Goal: Task Accomplishment & Management: Use online tool/utility

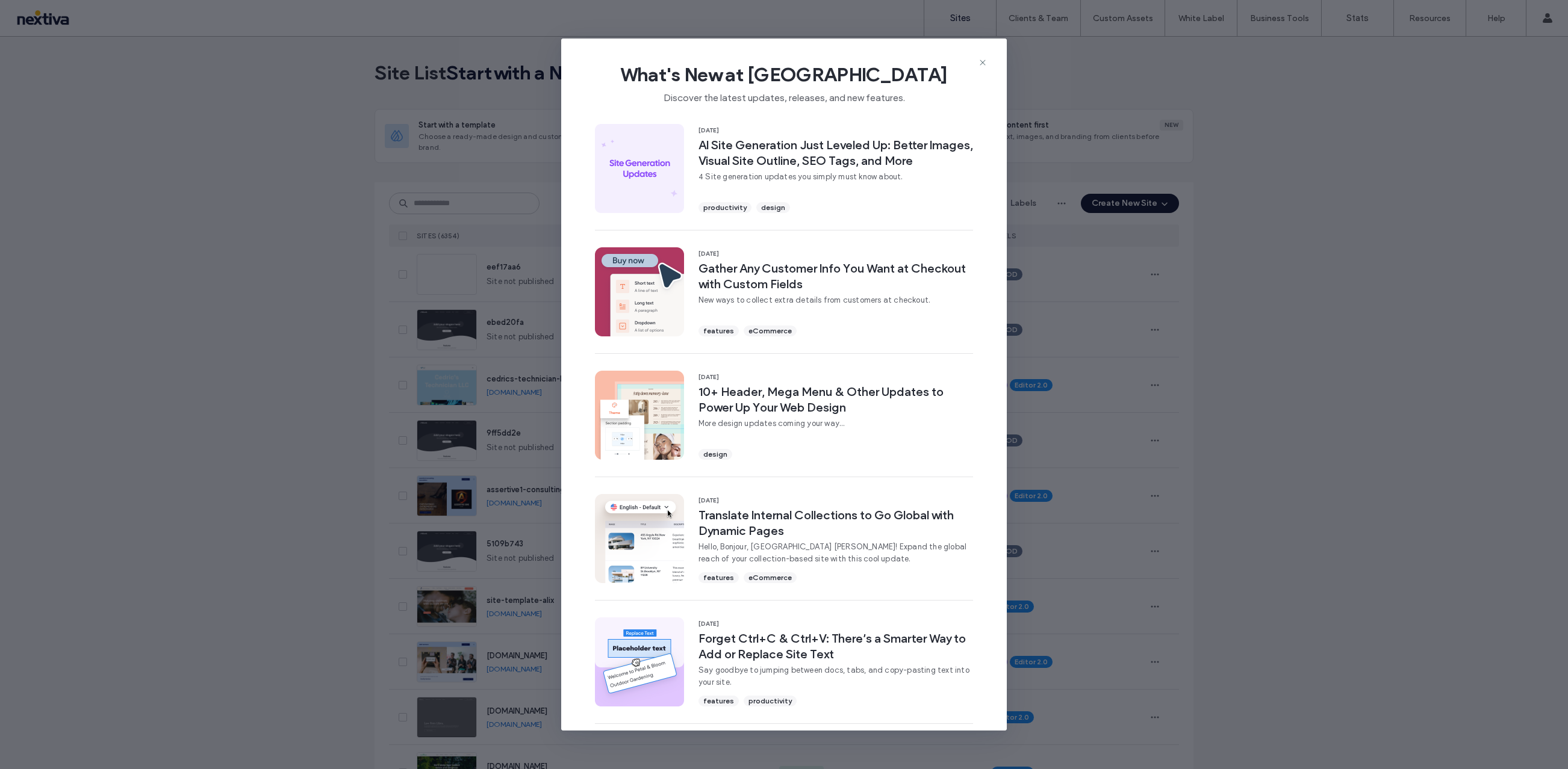
click at [980, 65] on icon at bounding box center [982, 62] width 10 height 10
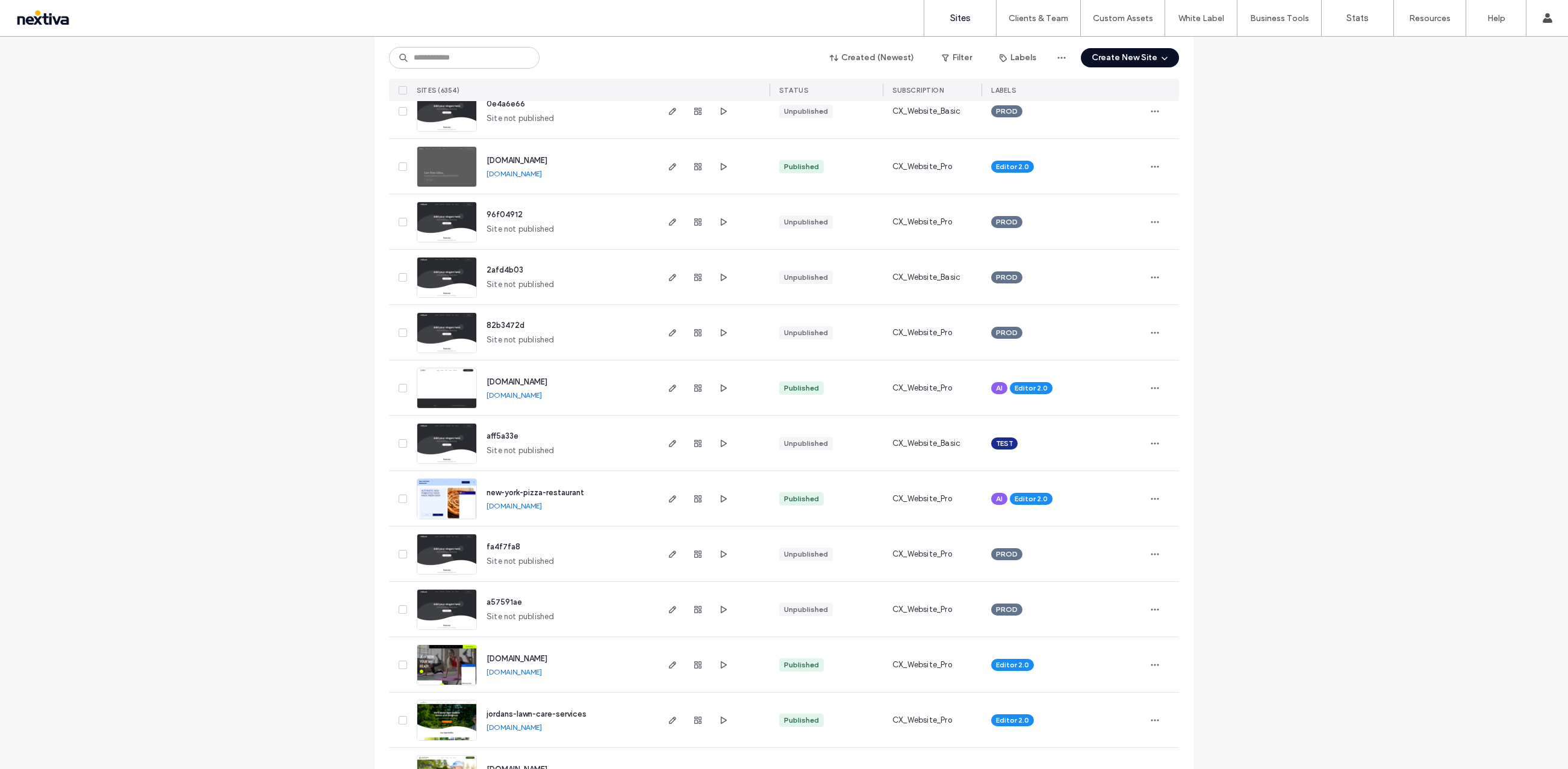
scroll to position [2585, 0]
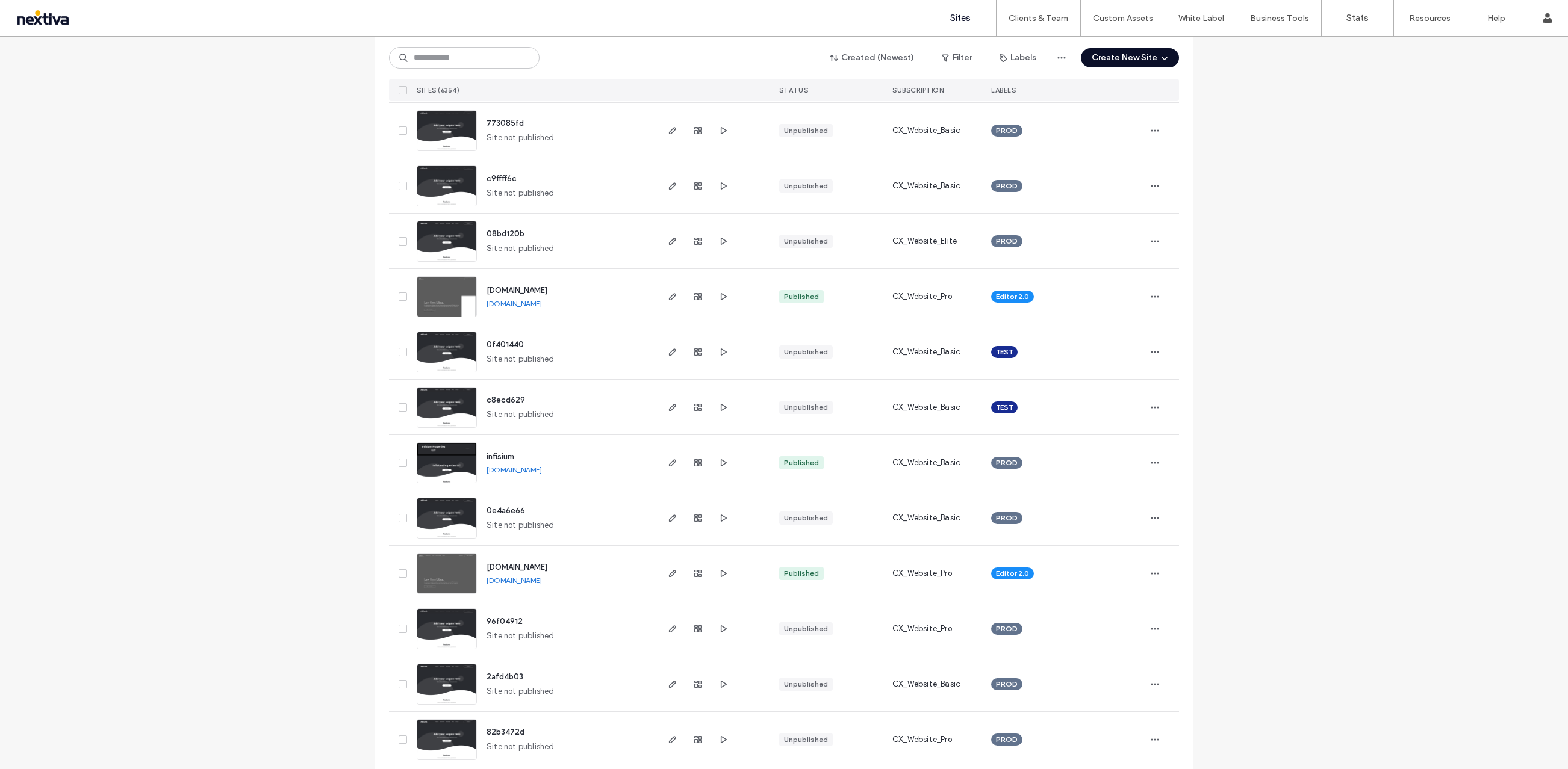
scroll to position [2235, 0]
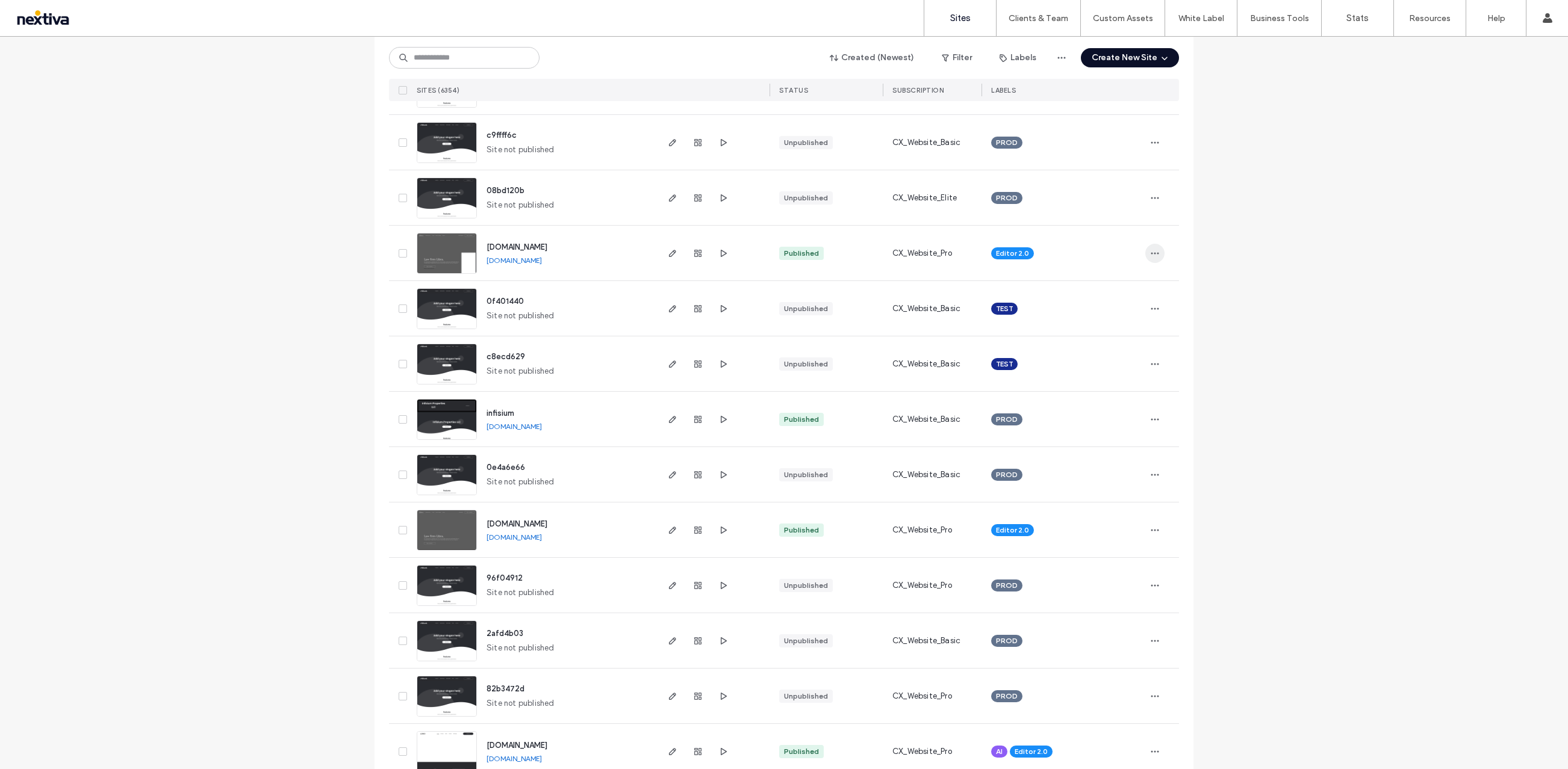
click at [1151, 248] on icon "button" at bounding box center [1155, 253] width 10 height 10
click at [1111, 284] on span "Duplicate Site" at bounding box center [1102, 285] width 53 height 12
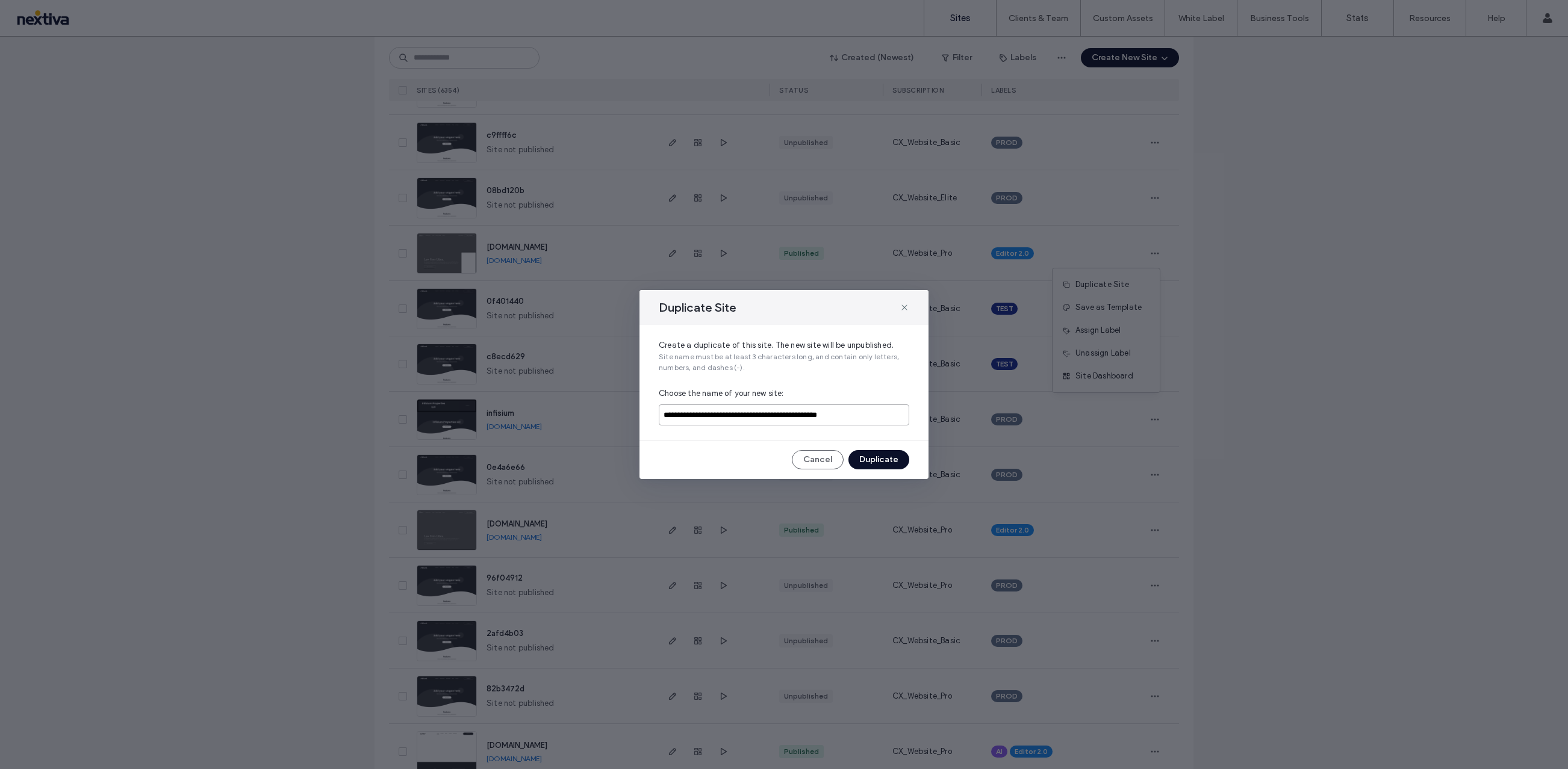
click at [723, 416] on input "**********" at bounding box center [784, 415] width 251 height 21
click at [725, 416] on input "**********" at bounding box center [784, 415] width 251 height 21
drag, startPoint x: 877, startPoint y: 417, endPoint x: 815, endPoint y: 419, distance: 62.0
click at [815, 419] on input "**********" at bounding box center [784, 415] width 251 height 21
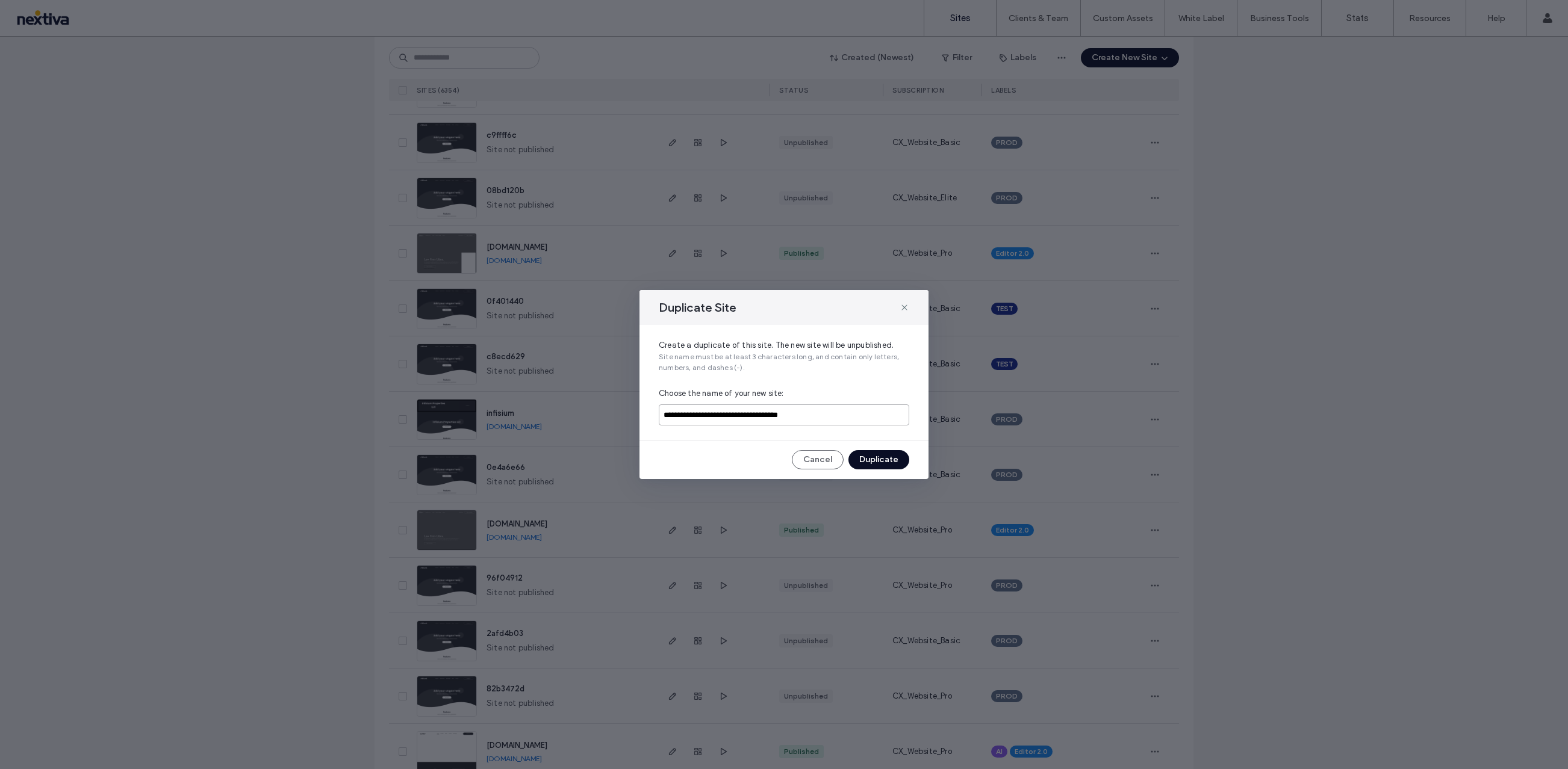
type input "**********"
click at [879, 455] on button "Duplicate" at bounding box center [878, 460] width 61 height 19
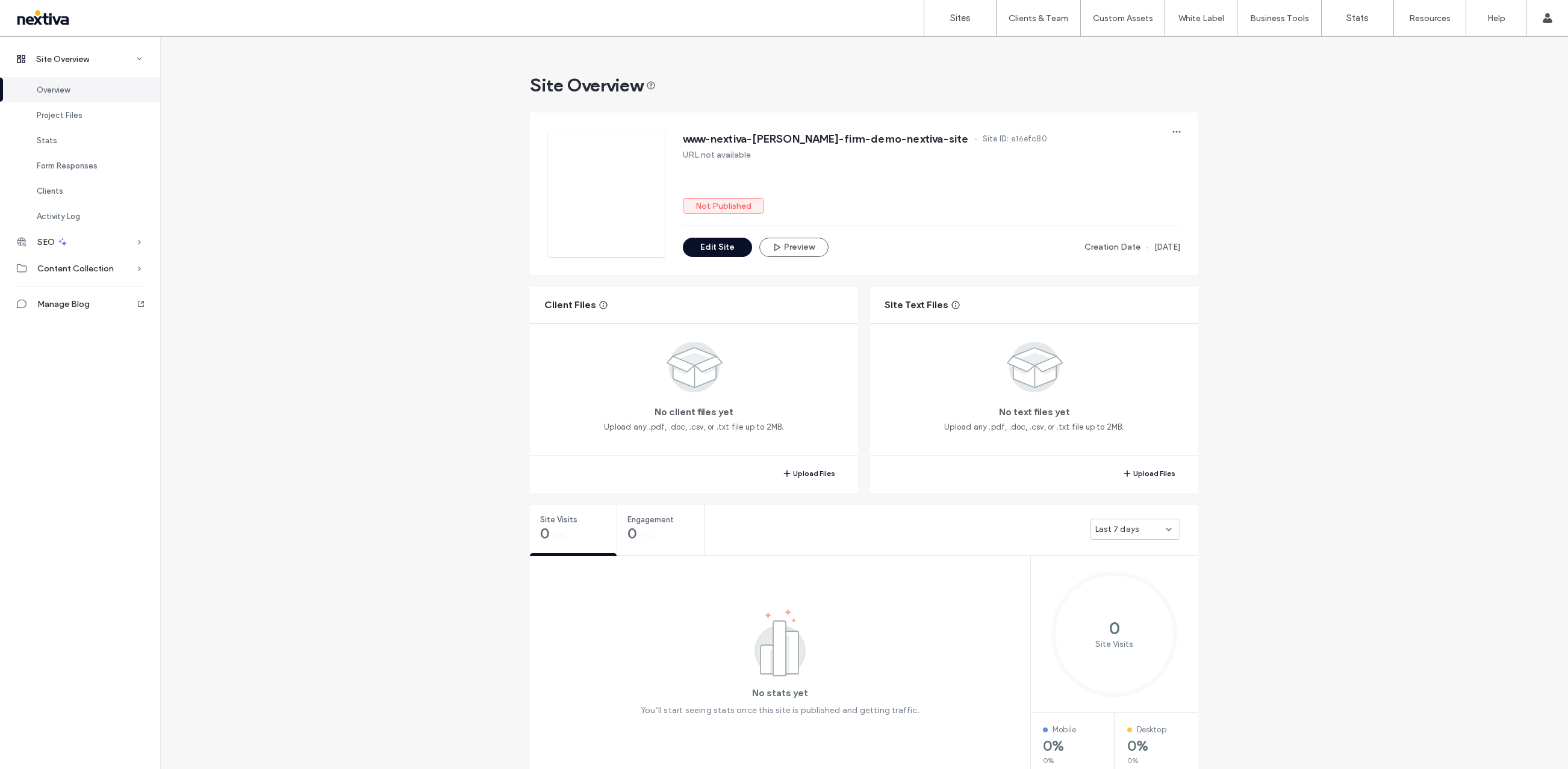
click at [786, 137] on span "www-nextiva-leo-firm-demo-nextiva-site" at bounding box center [825, 138] width 286 height 12
copy span "www-nextiva-leo-firm-demo-nextiva-site"
click at [729, 176] on div "www-nextiva-leo-firm-demo-nextiva-site Site ID: e16efc80 URL not available Not …" at bounding box center [931, 193] width 498 height 126
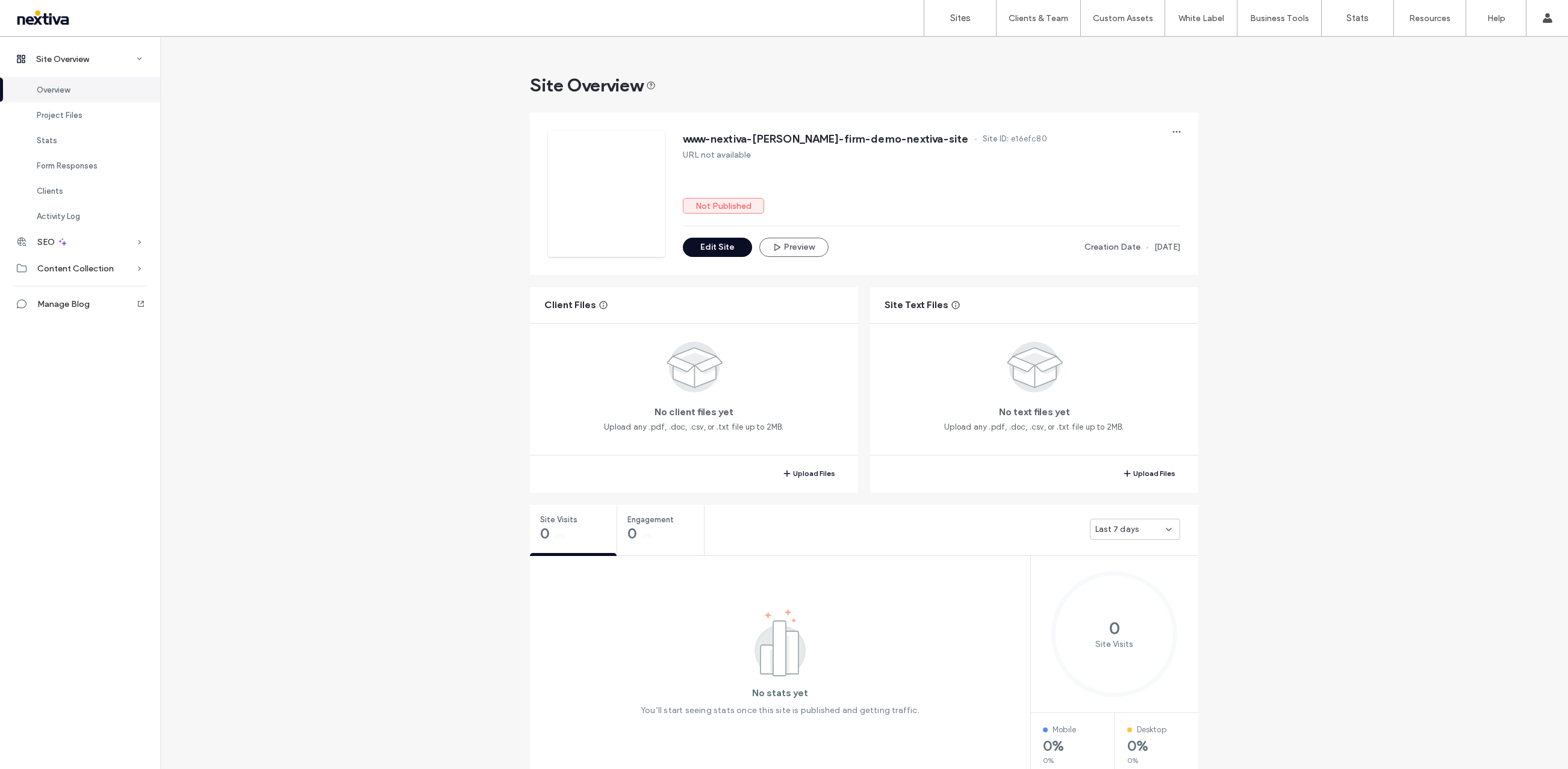
click at [707, 243] on button "Edit Site" at bounding box center [718, 247] width 70 height 19
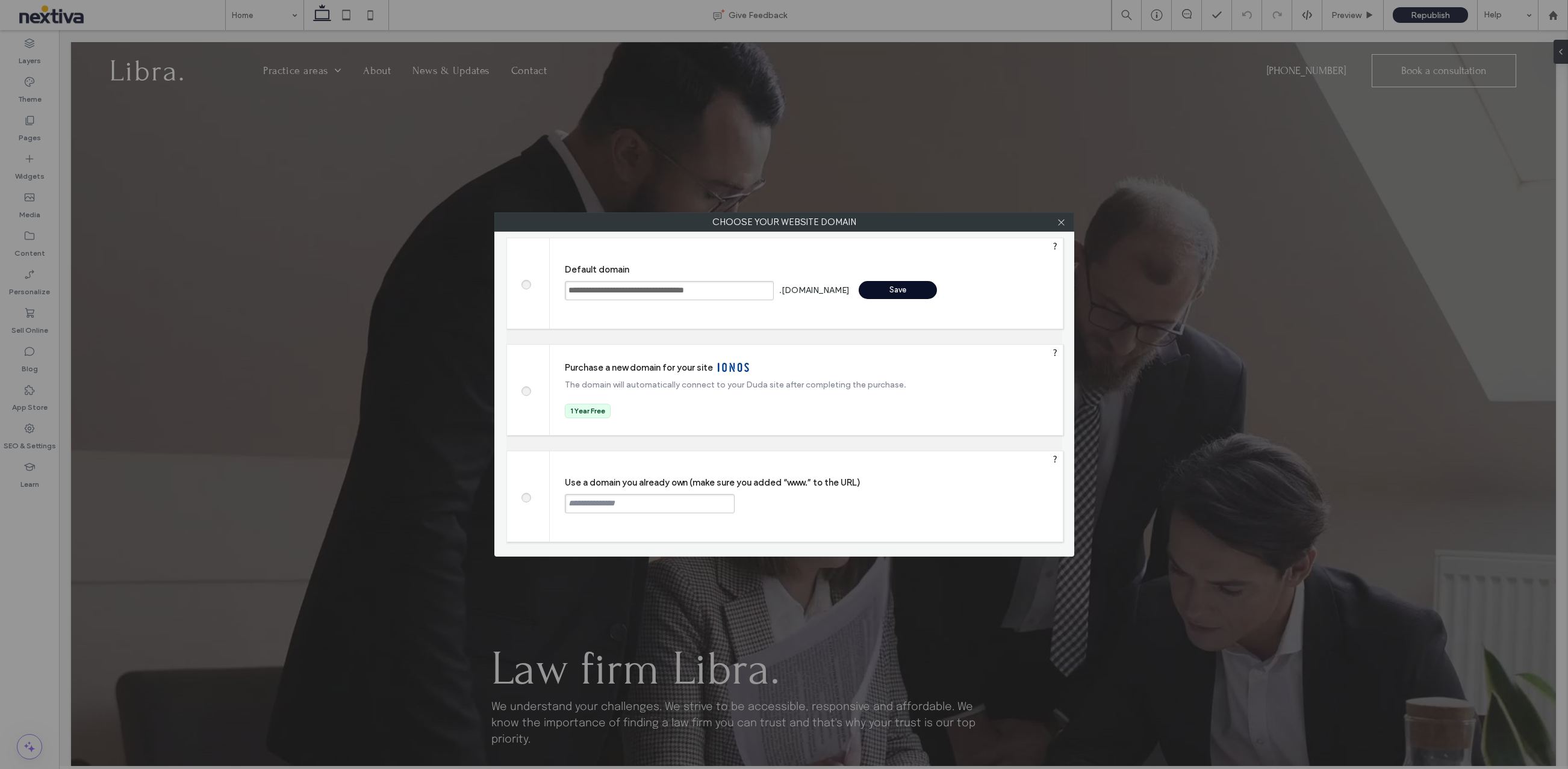
click at [858, 288] on div "Save" at bounding box center [897, 289] width 78 height 18
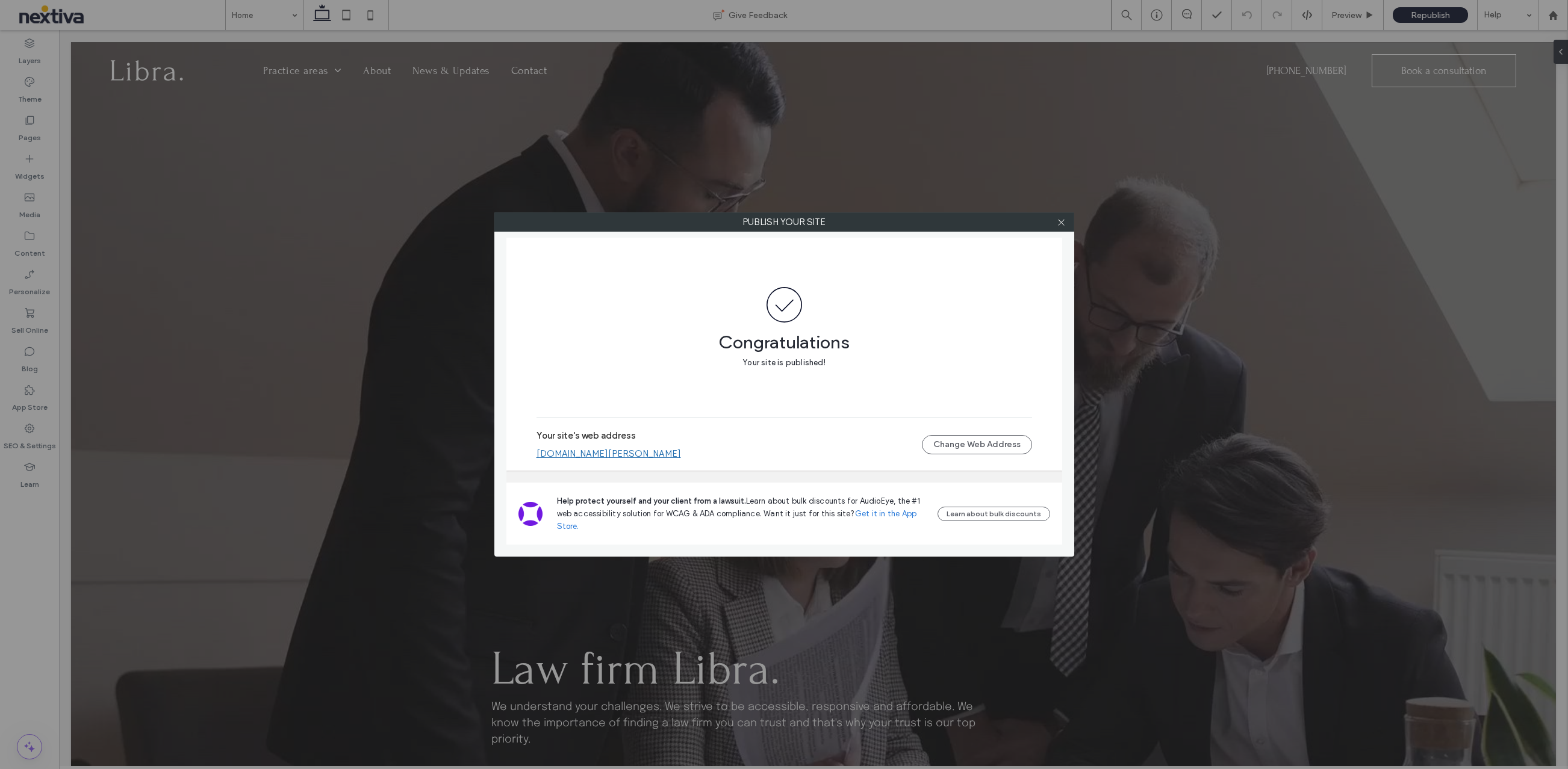
drag, startPoint x: 759, startPoint y: 454, endPoint x: 525, endPoint y: 458, distance: 234.0
click at [524, 457] on div "Congratulations Your site is published! Your site's web address www-nextiva-leo…" at bounding box center [784, 354] width 556 height 233
drag, startPoint x: 530, startPoint y: 457, endPoint x: 705, endPoint y: 457, distance: 175.0
click at [705, 457] on div "Congratulations Your site is published! Your site's web address www-nextiva-leo…" at bounding box center [784, 354] width 556 height 233
click at [681, 457] on link "[DOMAIN_NAME][PERSON_NAME]" at bounding box center [608, 453] width 145 height 11
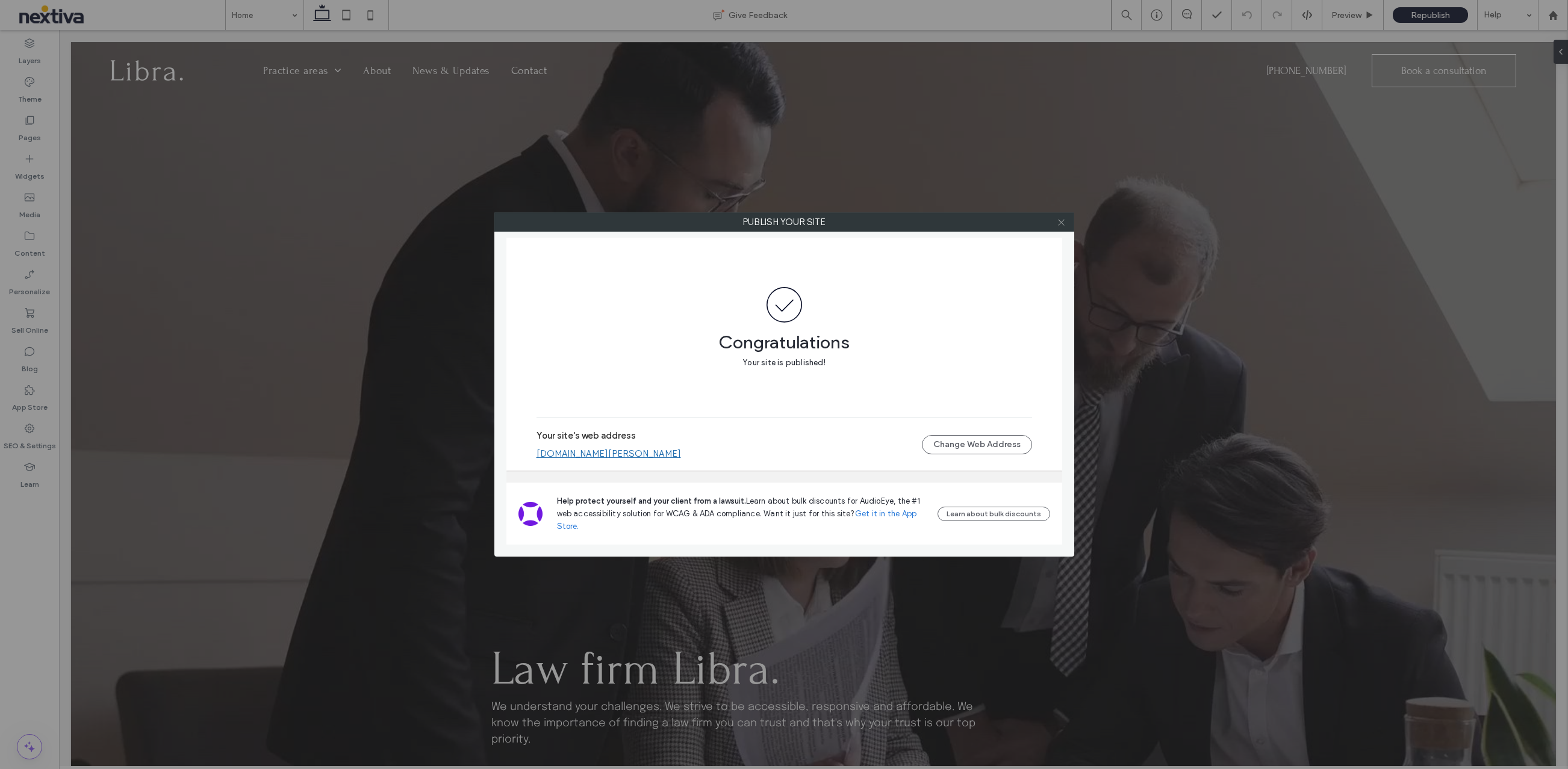
click at [1057, 225] on icon at bounding box center [1061, 222] width 9 height 9
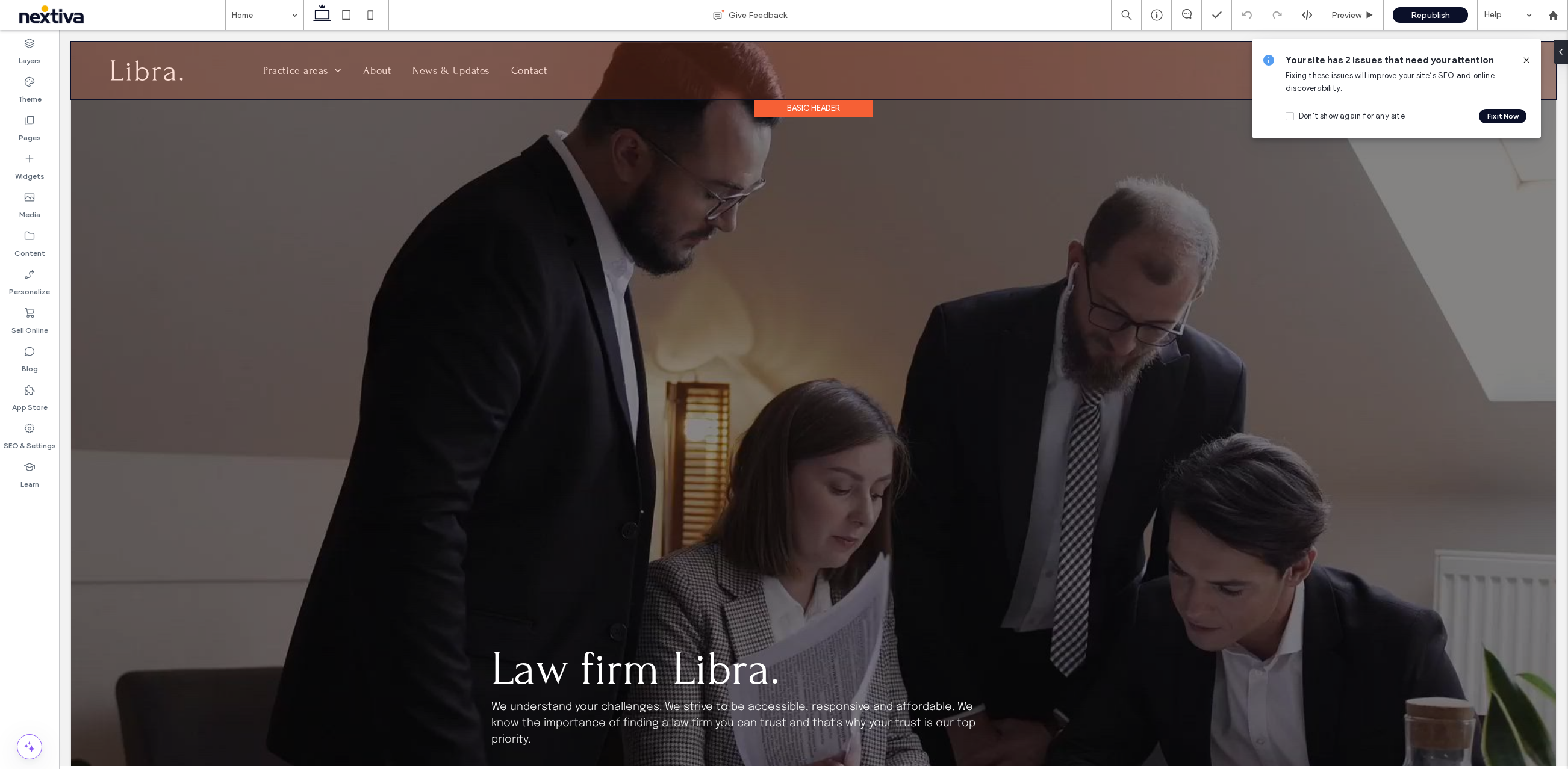
click at [136, 74] on div at bounding box center [813, 70] width 1485 height 57
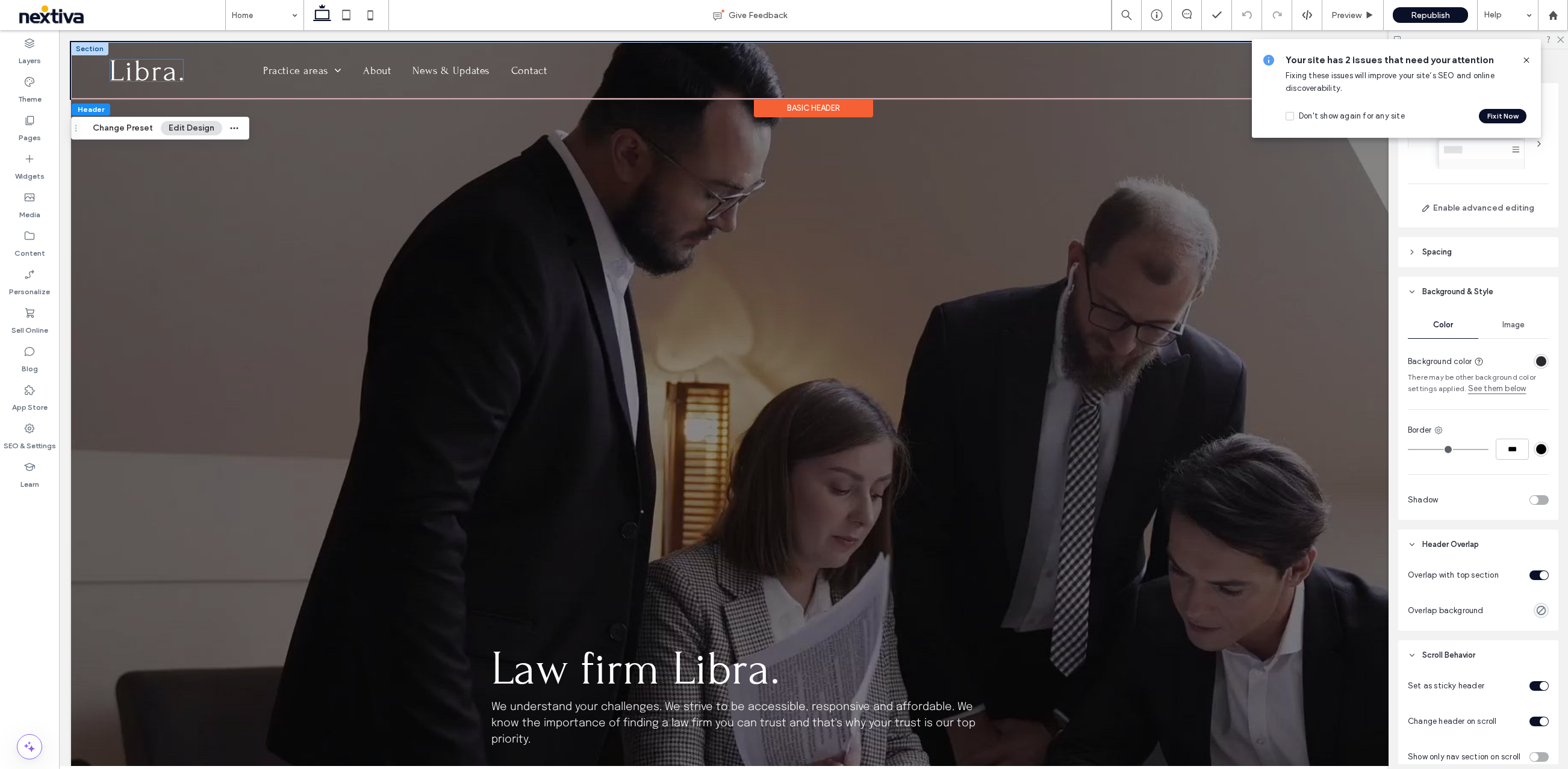
click at [140, 74] on img at bounding box center [146, 71] width 73 height 23
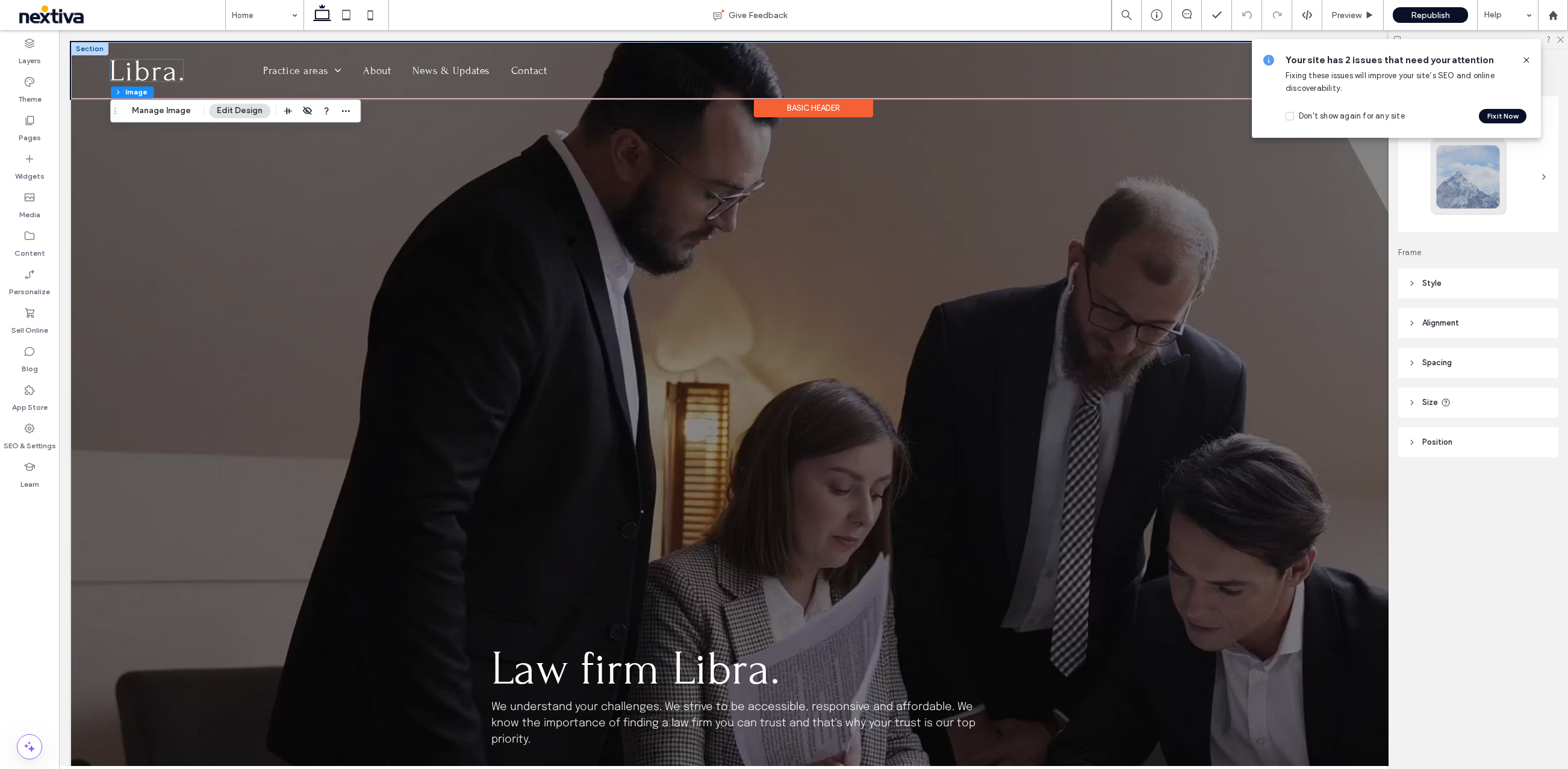
click at [140, 74] on div at bounding box center [146, 71] width 73 height 23
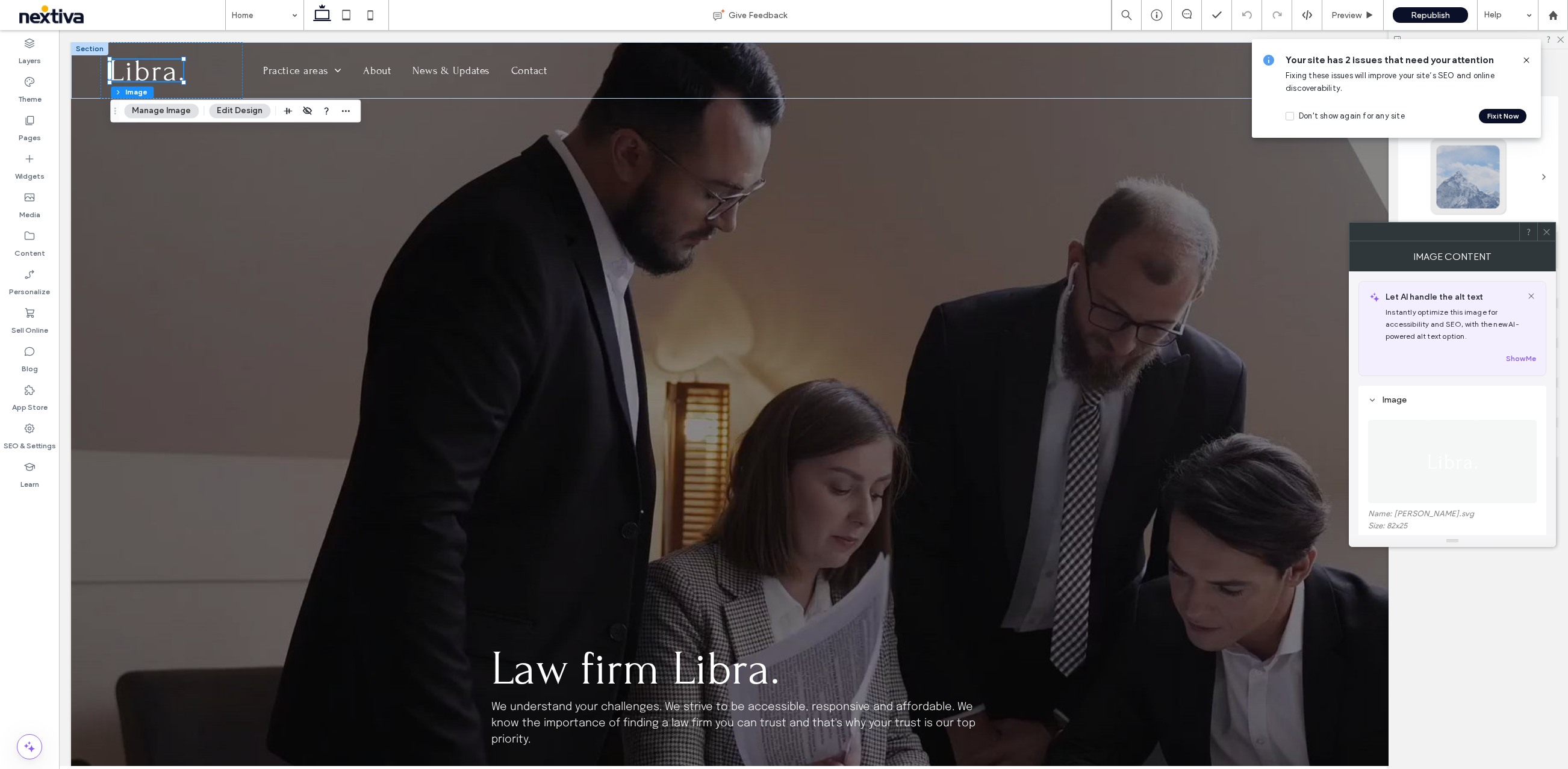
click at [155, 112] on button "Manage Image" at bounding box center [161, 111] width 74 height 15
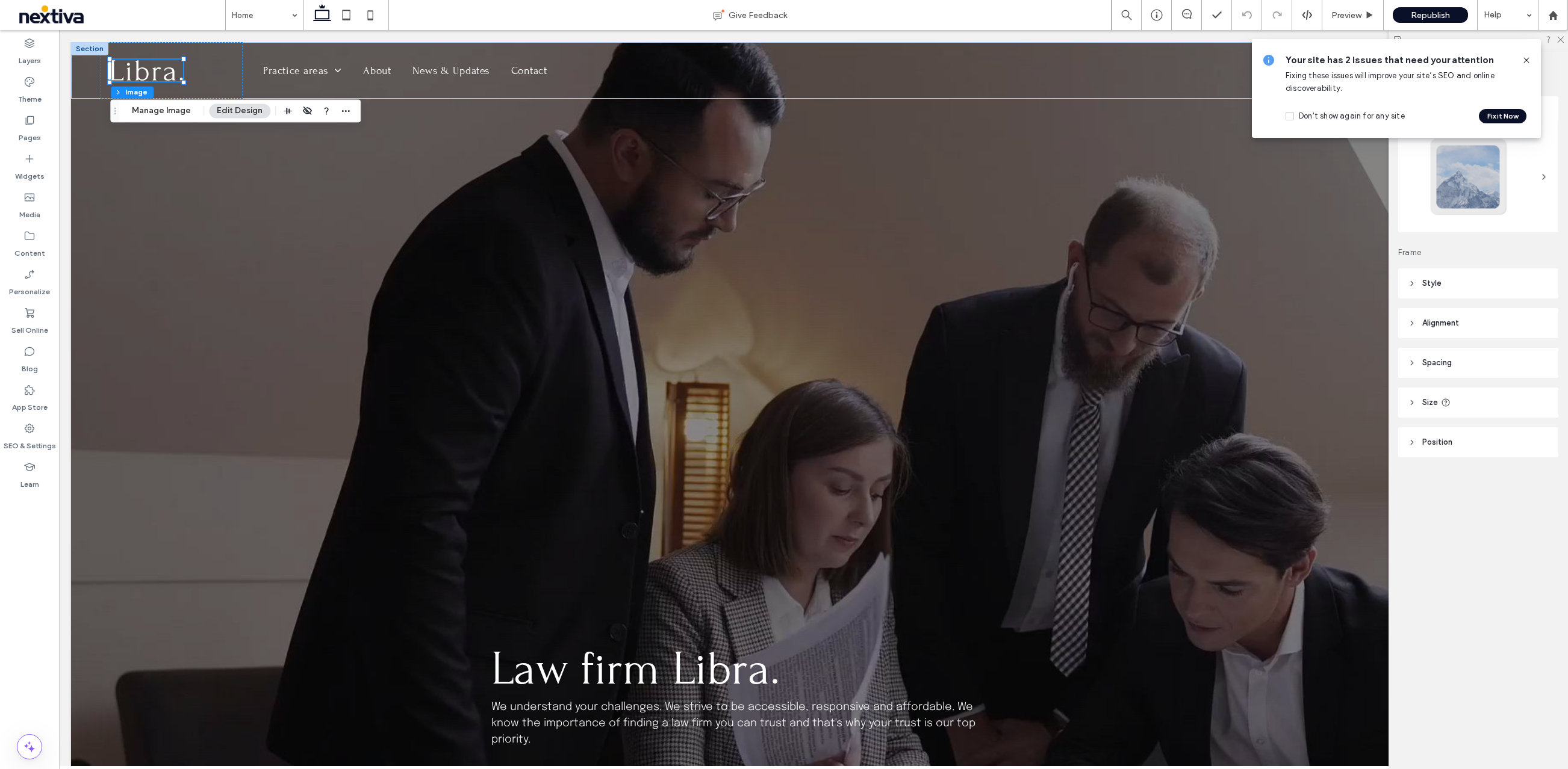
click at [1524, 60] on icon at bounding box center [1526, 60] width 10 height 10
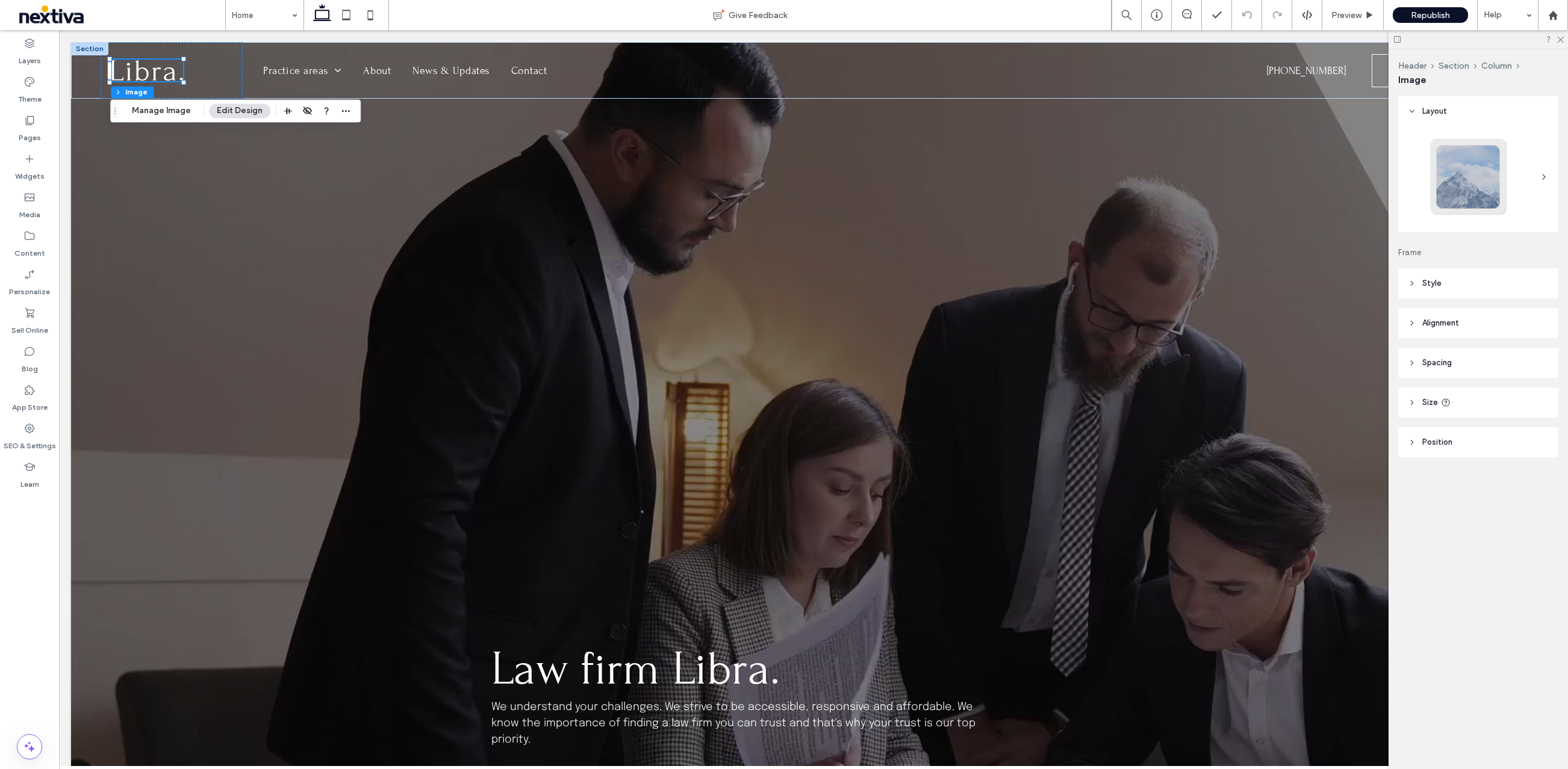
click at [1544, 173] on icon at bounding box center [1544, 177] width 10 height 10
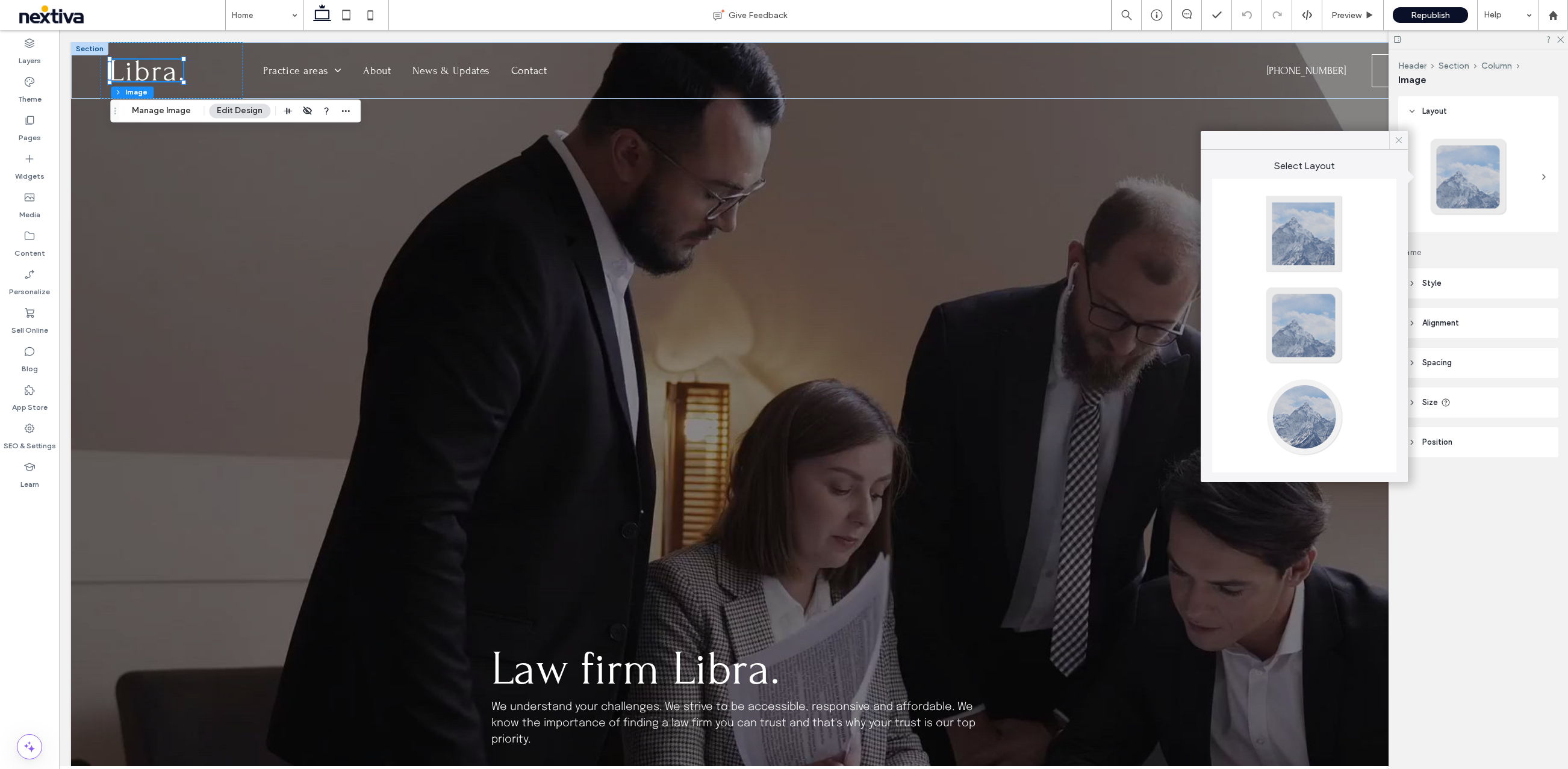
click at [1400, 143] on icon at bounding box center [1398, 140] width 11 height 11
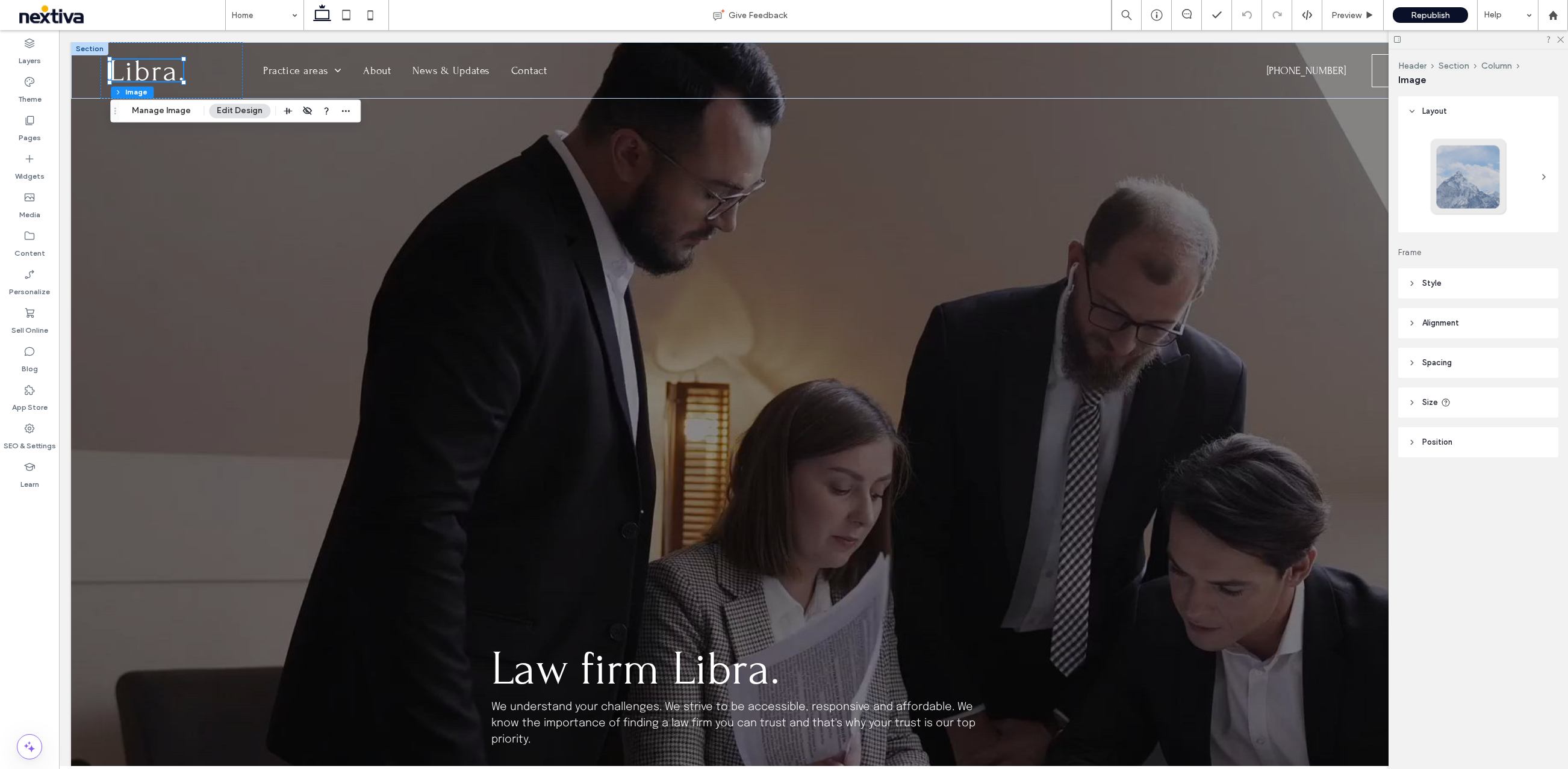
click at [246, 109] on button "Edit Design" at bounding box center [239, 111] width 61 height 15
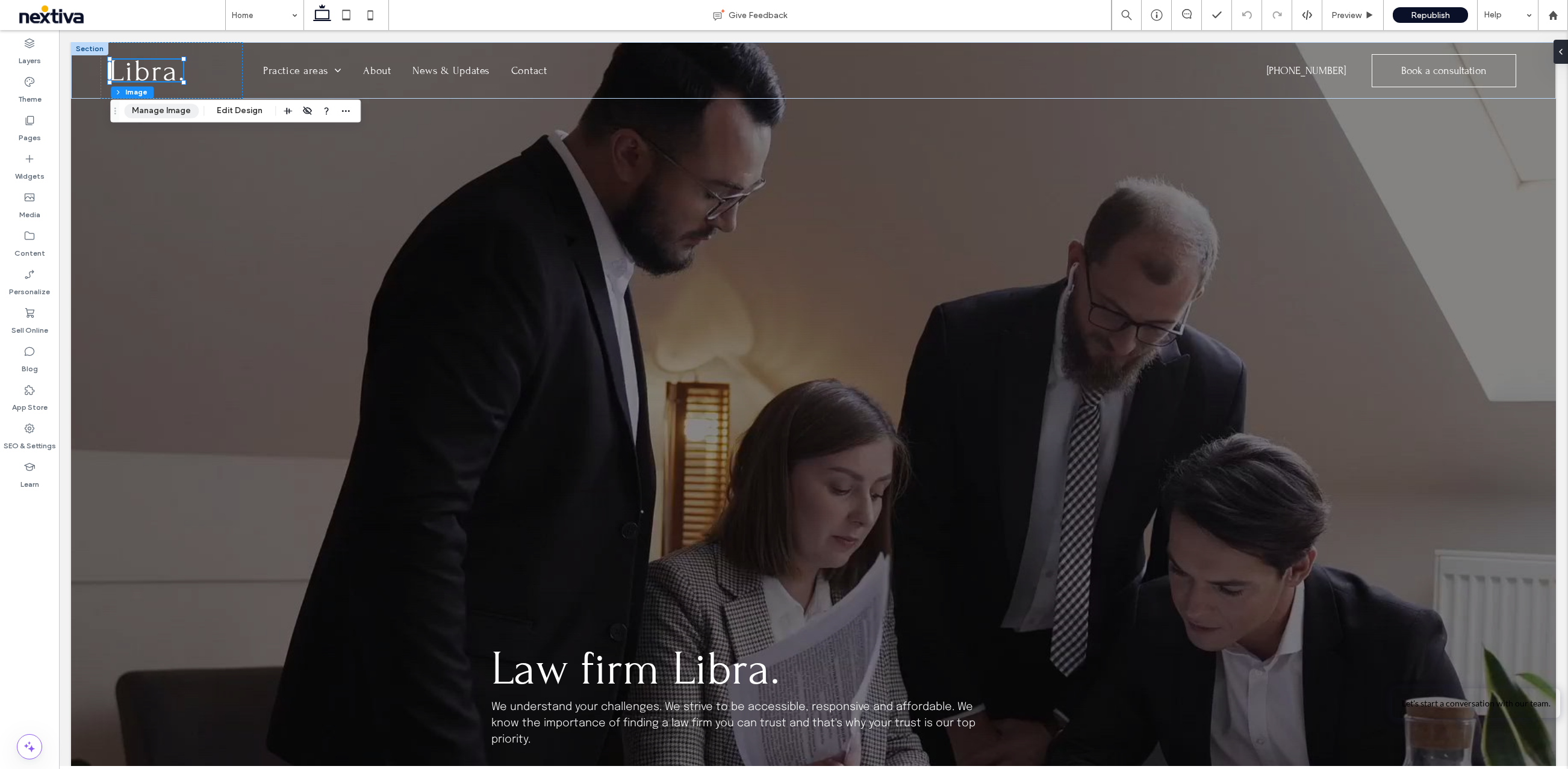
click at [144, 116] on button "Manage Image" at bounding box center [161, 111] width 74 height 15
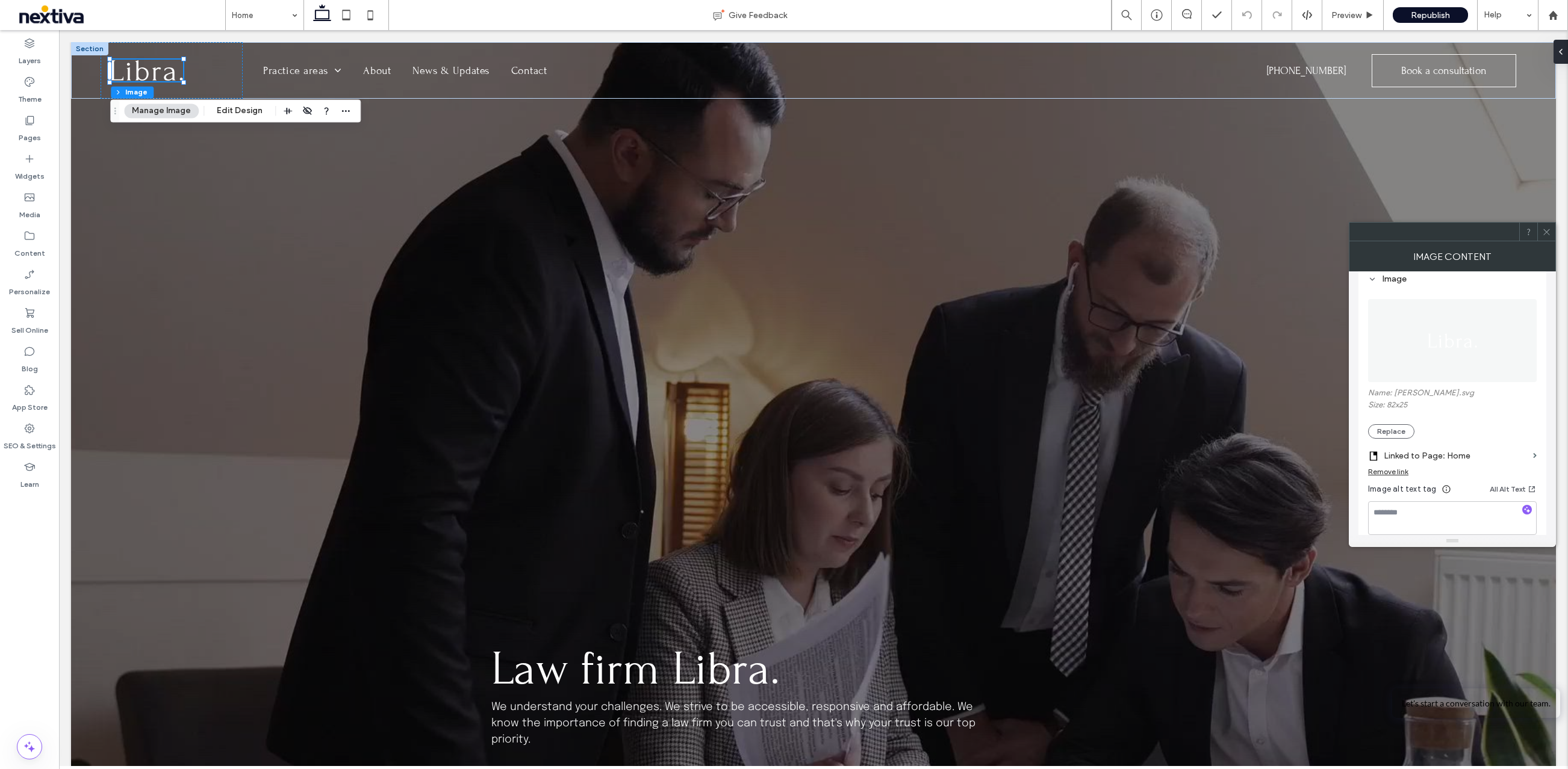
scroll to position [116, 0]
click at [1395, 431] on button "Replace" at bounding box center [1391, 436] width 46 height 15
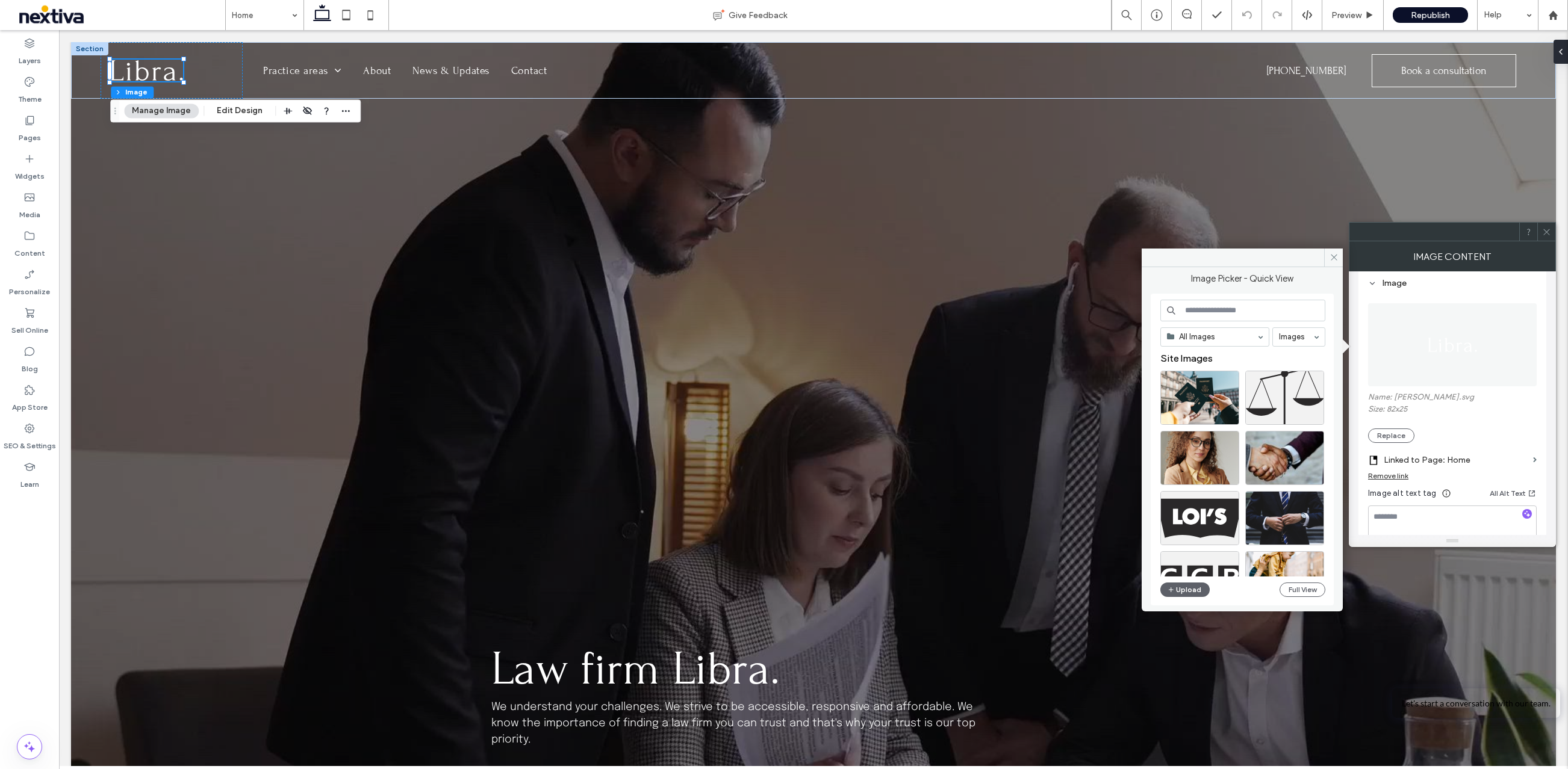
click at [1206, 311] on input at bounding box center [1243, 311] width 165 height 22
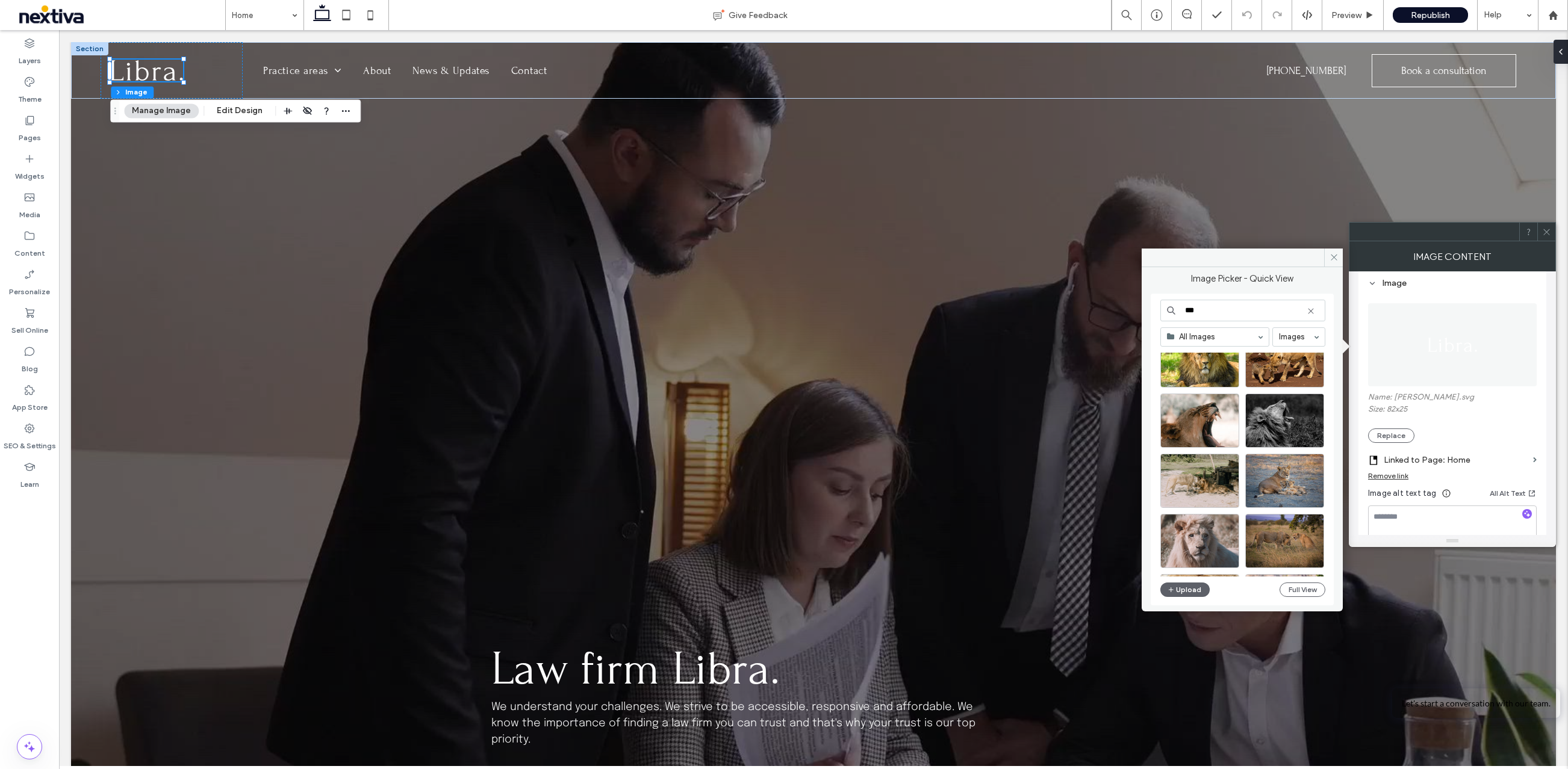
scroll to position [4199, 0]
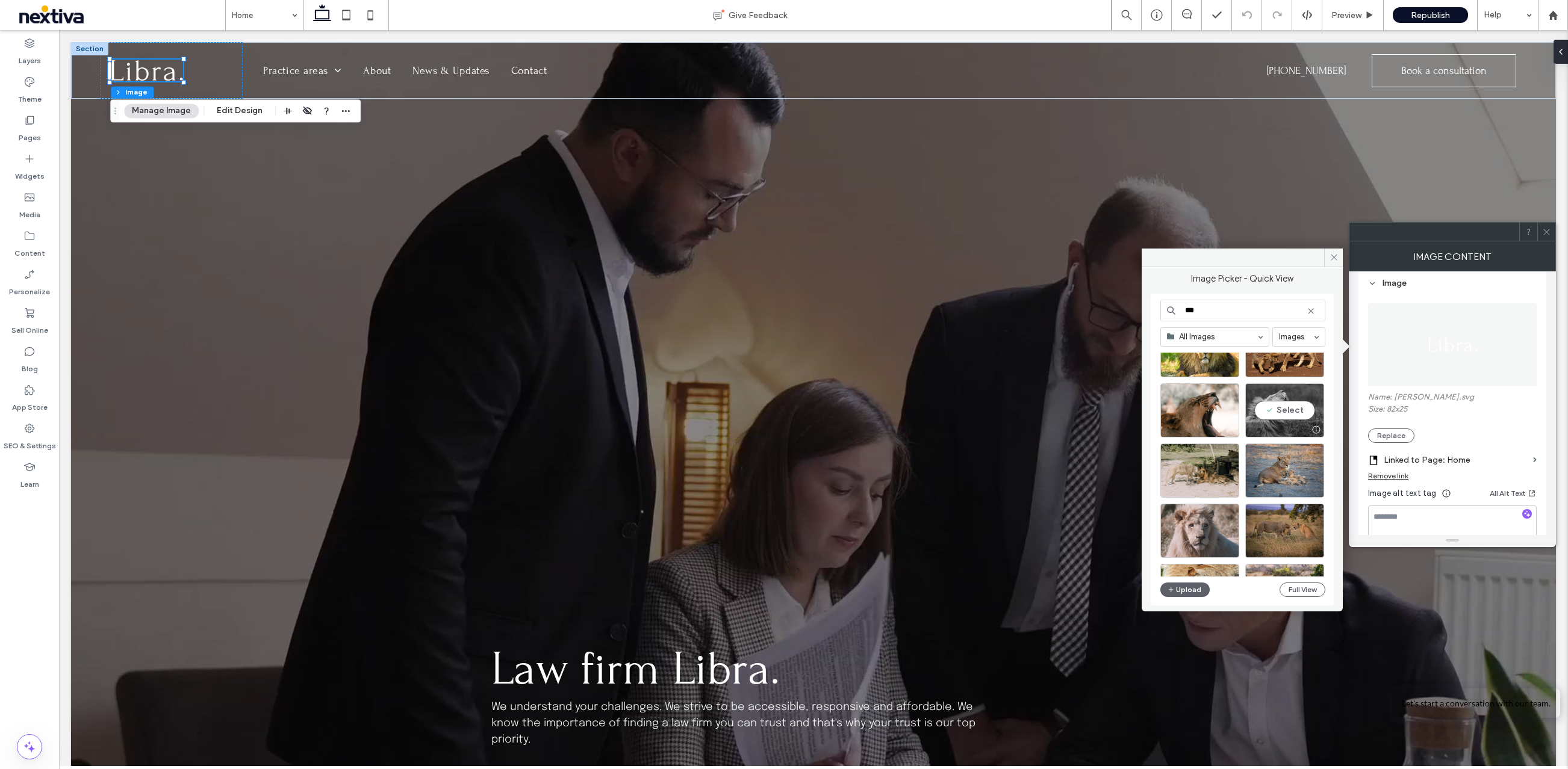
type input "***"
click at [1276, 417] on div "Select" at bounding box center [1284, 410] width 78 height 54
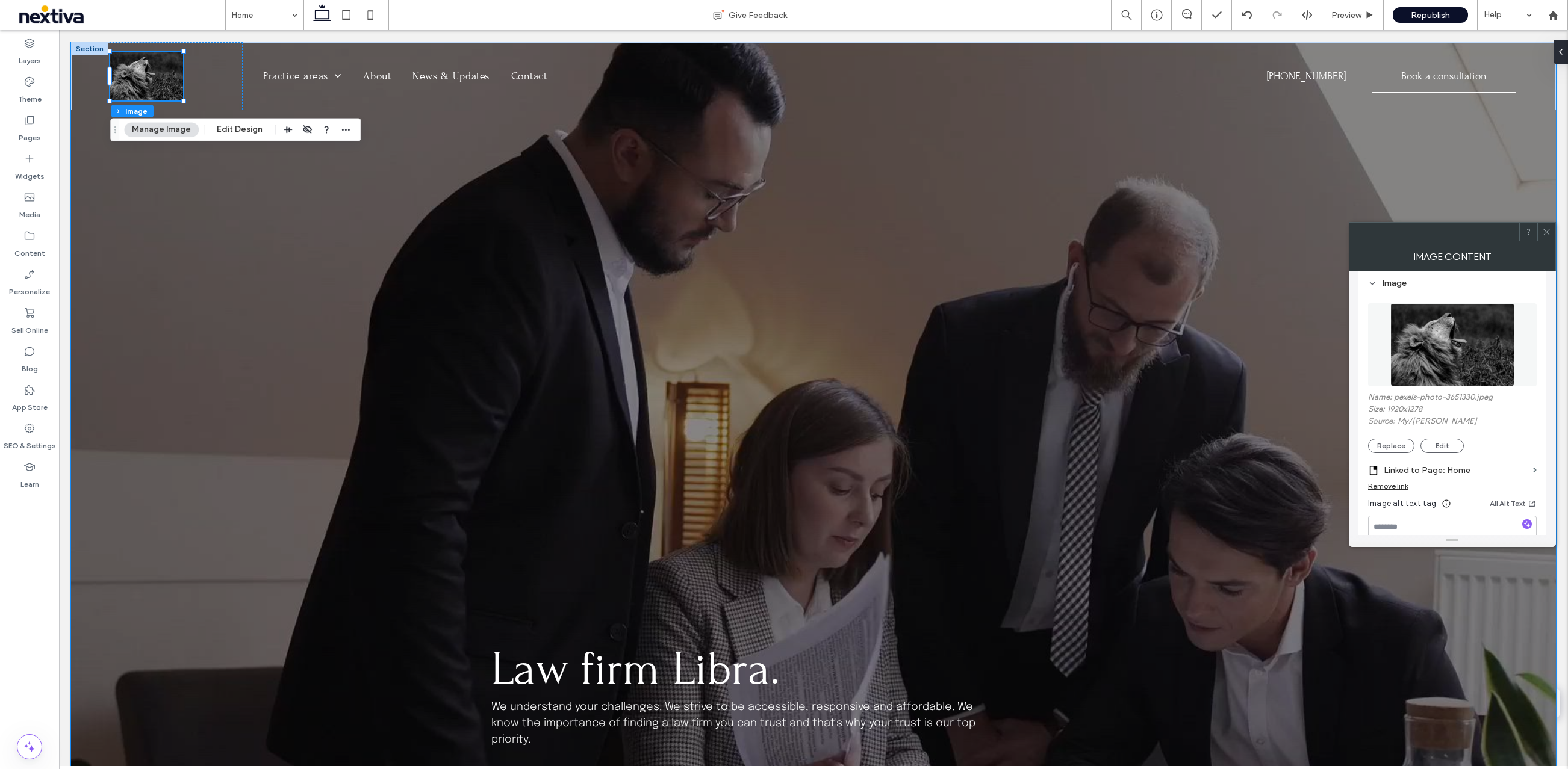
click at [570, 358] on div "Law firm Libra. We understand your challenges. We strive to be accessible, resp…" at bounding box center [813, 503] width 723 height 922
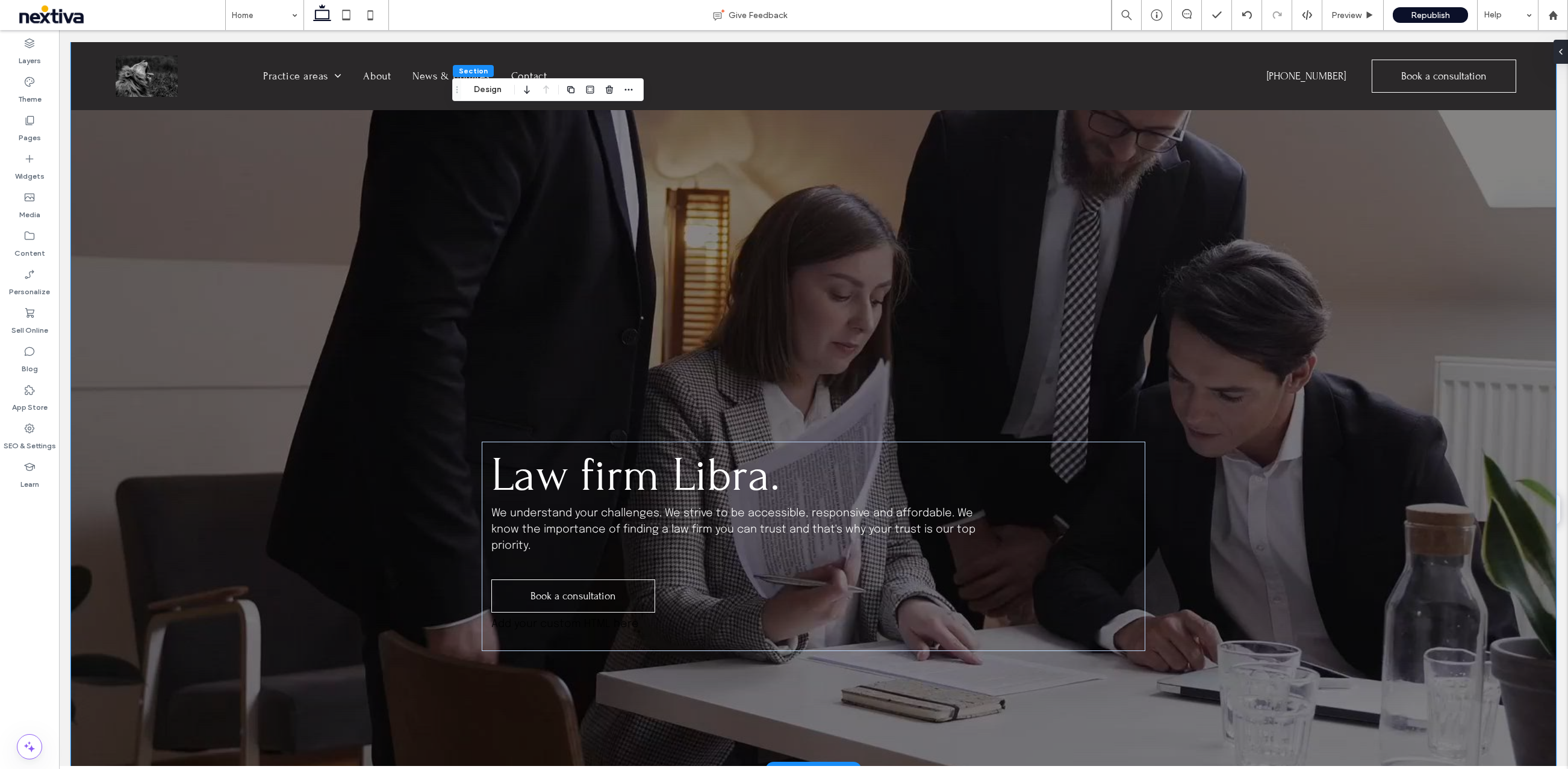
scroll to position [213, 0]
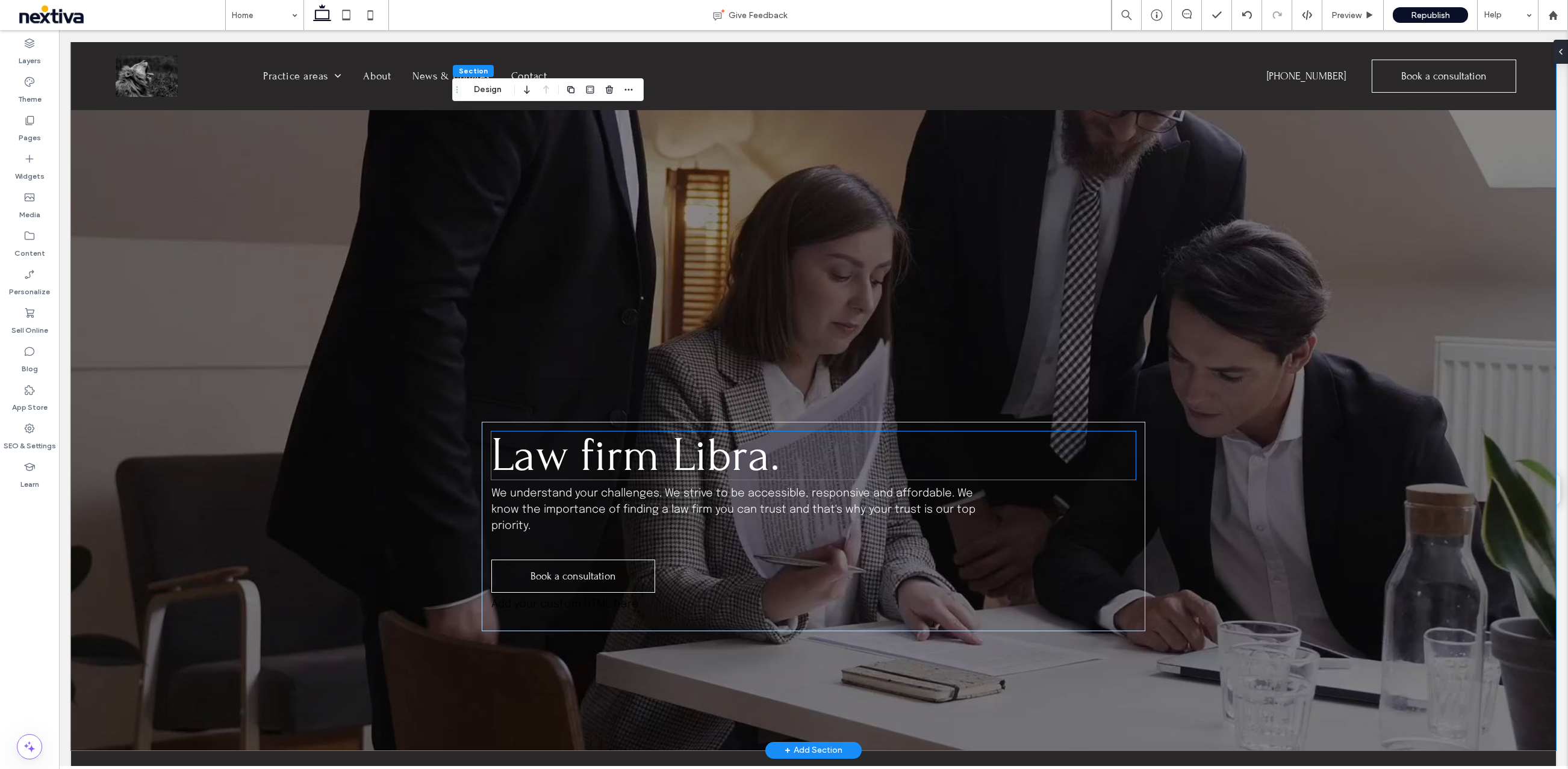
click at [699, 450] on span "Law firm Libra." at bounding box center [635, 455] width 288 height 53
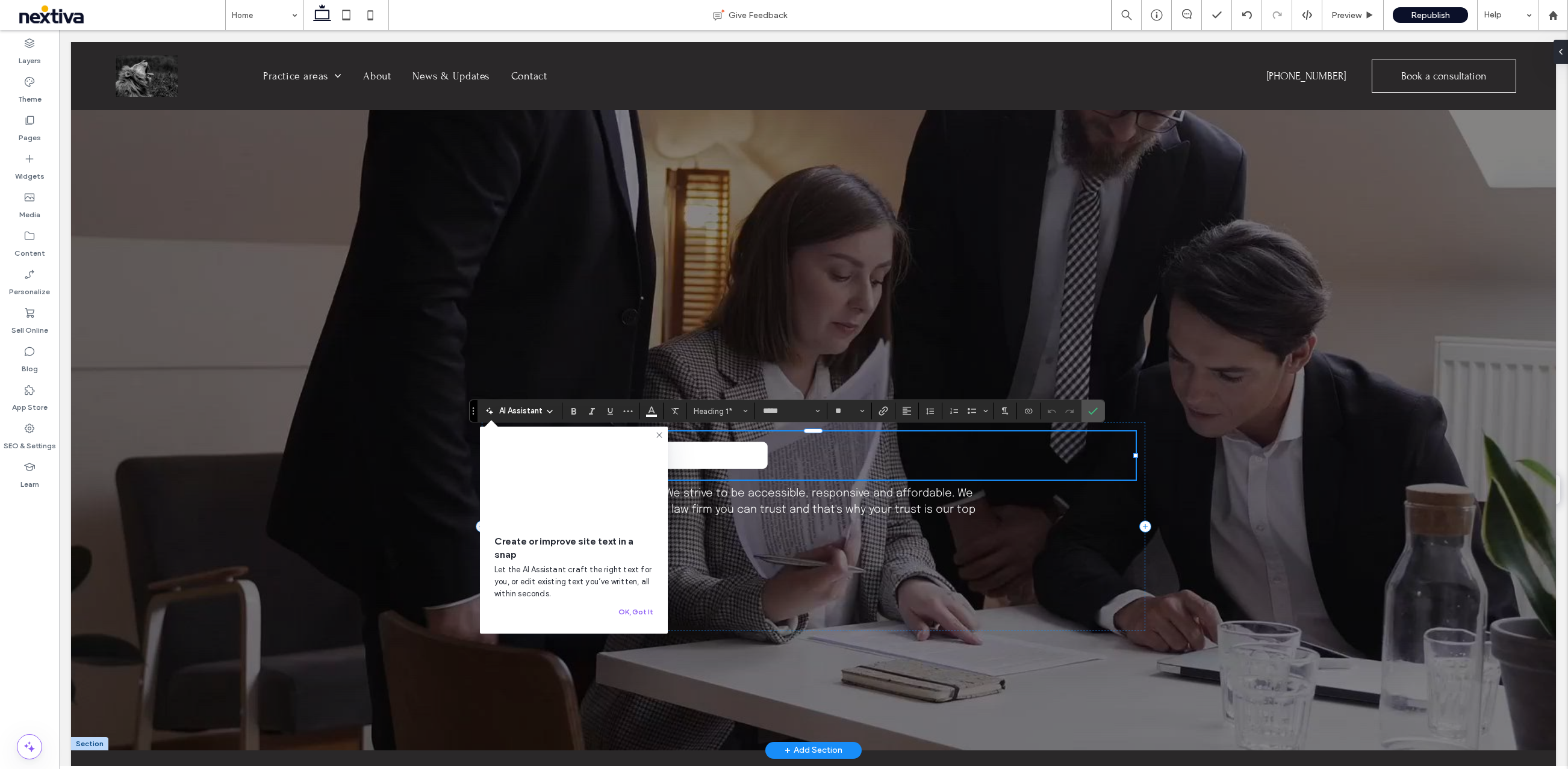
click at [706, 456] on span "**********" at bounding box center [631, 454] width 281 height 48
click at [733, 345] on div "**********" at bounding box center [813, 289] width 723 height 922
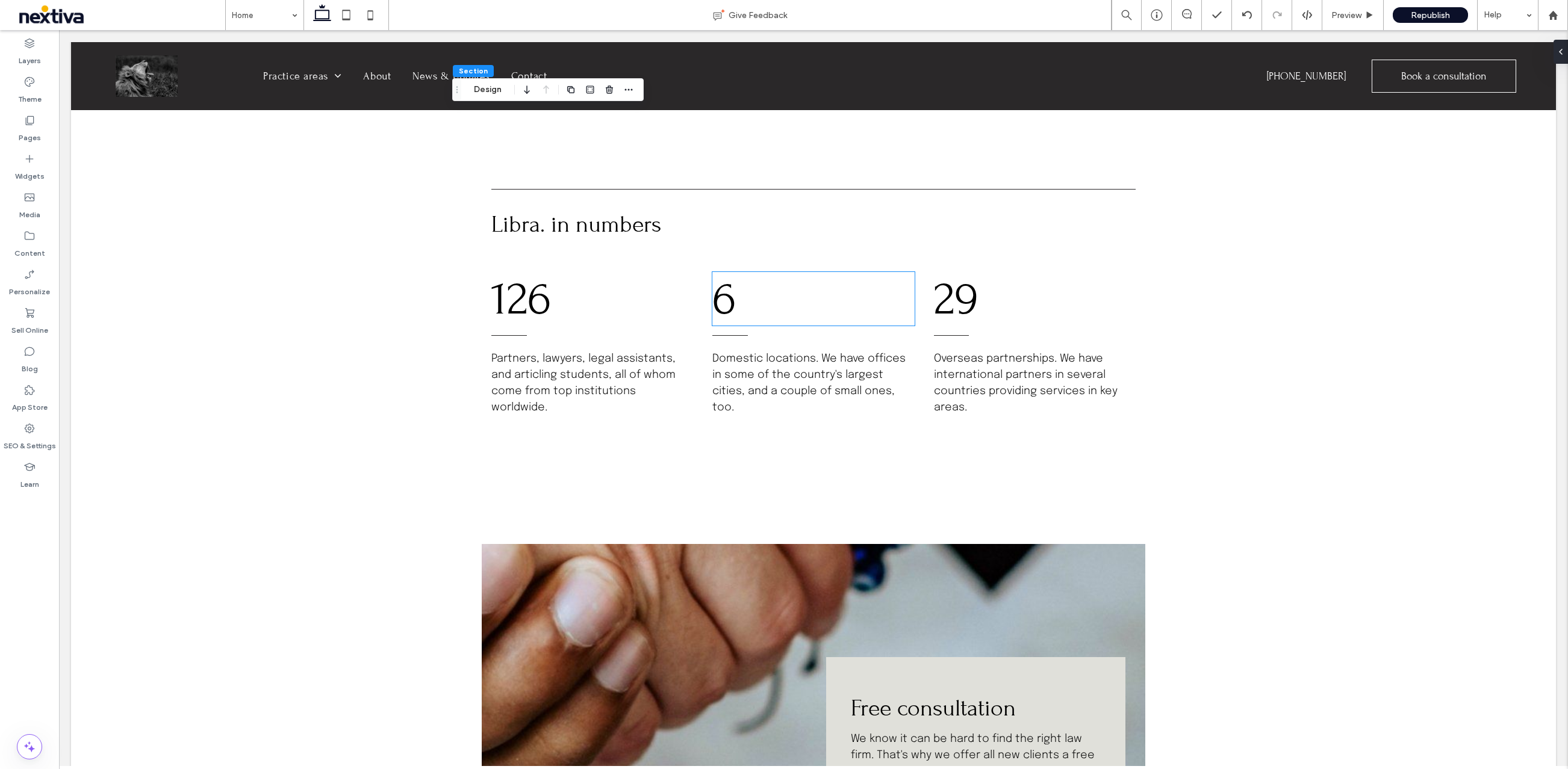
scroll to position [1920, 0]
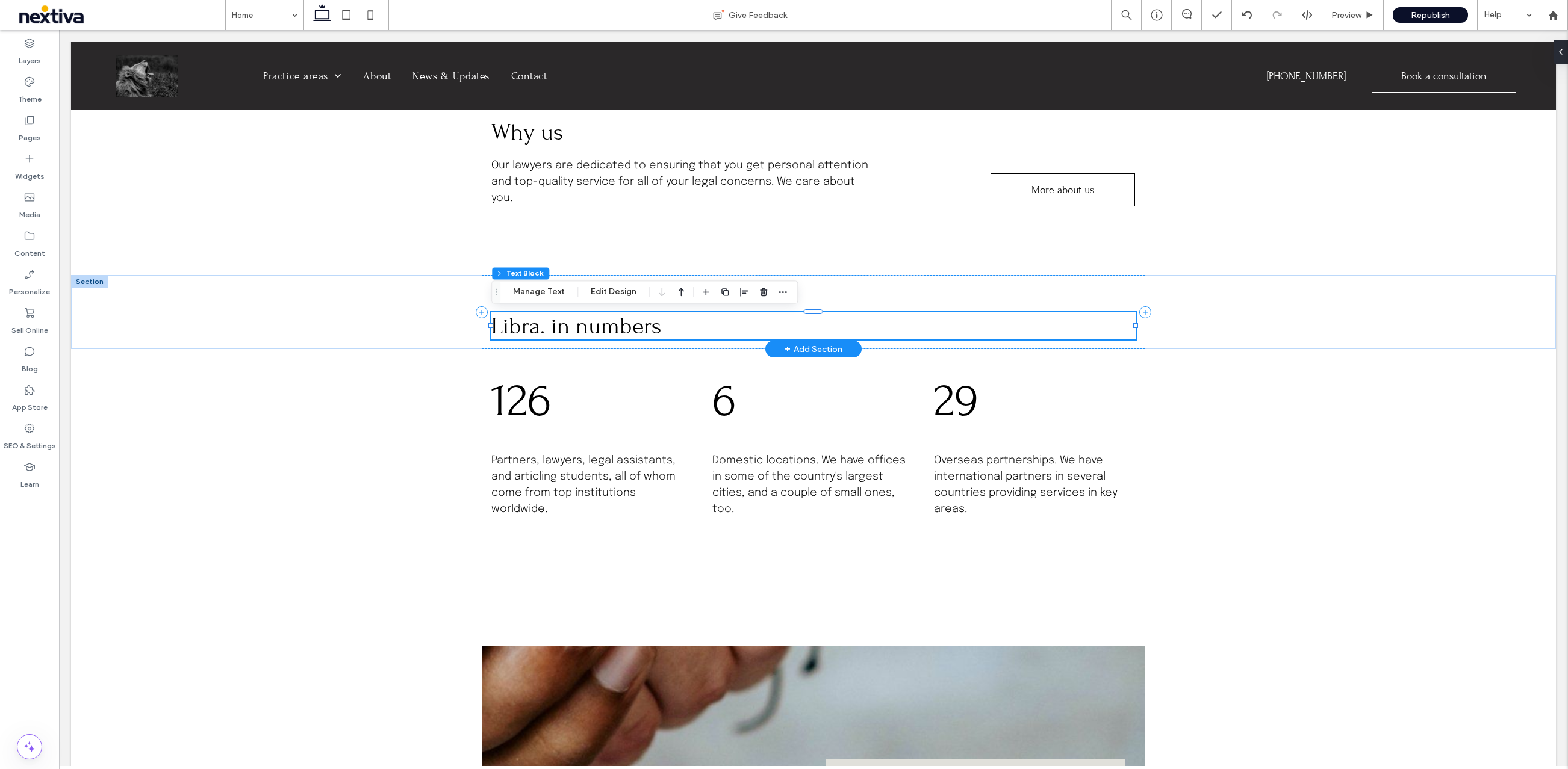
click at [510, 326] on span "Libra. in numbers" at bounding box center [576, 325] width 170 height 27
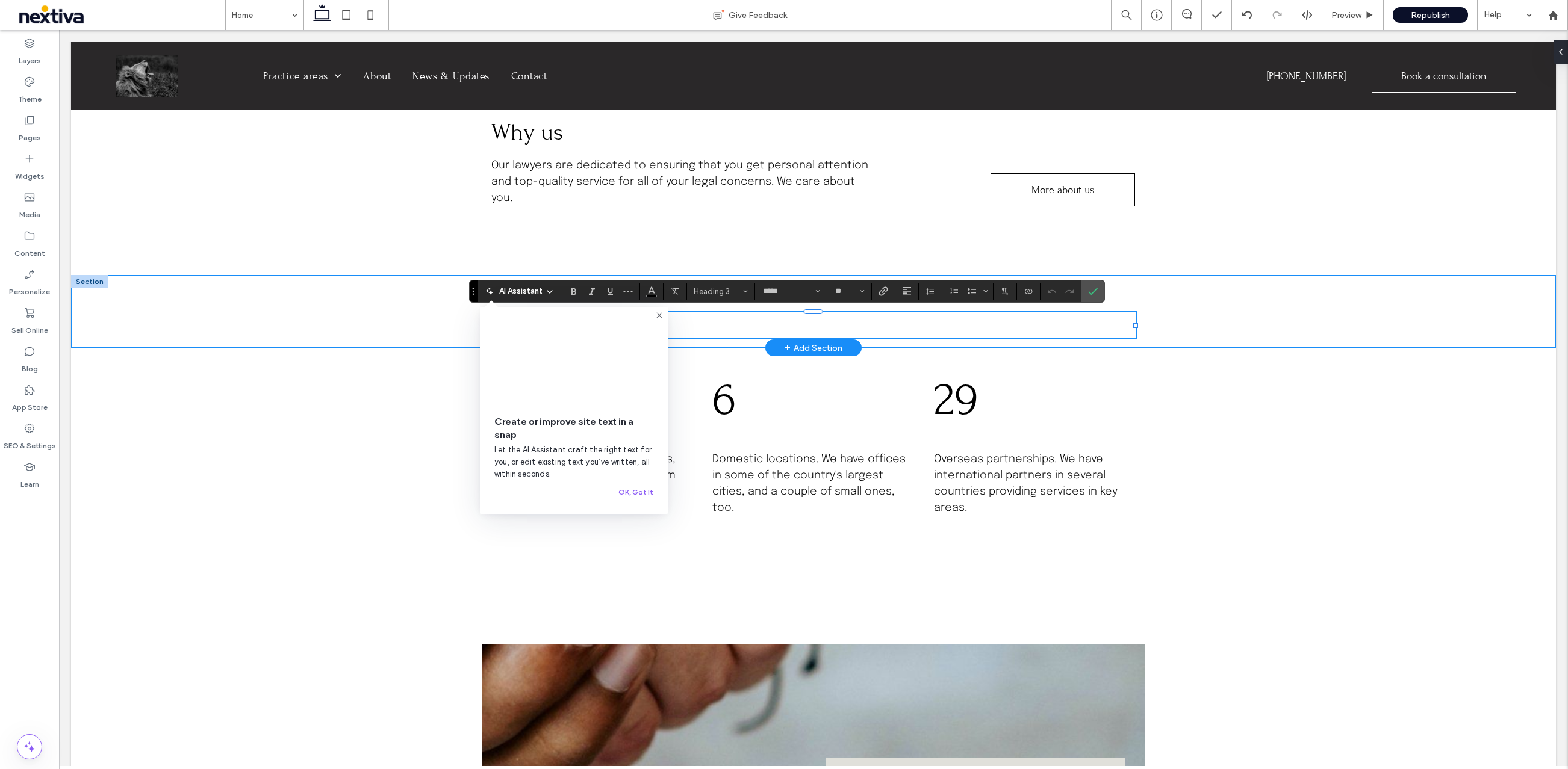
click at [442, 334] on div "**********" at bounding box center [813, 311] width 1485 height 73
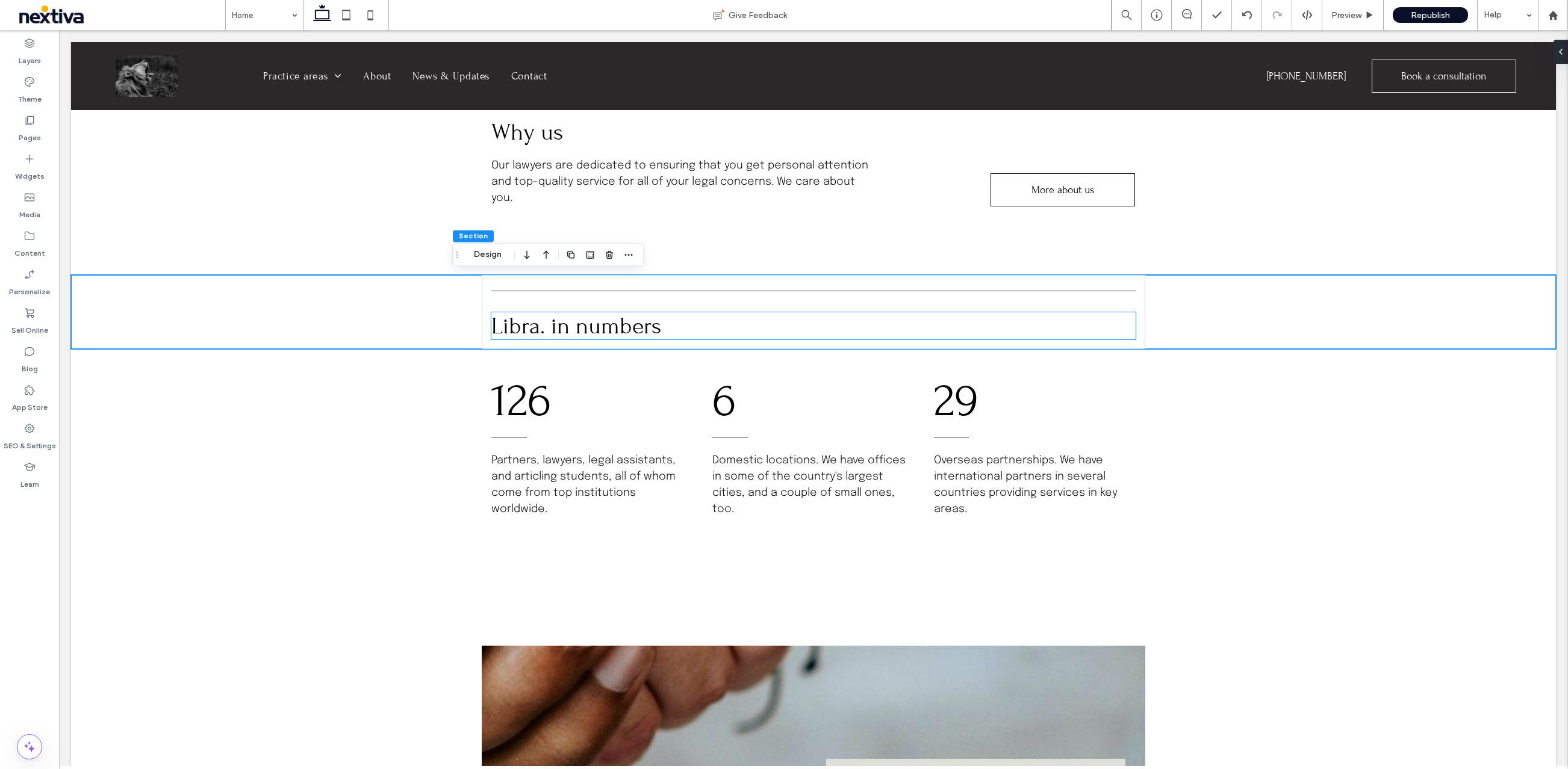
click at [514, 319] on span "Libra. in numbers" at bounding box center [576, 325] width 170 height 27
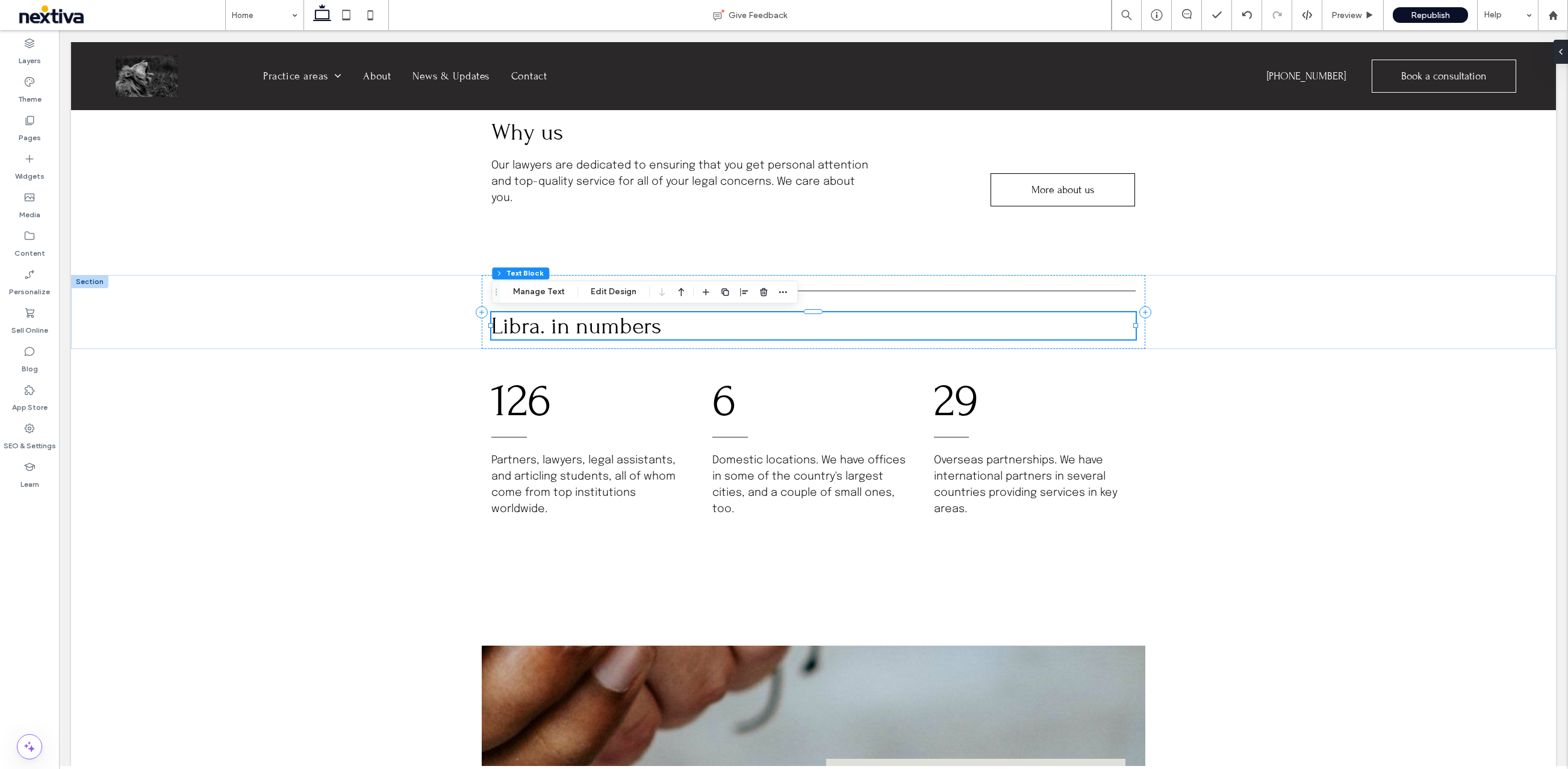
click at [514, 319] on span "Libra. in numbers" at bounding box center [576, 325] width 170 height 27
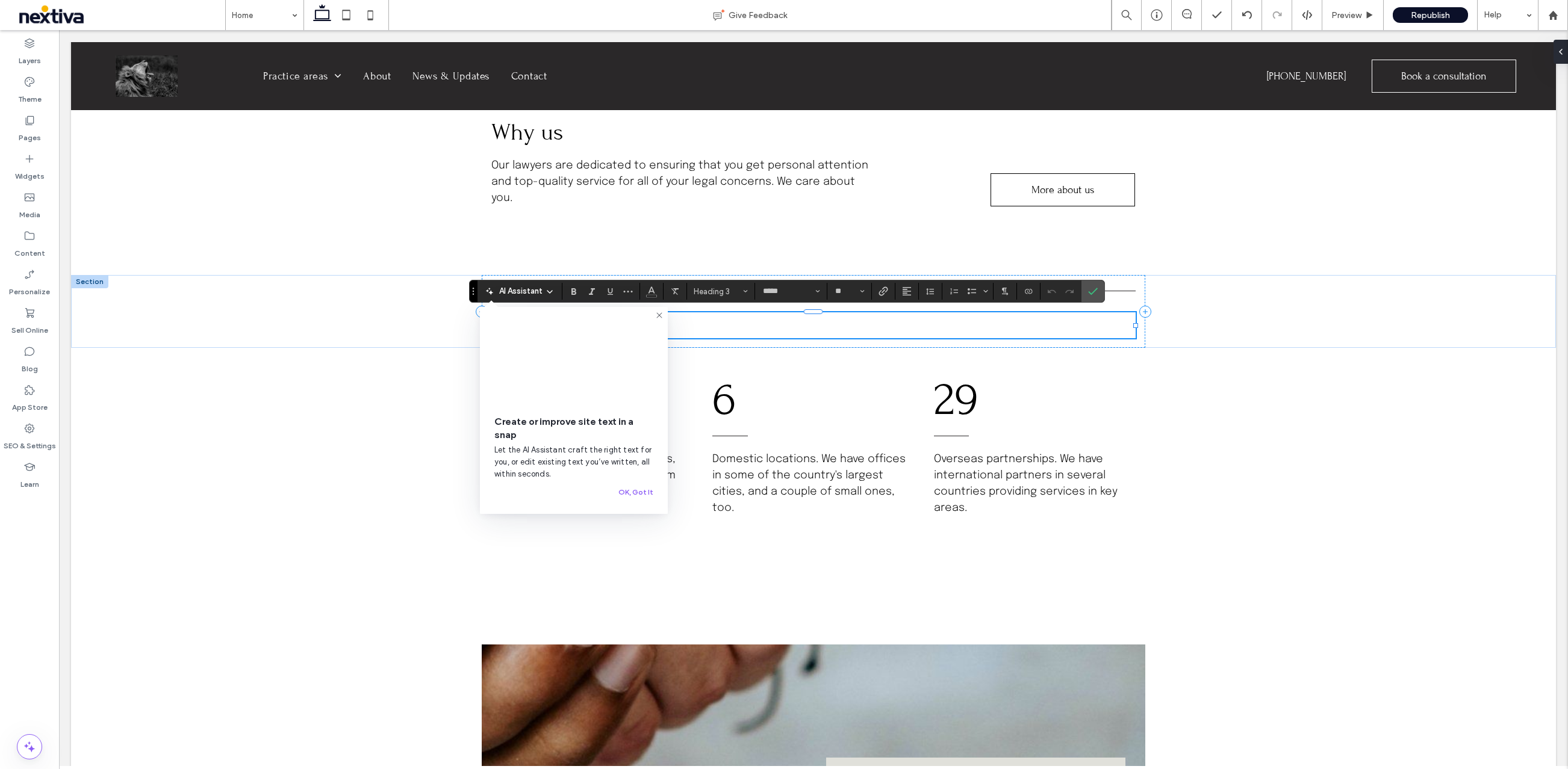
click at [514, 323] on video at bounding box center [574, 361] width 159 height 79
click at [733, 317] on h3 "**********" at bounding box center [812, 325] width 643 height 26
click at [730, 319] on h3 "**********" at bounding box center [812, 325] width 643 height 26
click at [660, 315] on icon at bounding box center [659, 315] width 10 height 10
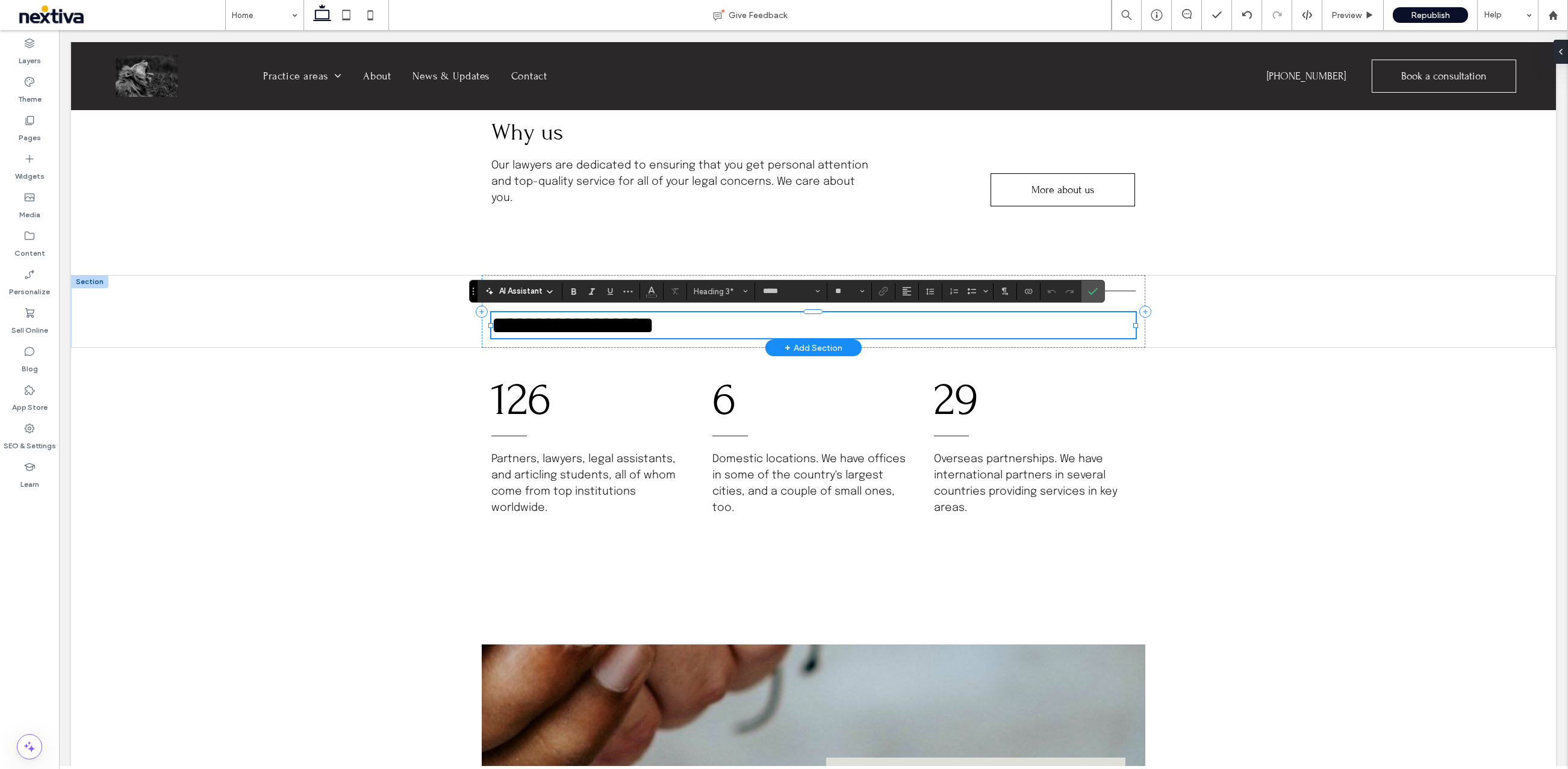
click at [673, 327] on h3 "**********" at bounding box center [812, 325] width 643 height 26
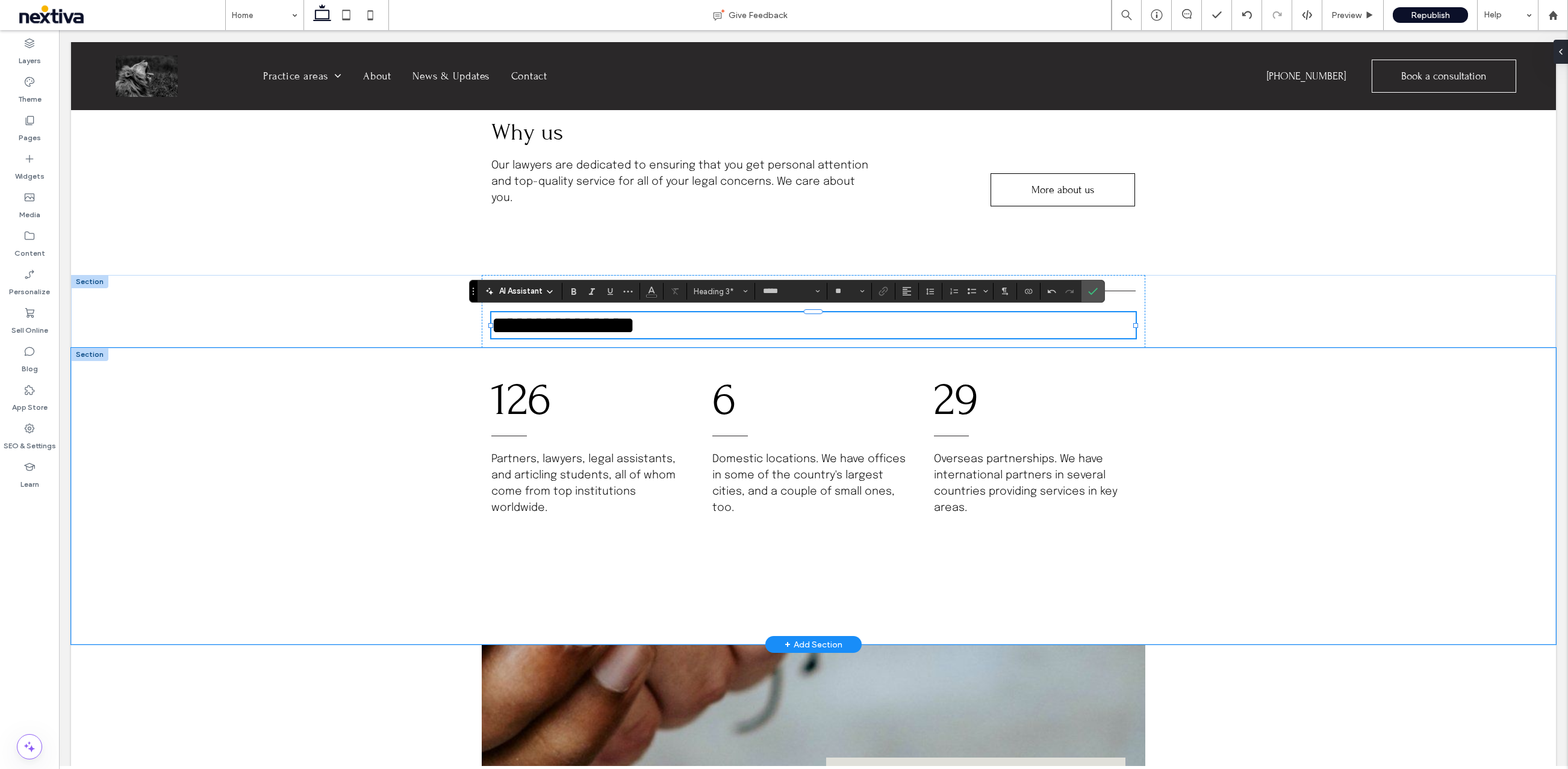
click at [384, 497] on div "126 Partners, lawyers, legal assistants, and articling students, all of whom co…" at bounding box center [813, 496] width 1485 height 297
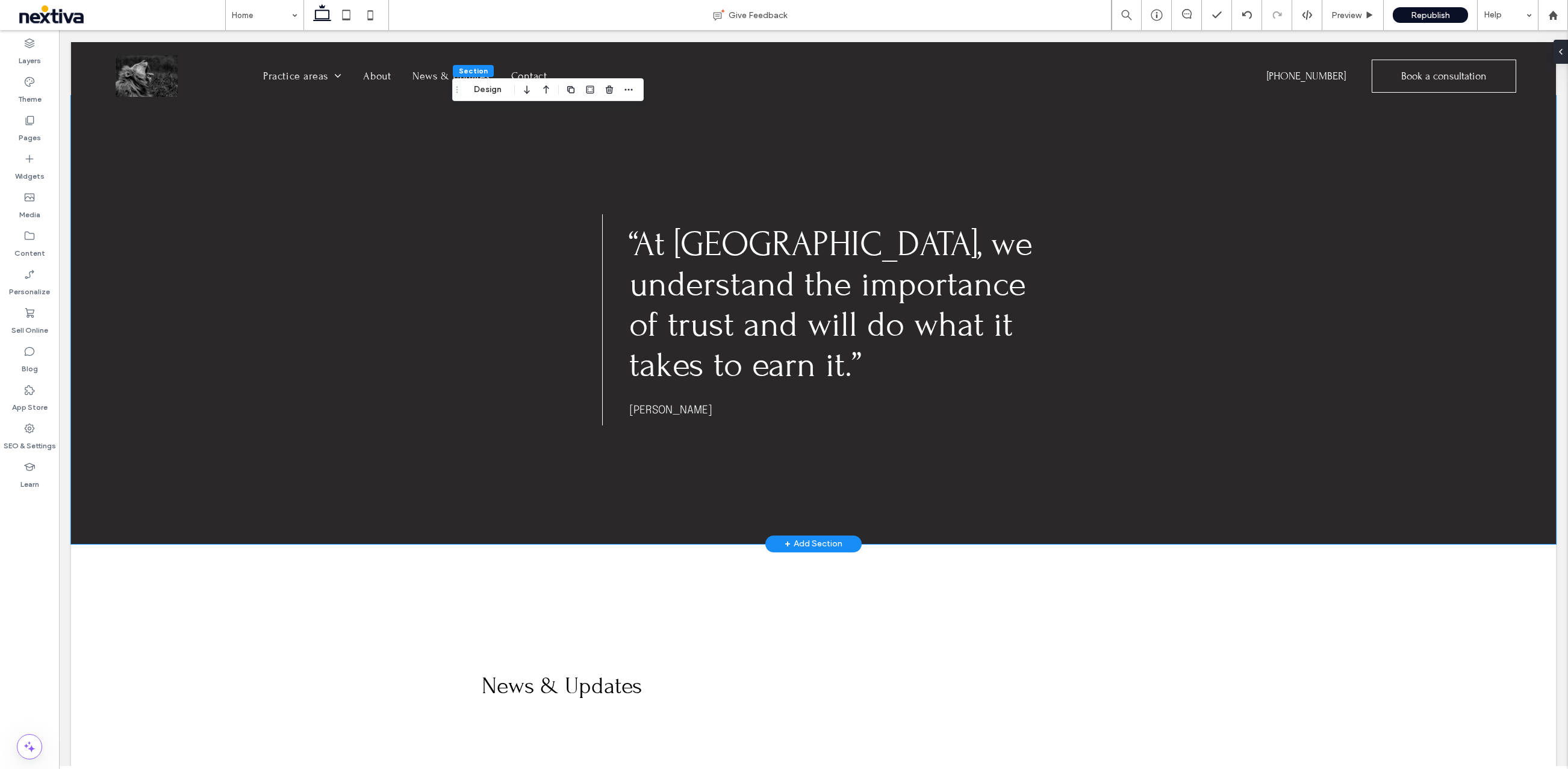
scroll to position [3128, 0]
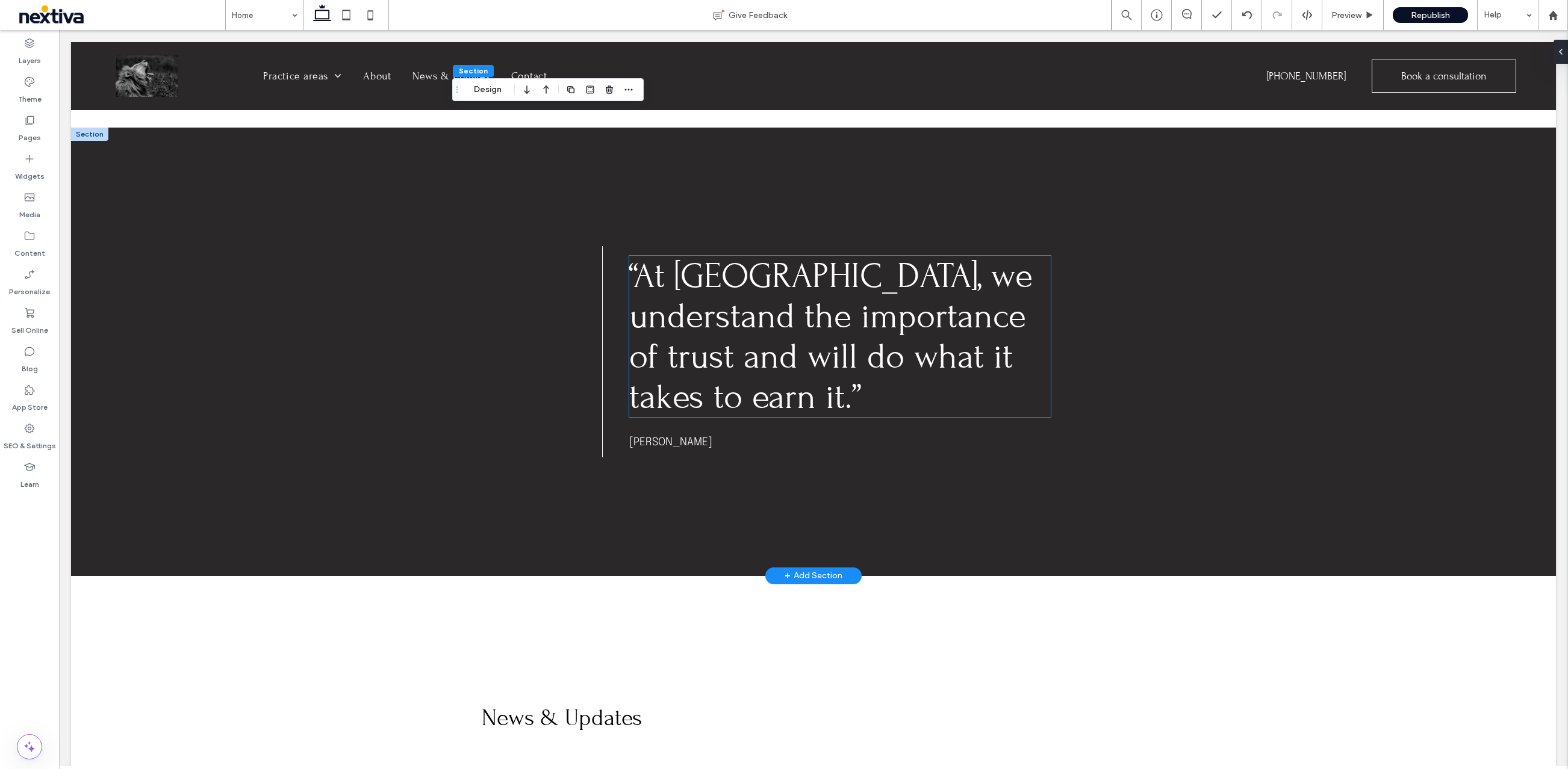
click at [702, 280] on span "“At Libra, we understand the importance of trust and will do what it takes to e…" at bounding box center [831, 336] width 404 height 161
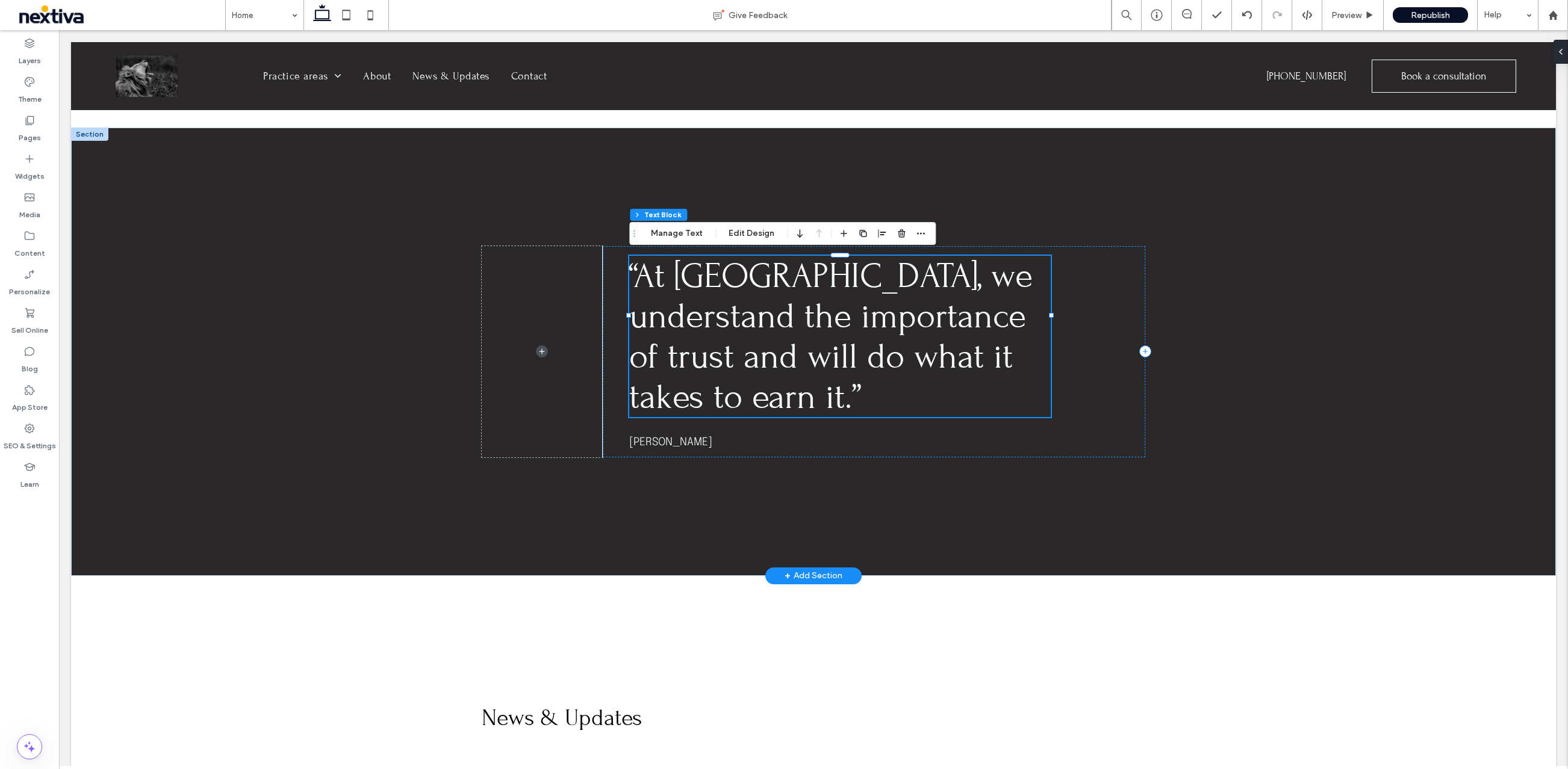
click at [702, 280] on span "“At Libra, we understand the importance of trust and will do what it takes to e…" at bounding box center [831, 336] width 404 height 161
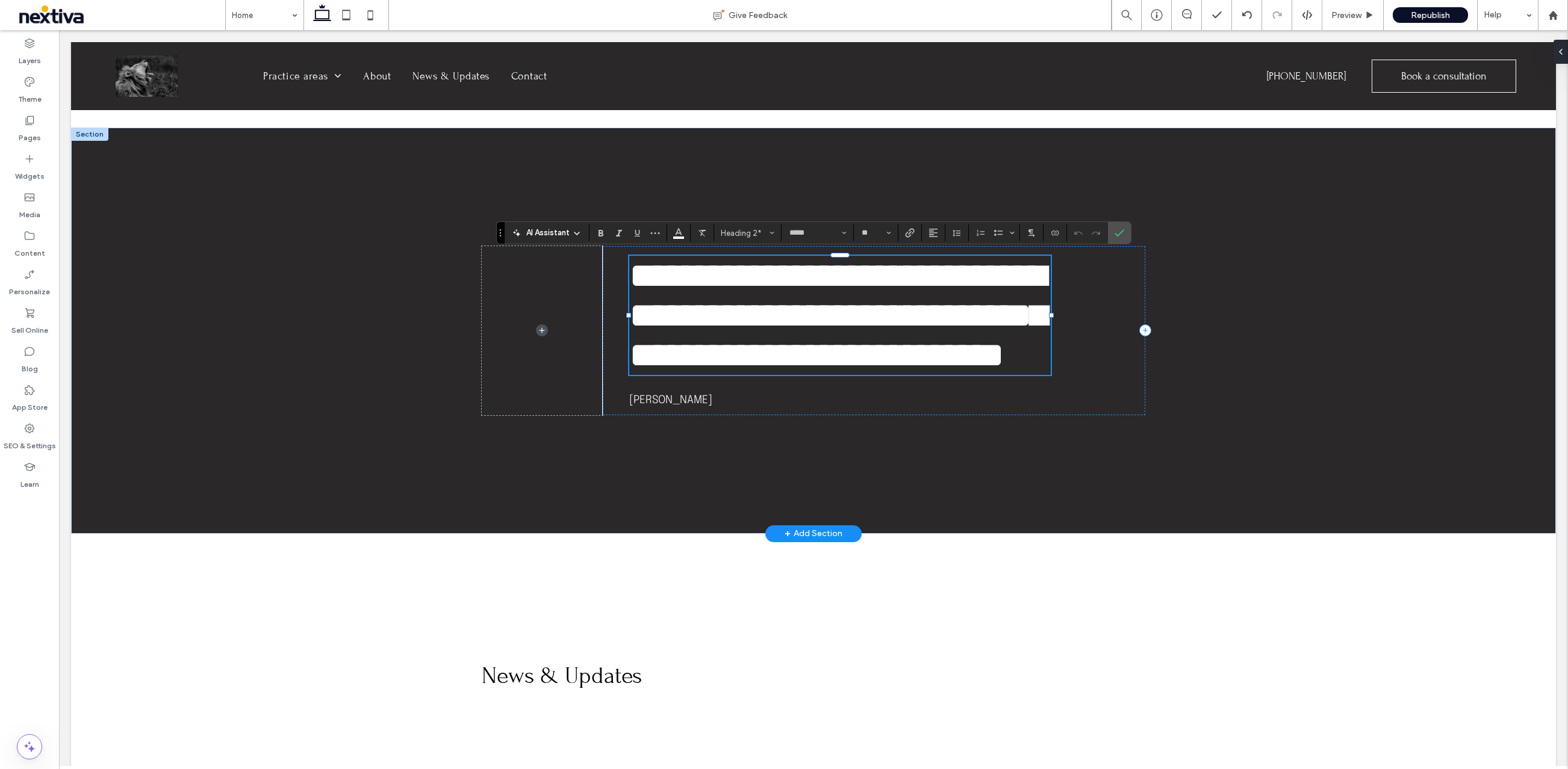
click at [702, 277] on span "**********" at bounding box center [837, 315] width 417 height 116
drag, startPoint x: 740, startPoint y: 277, endPoint x: 691, endPoint y: 277, distance: 49.0
click at [691, 277] on span "**********" at bounding box center [837, 315] width 417 height 116
click at [327, 408] on div "**********" at bounding box center [813, 331] width 1485 height 406
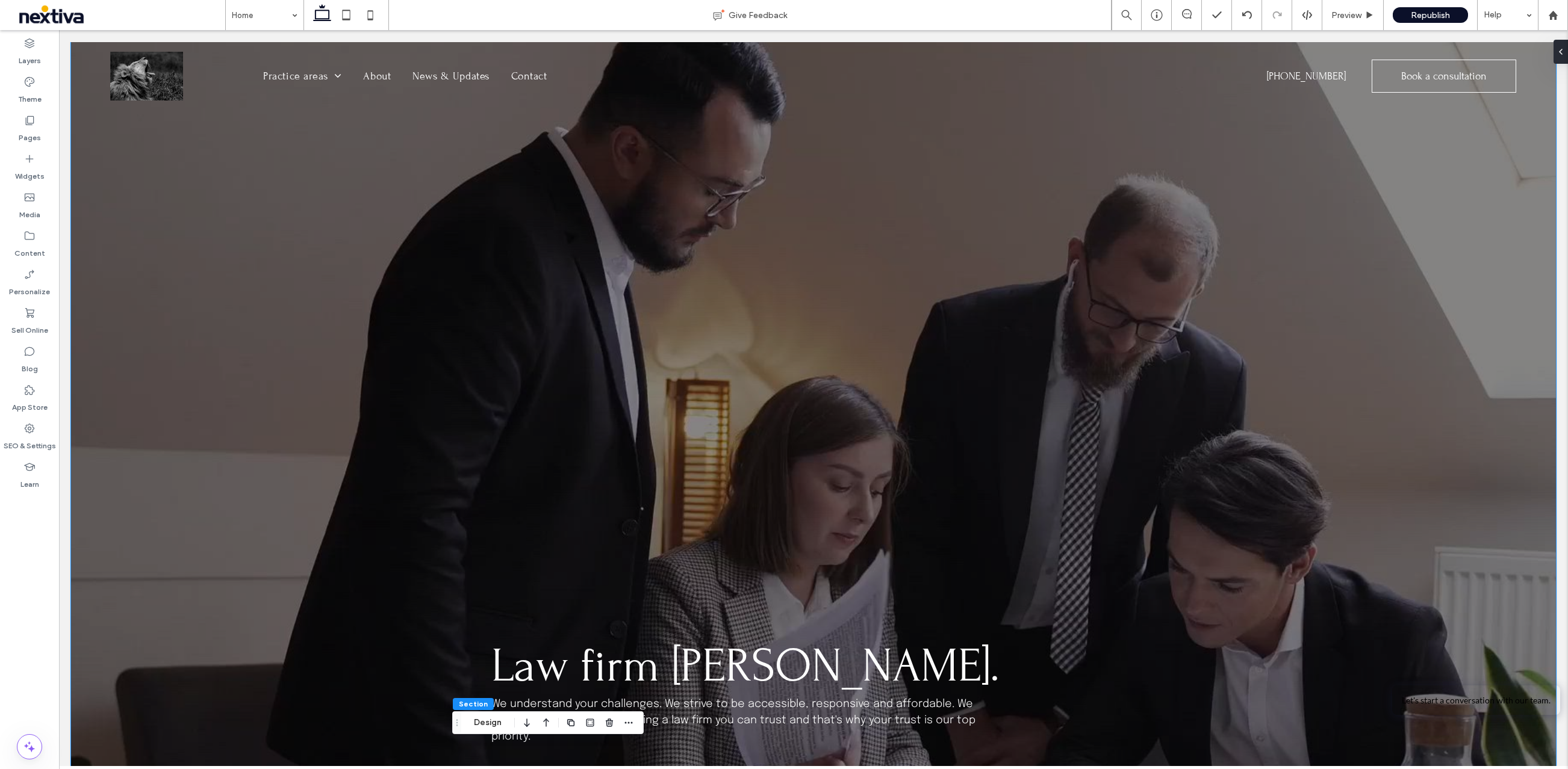
scroll to position [0, 0]
click at [36, 122] on div "Pages" at bounding box center [29, 129] width 59 height 39
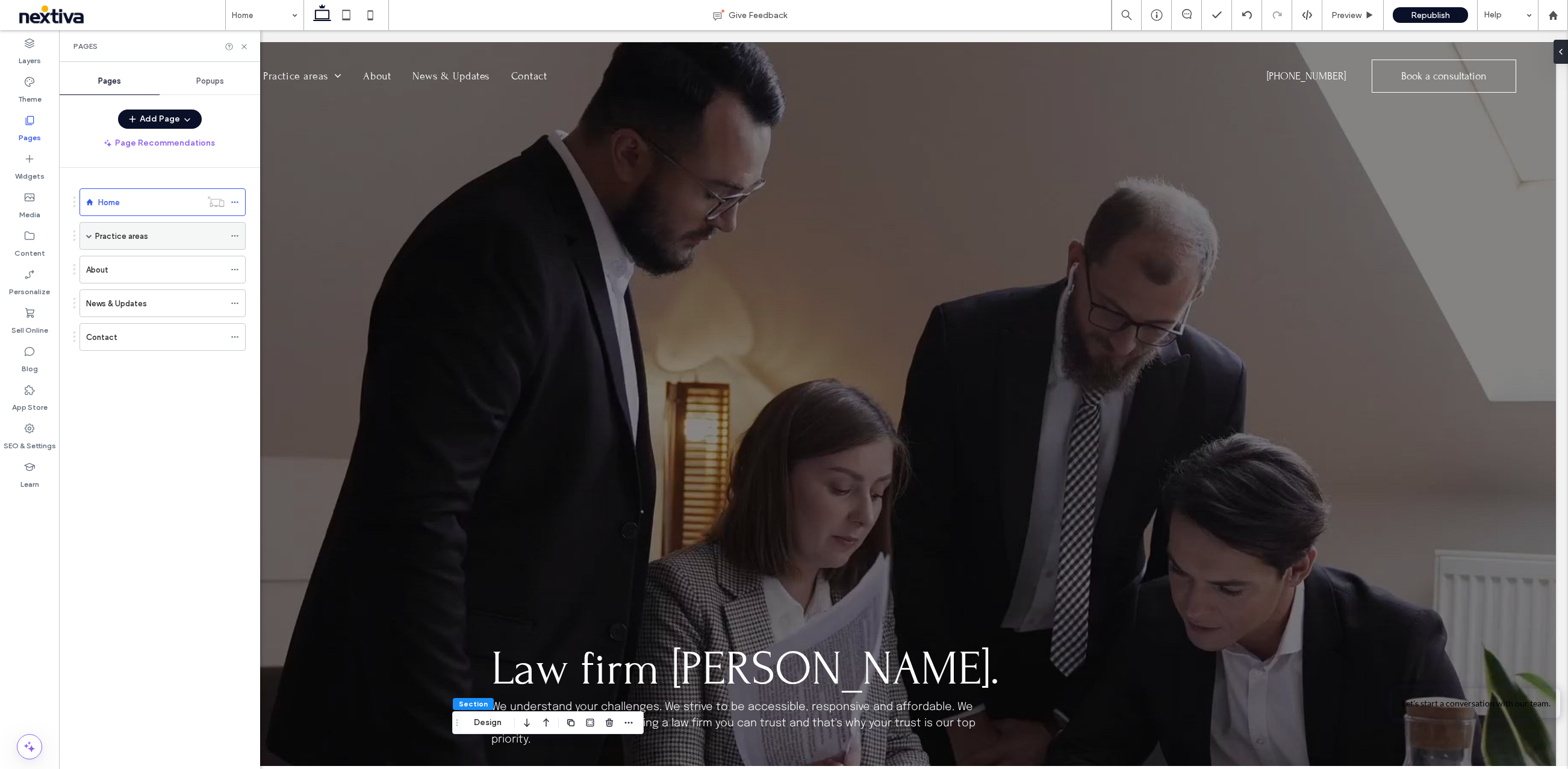
click at [114, 228] on div "Practice areas" at bounding box center [160, 235] width 129 height 27
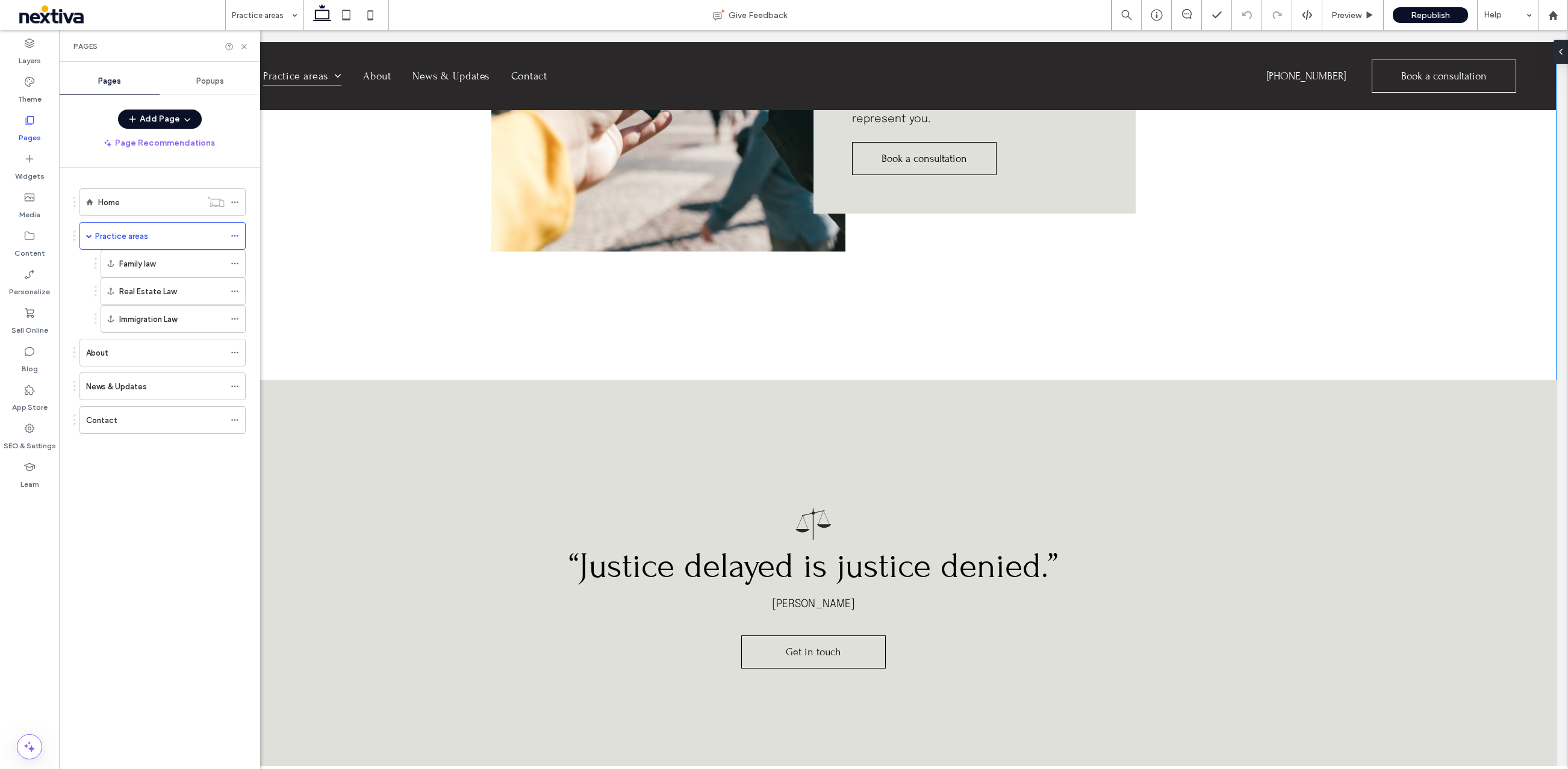
scroll to position [2466, 0]
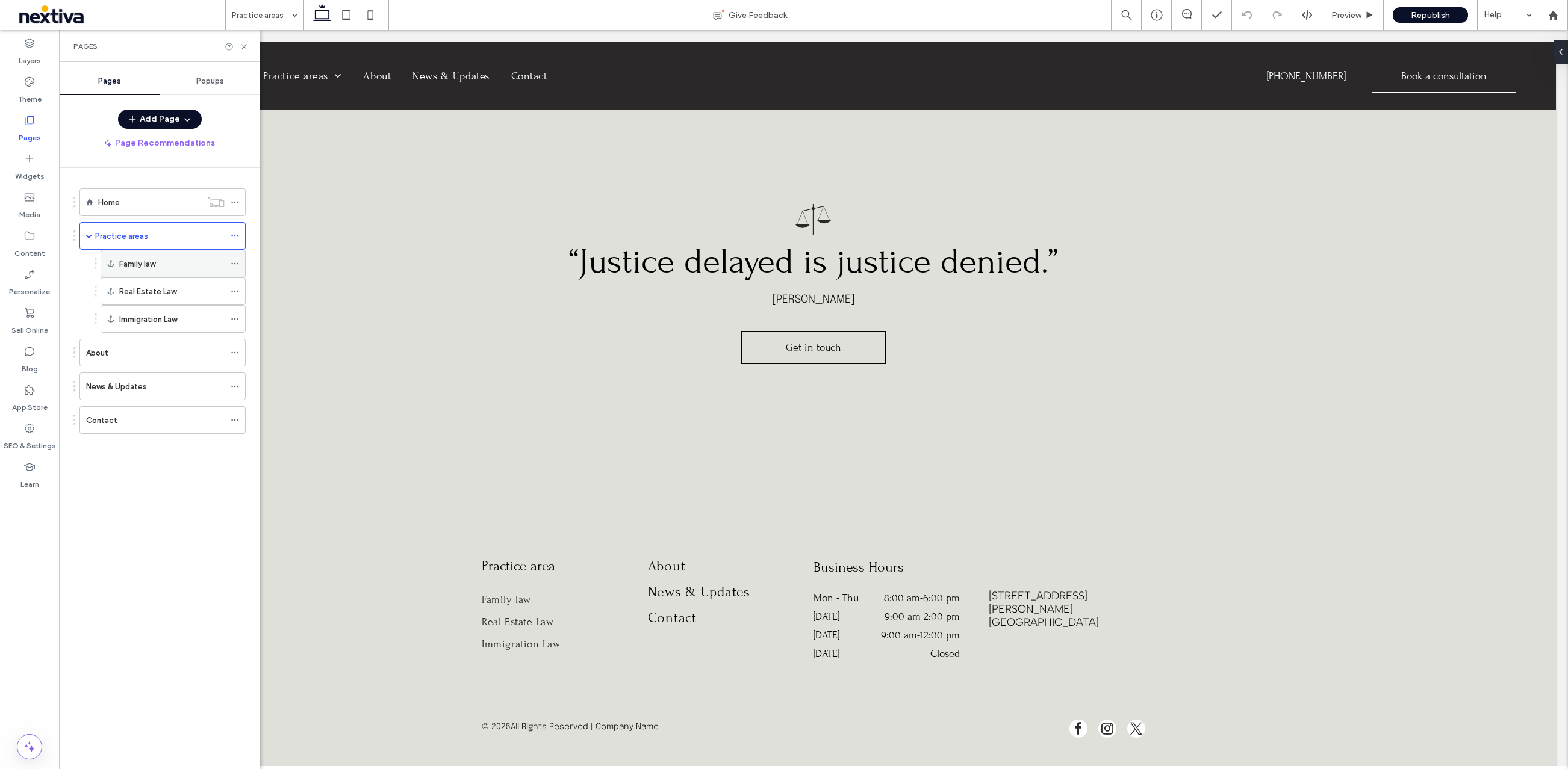
click at [173, 269] on div "Family law" at bounding box center [172, 264] width 105 height 27
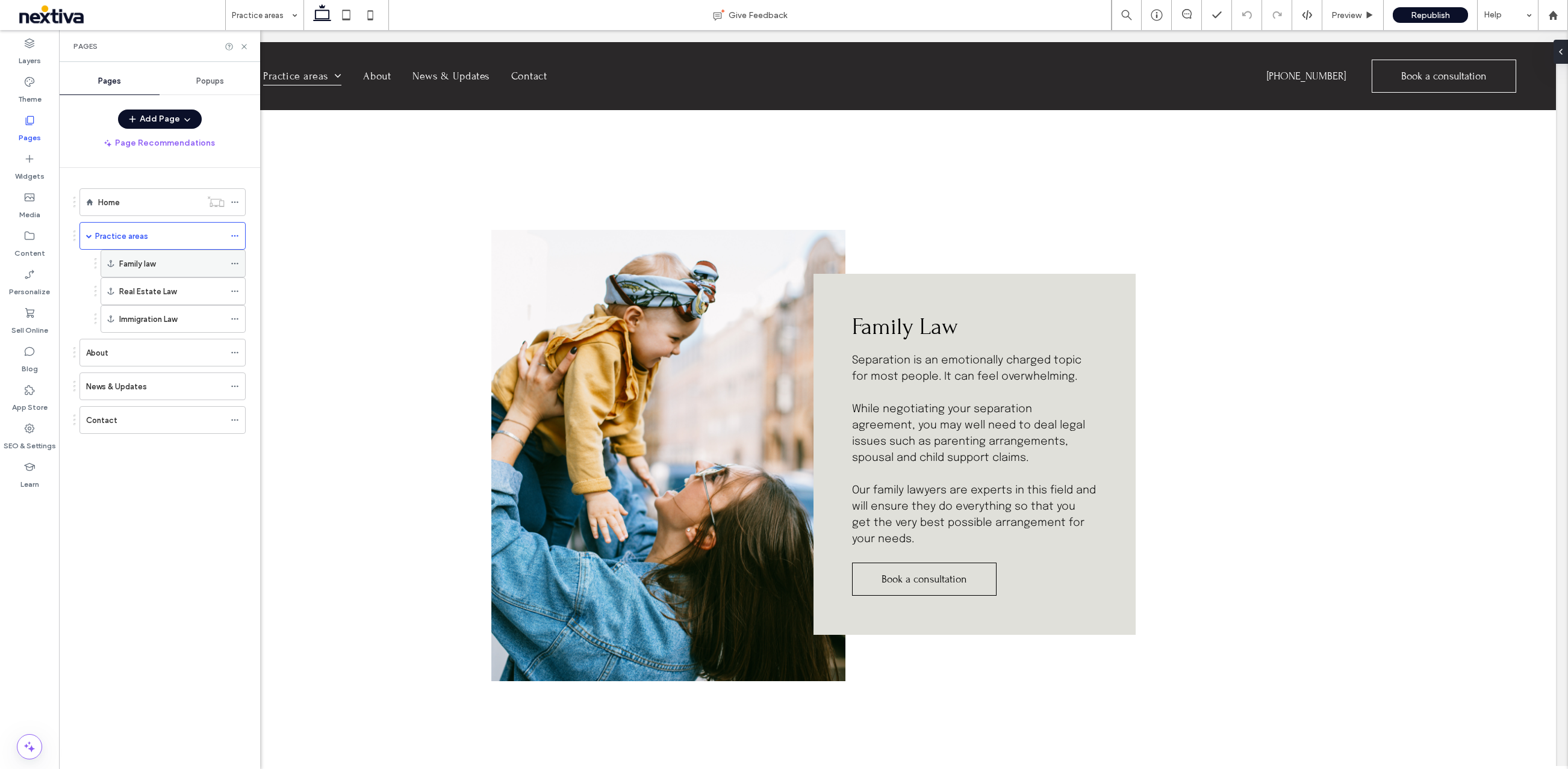
scroll to position [268, 0]
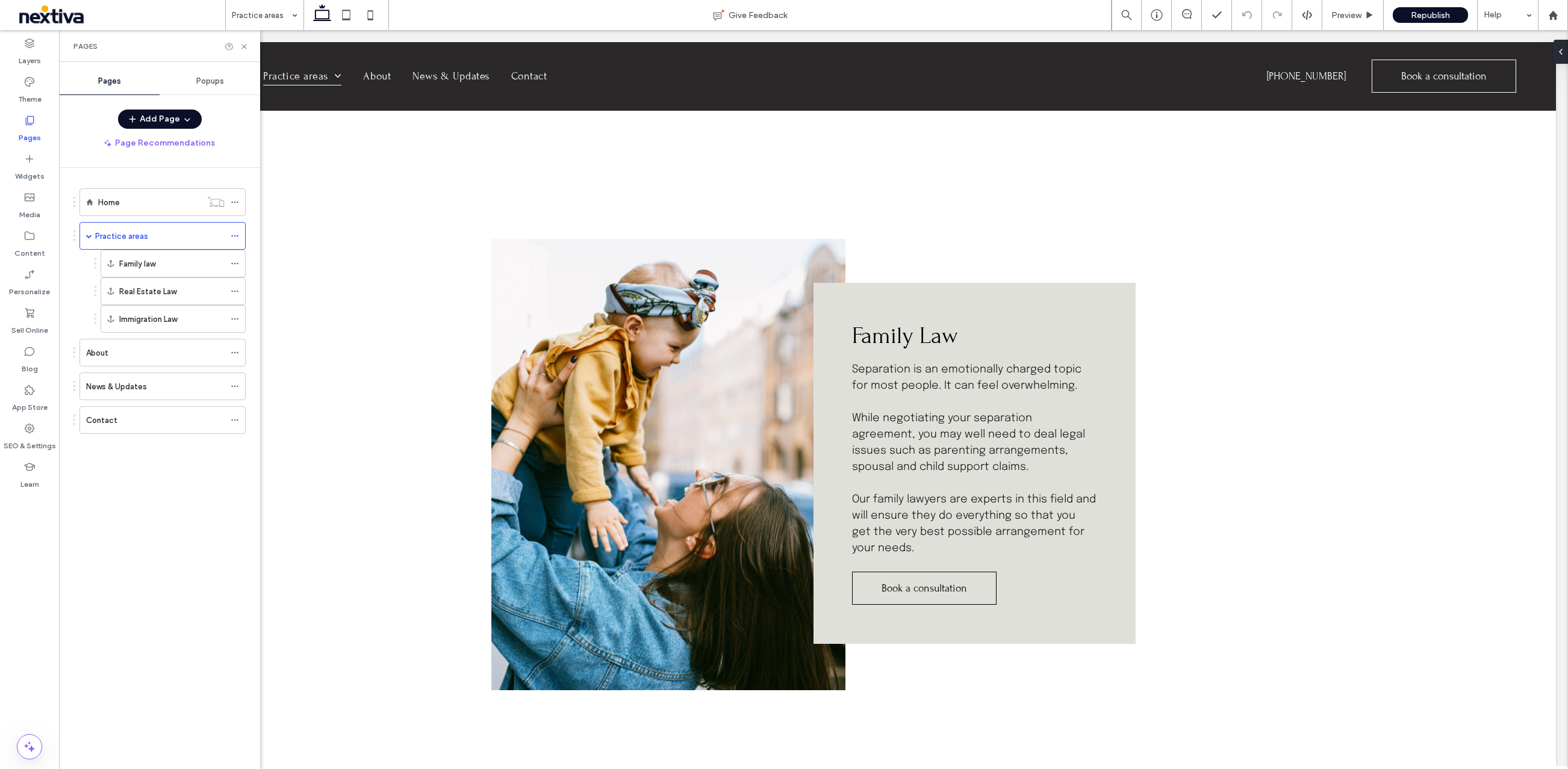
click at [132, 362] on div "About" at bounding box center [155, 353] width 138 height 27
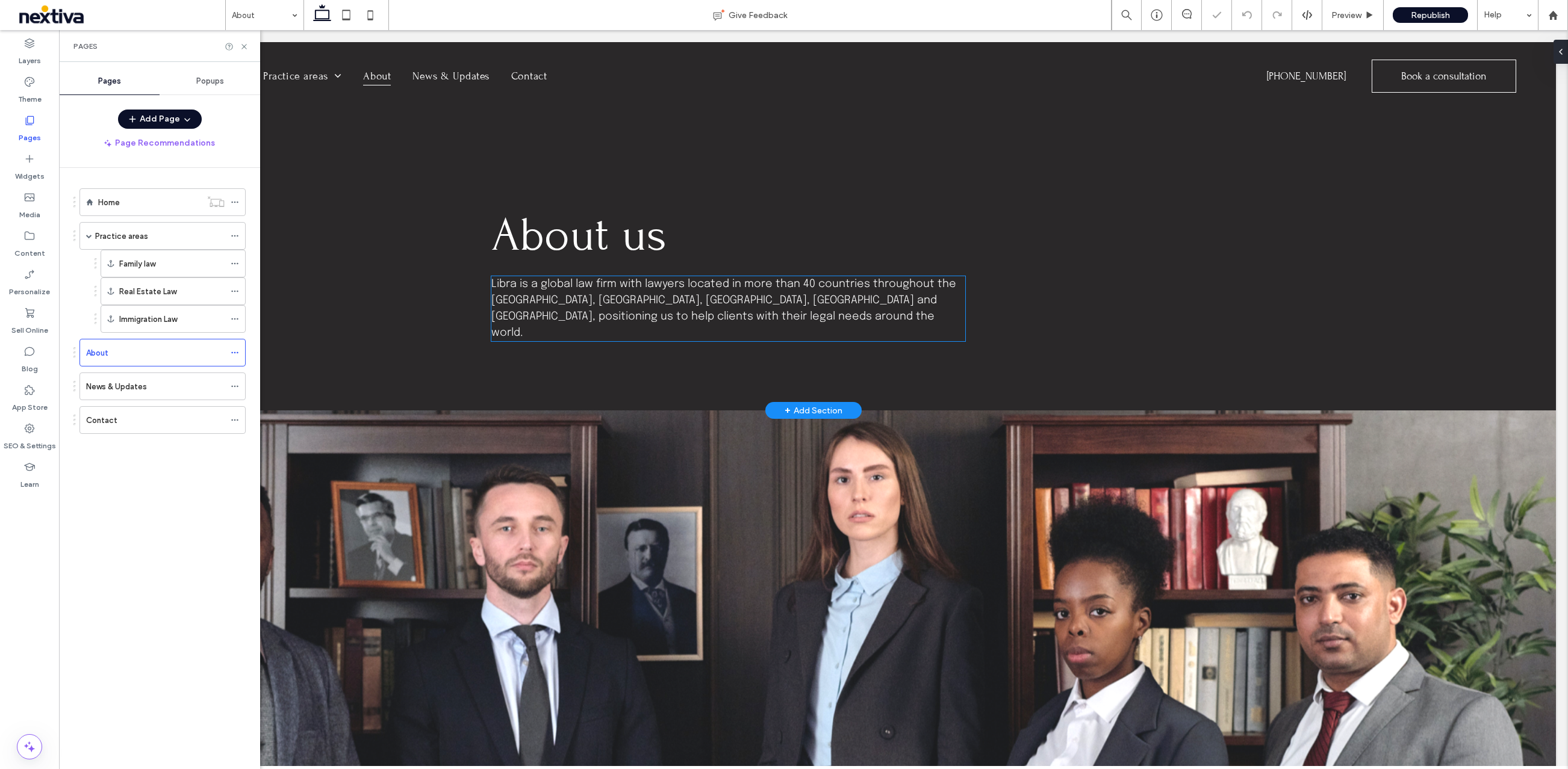
click at [500, 283] on span "Libra is a global law firm with lawyers located in more than 40 countries throu…" at bounding box center [723, 309] width 464 height 60
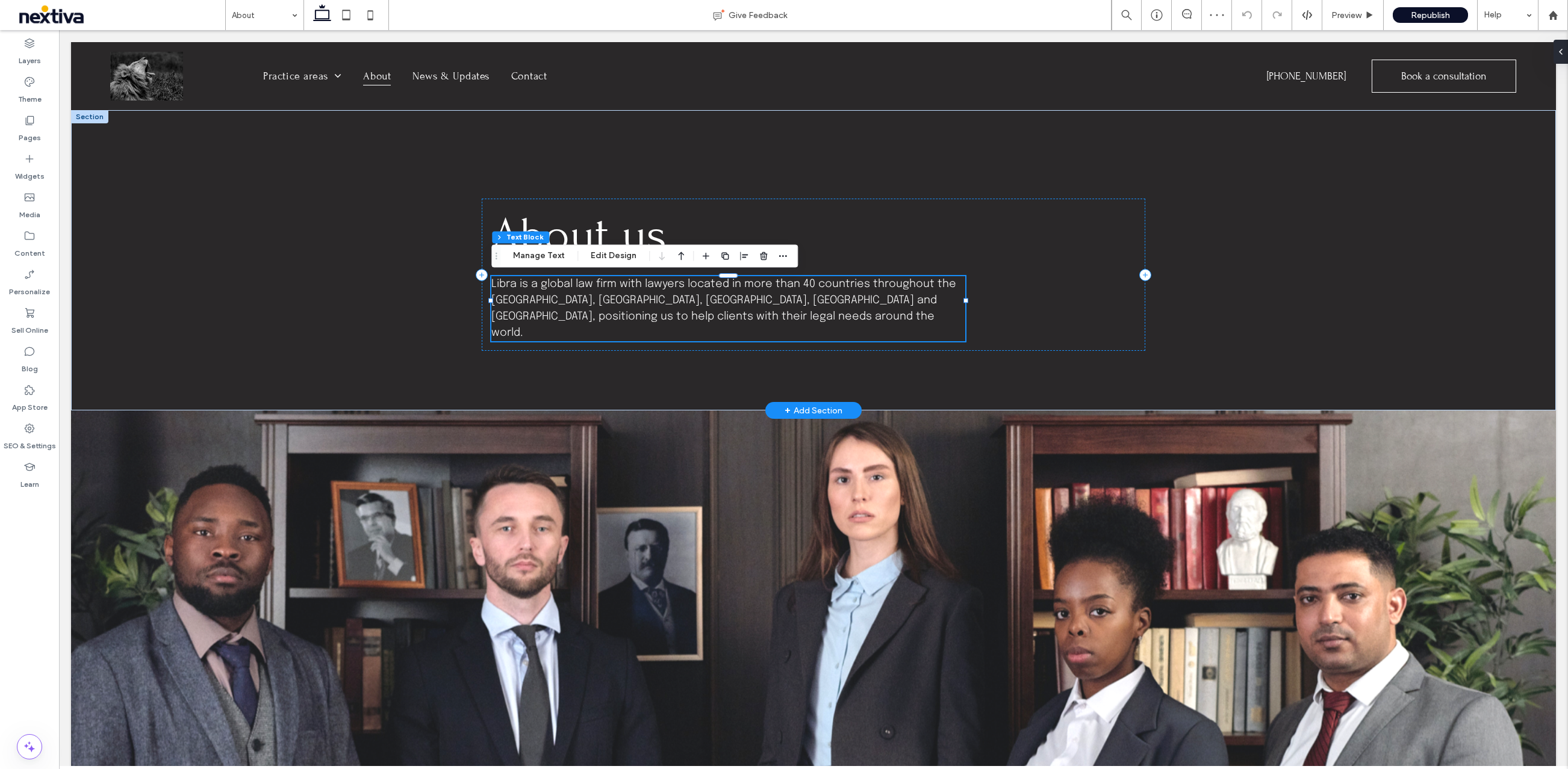
click at [502, 288] on span "Libra is a global law firm with lawyers located in more than 40 countries throu…" at bounding box center [723, 309] width 464 height 60
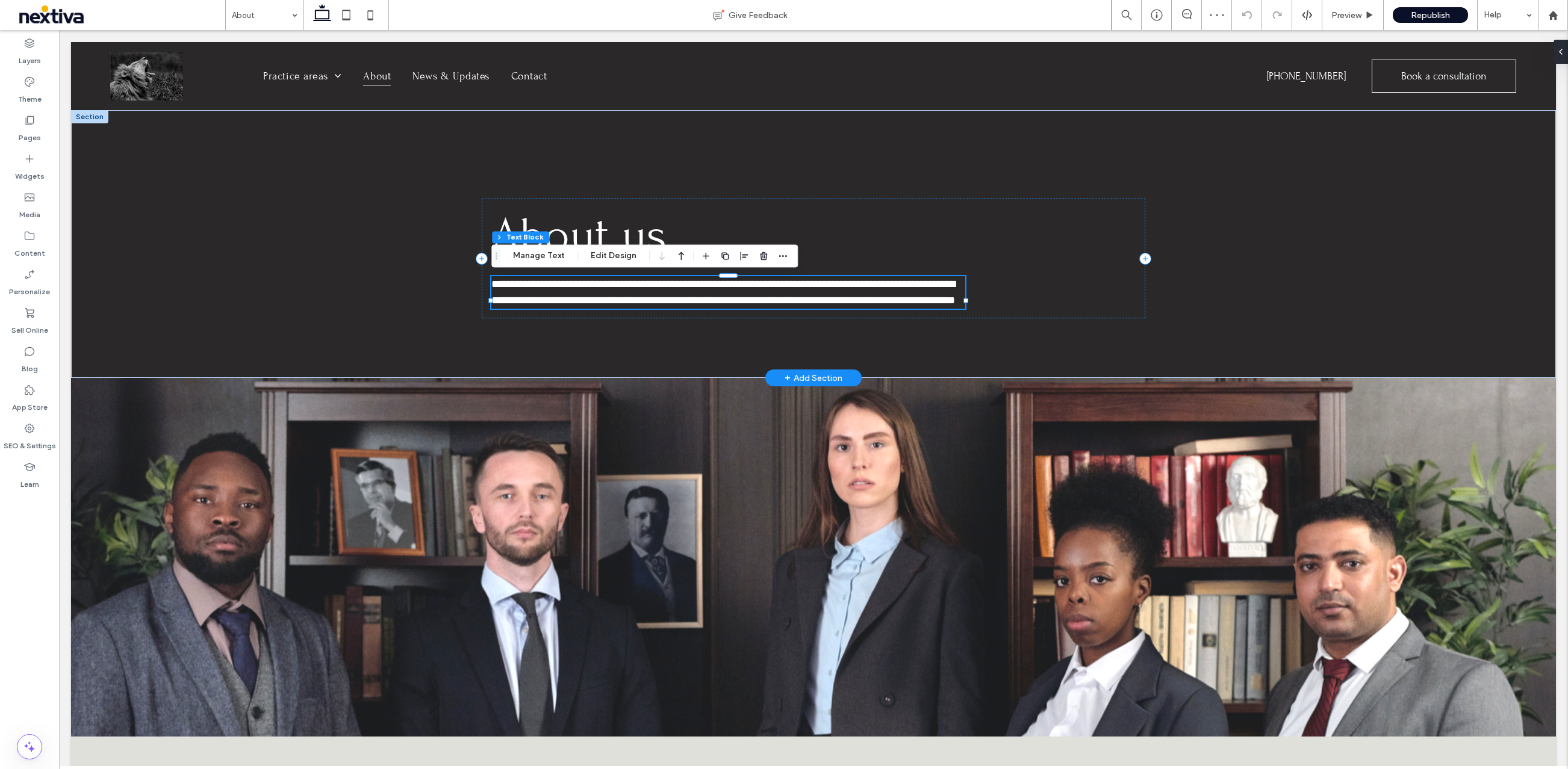
click at [502, 288] on span "**********" at bounding box center [723, 292] width 464 height 27
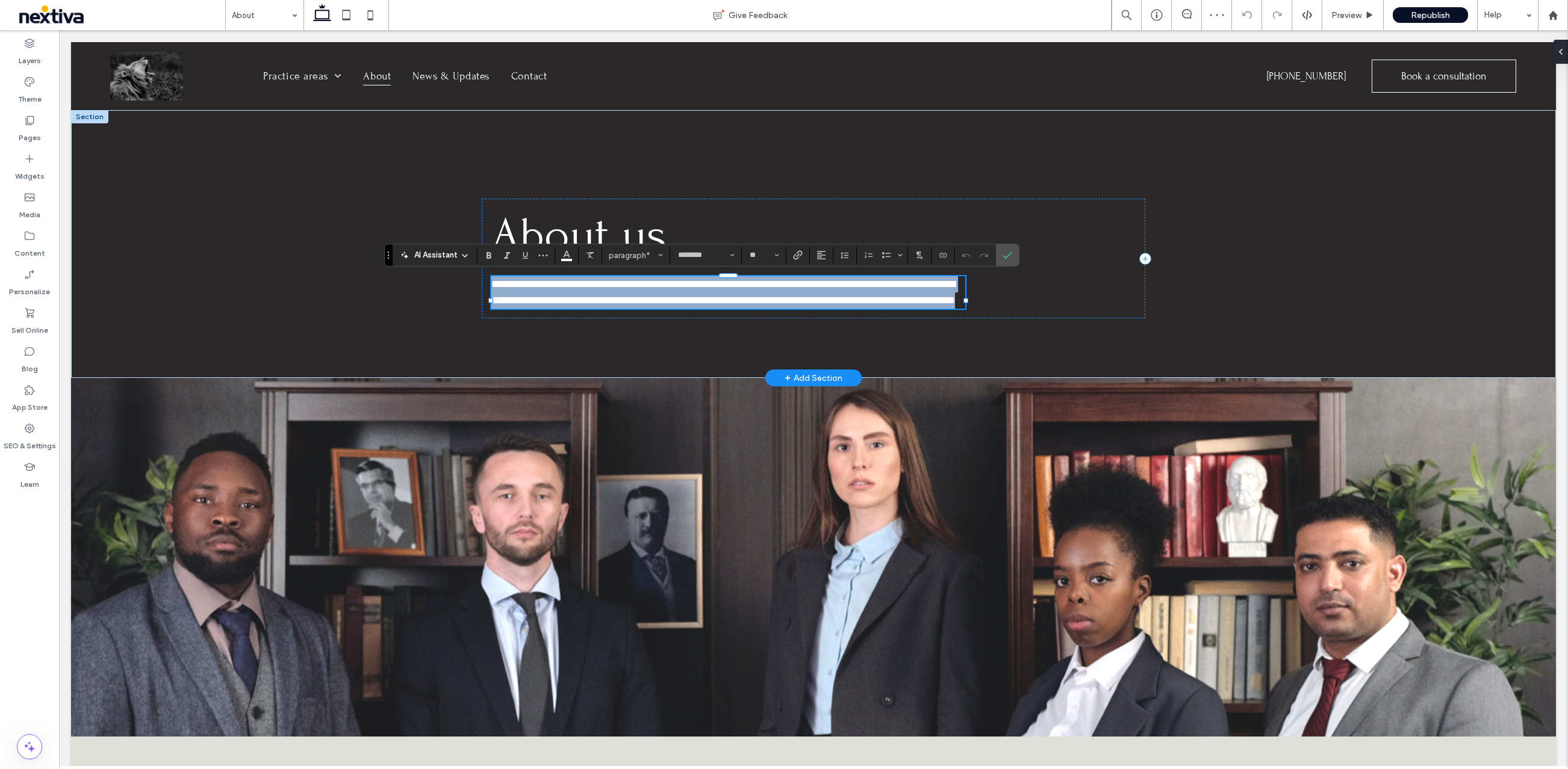
click at [502, 288] on span "**********" at bounding box center [723, 292] width 464 height 27
click at [502, 284] on span "**********" at bounding box center [723, 292] width 464 height 27
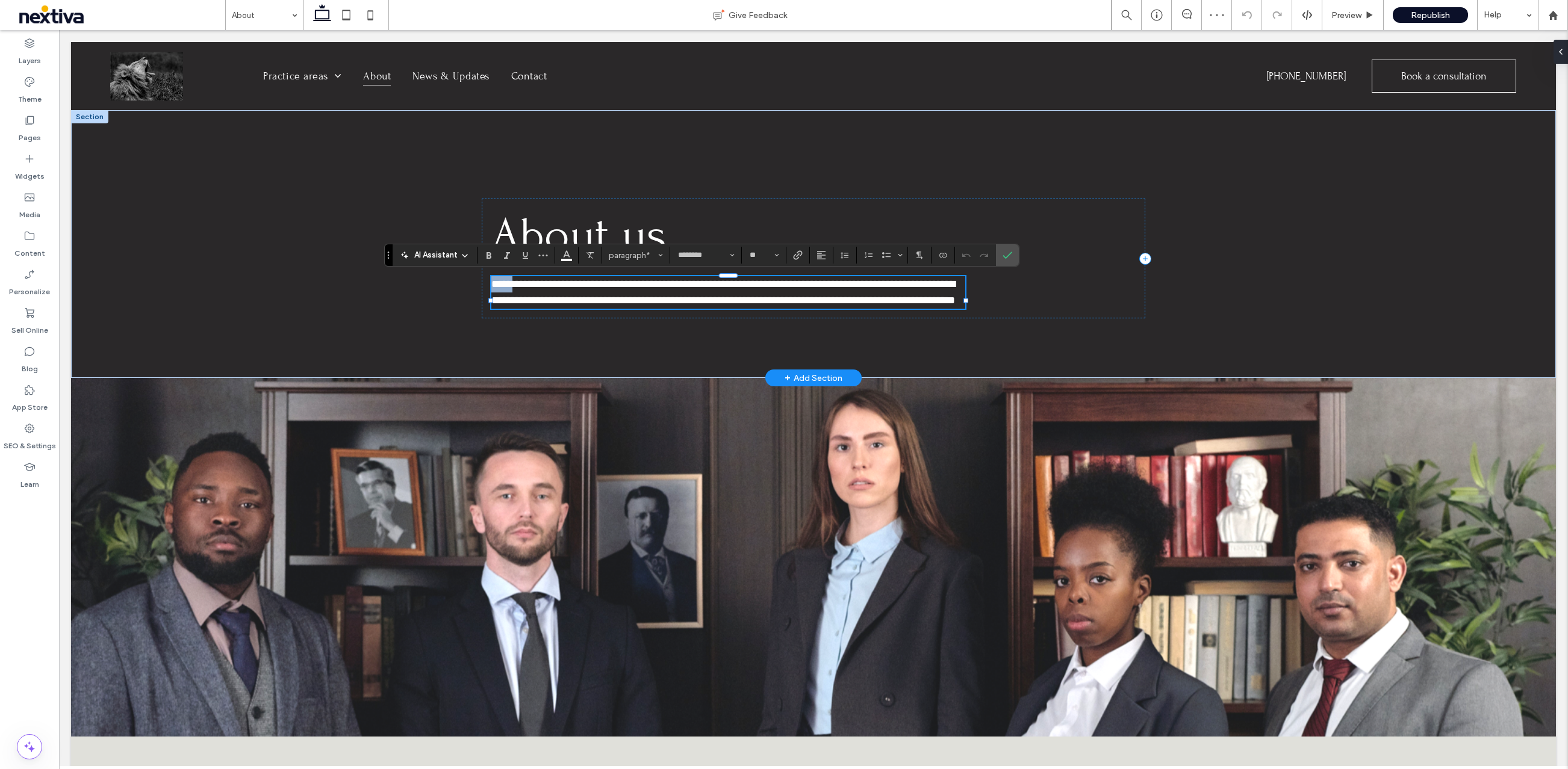
click at [502, 284] on span "**********" at bounding box center [723, 292] width 464 height 27
click at [397, 342] on div "**********" at bounding box center [813, 244] width 1485 height 268
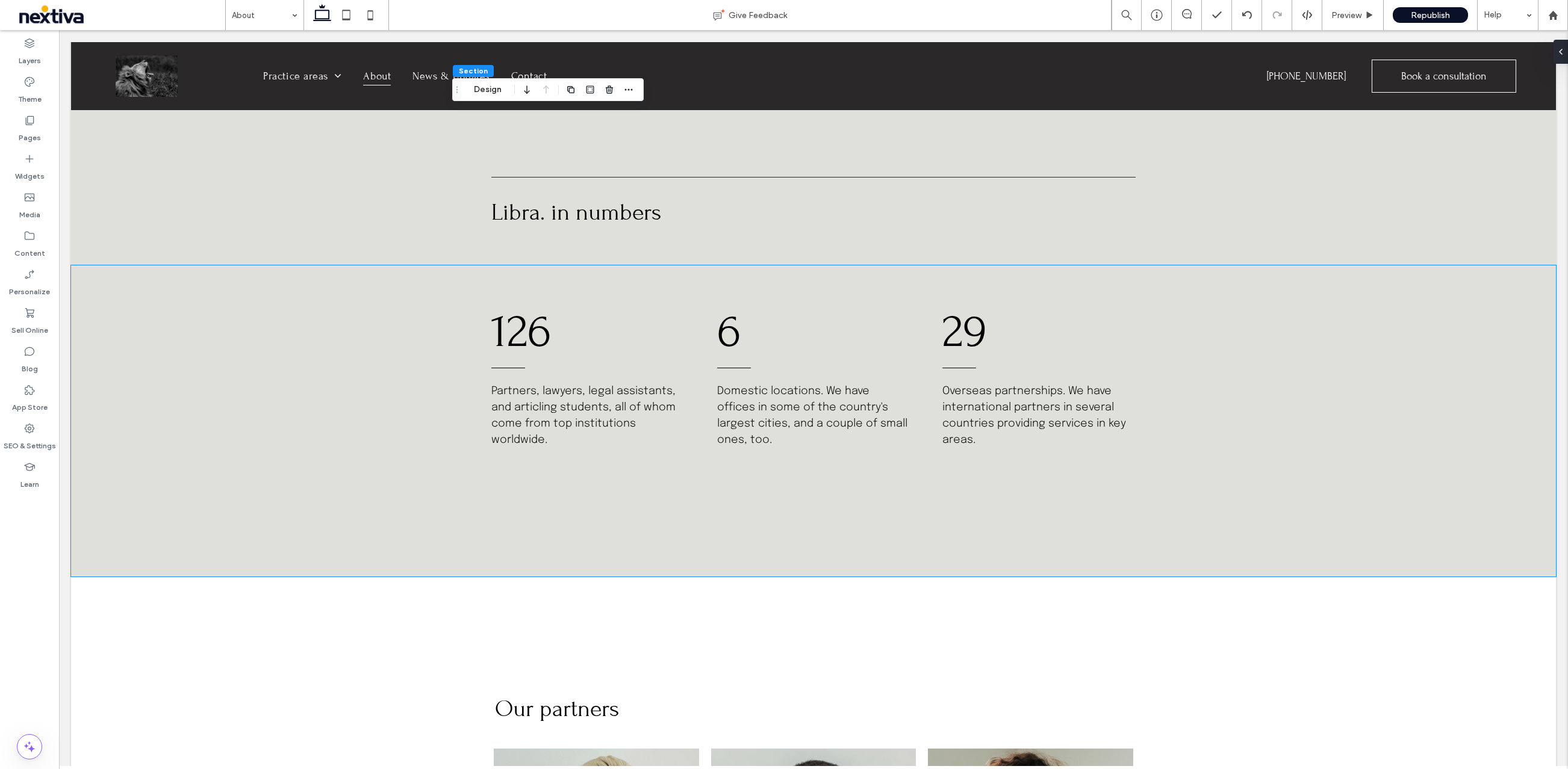
scroll to position [1040, 0]
click at [509, 197] on span "Libra. in numbers" at bounding box center [576, 210] width 170 height 27
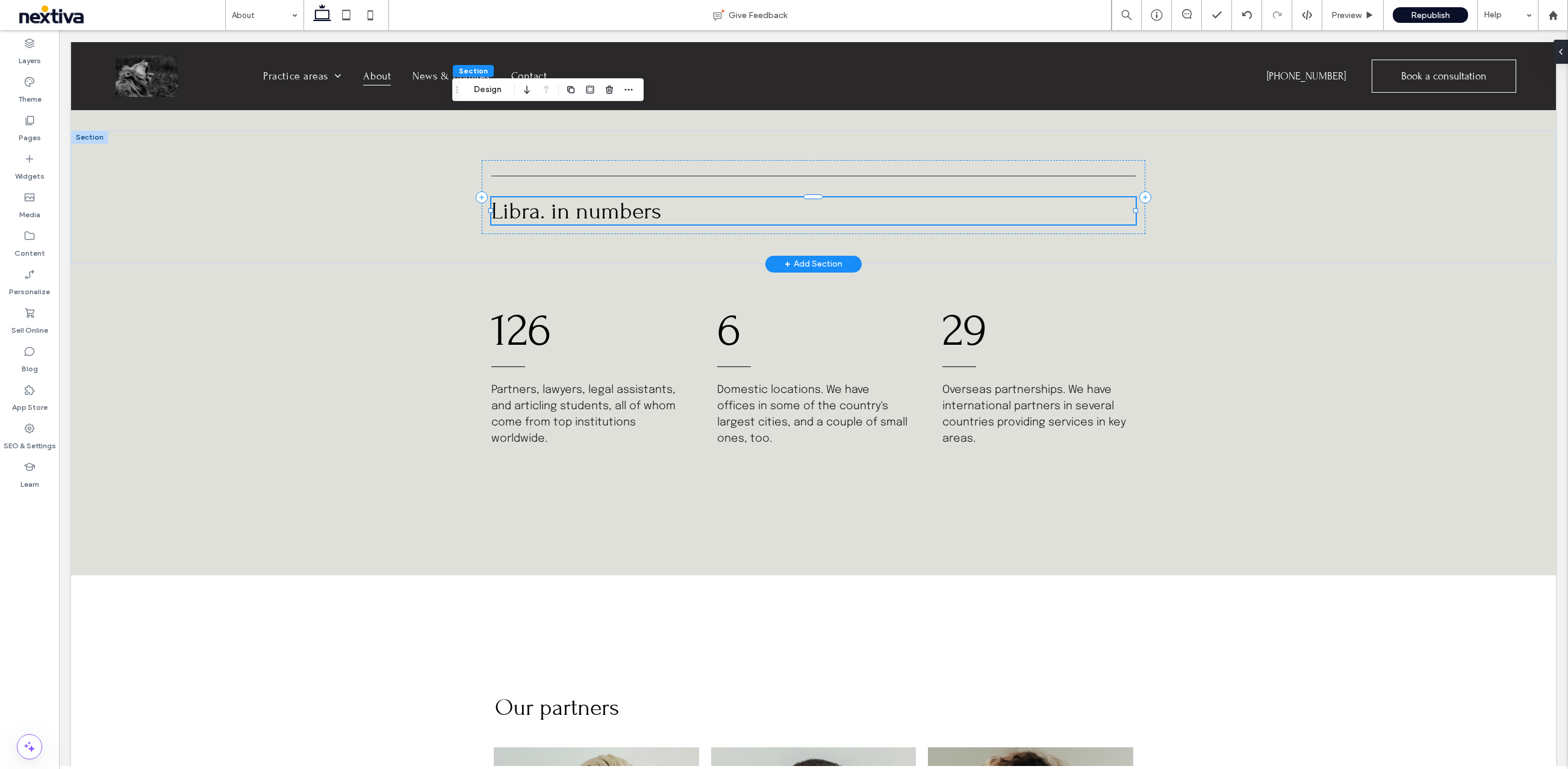
click at [509, 197] on span "Libra. in numbers" at bounding box center [576, 210] width 170 height 27
type input "*****"
type input "**"
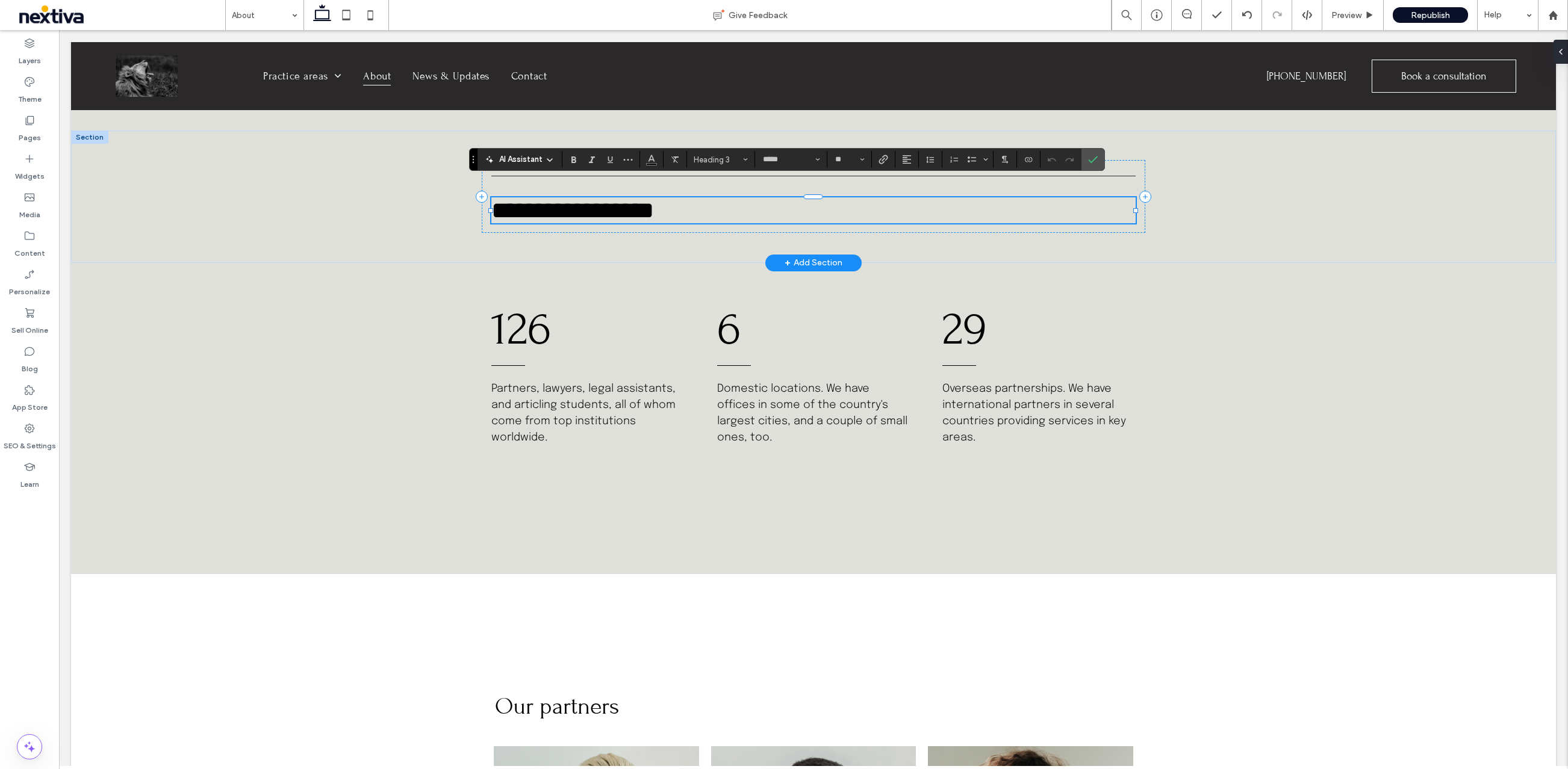
click at [509, 199] on span "**********" at bounding box center [572, 210] width 163 height 23
drag, startPoint x: 540, startPoint y: 193, endPoint x: 502, endPoint y: 193, distance: 38.0
click at [502, 199] on span "**********" at bounding box center [572, 210] width 163 height 23
click at [352, 405] on div "126 Partners, lawyers, legal assistants, and articling students, all of whom co…" at bounding box center [813, 418] width 1485 height 311
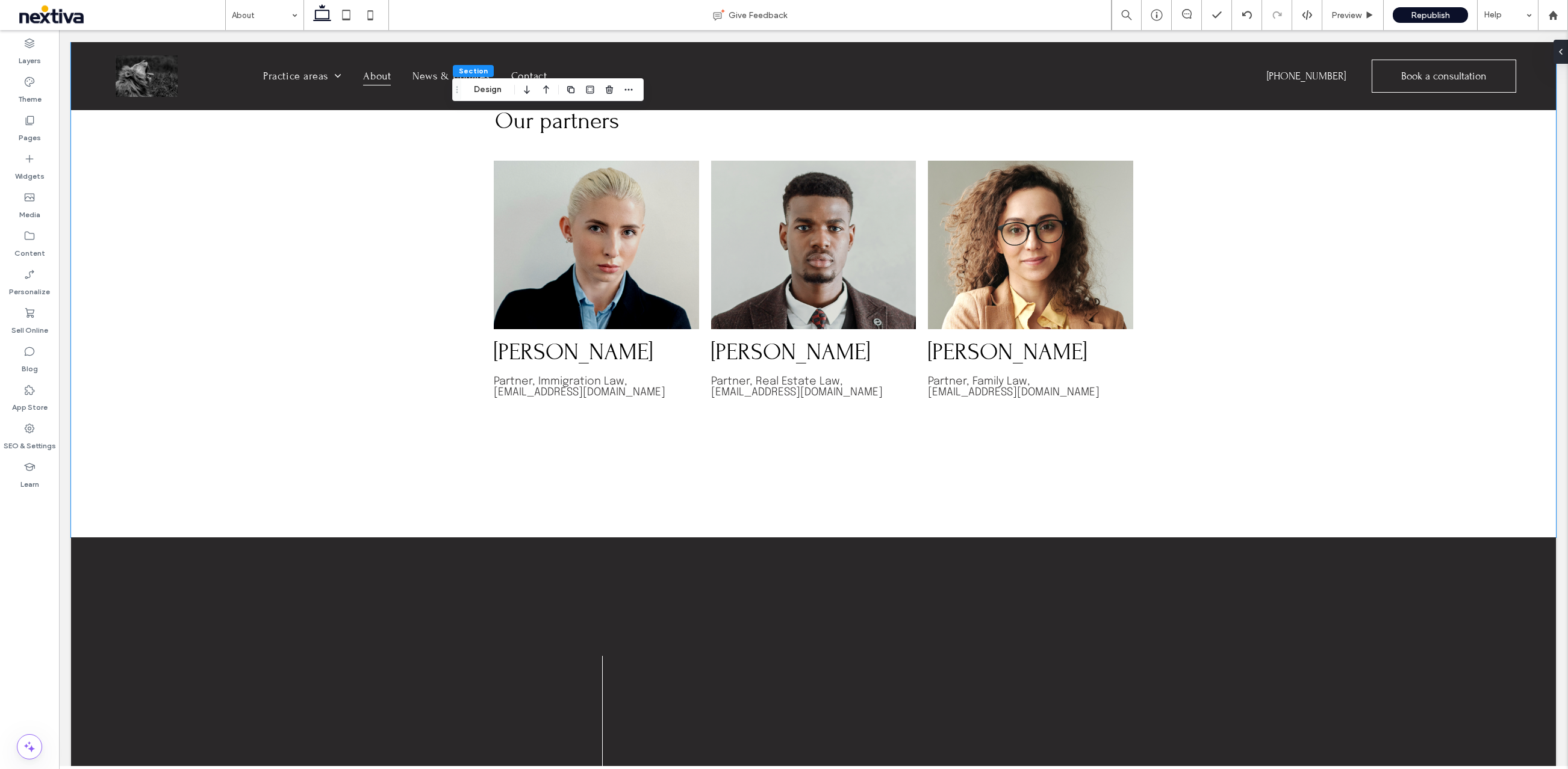
scroll to position [1514, 0]
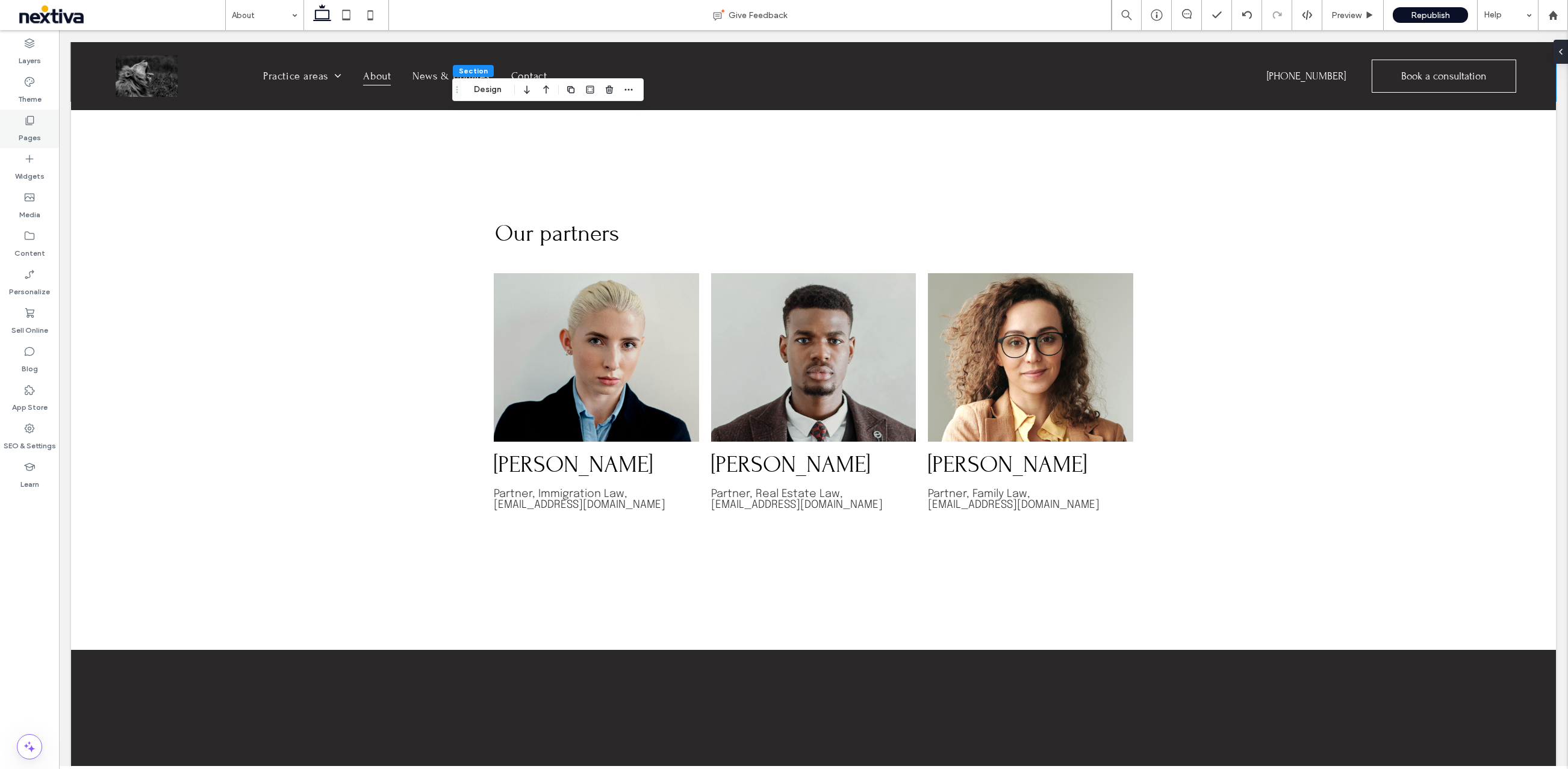
click at [32, 116] on use at bounding box center [30, 120] width 8 height 9
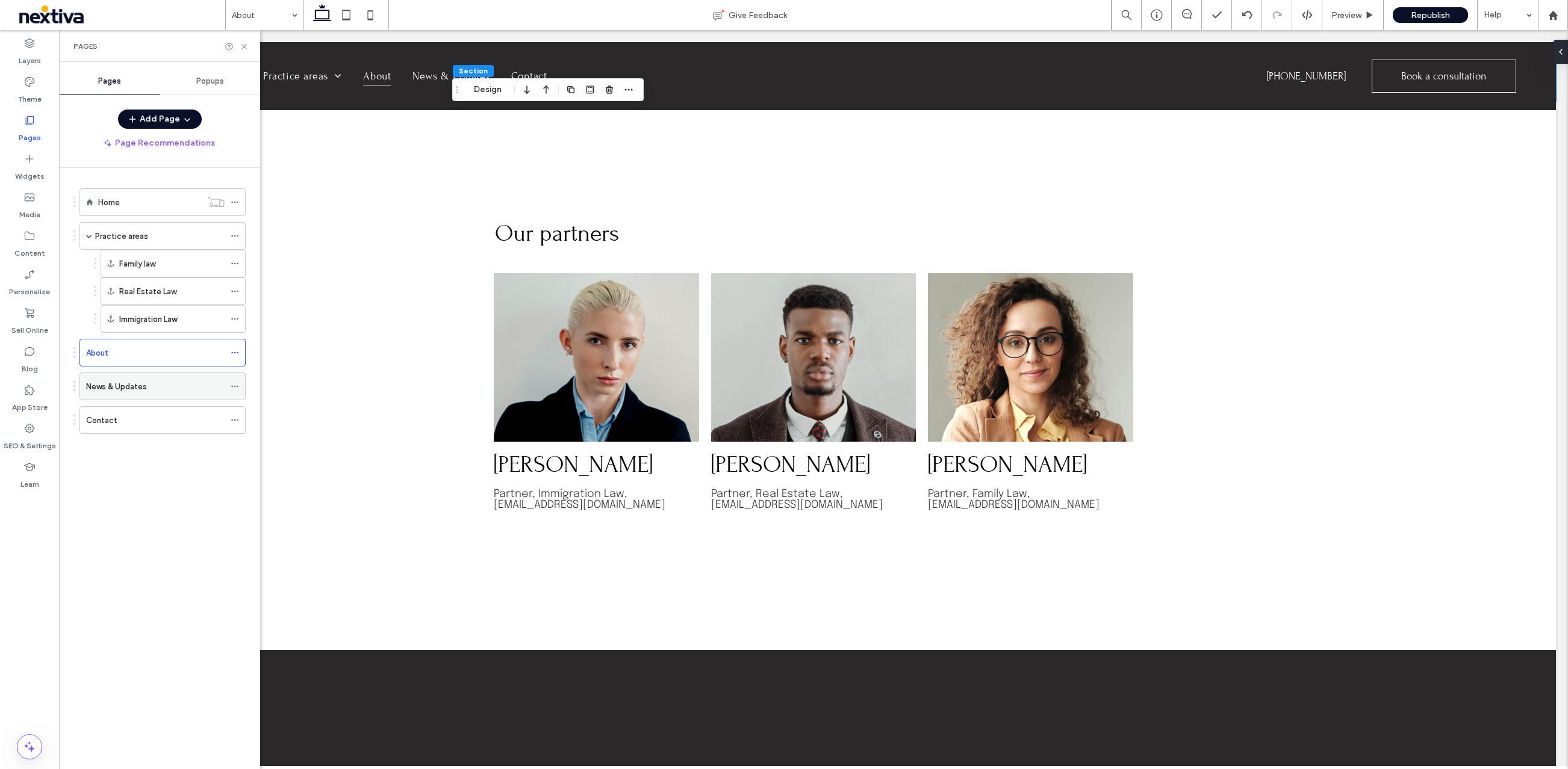
click at [121, 387] on label "News & Updates" at bounding box center [116, 387] width 61 height 21
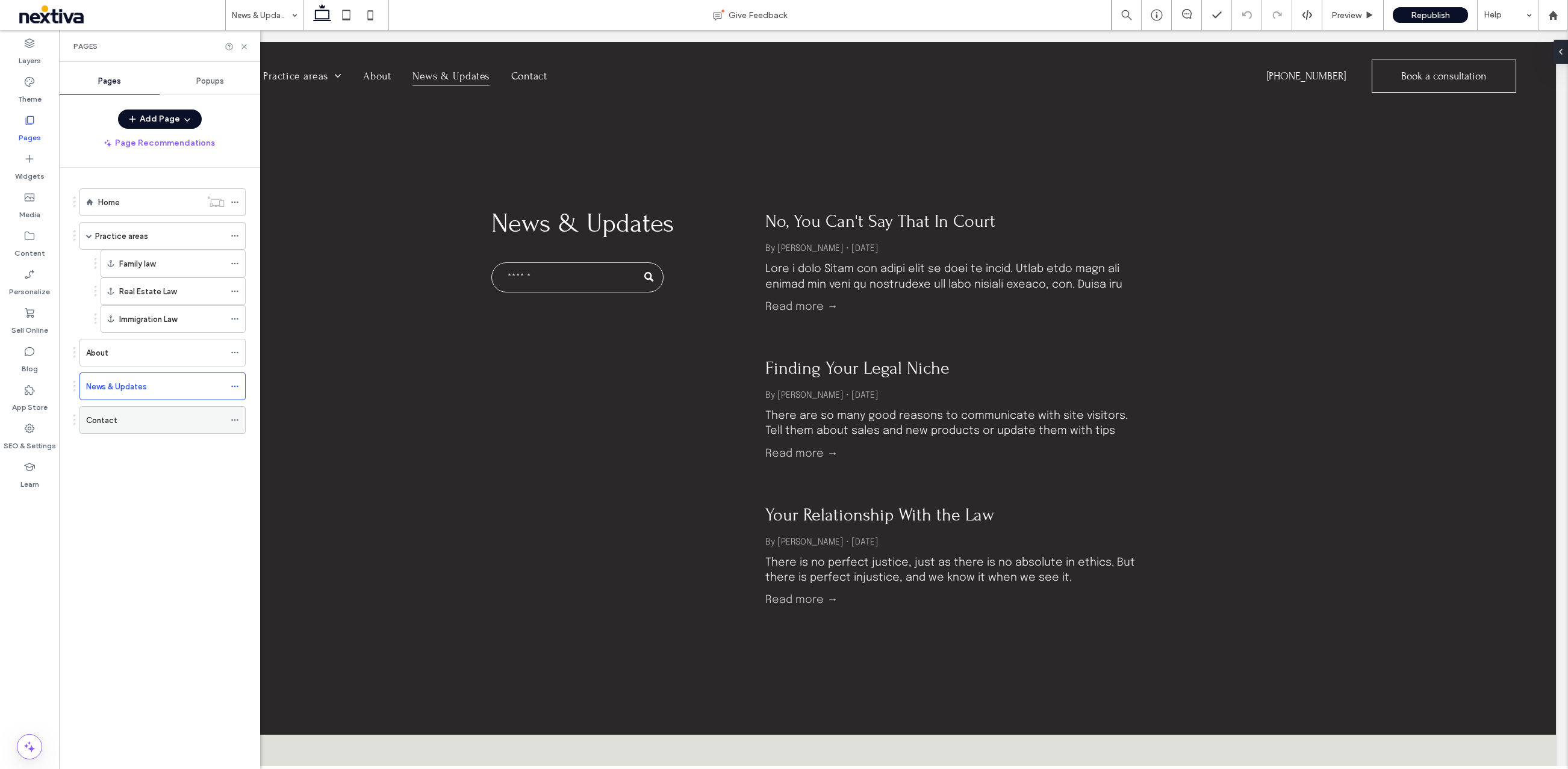
click at [115, 409] on div "Contact" at bounding box center [155, 420] width 138 height 27
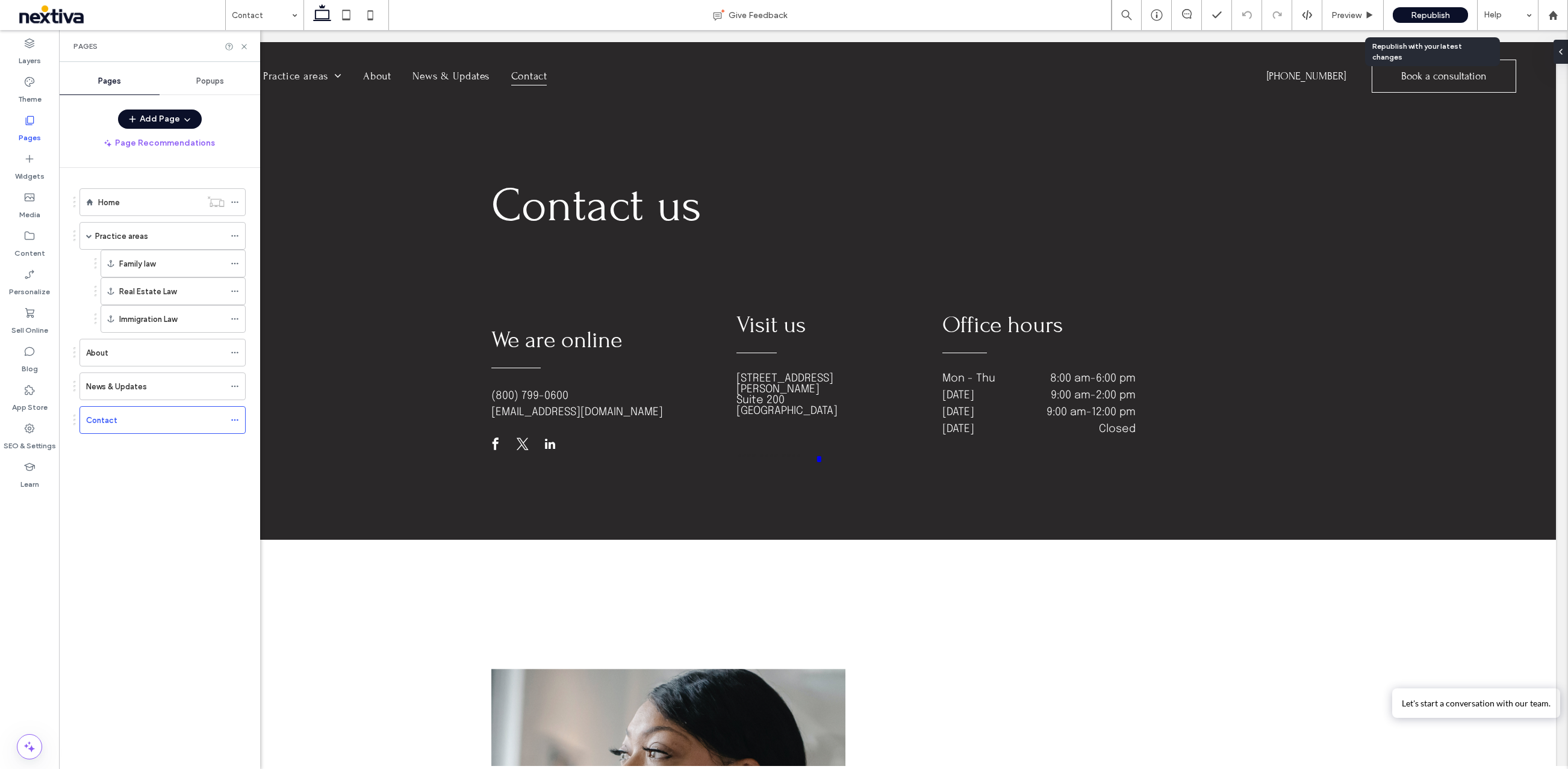
click at [1422, 14] on span "Republish" at bounding box center [1430, 15] width 39 height 11
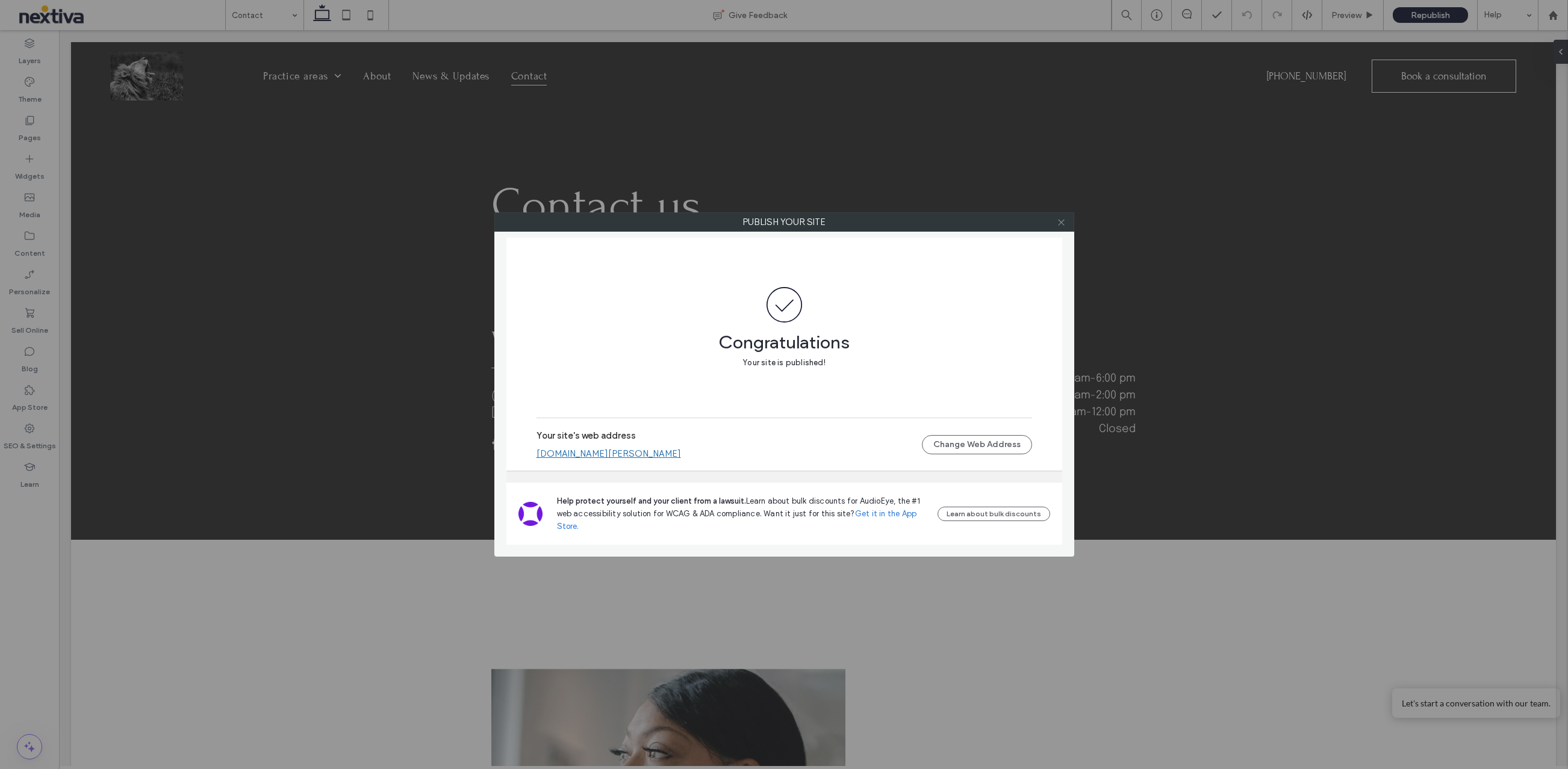
click at [1062, 220] on icon at bounding box center [1061, 222] width 9 height 9
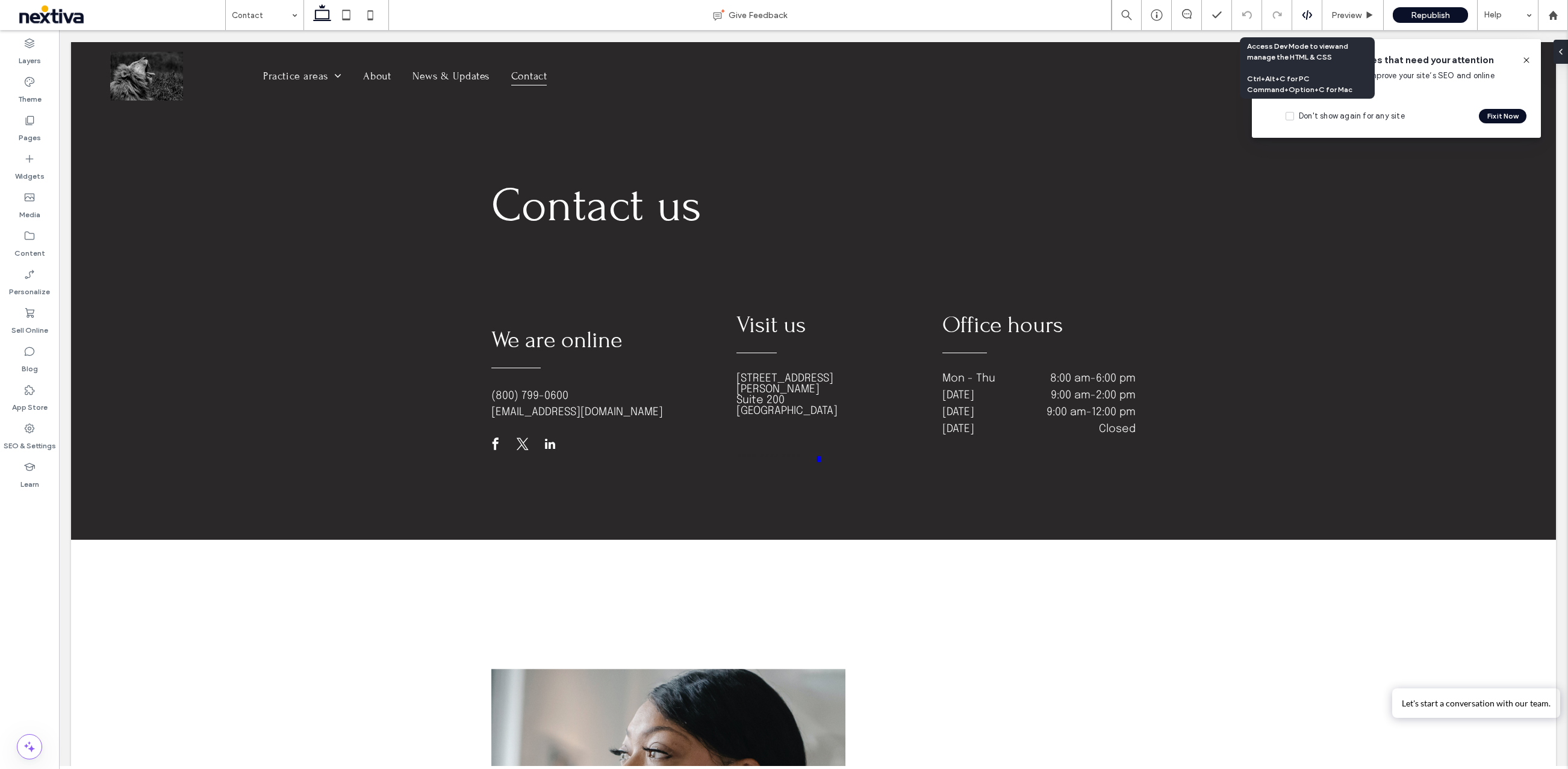
click at [1307, 13] on icon at bounding box center [1307, 15] width 11 height 11
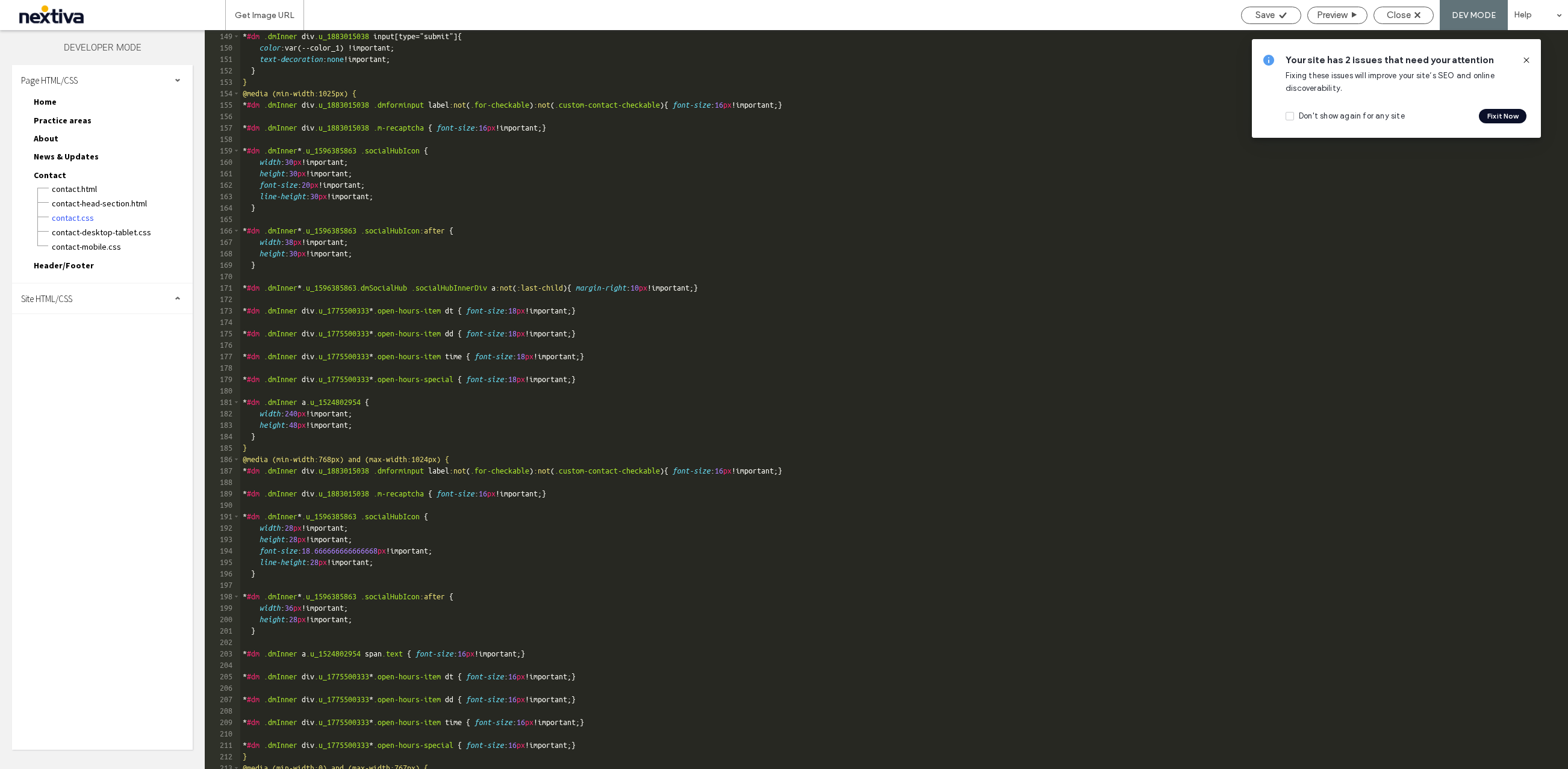
scroll to position [1948, 0]
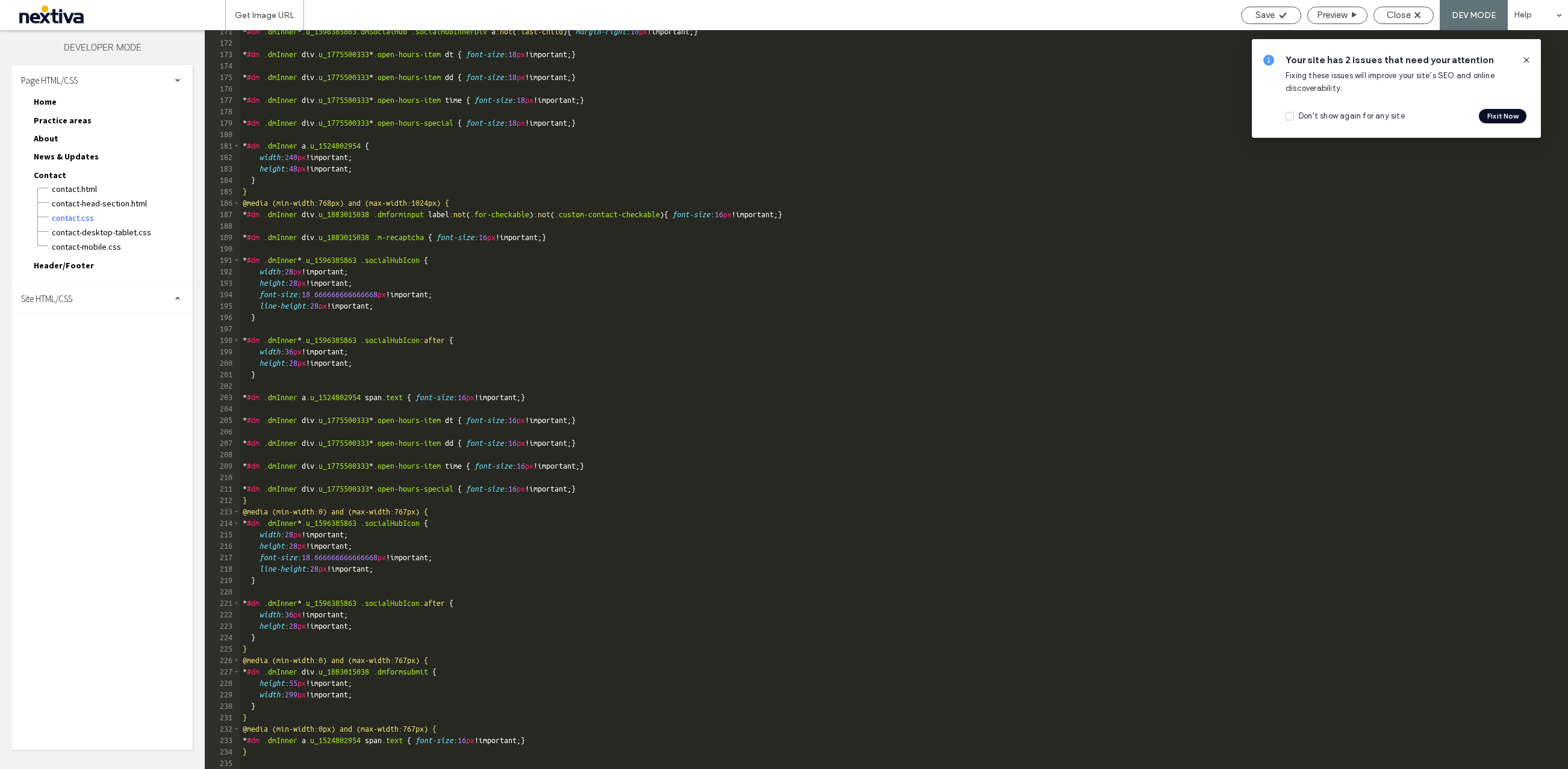
click at [62, 263] on span "Header/Footer" at bounding box center [64, 264] width 60 height 11
click at [65, 283] on span "footer.html" at bounding box center [121, 279] width 142 height 12
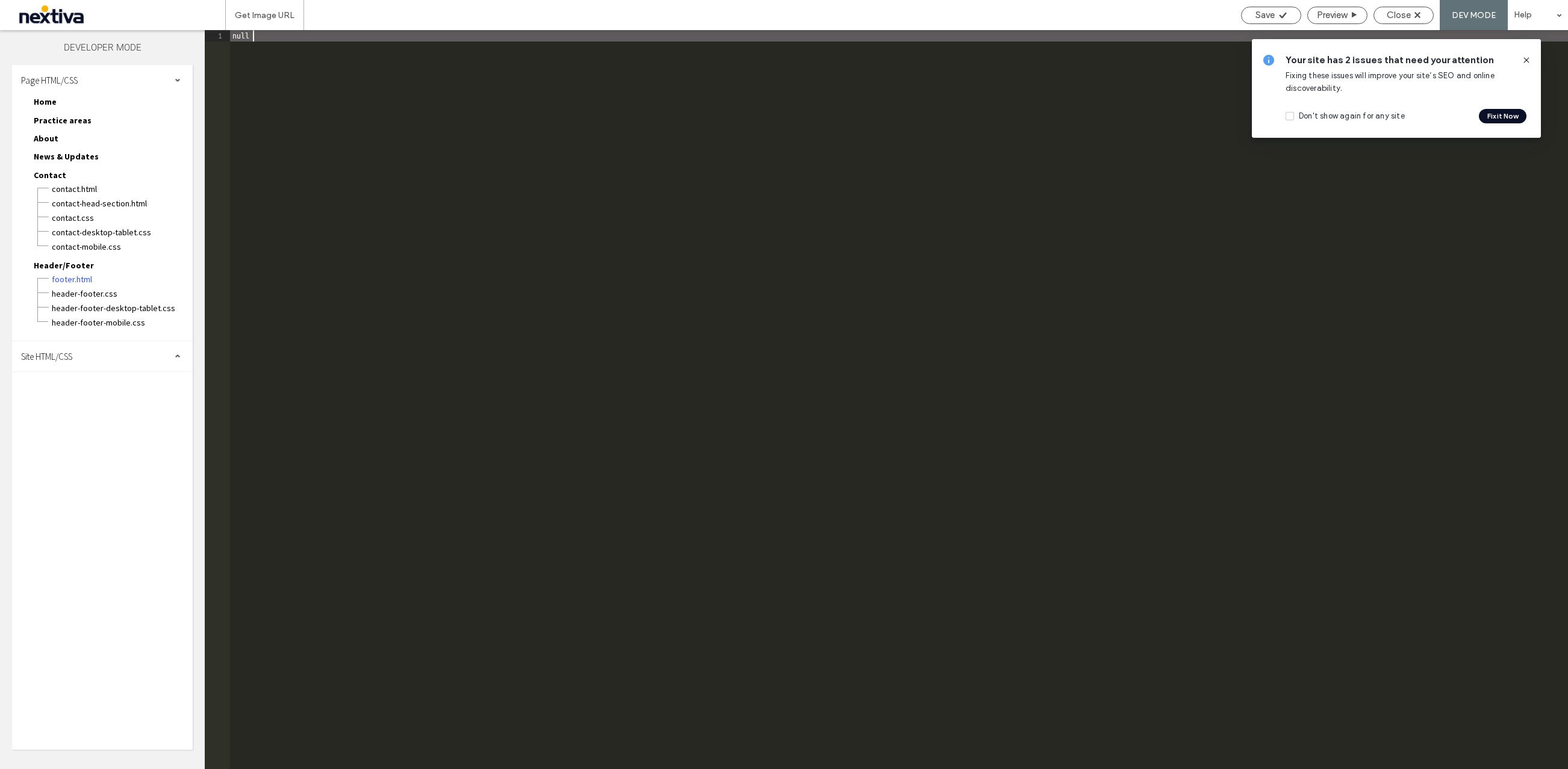
click at [49, 104] on span "Home" at bounding box center [45, 101] width 23 height 11
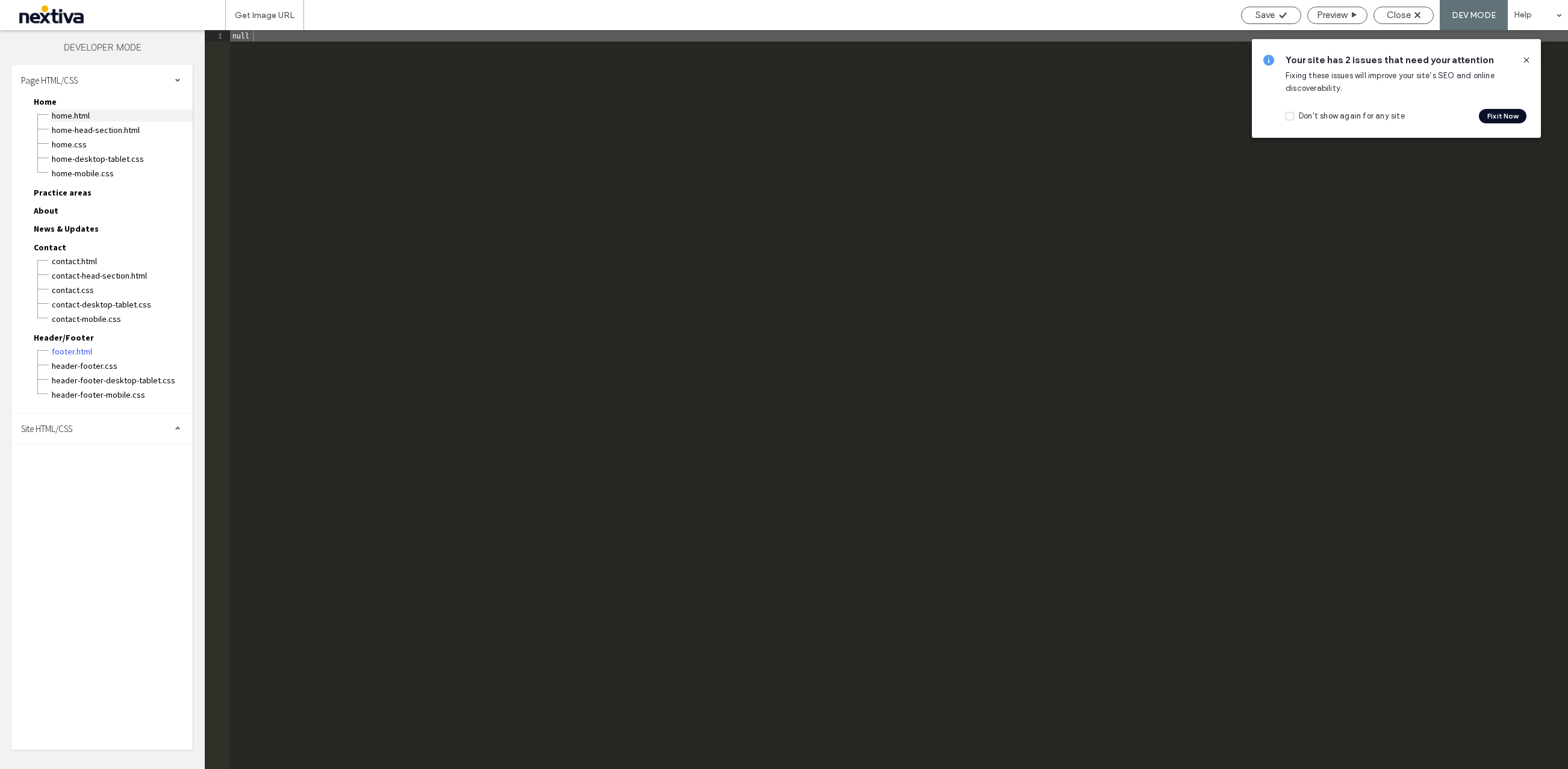
click at [61, 116] on span "Home.html" at bounding box center [121, 115] width 142 height 12
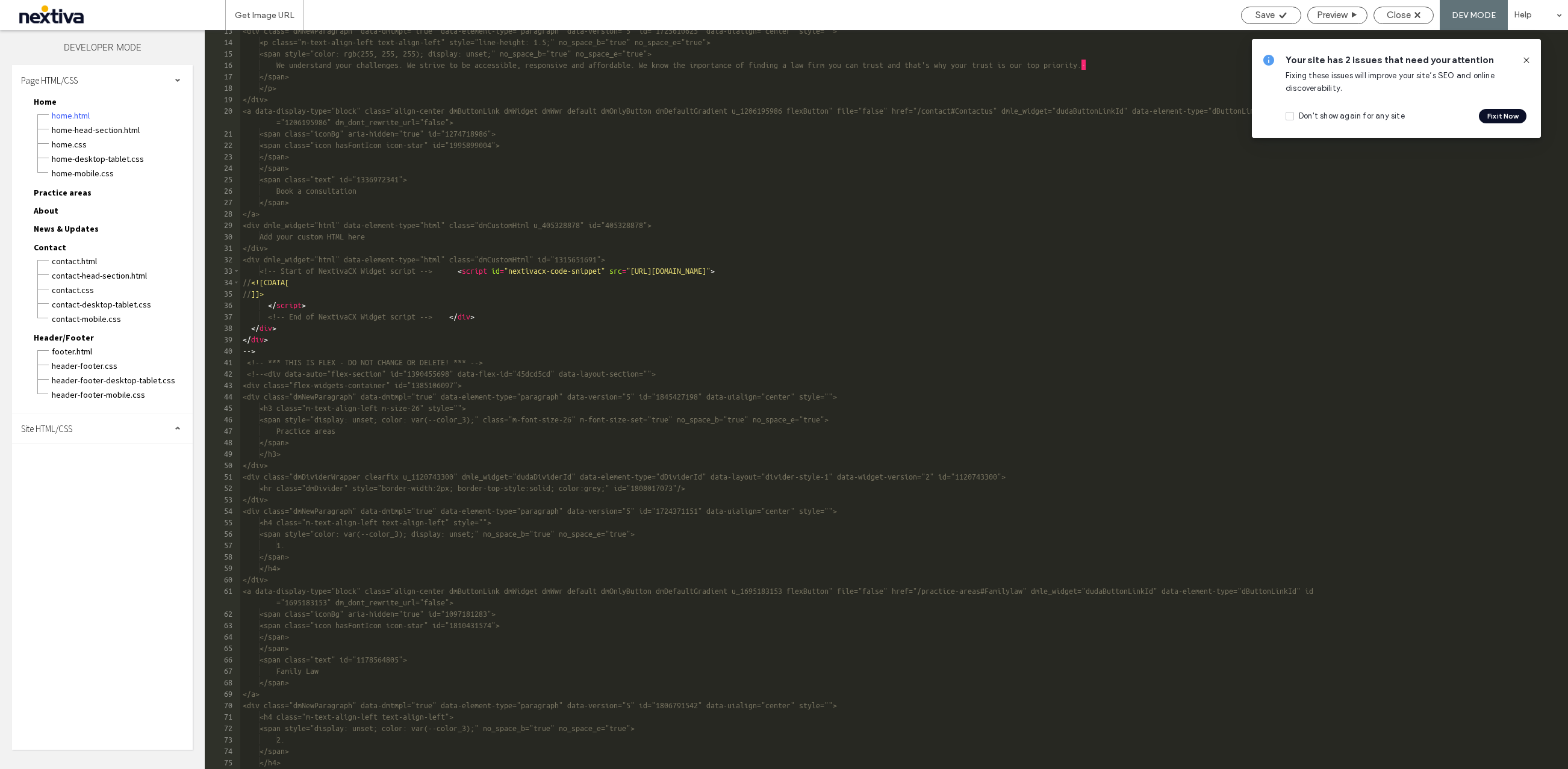
scroll to position [141, 0]
click at [531, 274] on div "<div class="dmNewParagraph" data-dmtmpl="true" data-element-type="paragraph" da…" at bounding box center [904, 408] width 1328 height 762
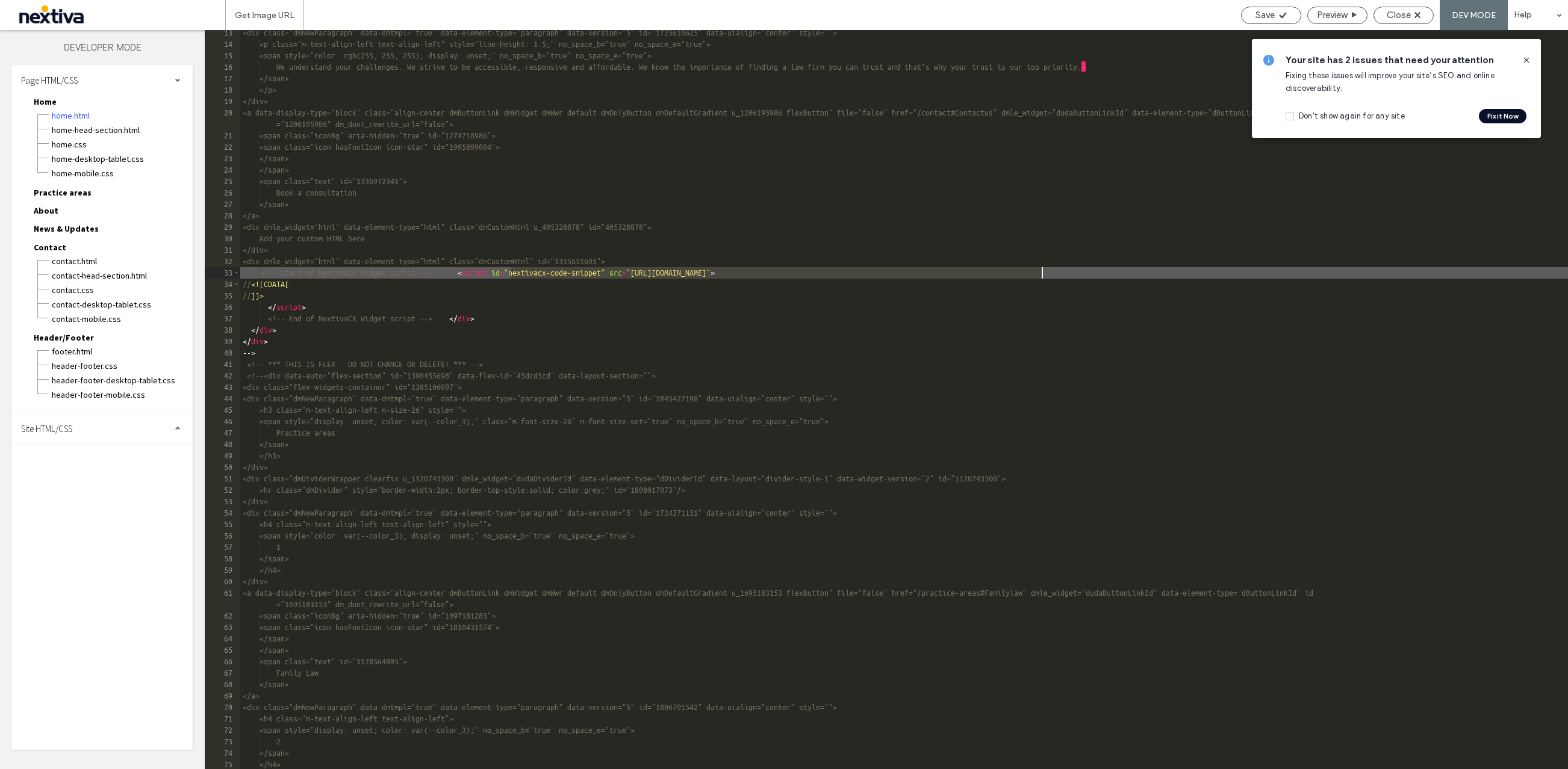
drag, startPoint x: 510, startPoint y: 273, endPoint x: 1040, endPoint y: 271, distance: 530.0
click at [1040, 271] on div "<div class="dmNewParagraph" data-dmtmpl="true" data-element-type="paragraph" da…" at bounding box center [904, 408] width 1328 height 762
click at [1252, 272] on div "<div class="dmNewParagraph" data-dmtmpl="true" data-element-type="paragraph" da…" at bounding box center [904, 408] width 1328 height 762
click at [1254, 272] on div "<div class="dmNewParagraph" data-dmtmpl="true" data-element-type="paragraph" da…" at bounding box center [904, 408] width 1328 height 762
drag, startPoint x: 1254, startPoint y: 272, endPoint x: 517, endPoint y: 274, distance: 737.0
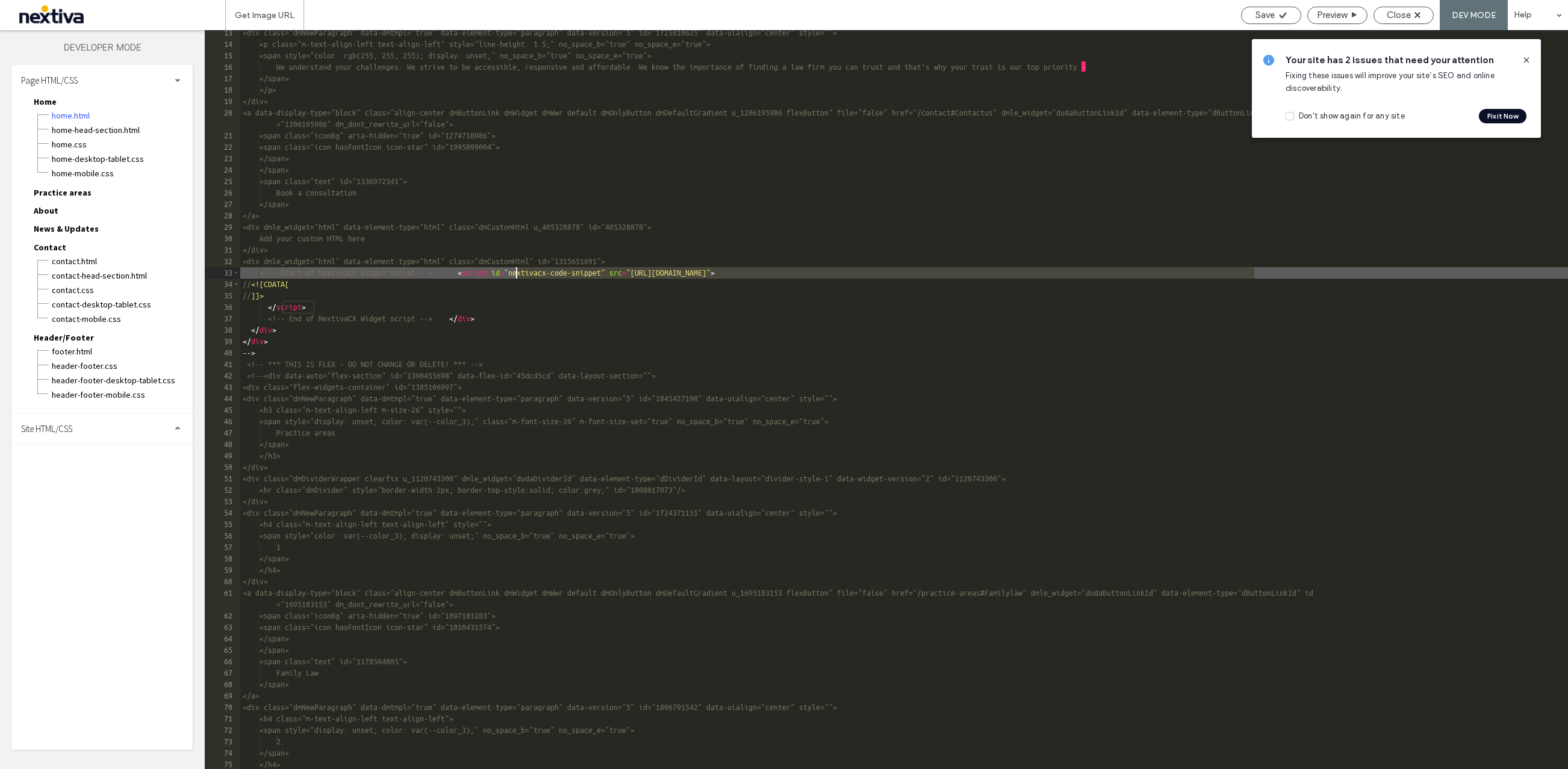
click at [517, 274] on div "<div class="dmNewParagraph" data-dmtmpl="true" data-element-type="paragraph" da…" at bounding box center [904, 408] width 1328 height 762
click at [510, 275] on div "<div class="dmNewParagraph" data-dmtmpl="true" data-element-type="paragraph" da…" at bounding box center [904, 408] width 1328 height 762
drag, startPoint x: 507, startPoint y: 274, endPoint x: 811, endPoint y: 270, distance: 304.0
click at [811, 270] on div "<div class="dmNewParagraph" data-dmtmpl="true" data-element-type="paragraph" da…" at bounding box center [904, 408] width 1328 height 762
click at [510, 272] on div "<div class="dmNewParagraph" data-dmtmpl="true" data-element-type="paragraph" da…" at bounding box center [904, 408] width 1328 height 762
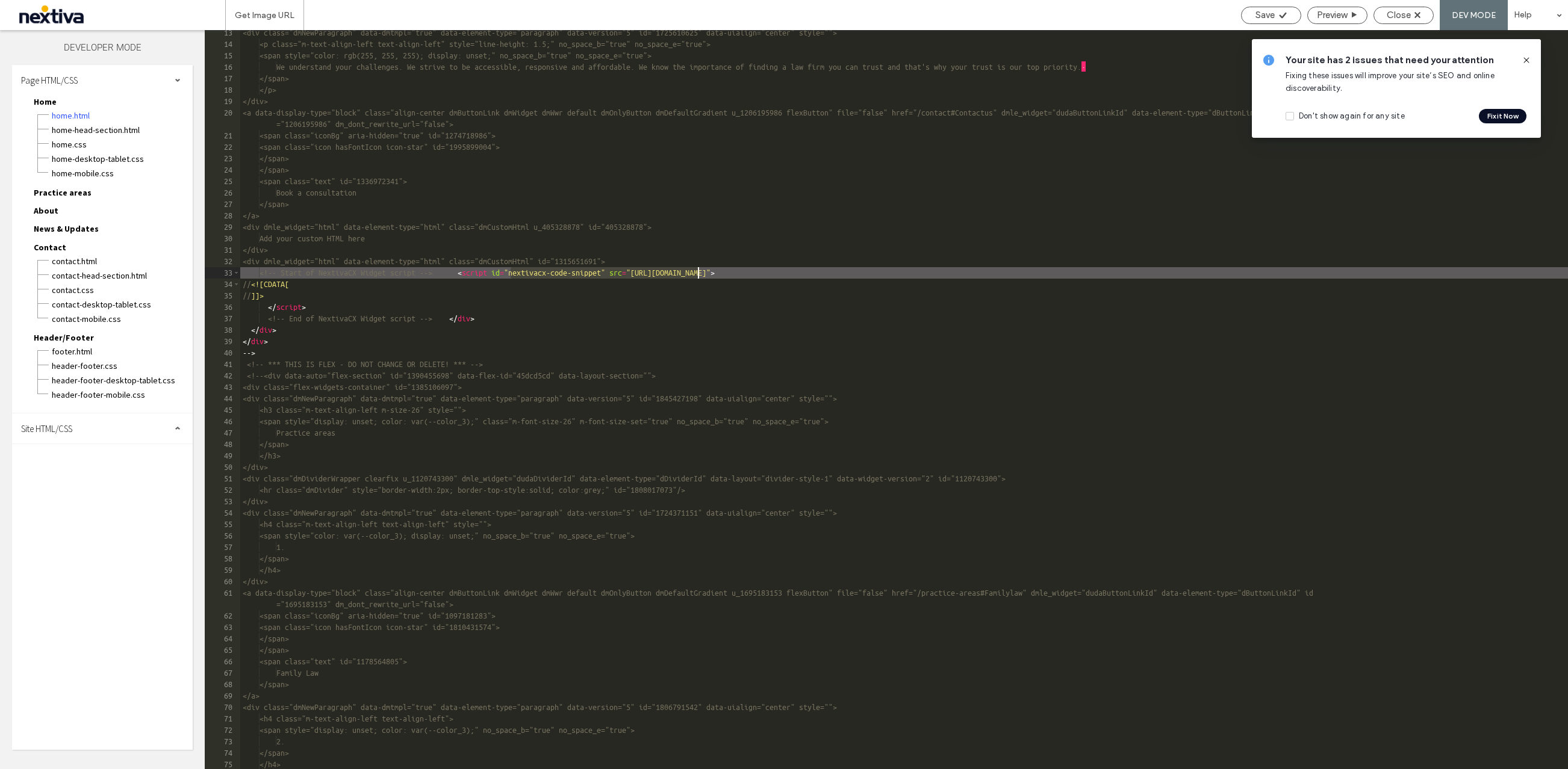
drag, startPoint x: 510, startPoint y: 272, endPoint x: 726, endPoint y: 269, distance: 216.0
click at [726, 269] on div "<div class="dmNewParagraph" data-dmtmpl="true" data-element-type="paragraph" da…" at bounding box center [904, 408] width 1328 height 762
click at [1259, 271] on div "<div class="dmNewParagraph" data-dmtmpl="true" data-element-type="paragraph" da…" at bounding box center [904, 408] width 1328 height 762
click at [1252, 272] on div "<div class="dmNewParagraph" data-dmtmpl="true" data-element-type="paragraph" da…" at bounding box center [904, 408] width 1328 height 762
drag, startPoint x: 1252, startPoint y: 272, endPoint x: 513, endPoint y: 277, distance: 739.0
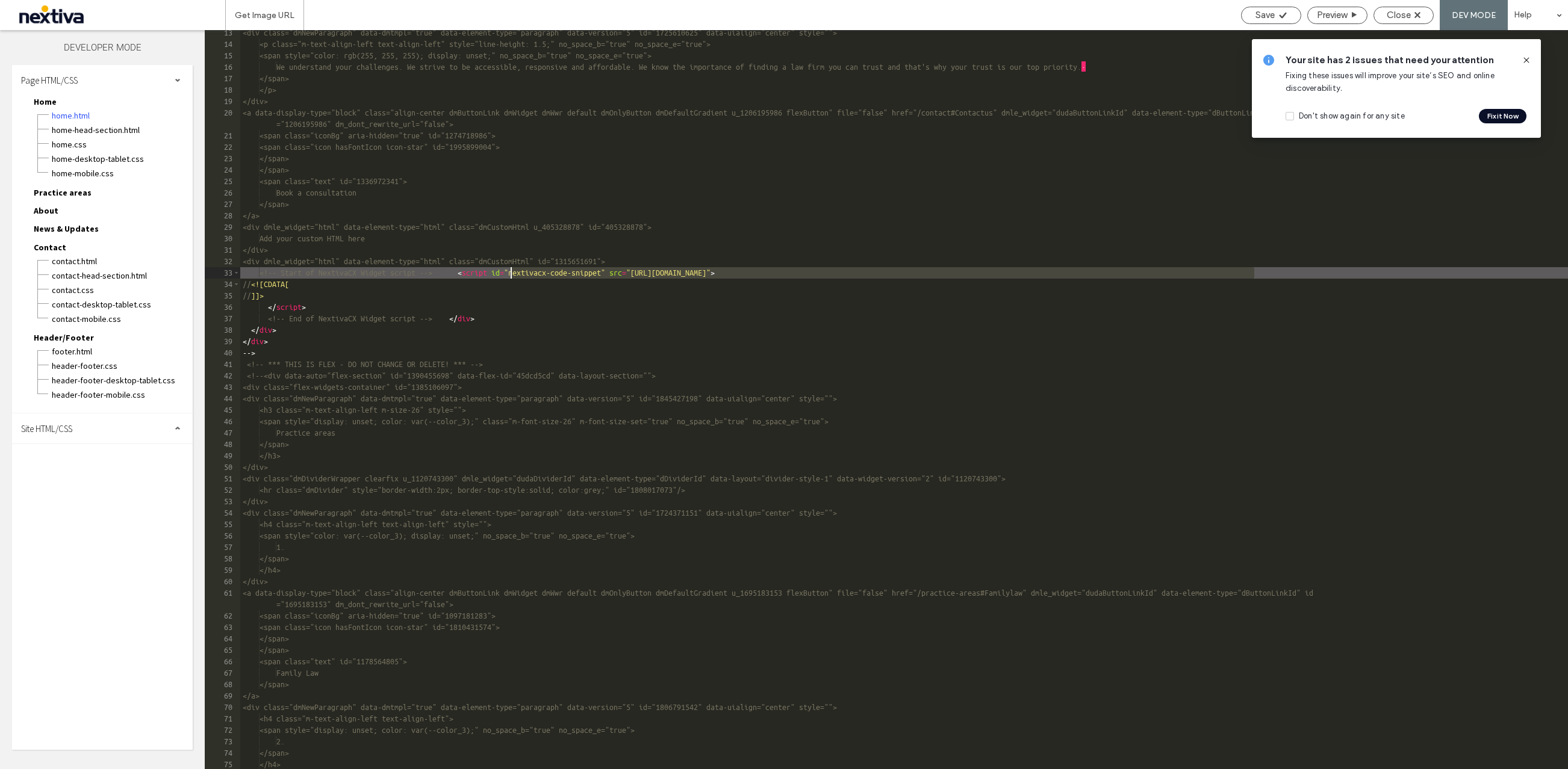
click at [513, 277] on div "<div class="dmNewParagraph" data-dmtmpl="true" data-element-type="paragraph" da…" at bounding box center [904, 408] width 1328 height 762
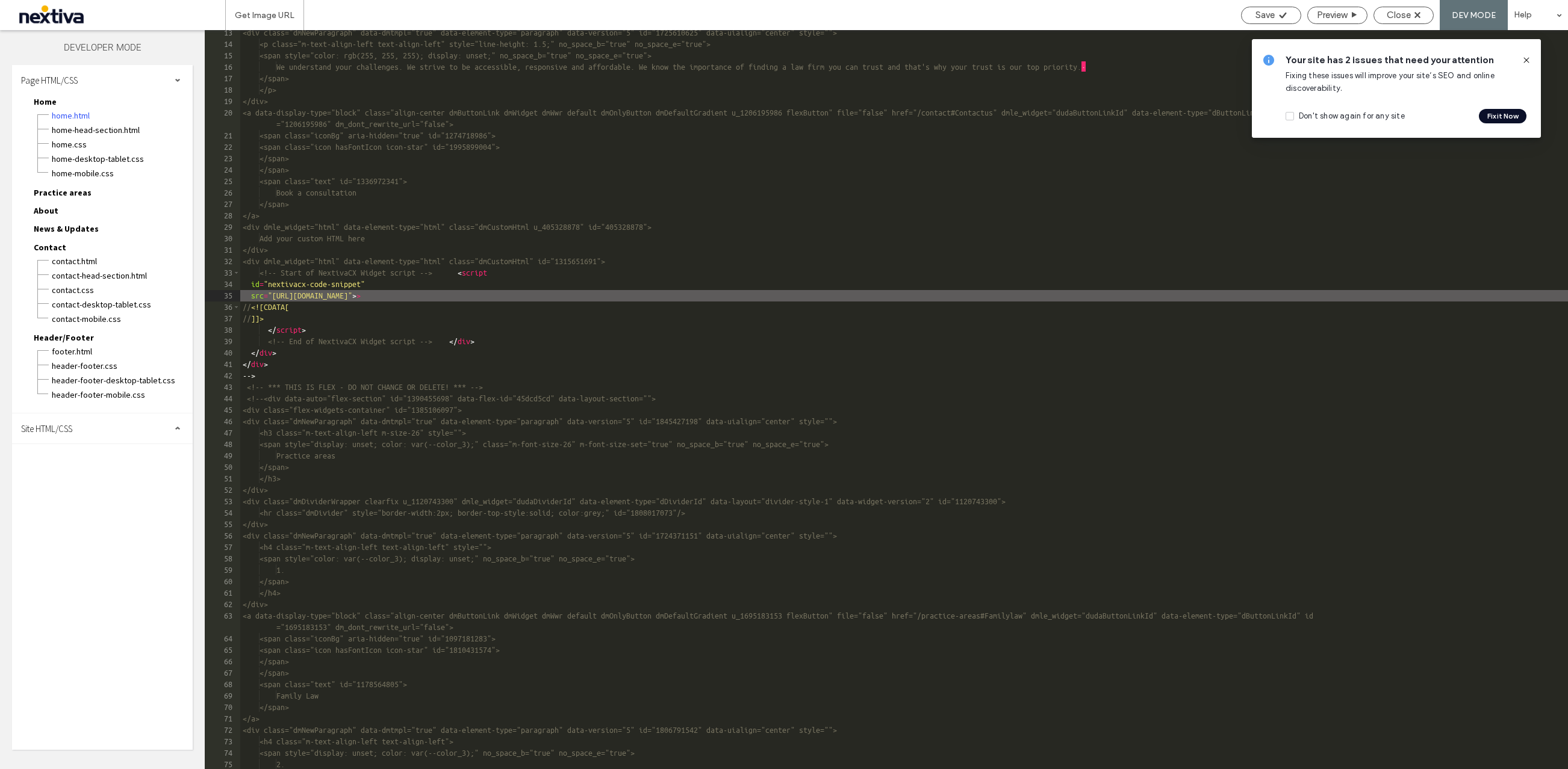
click at [252, 285] on div "<div class="dmNewParagraph" data-dmtmpl="true" data-element-type="paragraph" da…" at bounding box center [904, 408] width 1328 height 762
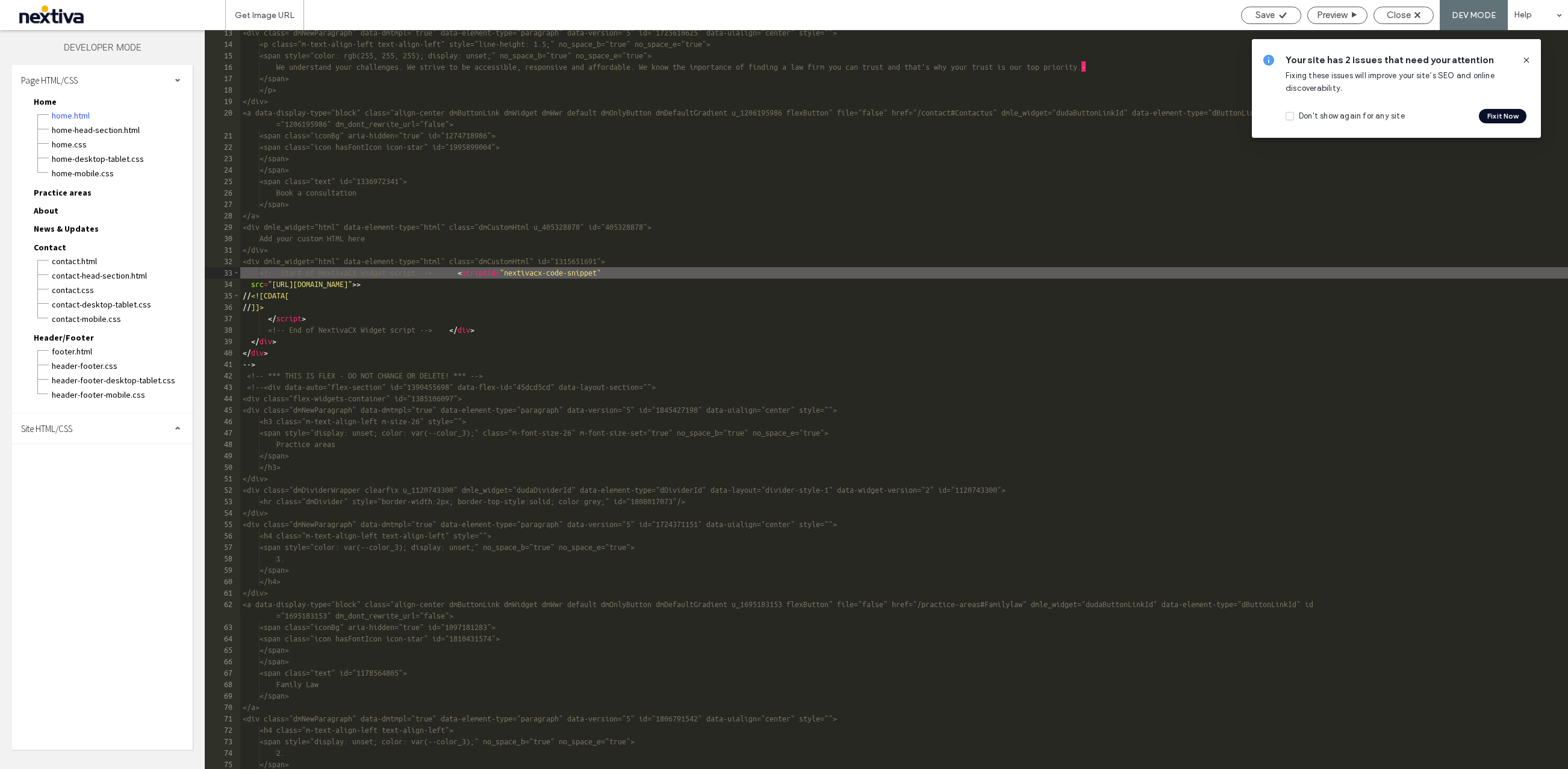
scroll to position [1, 0]
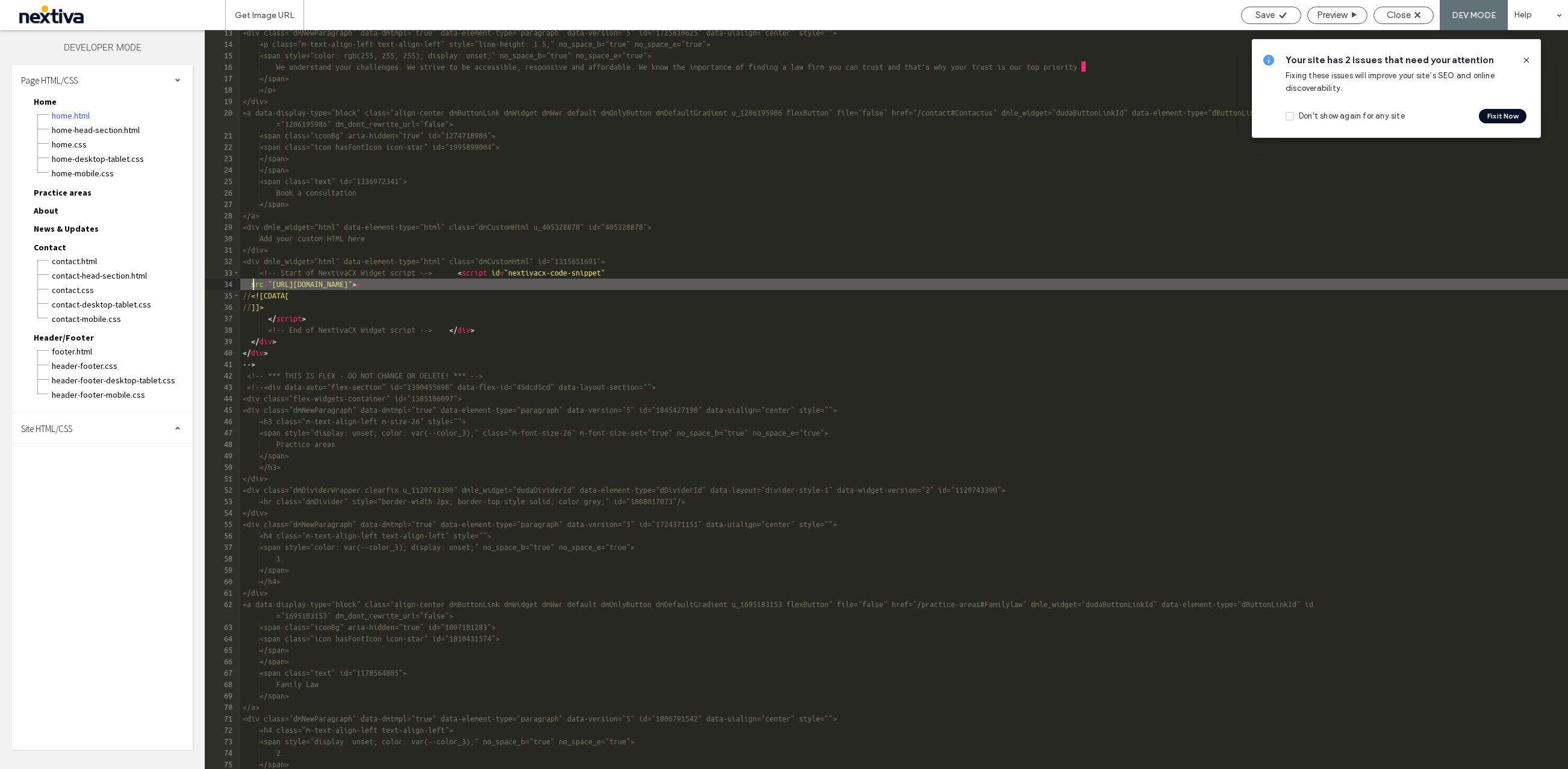
click at [252, 286] on div "<div class="dmNewParagraph" data-dmtmpl="true" data-element-type="paragraph" da…" at bounding box center [904, 408] width 1328 height 762
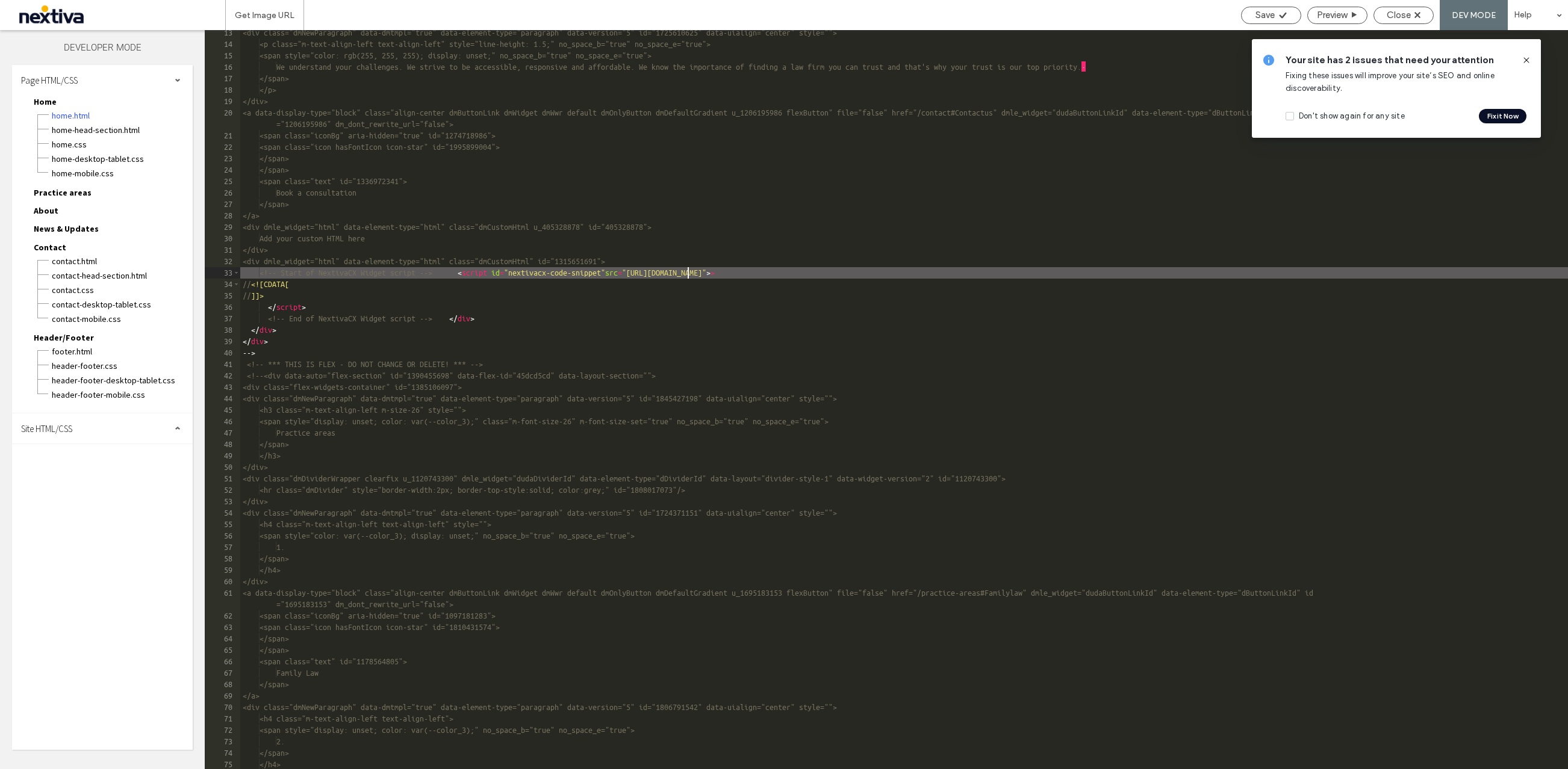
type textarea "**"
click at [1296, 273] on div "<div class="dmNewParagraph" data-dmtmpl="true" data-element-type="paragraph" da…" at bounding box center [904, 408] width 1328 height 762
click at [1342, 18] on span "Preview" at bounding box center [1331, 15] width 30 height 11
click at [1412, 13] on div "Close" at bounding box center [1403, 15] width 59 height 11
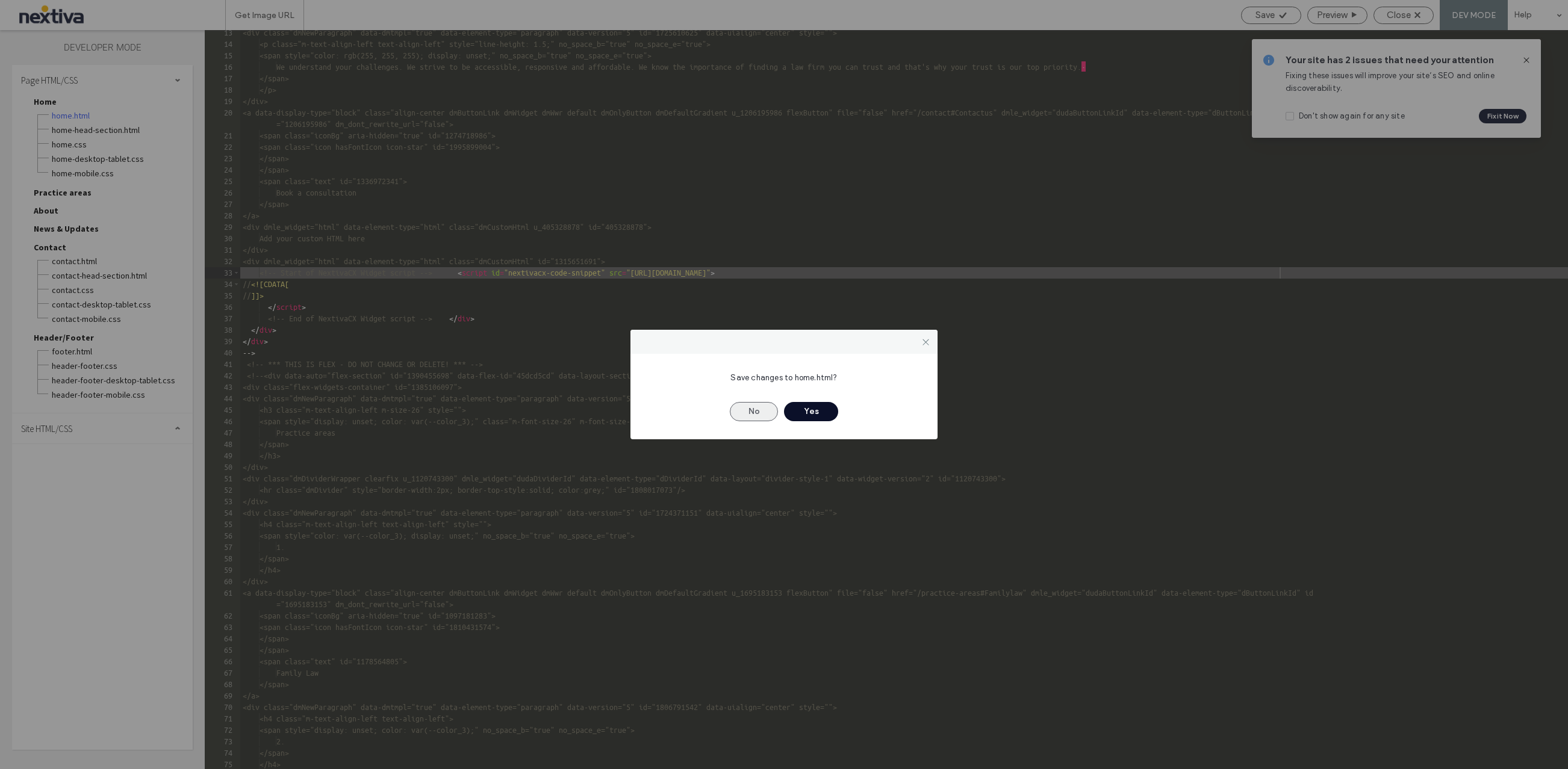
click at [756, 412] on button "No" at bounding box center [754, 412] width 49 height 19
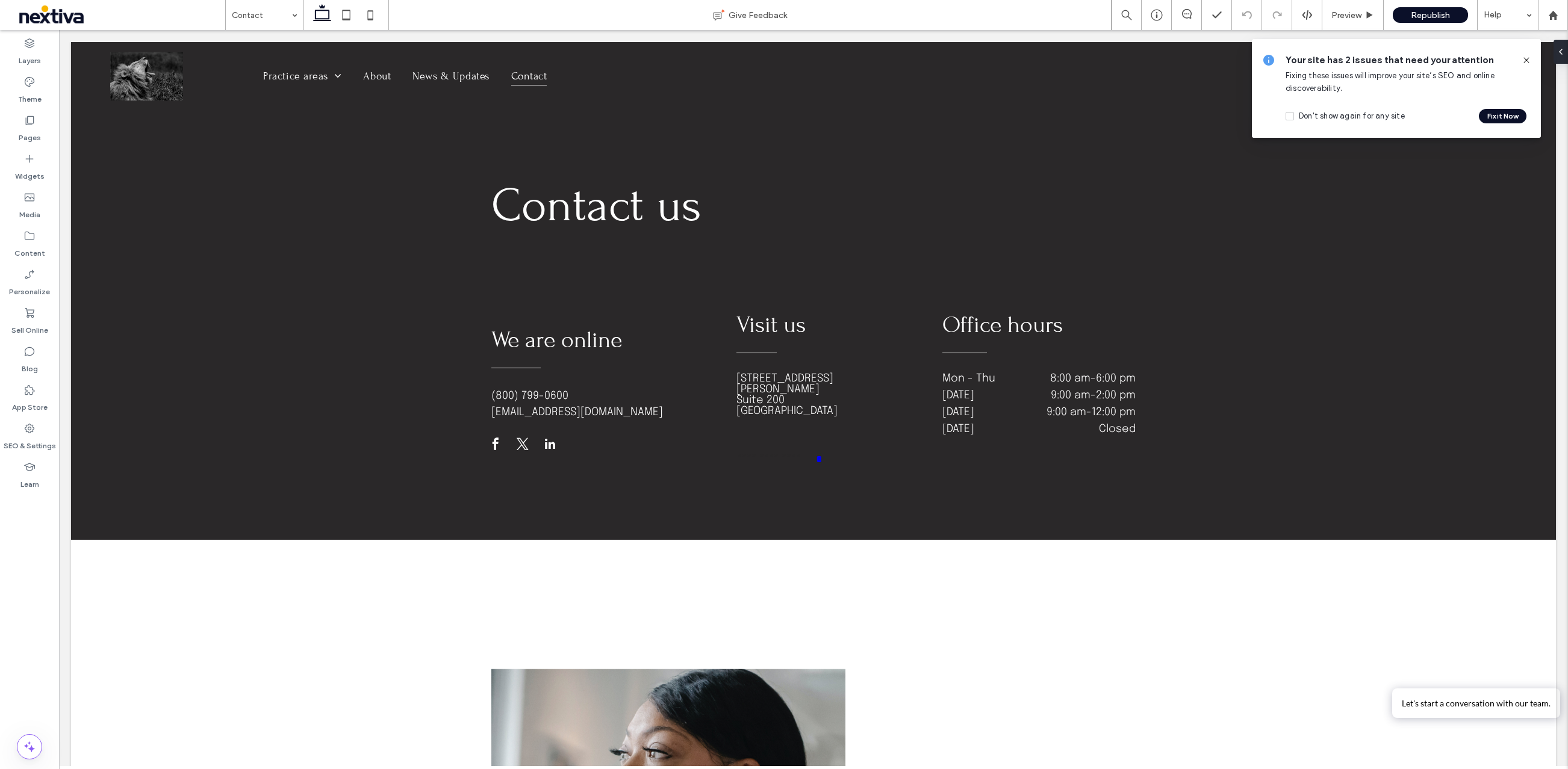
click at [1527, 62] on icon at bounding box center [1526, 60] width 10 height 10
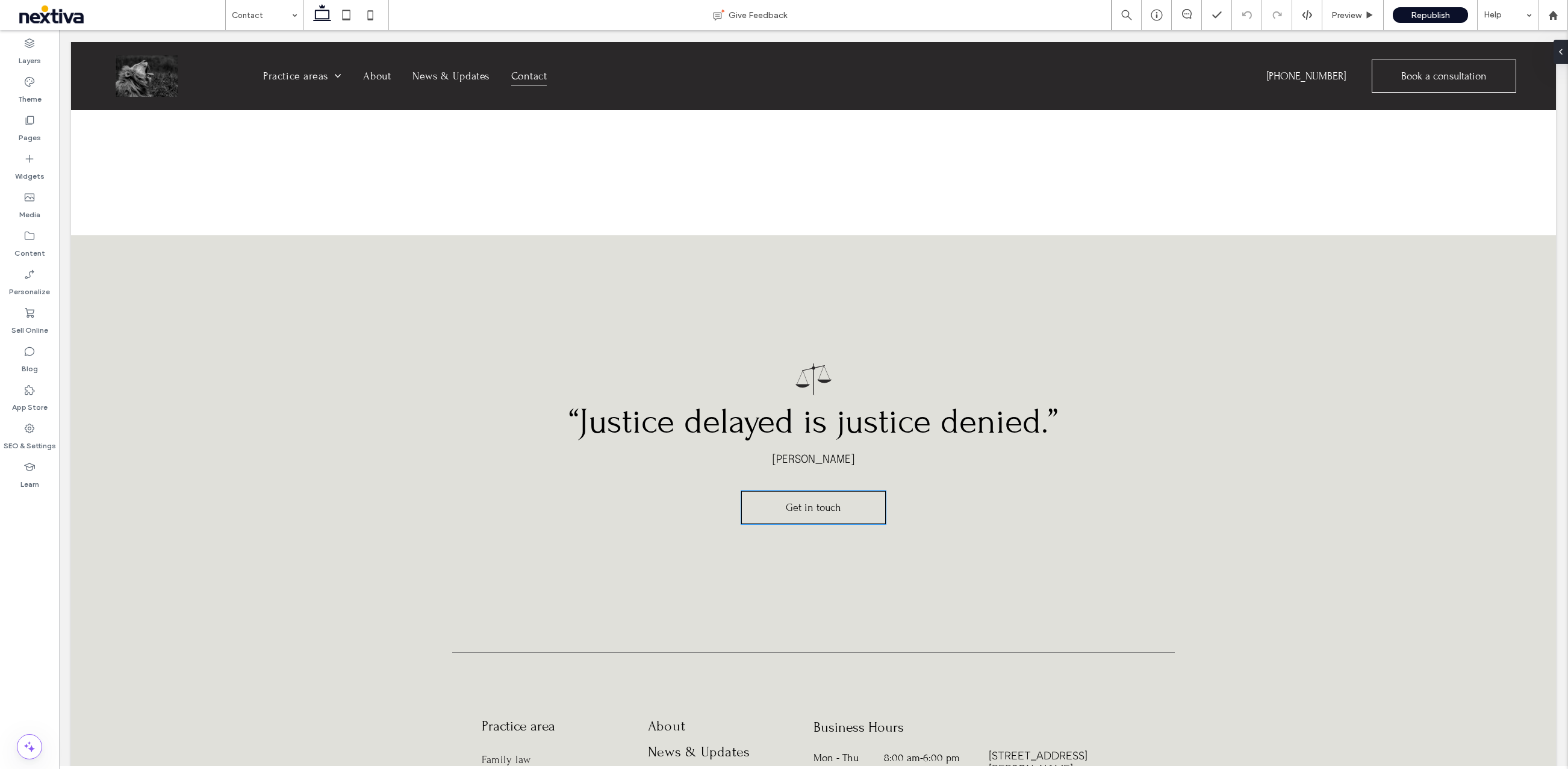
scroll to position [1163, 0]
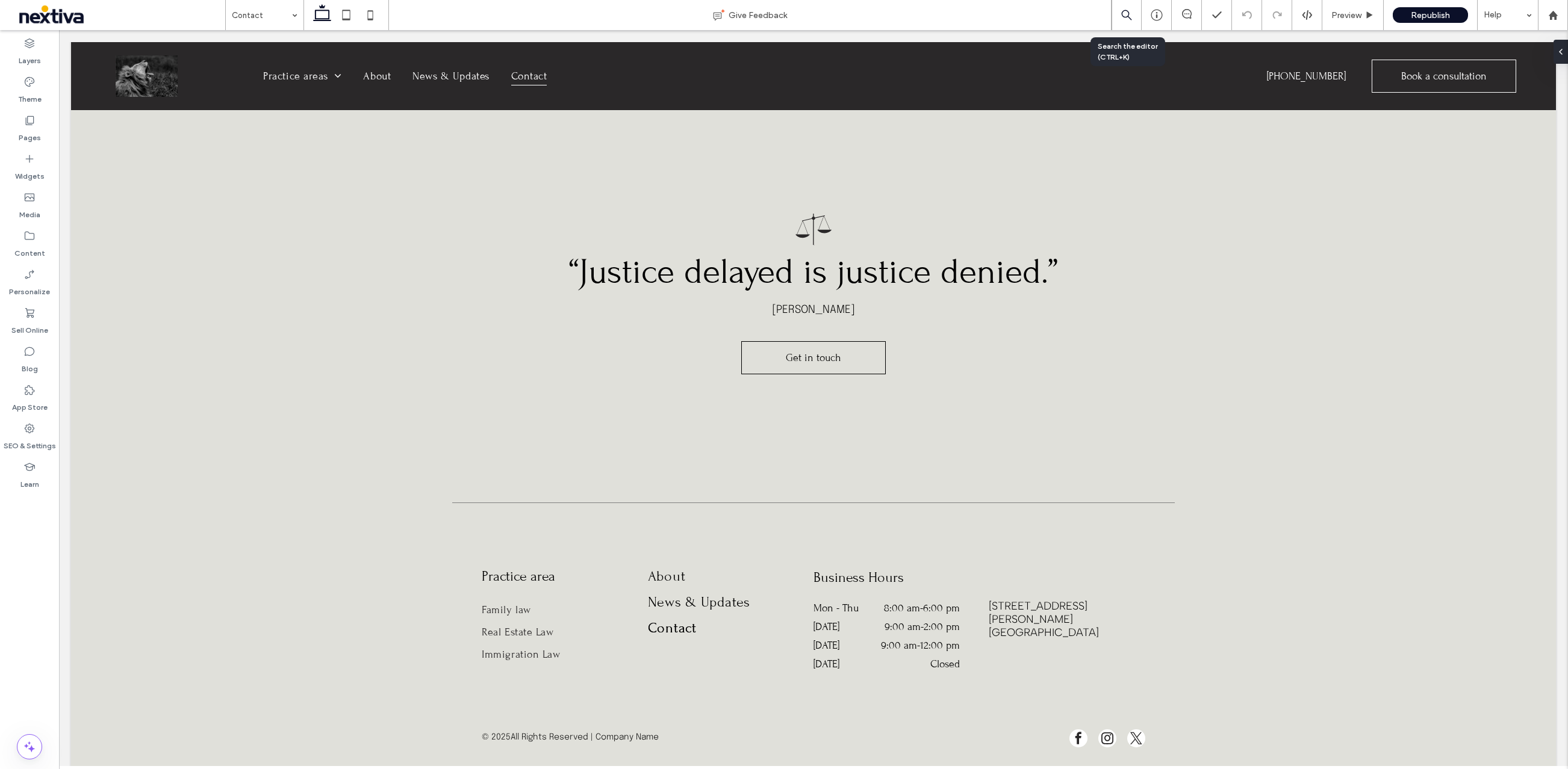
click at [1133, 15] on div at bounding box center [1126, 15] width 29 height 11
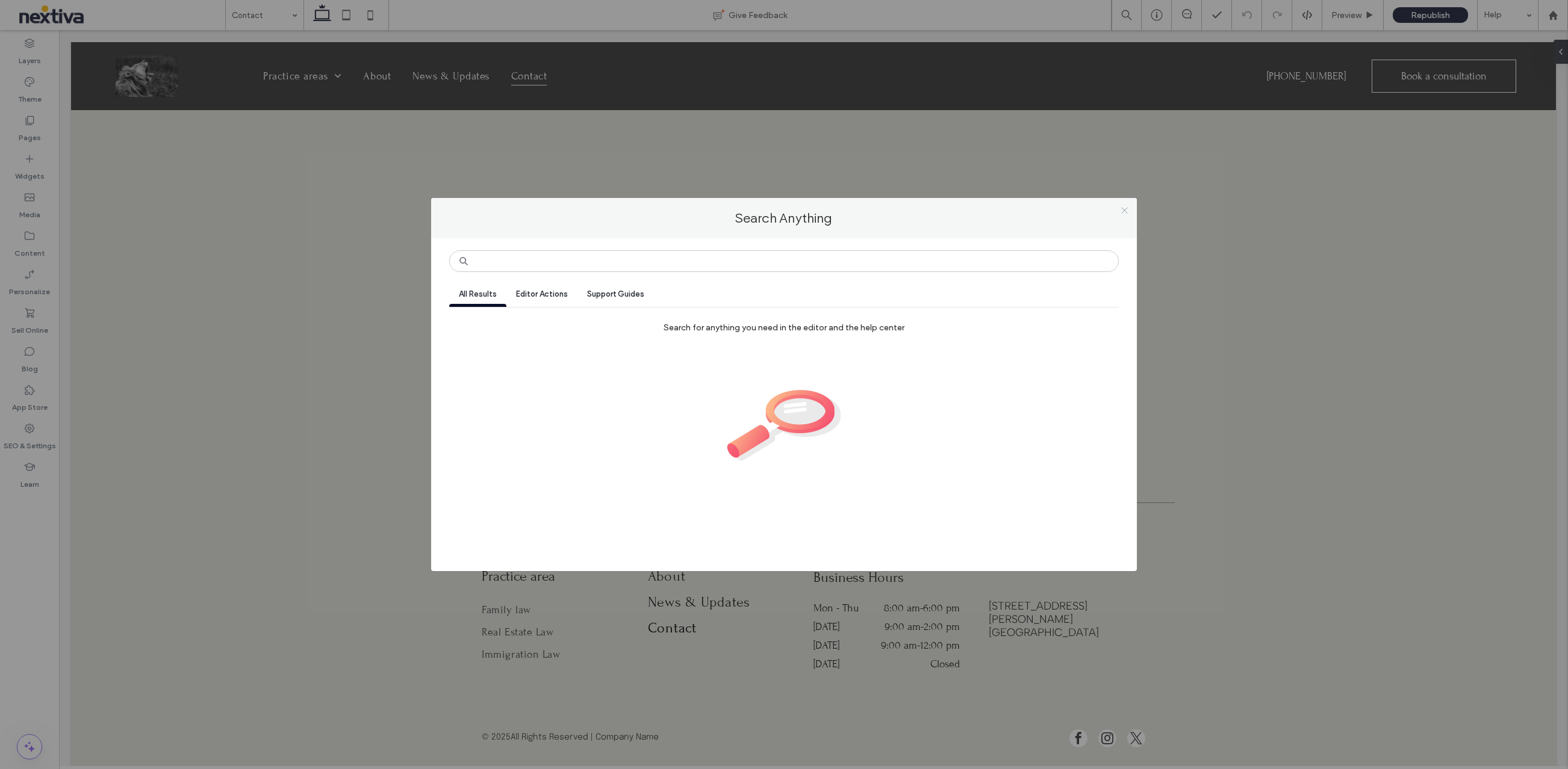
click at [1126, 210] on icon at bounding box center [1124, 209] width 9 height 9
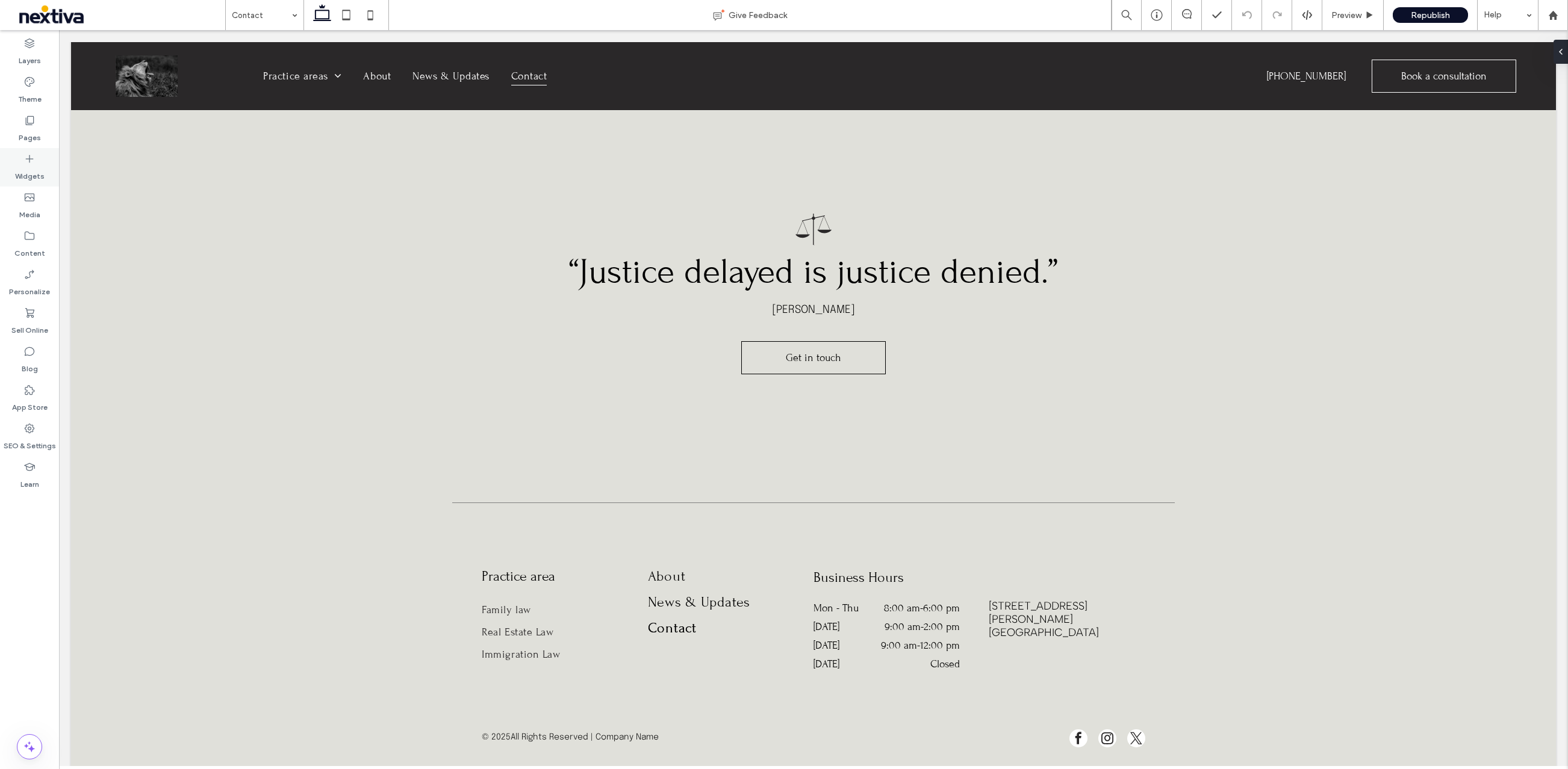
click at [27, 161] on icon at bounding box center [29, 158] width 12 height 12
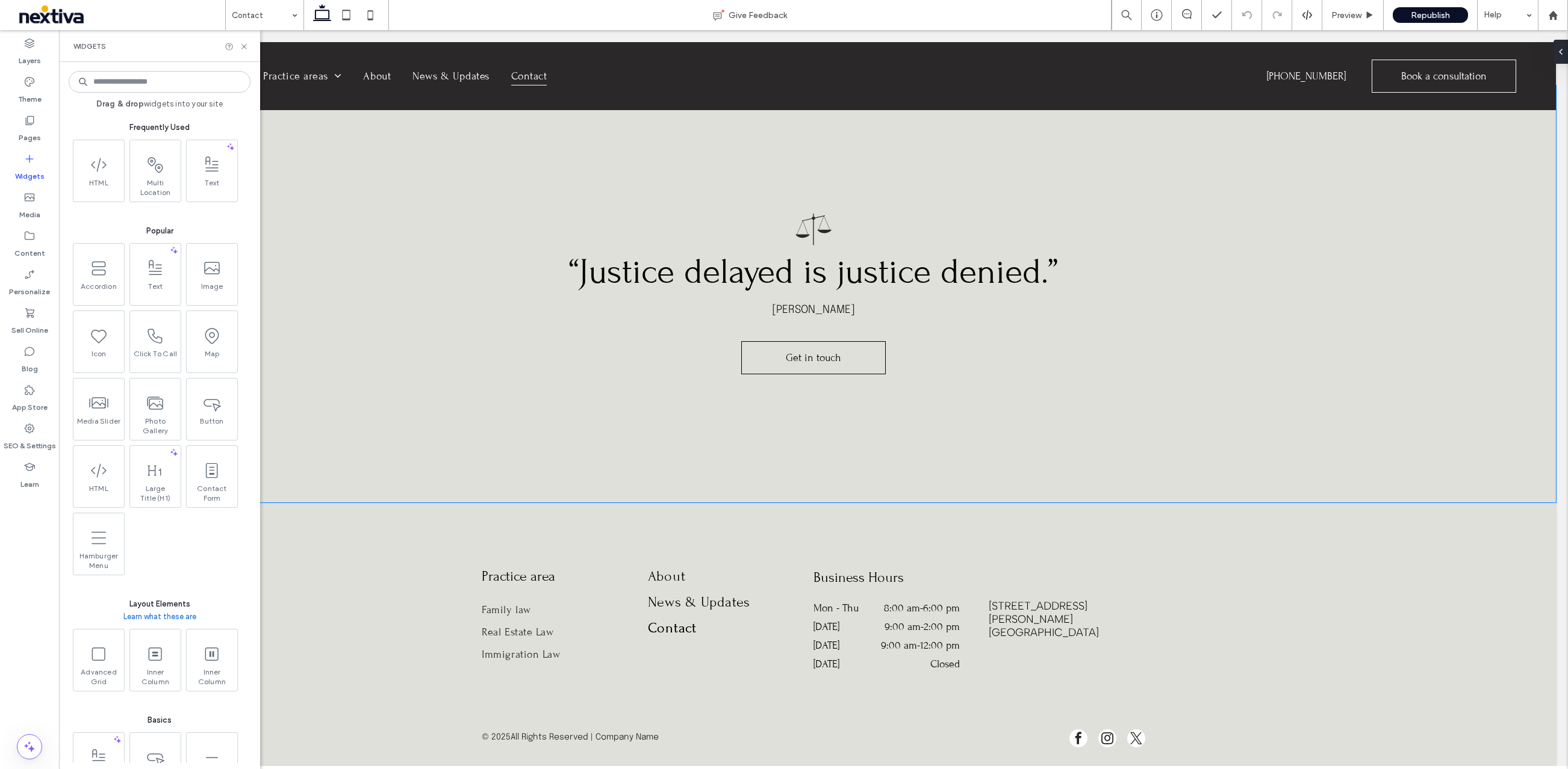
click at [431, 171] on div "noun_Justice_2126138 “Justice delayed is justice denied.” William E. Gladstone …" at bounding box center [813, 294] width 1485 height 417
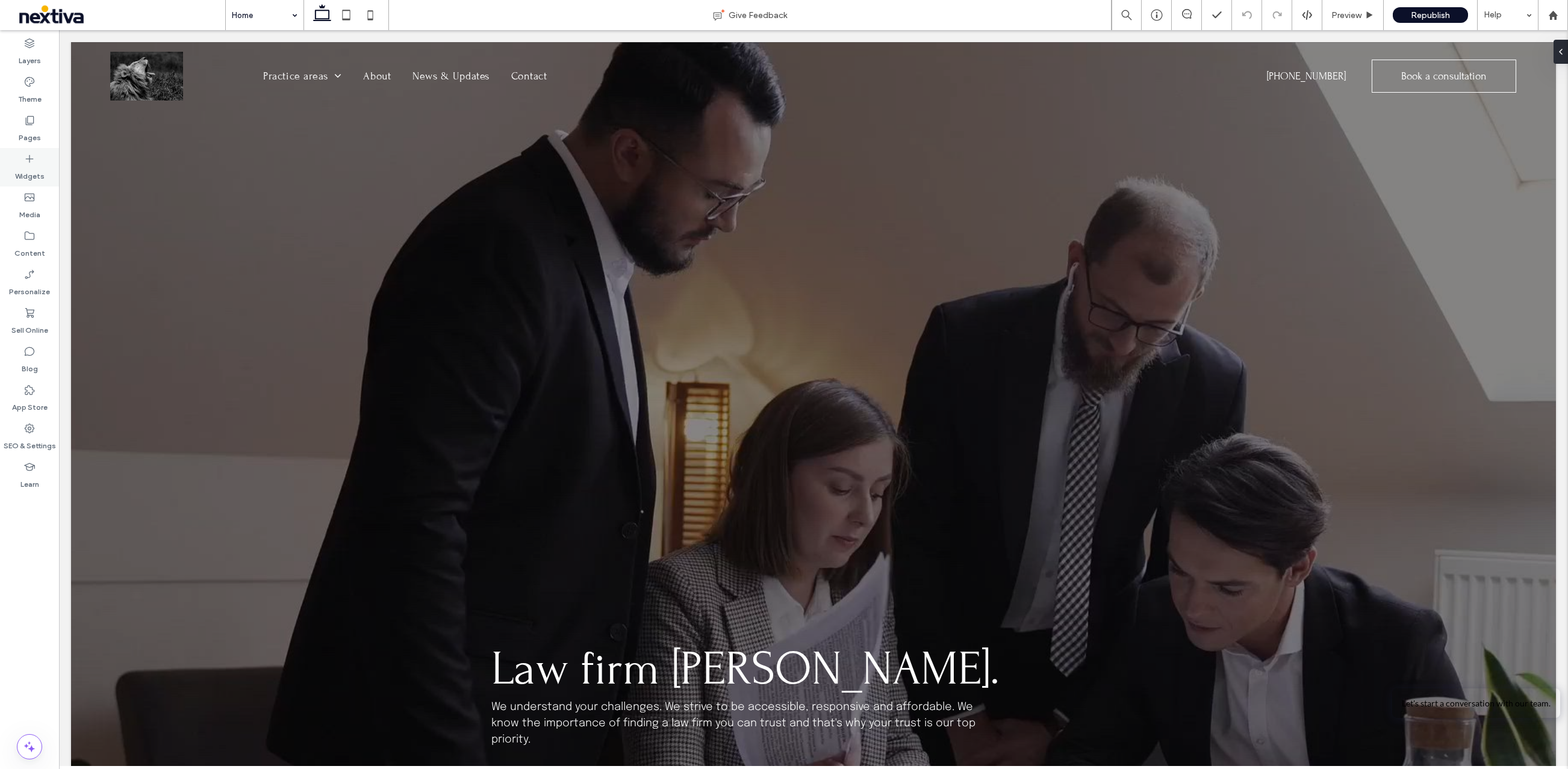
click at [36, 167] on label "Widgets" at bounding box center [30, 173] width 29 height 17
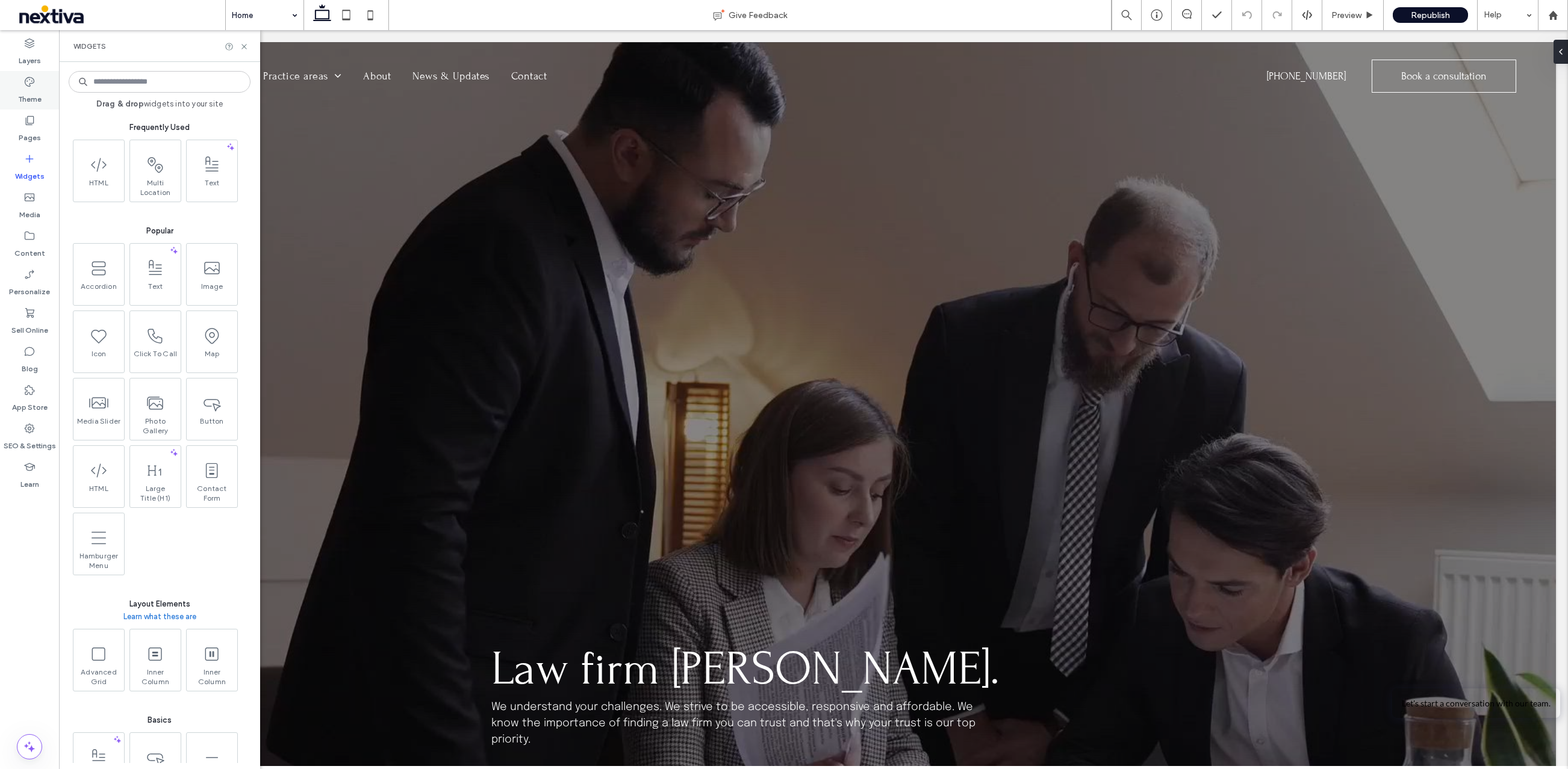
click at [26, 77] on icon at bounding box center [29, 82] width 12 height 12
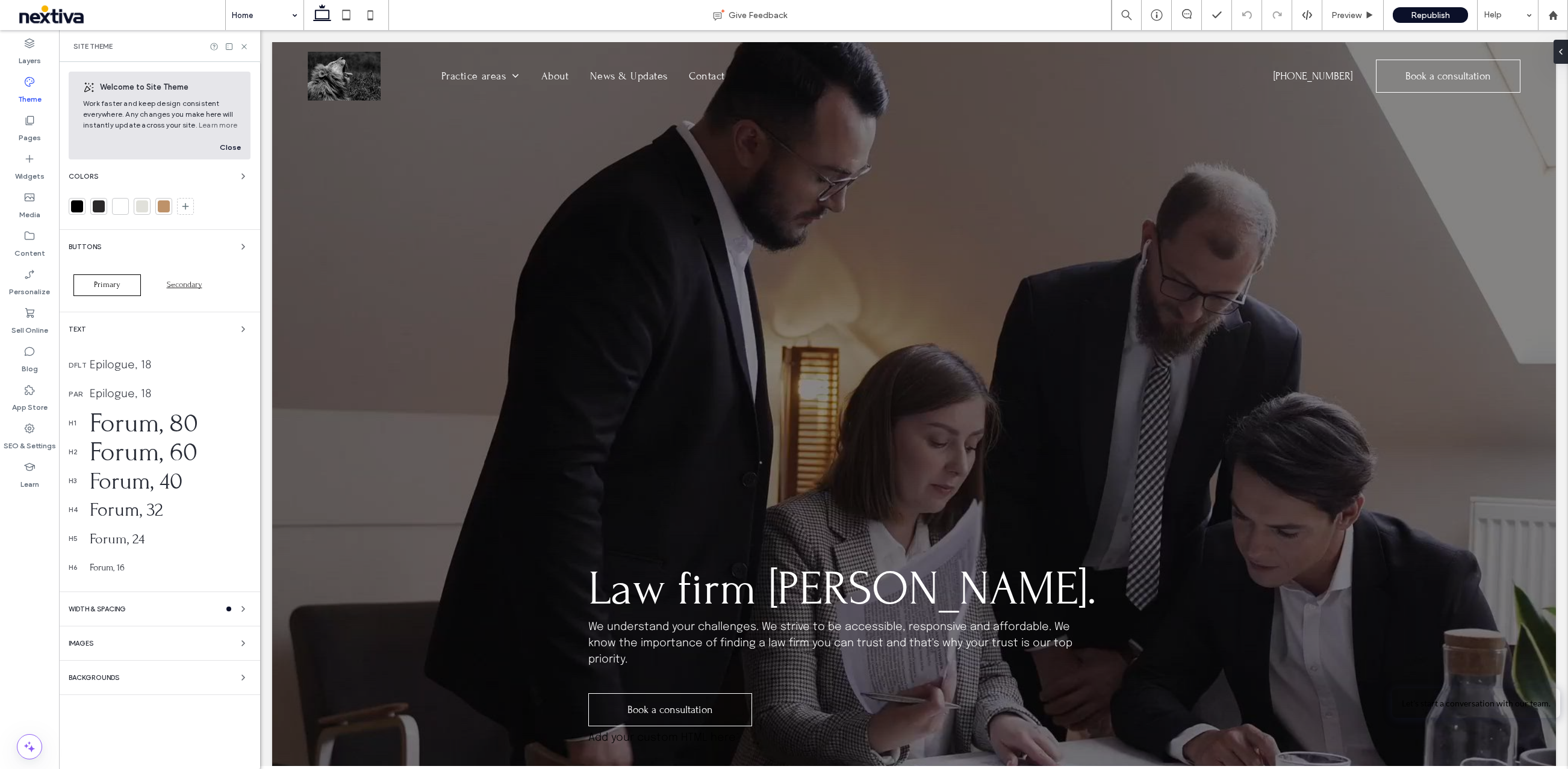
click at [159, 206] on div at bounding box center [163, 206] width 12 height 12
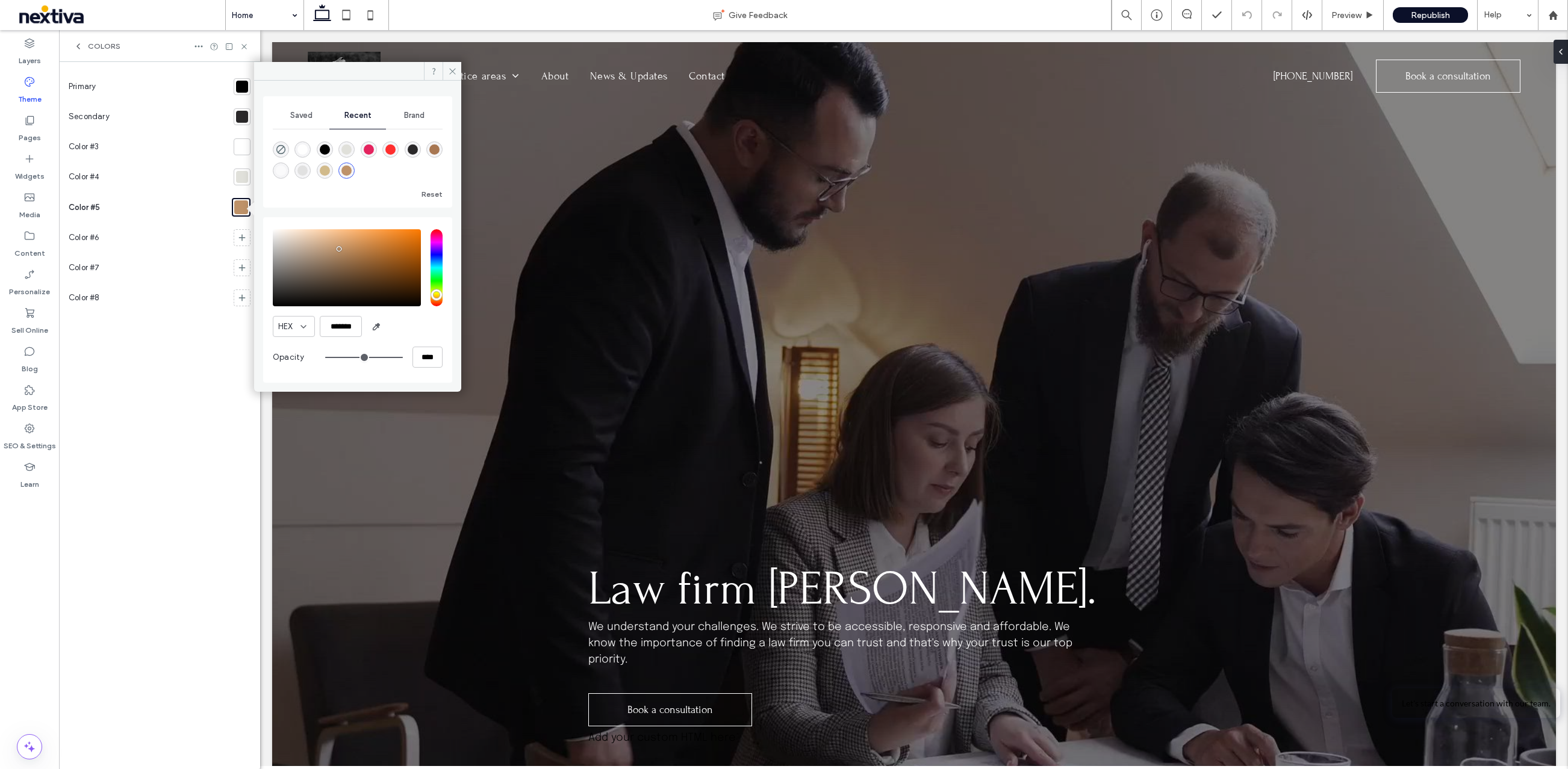
click at [27, 91] on label "Theme" at bounding box center [29, 96] width 23 height 17
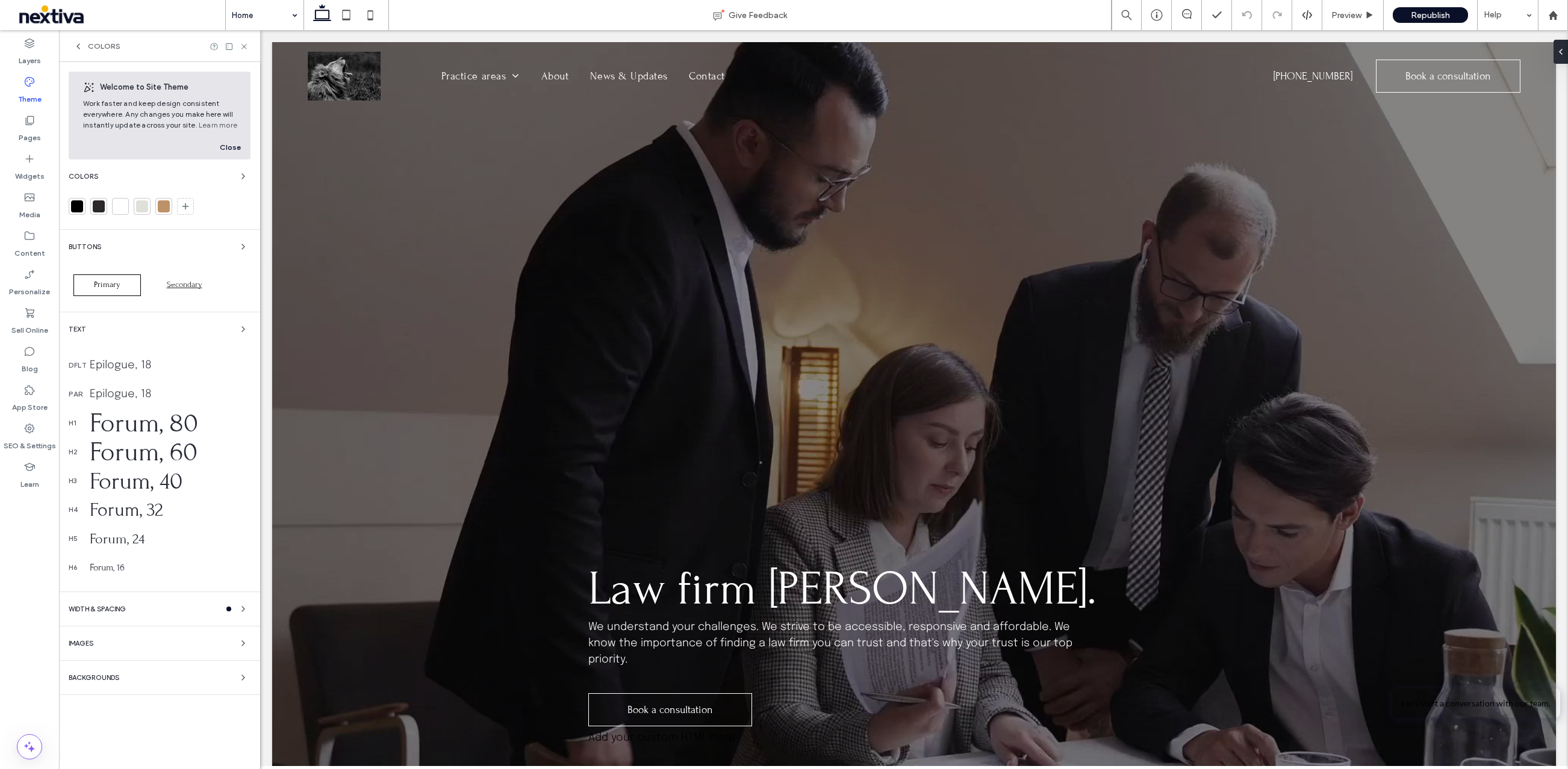
click at [184, 680] on div "Backgrounds" at bounding box center [159, 678] width 182 height 15
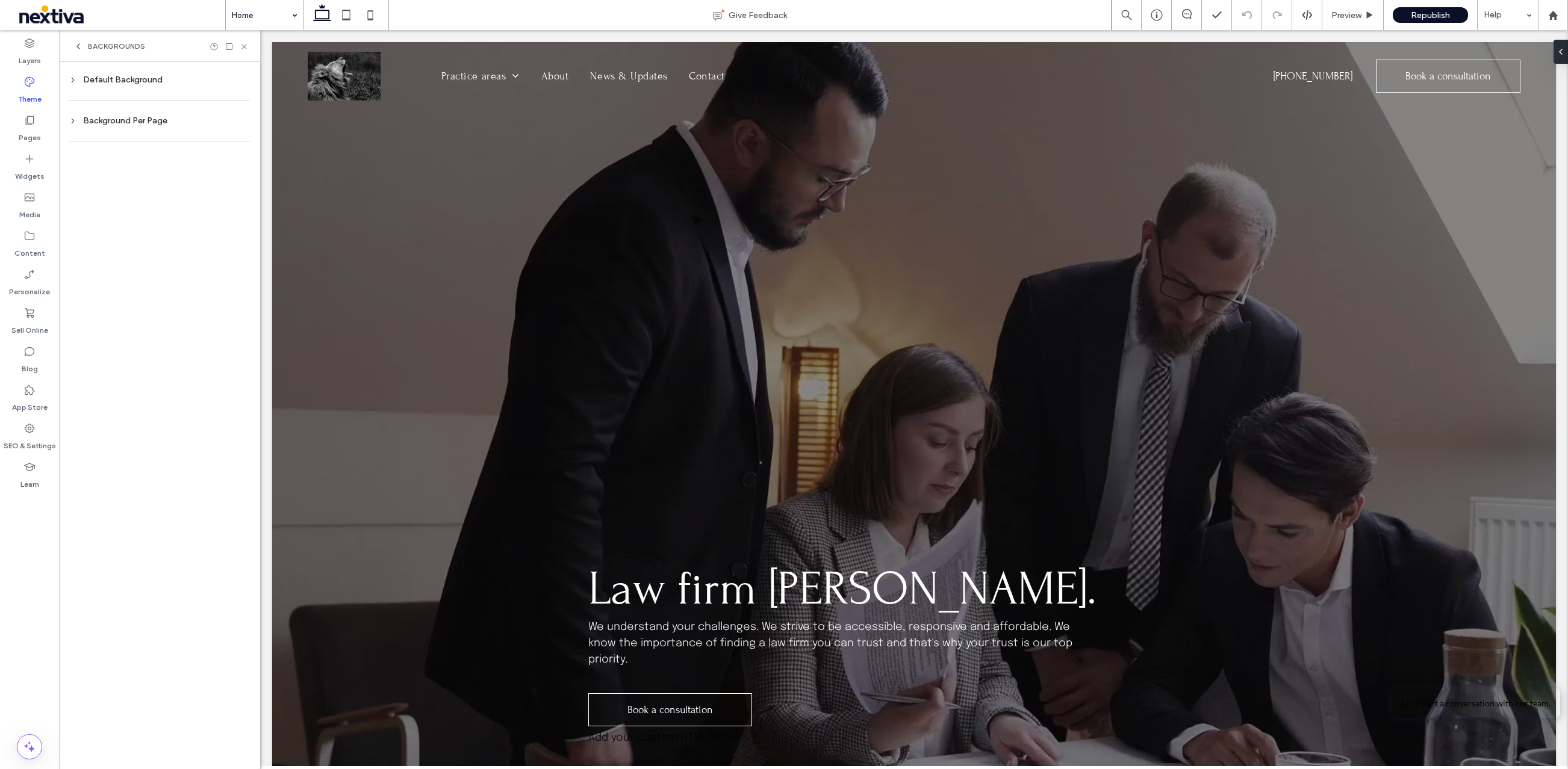
click at [91, 85] on div "Default Background" at bounding box center [159, 80] width 182 height 16
click at [95, 123] on div "Background Per Page" at bounding box center [159, 120] width 182 height 11
click at [203, 225] on span "Image" at bounding box center [201, 223] width 23 height 10
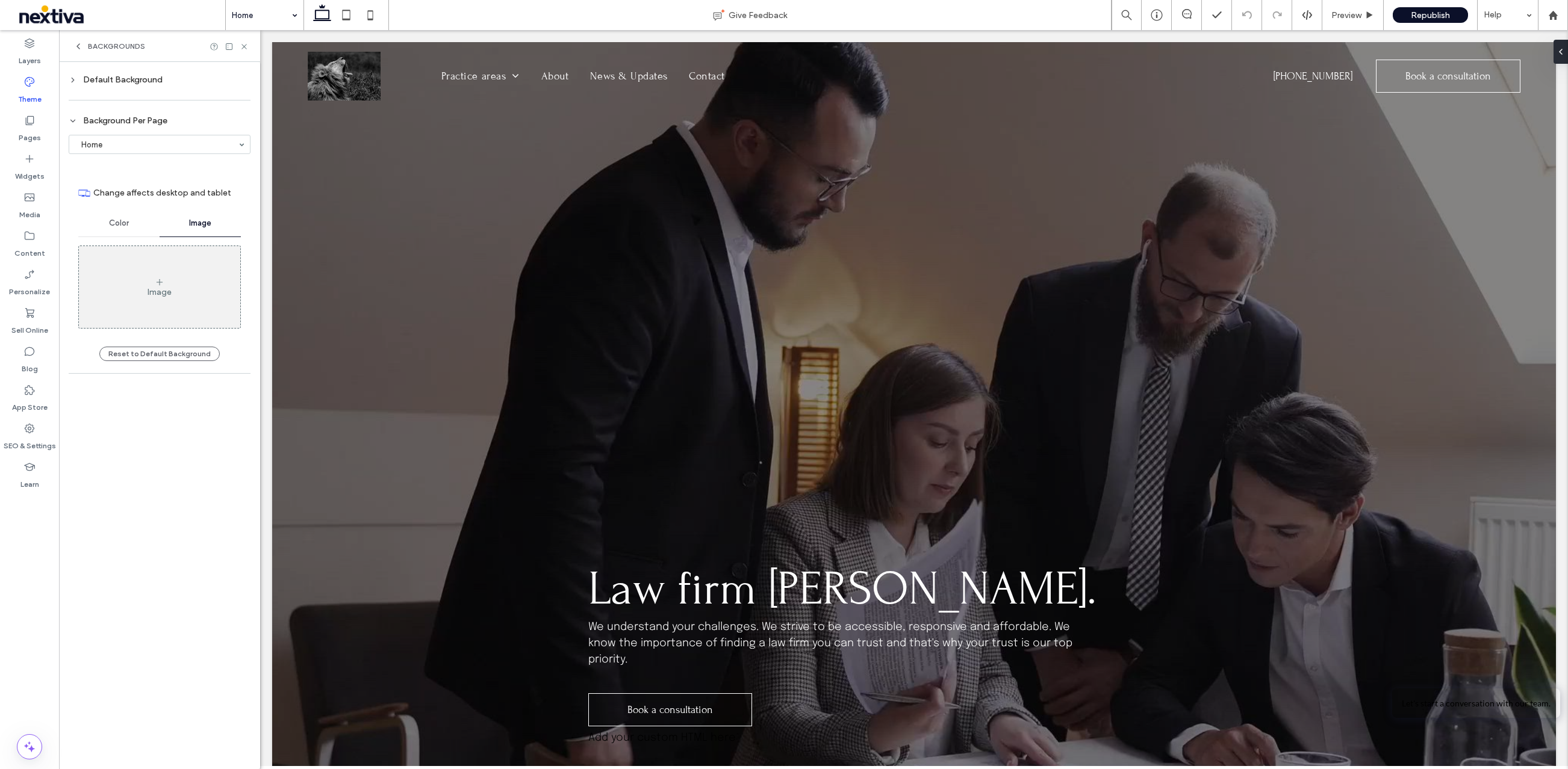
click at [125, 154] on section "Home" at bounding box center [159, 144] width 182 height 32
click at [125, 149] on input at bounding box center [156, 144] width 163 height 8
click at [123, 77] on div "Default Background" at bounding box center [159, 79] width 182 height 11
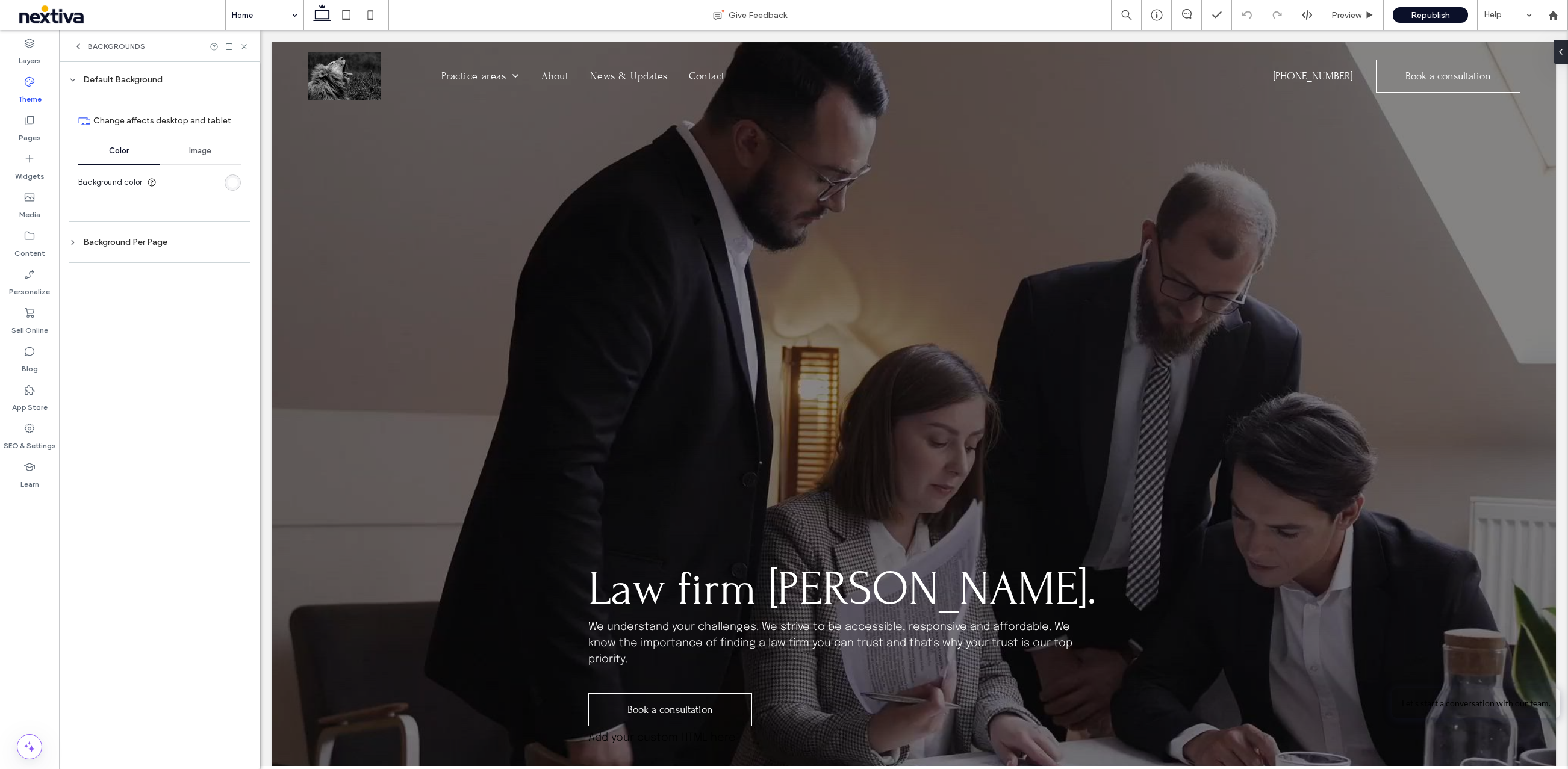
click at [123, 81] on div "Default Background" at bounding box center [159, 79] width 182 height 11
click at [246, 46] on icon at bounding box center [244, 46] width 9 height 9
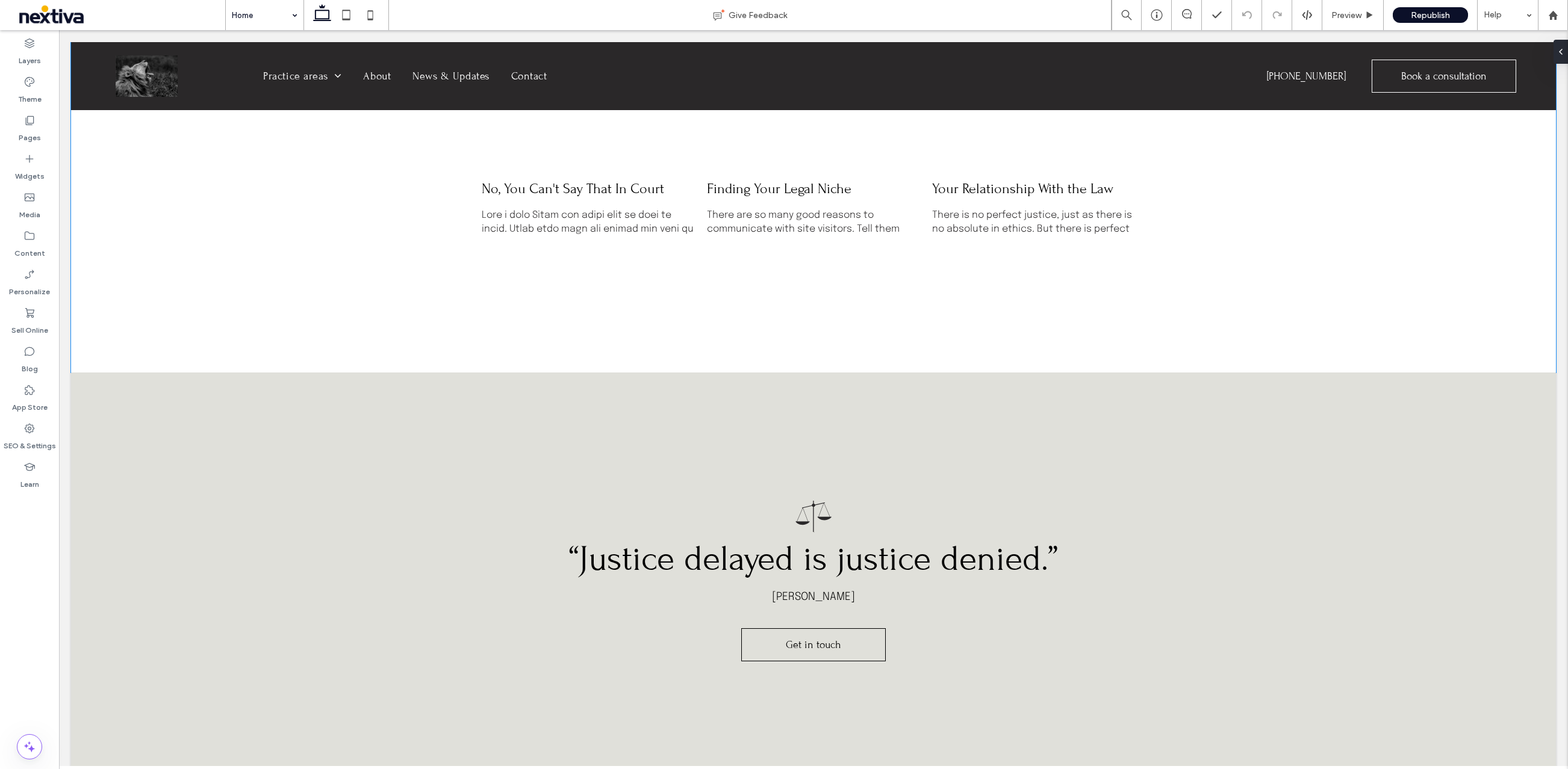
scroll to position [4084, 0]
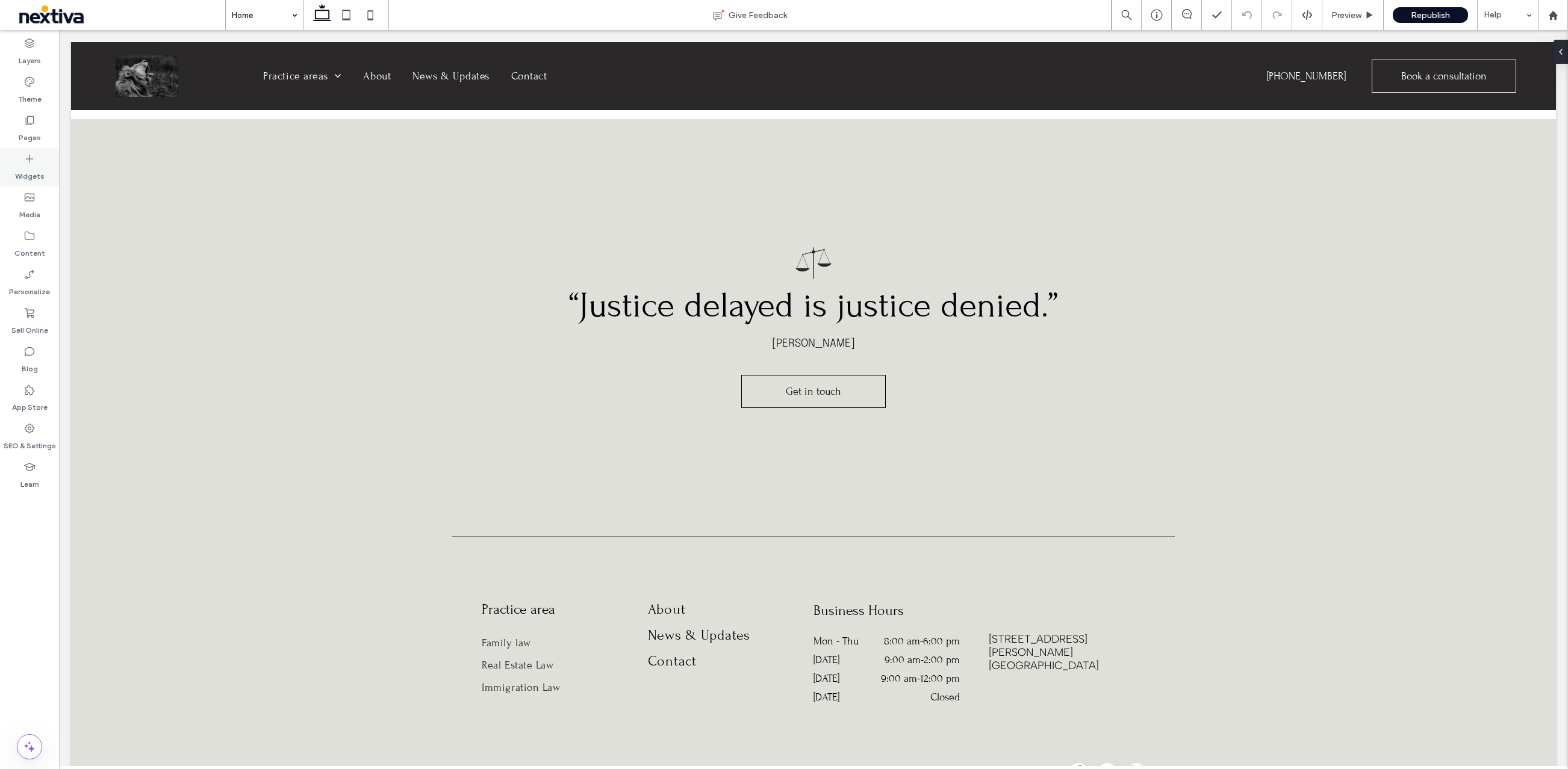
click at [35, 173] on label "Widgets" at bounding box center [30, 173] width 29 height 17
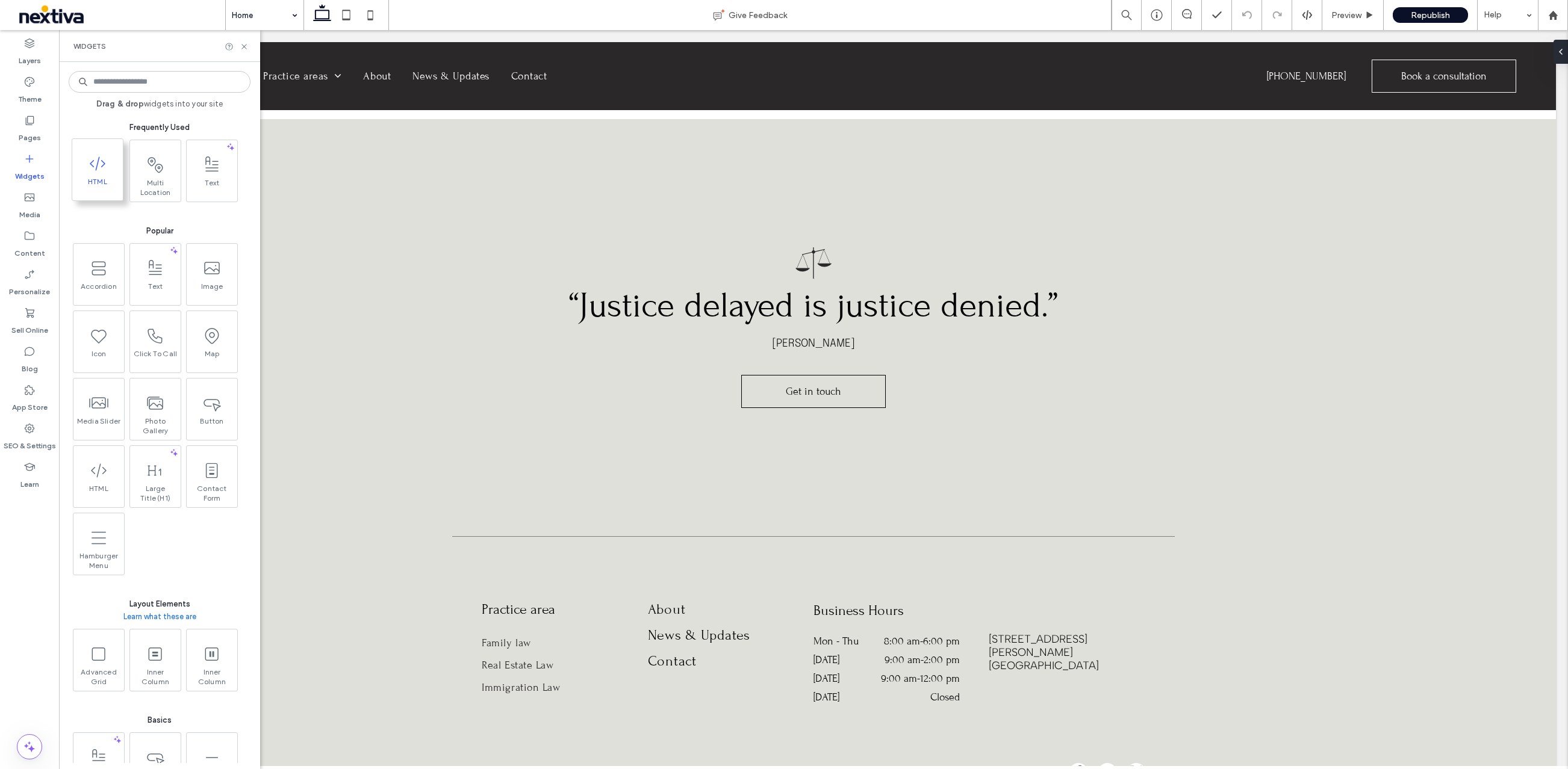
click at [95, 171] on icon at bounding box center [98, 163] width 19 height 19
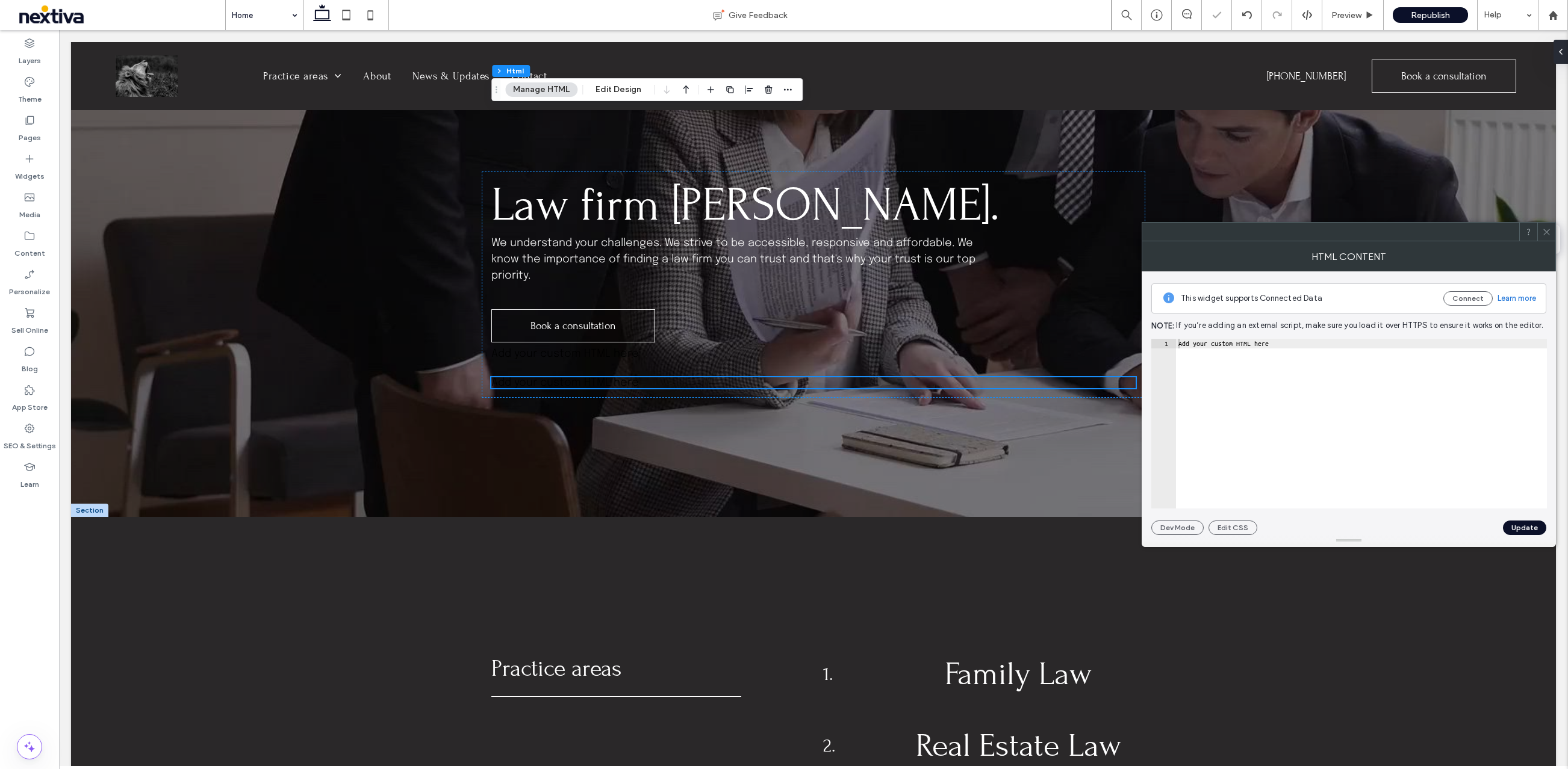
scroll to position [449, 0]
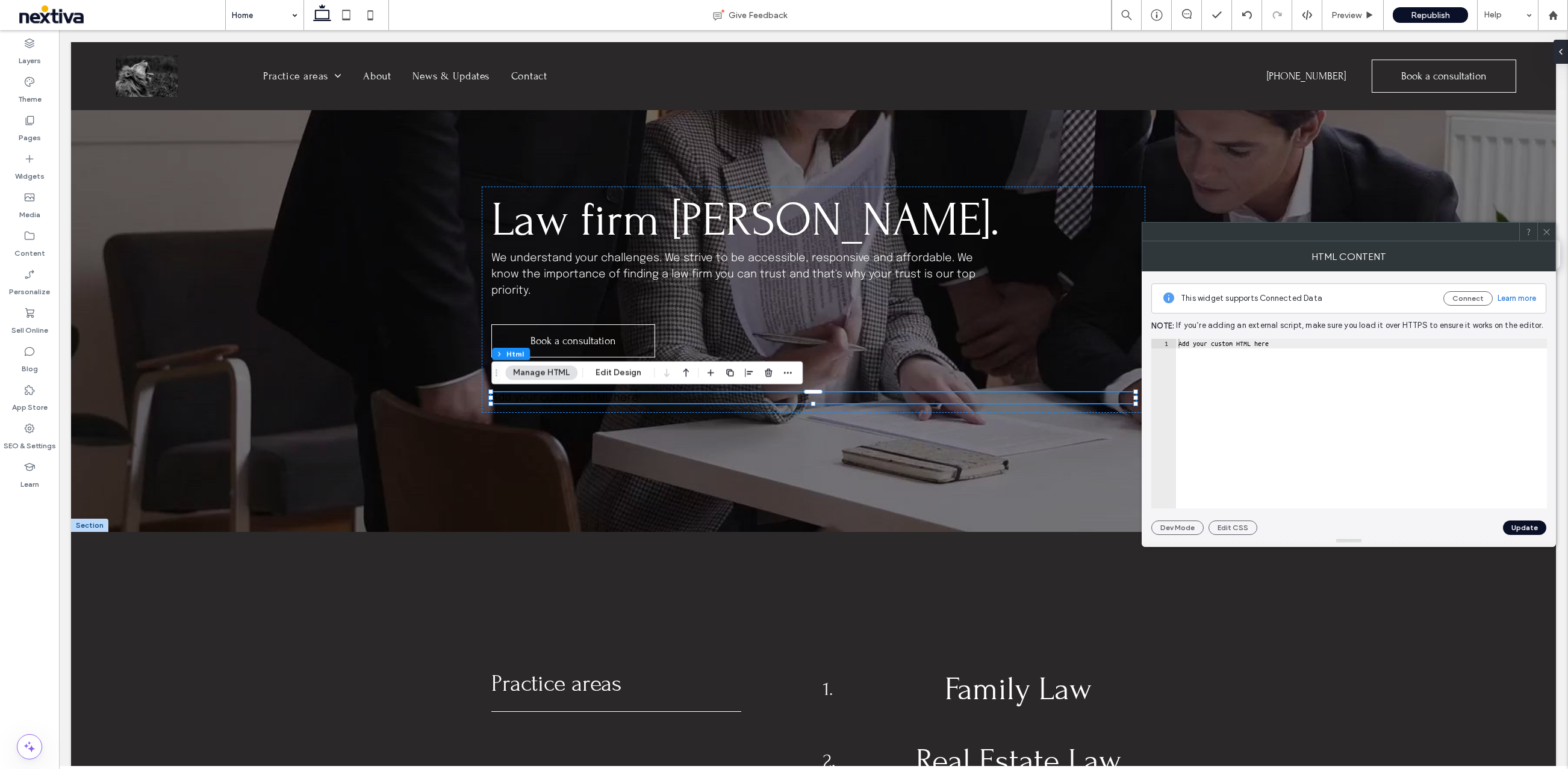
click at [1224, 381] on div "Add your custom HTML here" at bounding box center [1361, 433] width 371 height 189
click at [1231, 344] on div "Add your custom HTML here" at bounding box center [1361, 433] width 371 height 189
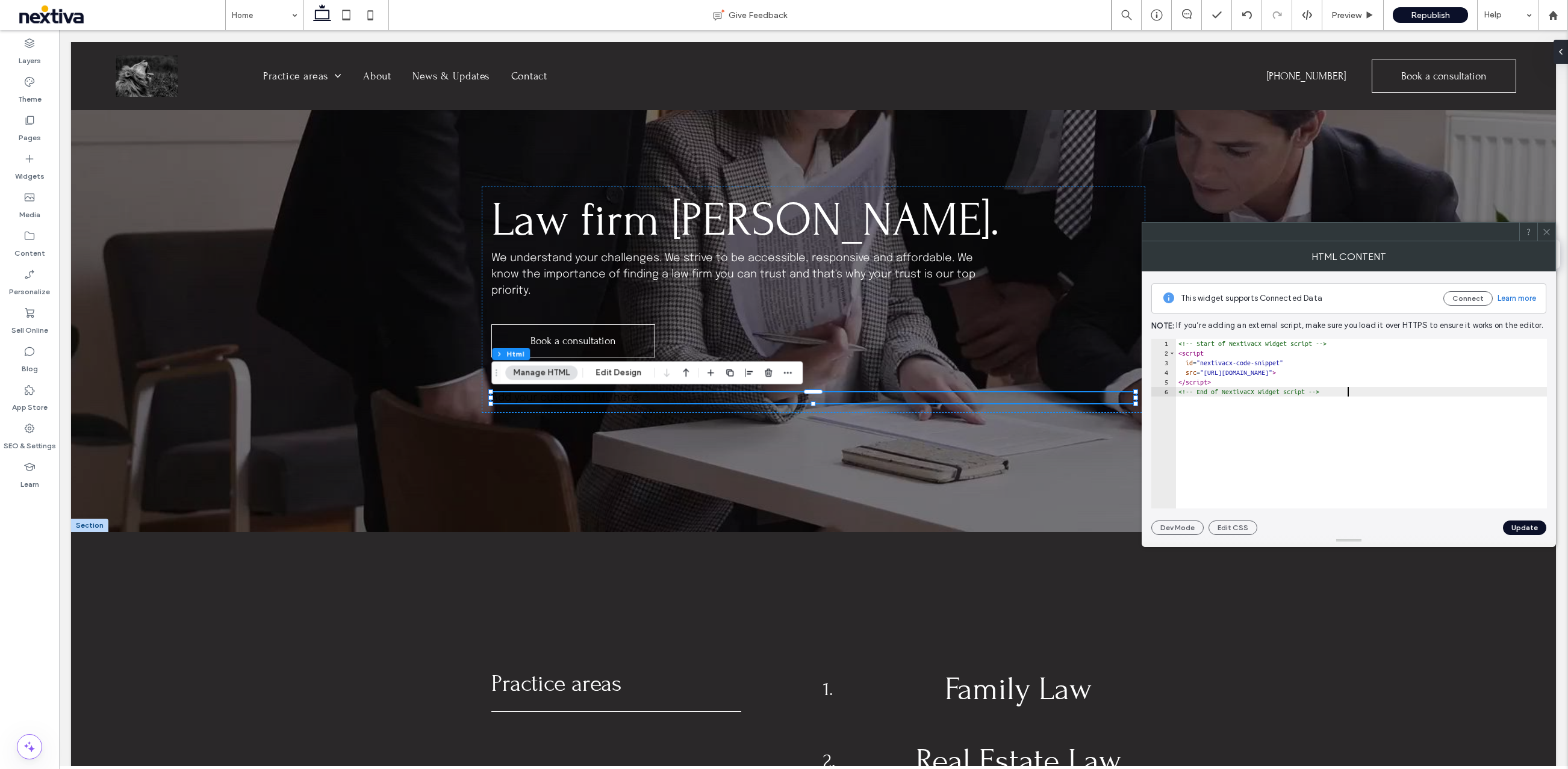
scroll to position [1, 0]
click at [1511, 526] on button "Update" at bounding box center [1524, 528] width 44 height 15
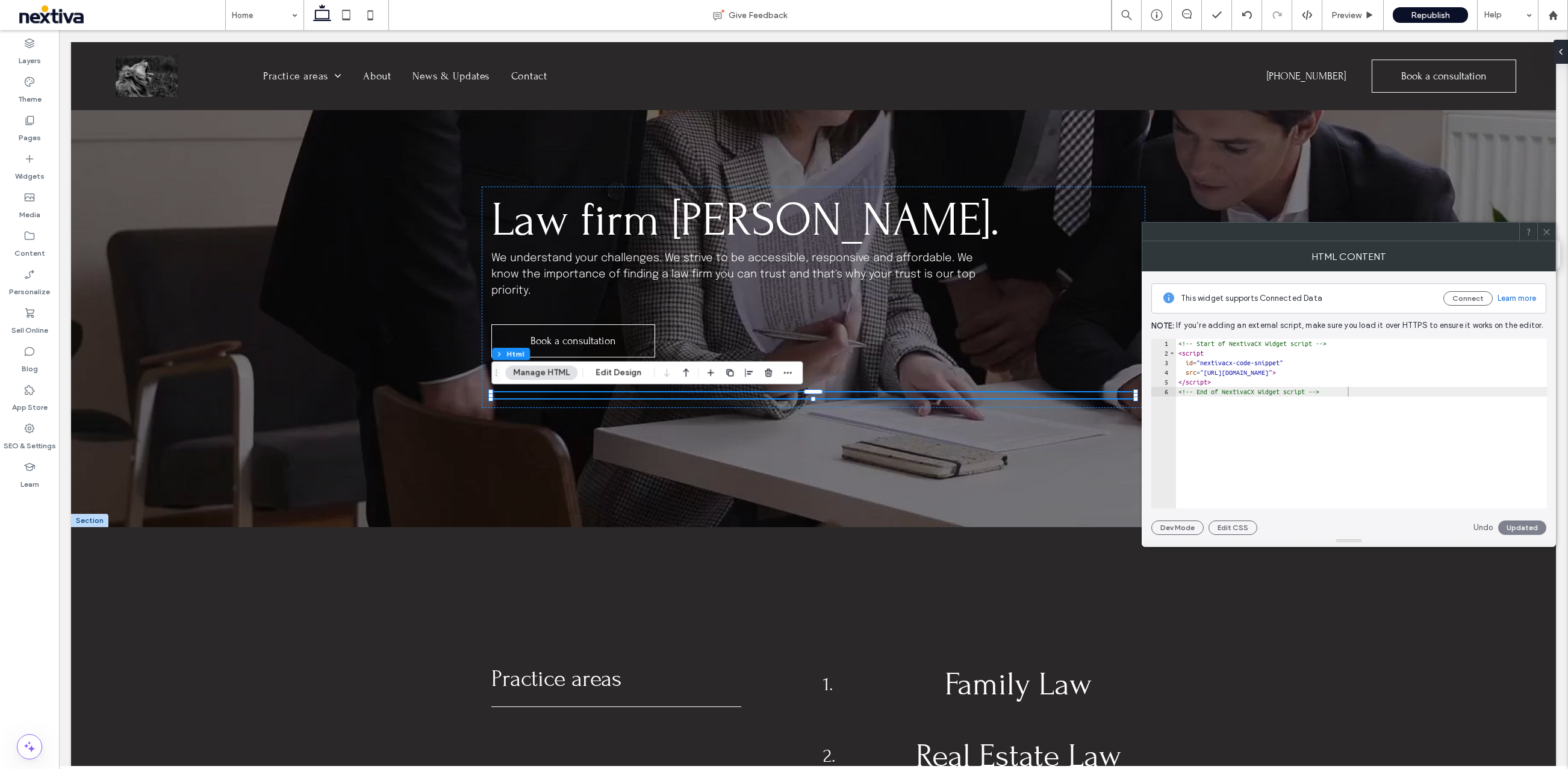
click at [1545, 231] on use at bounding box center [1545, 231] width 6 height 6
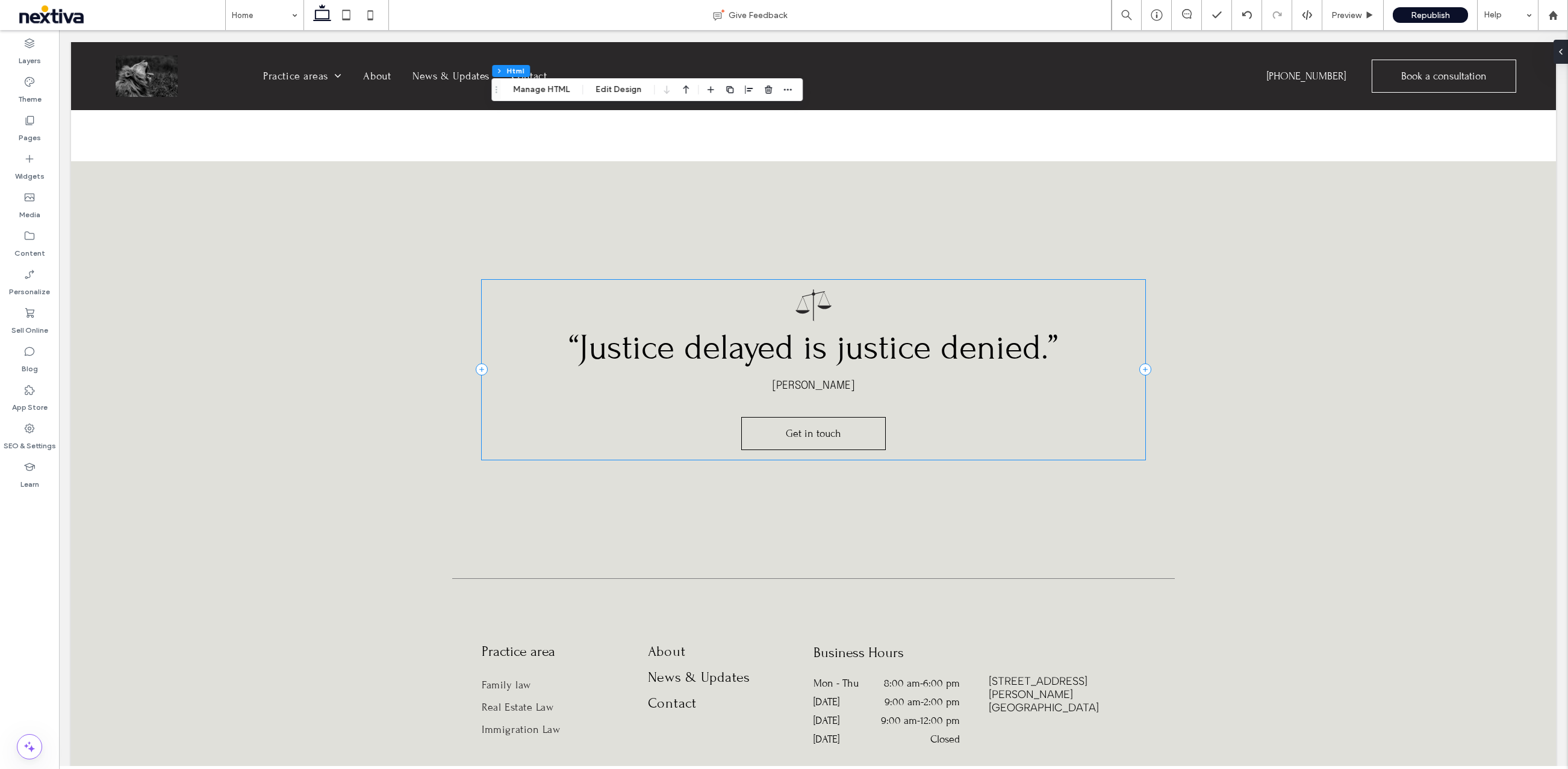
scroll to position [4096, 0]
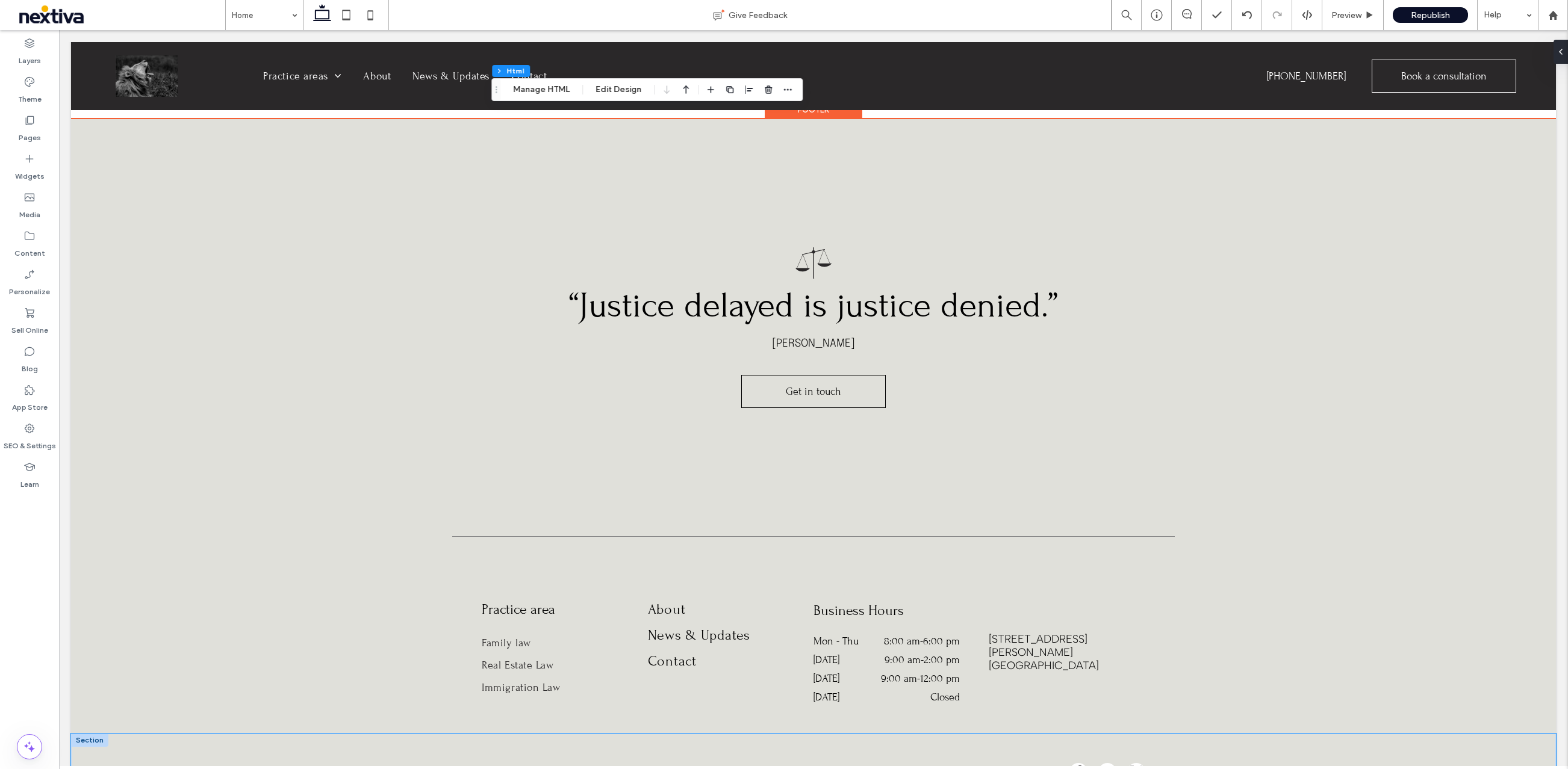
click at [1256, 733] on div "© 2025 All Rights Reserved | Company Name" at bounding box center [813, 774] width 1485 height 81
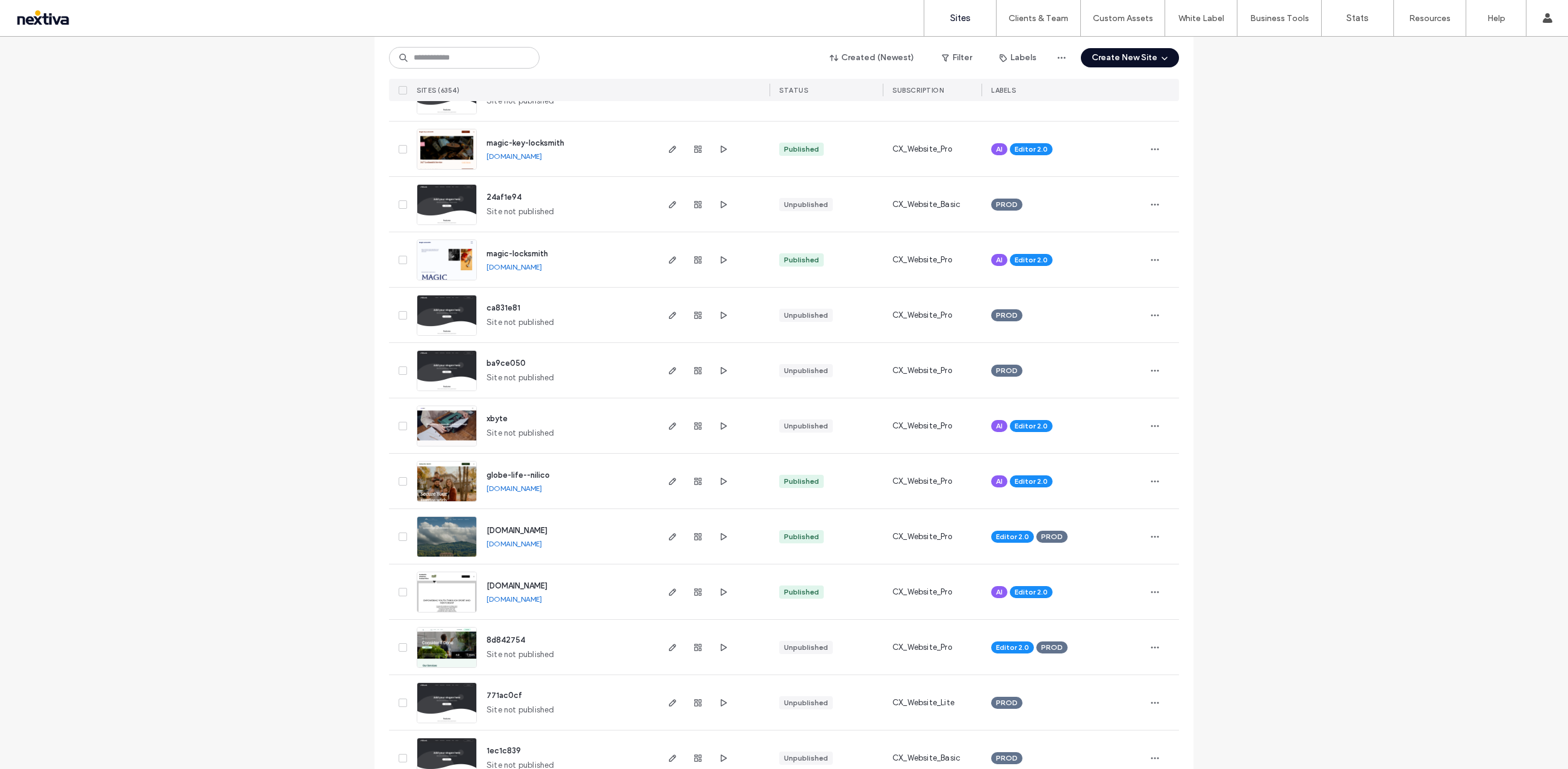
scroll to position [3673, 0]
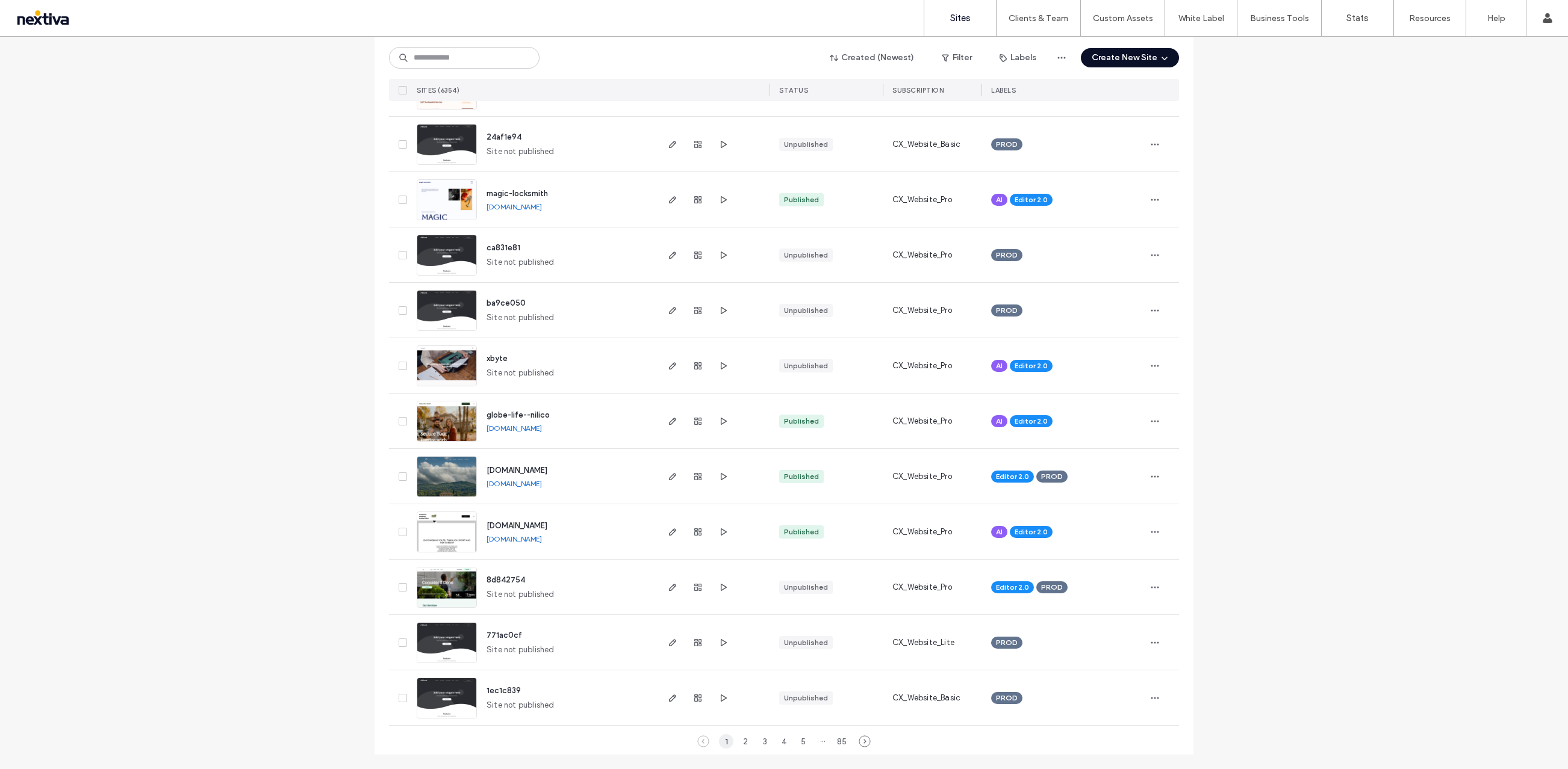
click at [727, 742] on div "1" at bounding box center [726, 742] width 15 height 15
click at [741, 739] on div "2" at bounding box center [745, 742] width 15 height 15
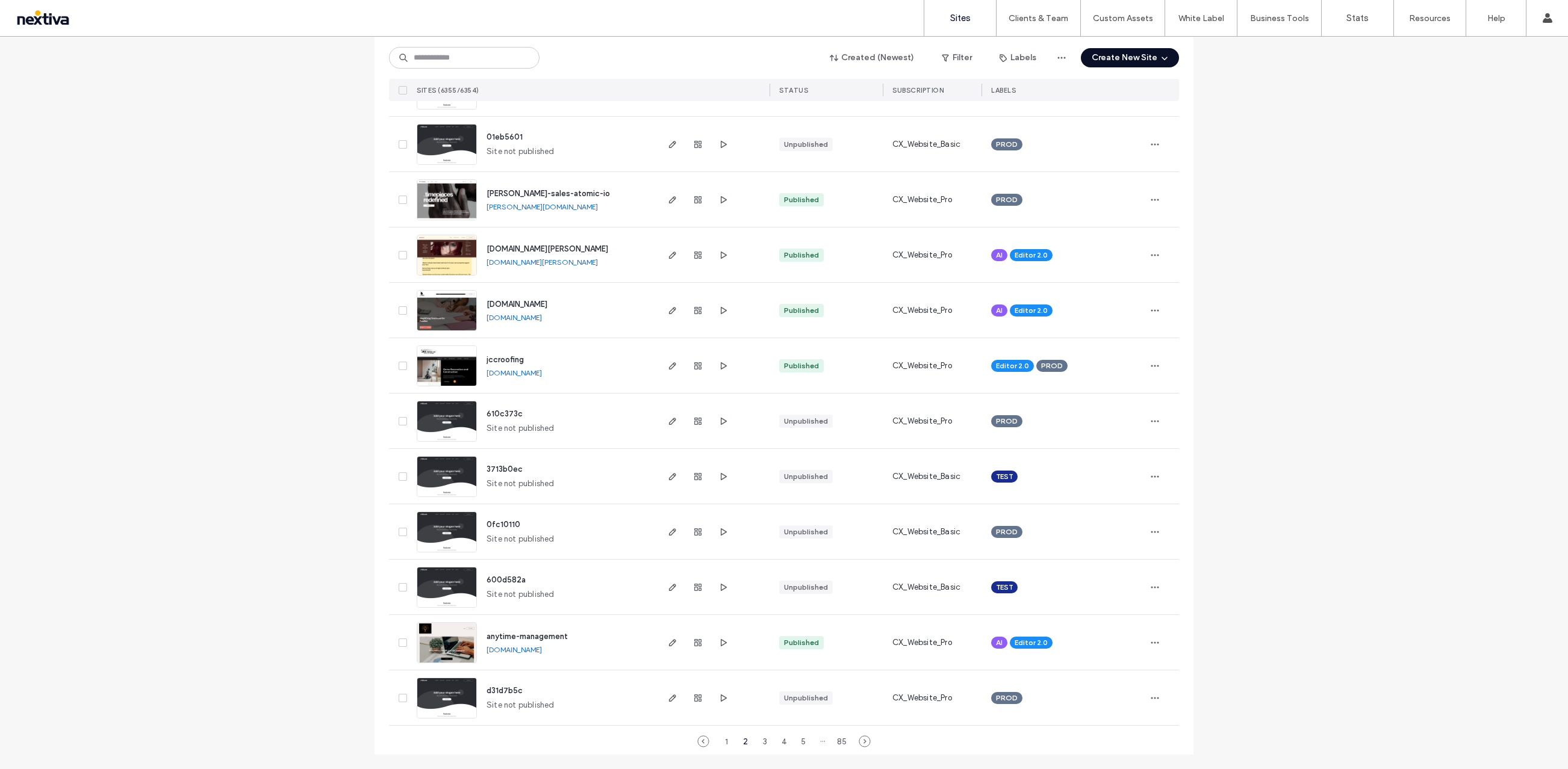
scroll to position [0, 0]
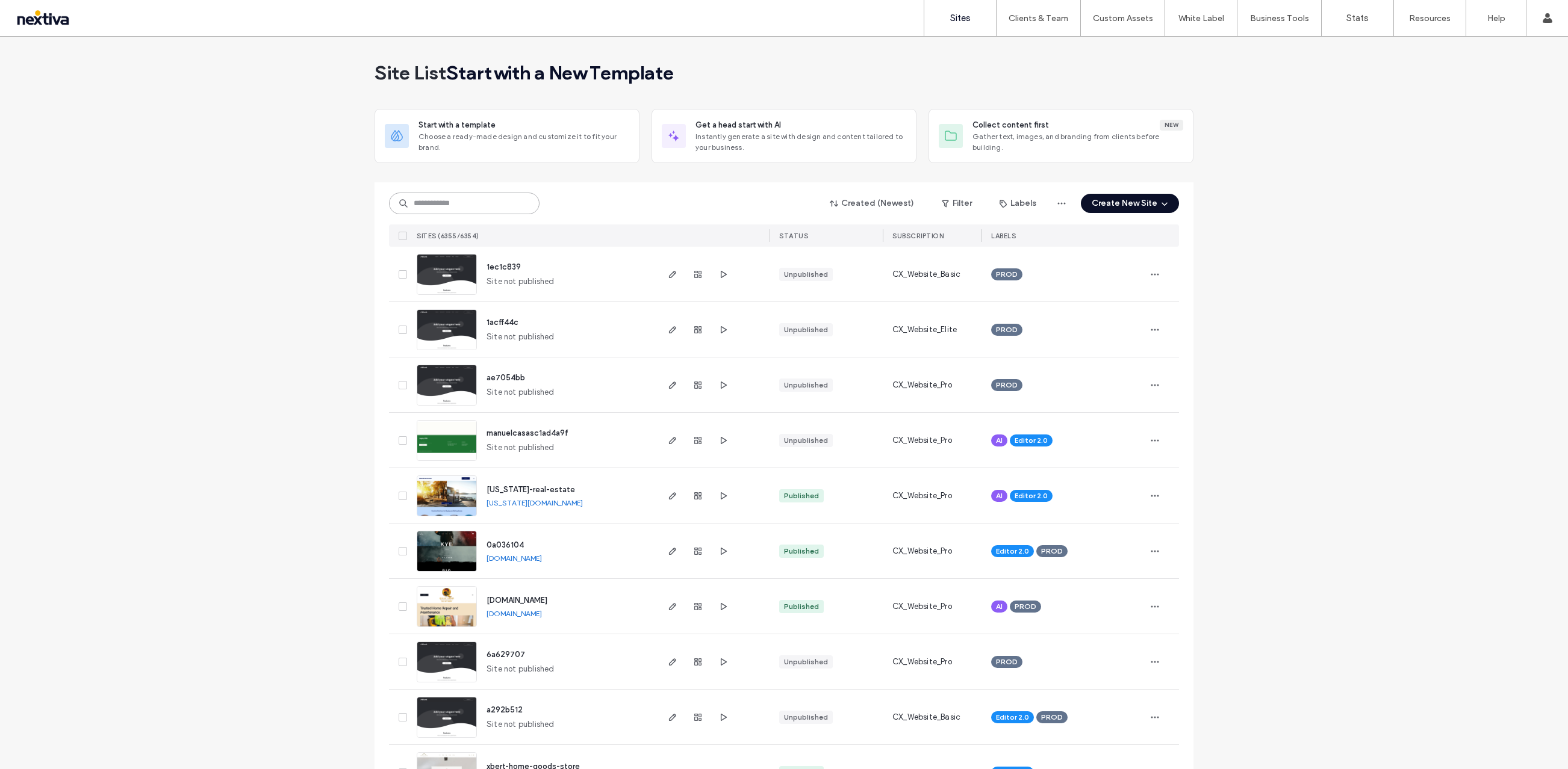
click at [435, 201] on input at bounding box center [464, 203] width 150 height 22
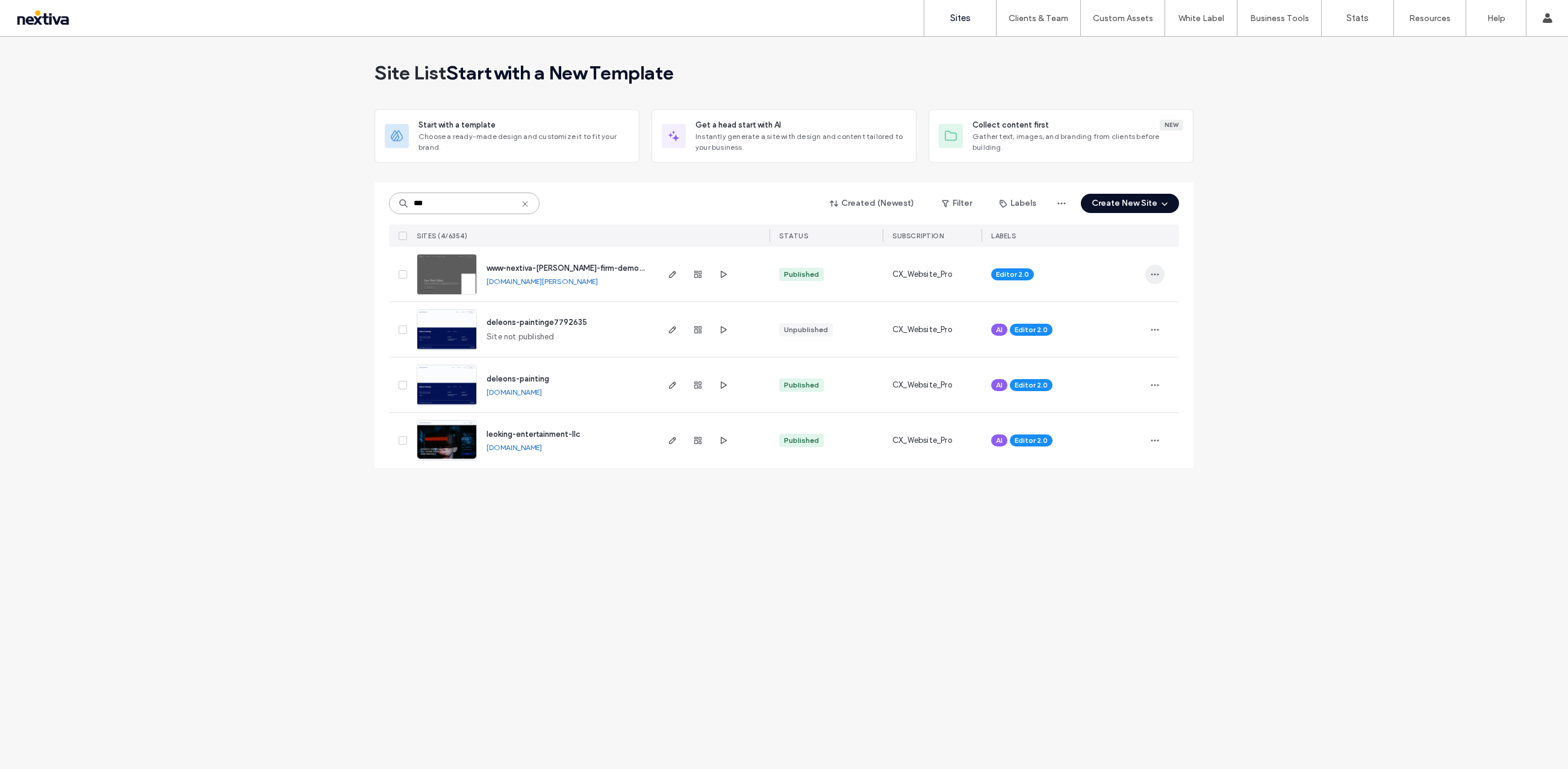
type input "***"
click at [1156, 273] on icon "button" at bounding box center [1155, 274] width 10 height 10
click at [1239, 267] on div "Site List Start with a template Choose a ready-made design and customize it to …" at bounding box center [784, 403] width 1568 height 733
click at [674, 277] on icon "button" at bounding box center [672, 274] width 10 height 10
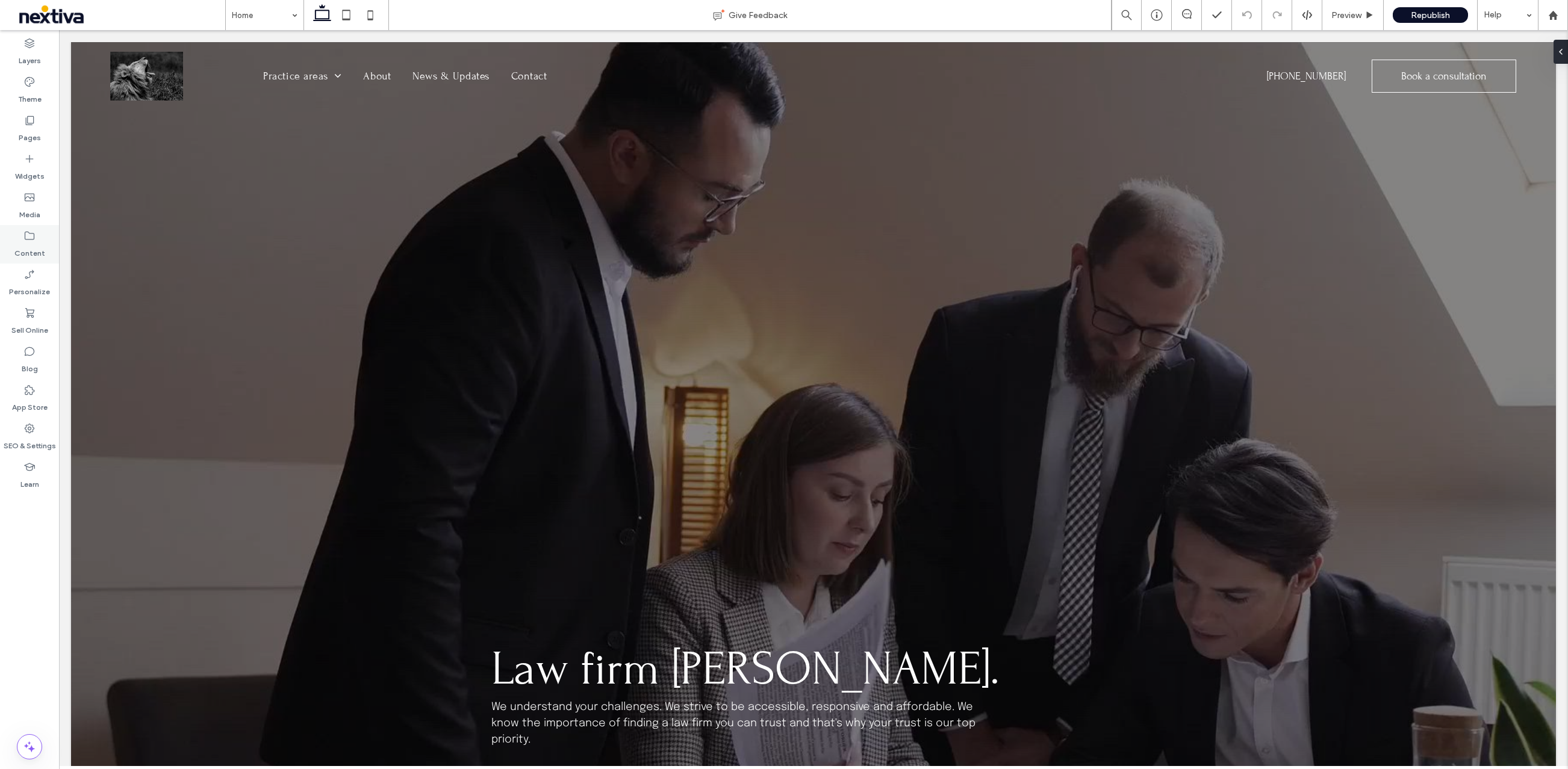
click at [32, 234] on icon at bounding box center [29, 235] width 12 height 12
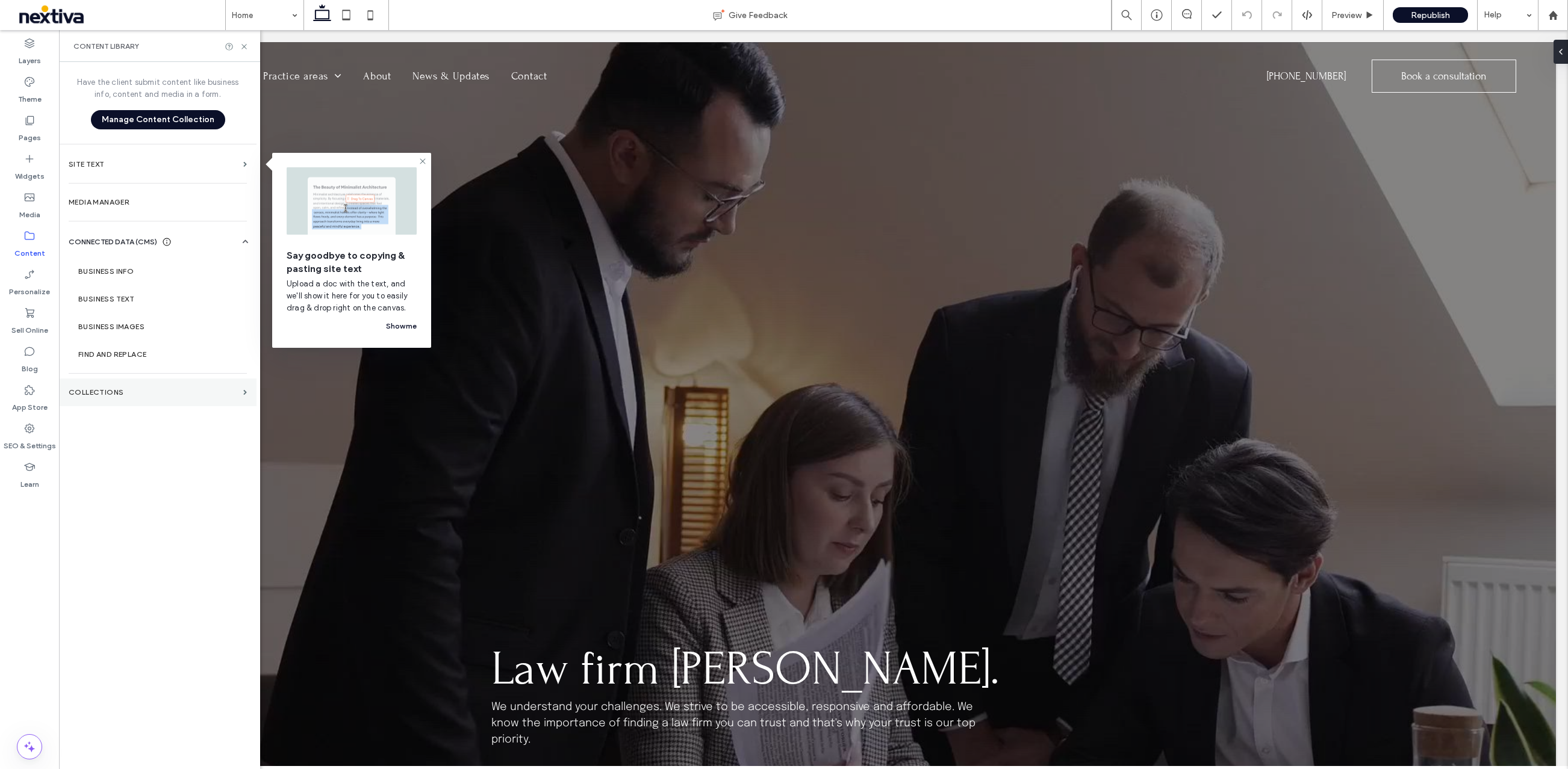
click at [222, 389] on label "Collections" at bounding box center [154, 392] width 170 height 8
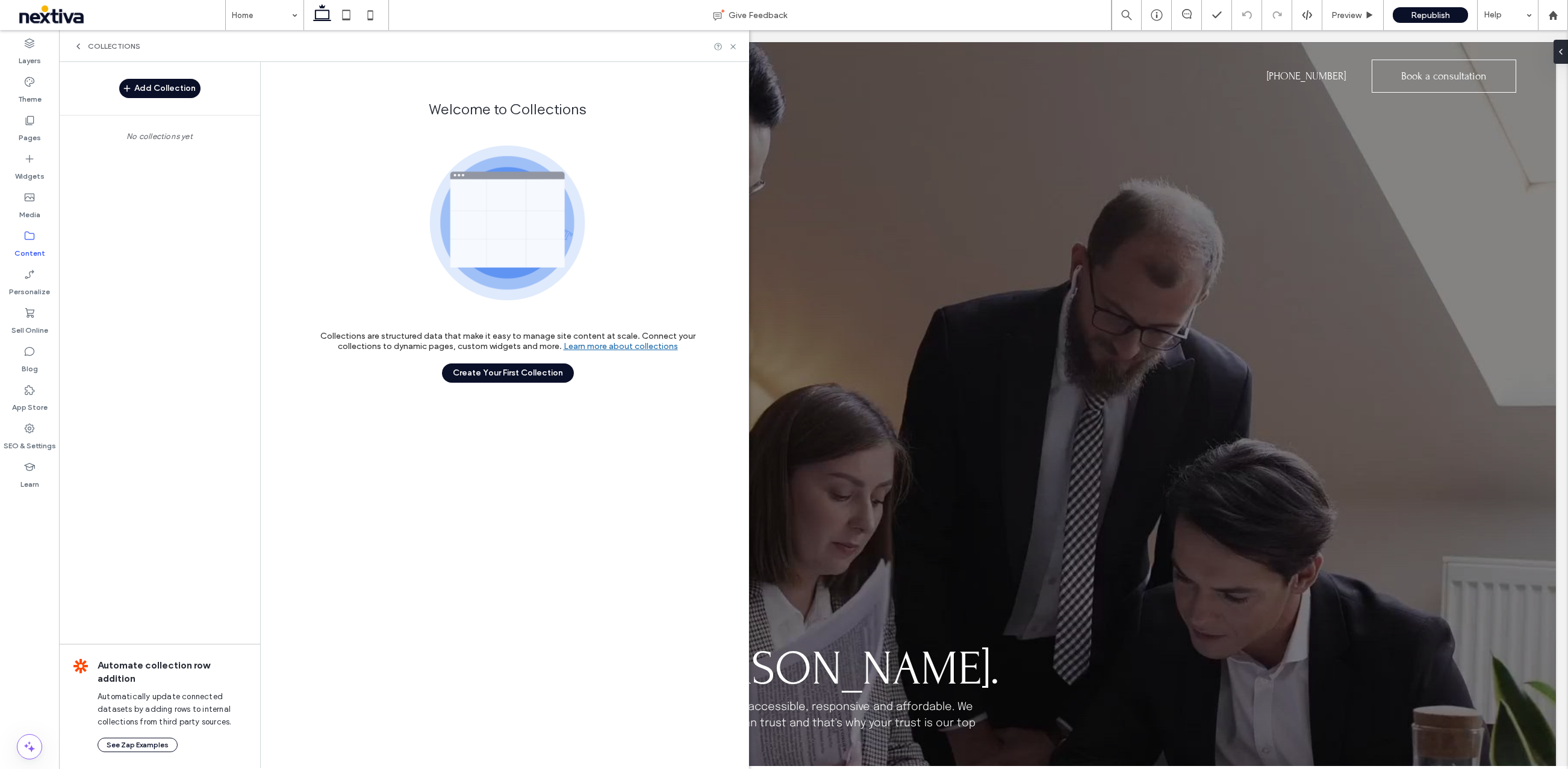
click at [84, 45] on div "Collections" at bounding box center [107, 46] width 67 height 10
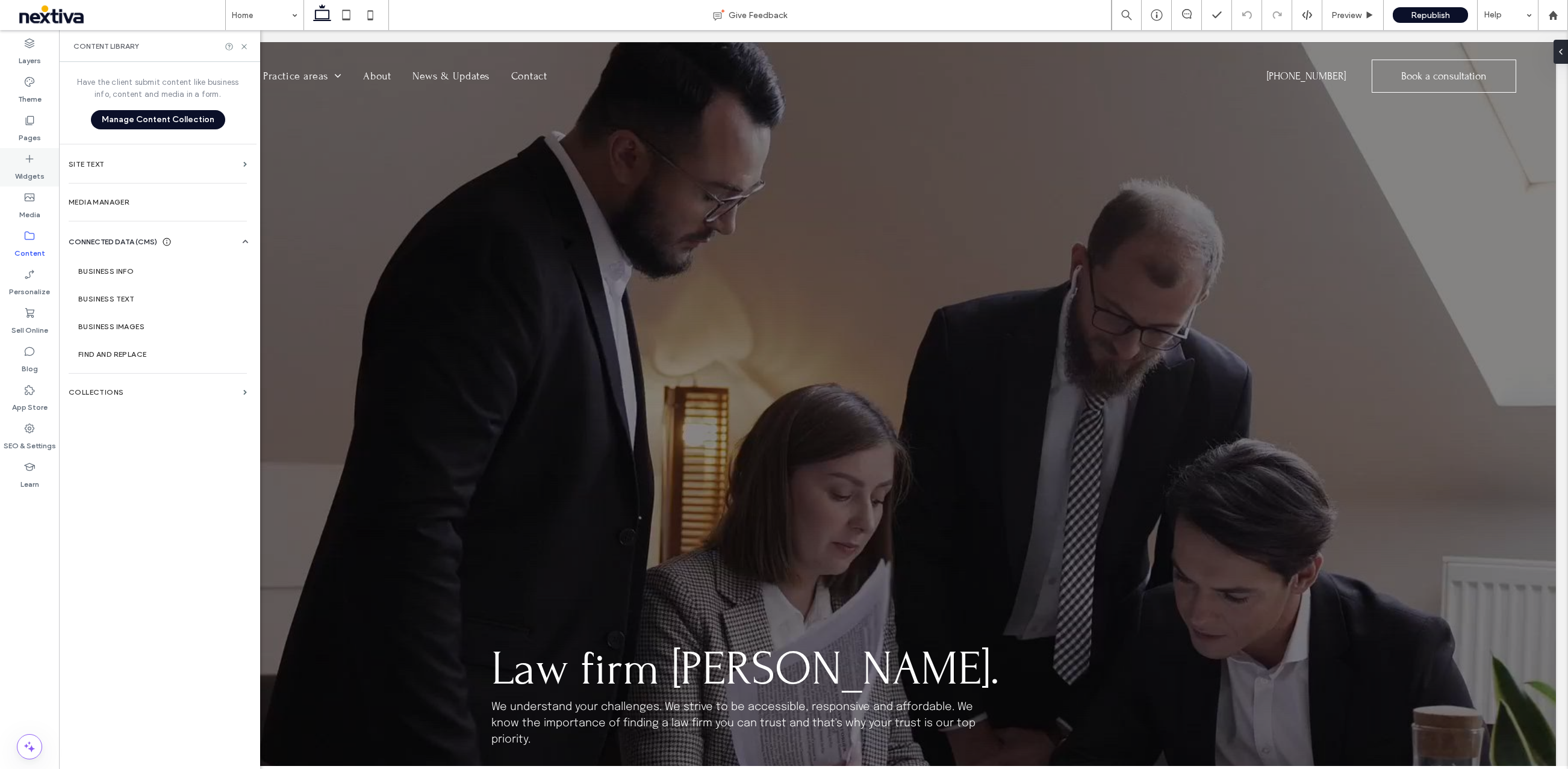
click at [31, 169] on label "Widgets" at bounding box center [30, 173] width 29 height 17
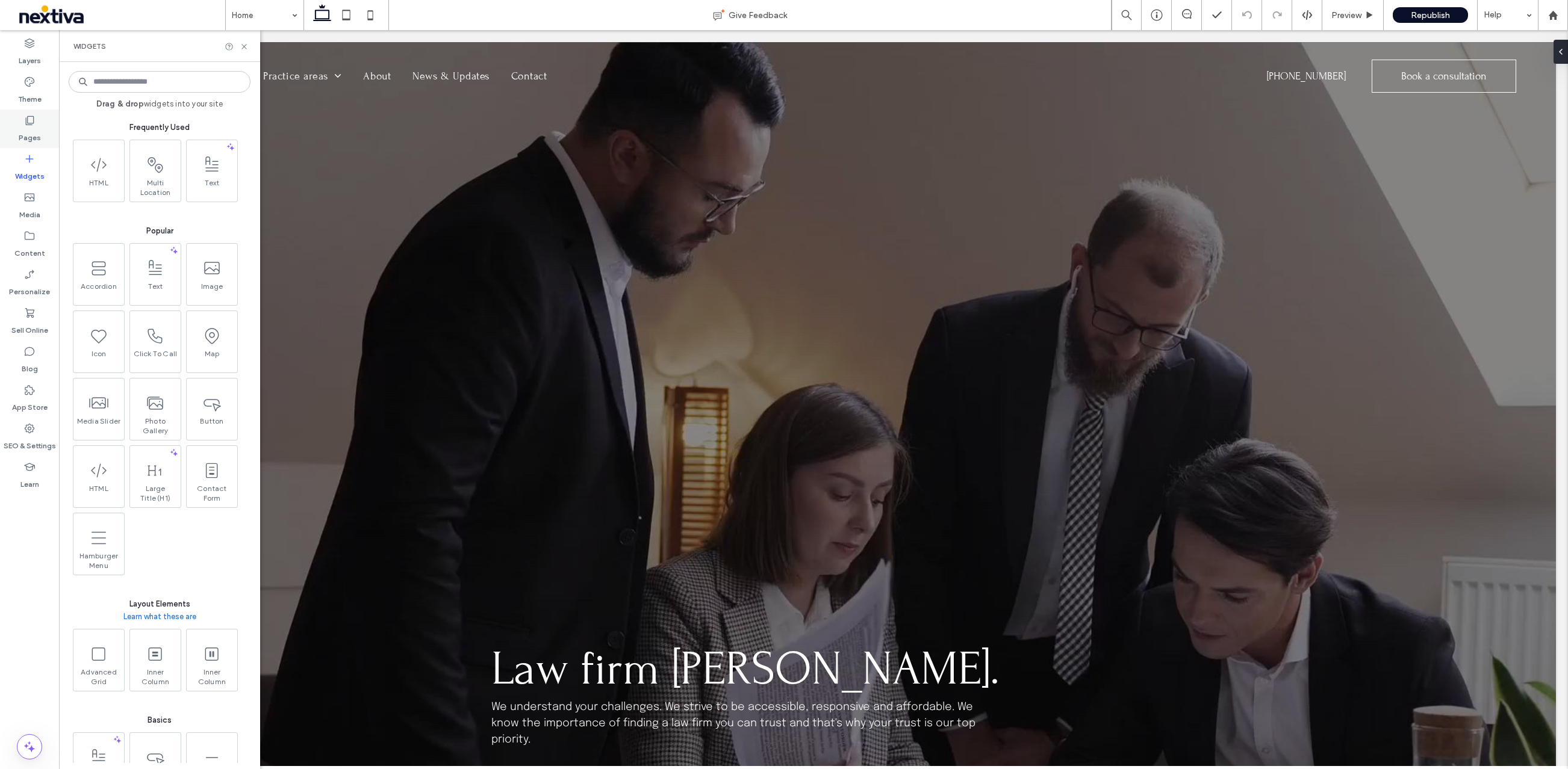
click at [31, 129] on label "Pages" at bounding box center [30, 134] width 23 height 17
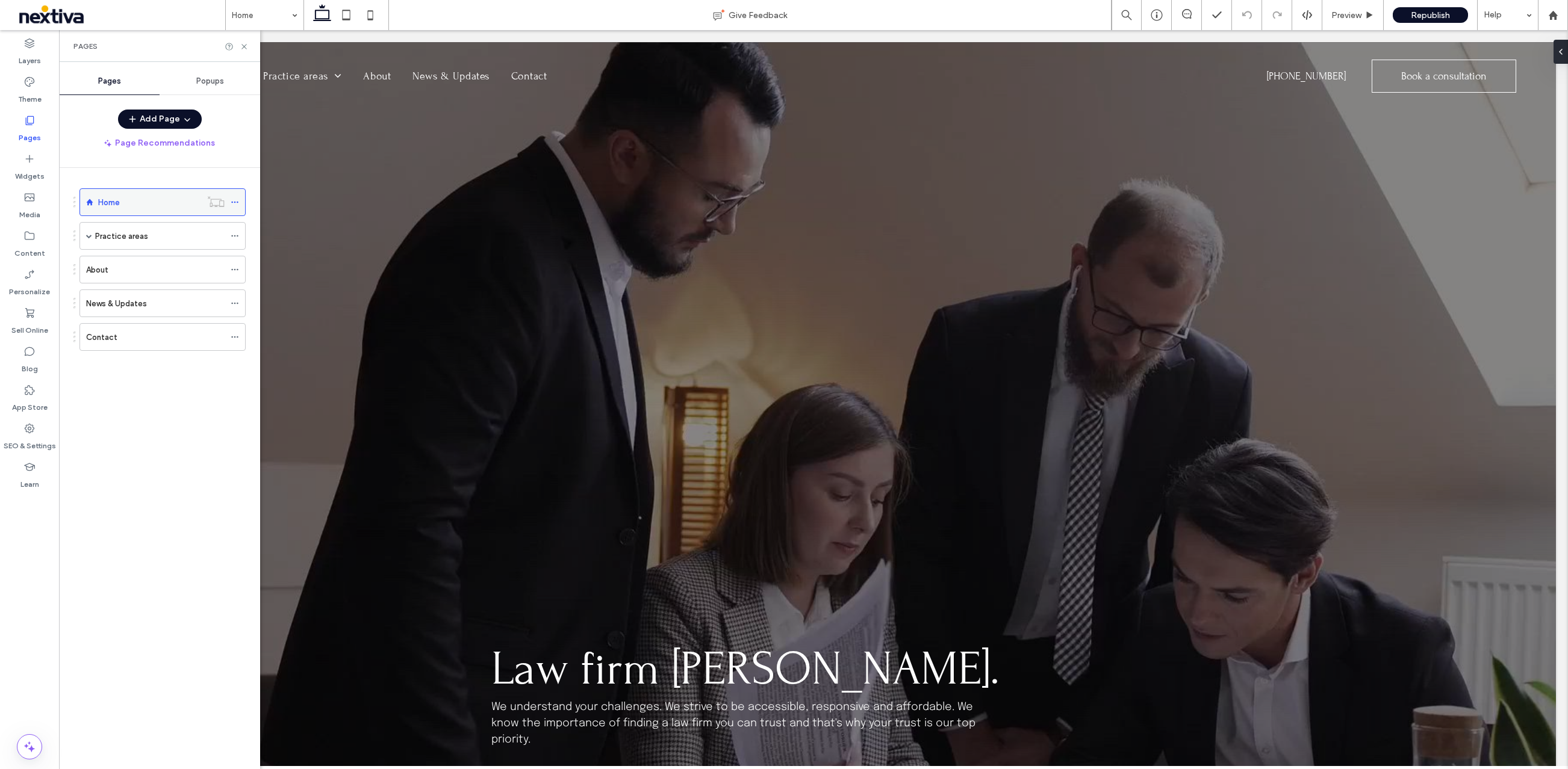
click at [239, 200] on div at bounding box center [238, 202] width 15 height 18
click at [233, 203] on icon at bounding box center [235, 202] width 8 height 8
click at [244, 44] on icon at bounding box center [244, 46] width 9 height 9
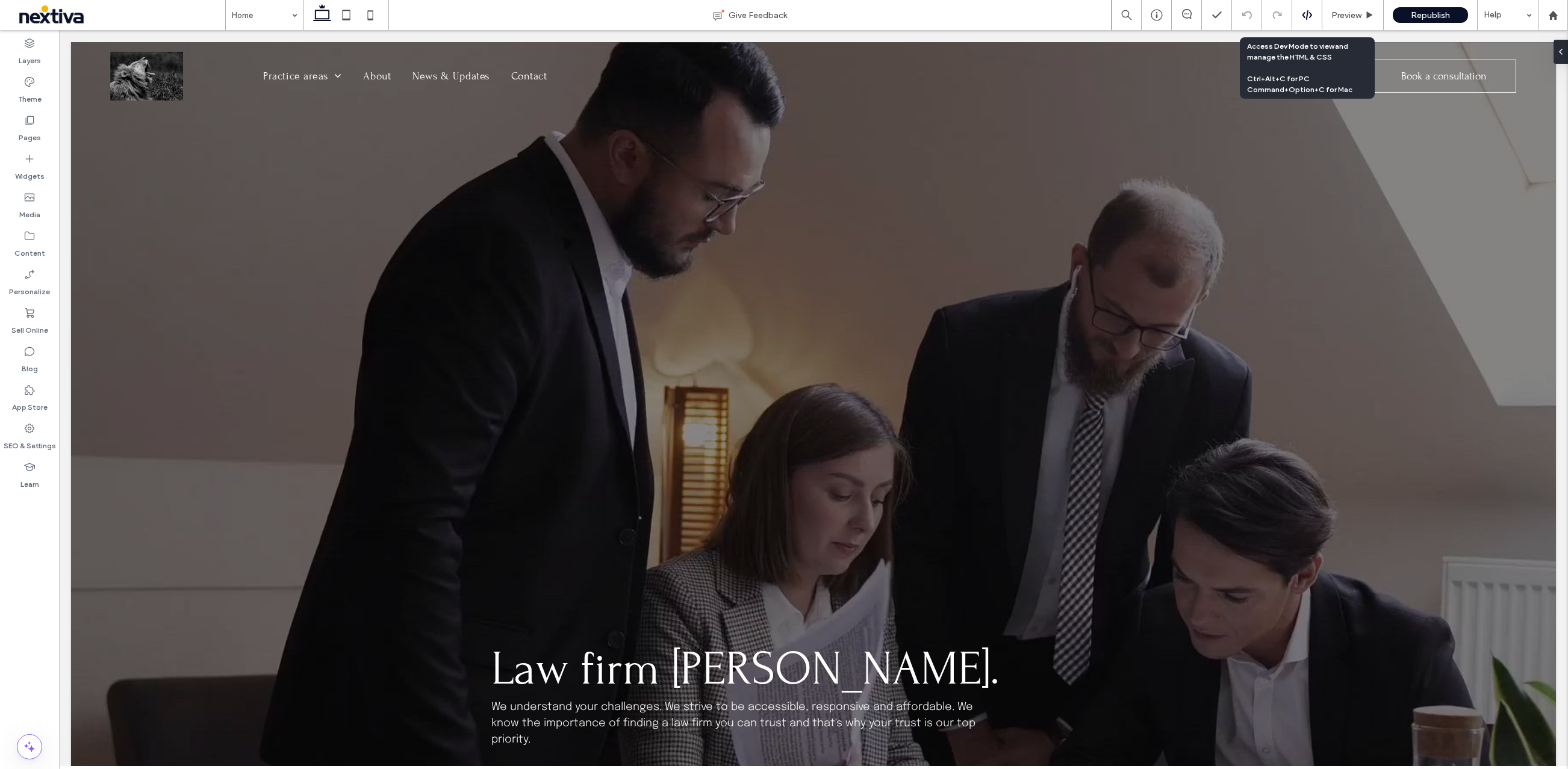
click at [1304, 15] on icon at bounding box center [1307, 15] width 11 height 11
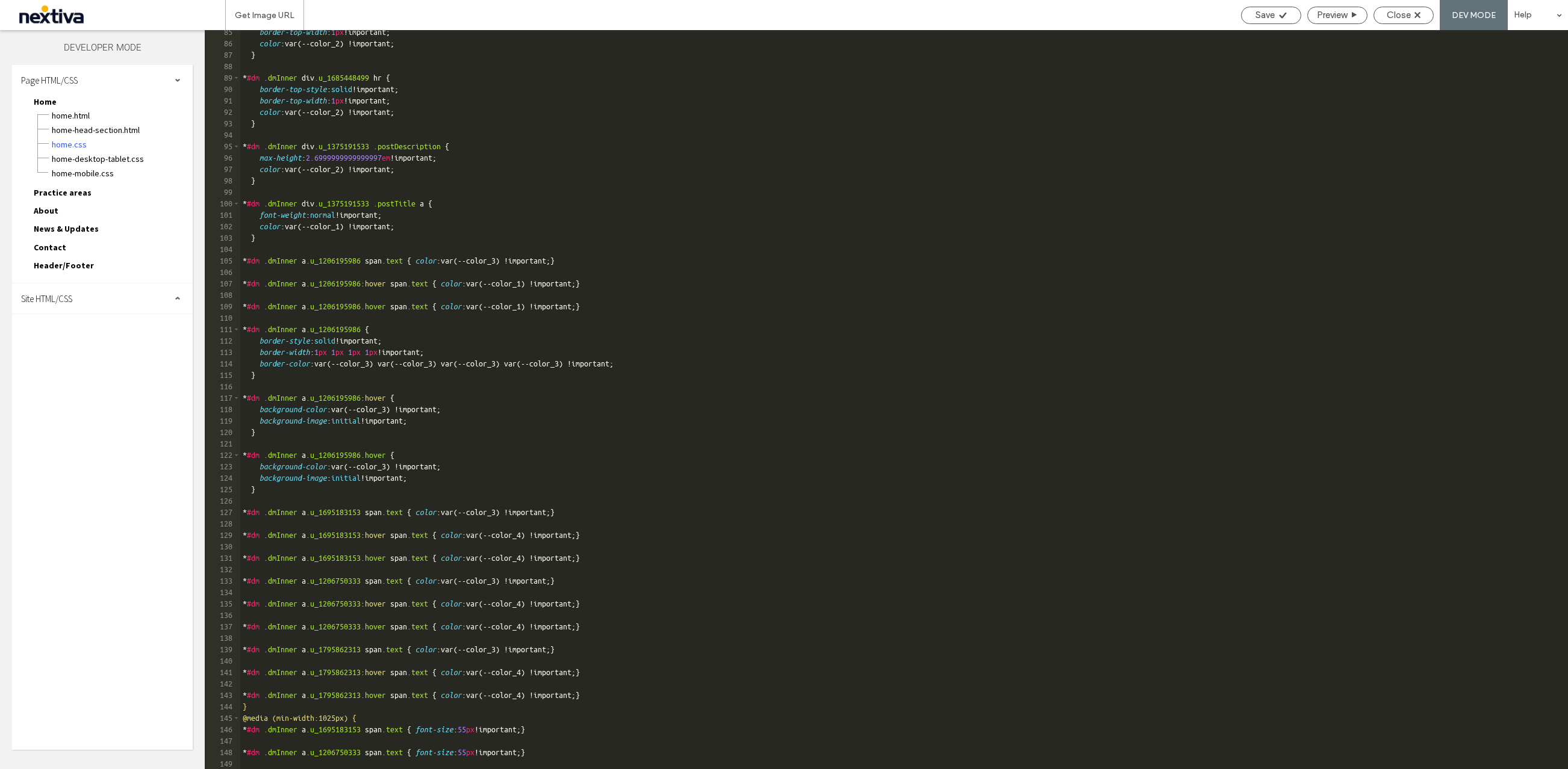
scroll to position [970, 0]
click at [70, 117] on span "Home.html" at bounding box center [121, 115] width 142 height 12
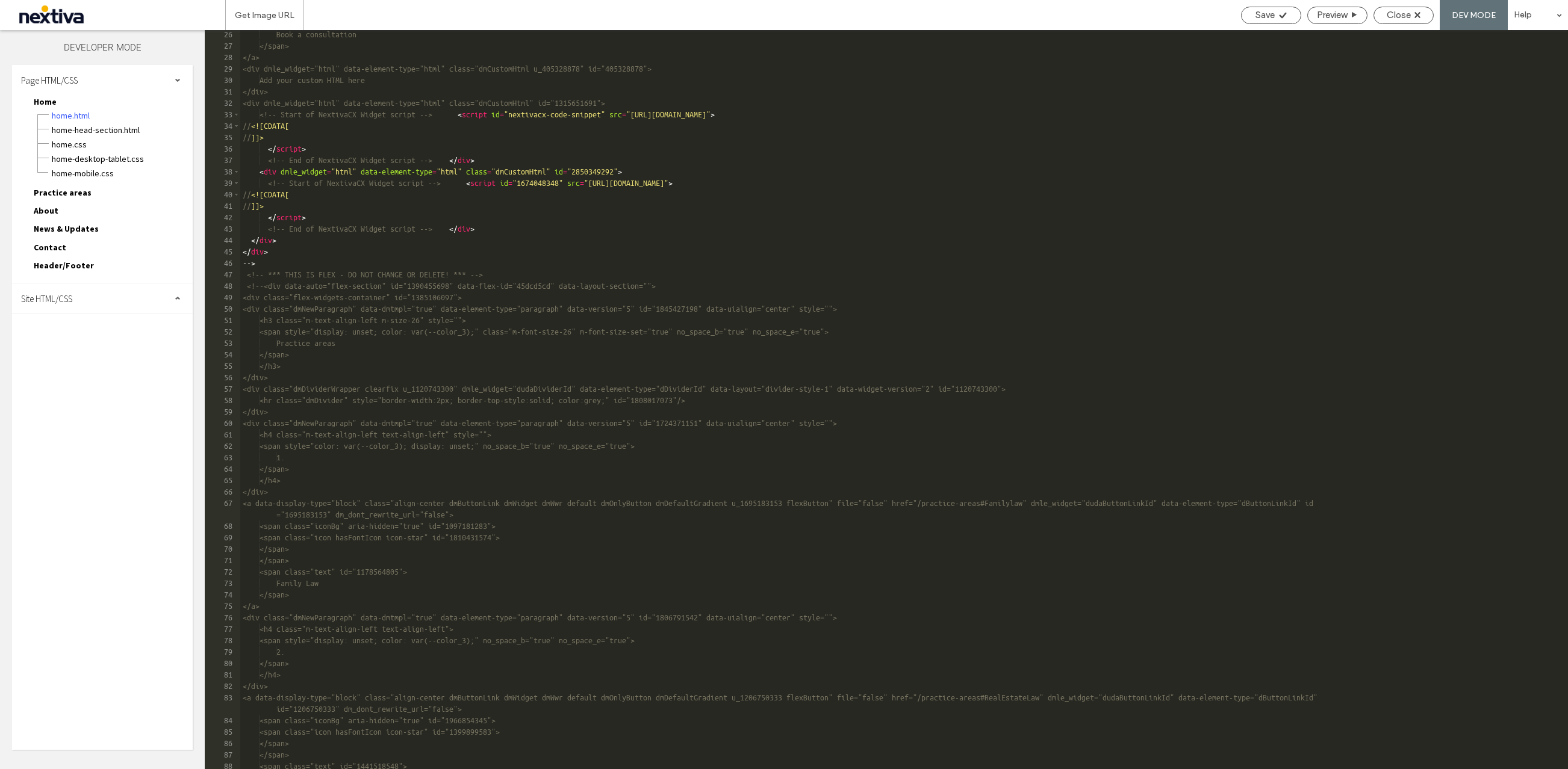
scroll to position [296, 0]
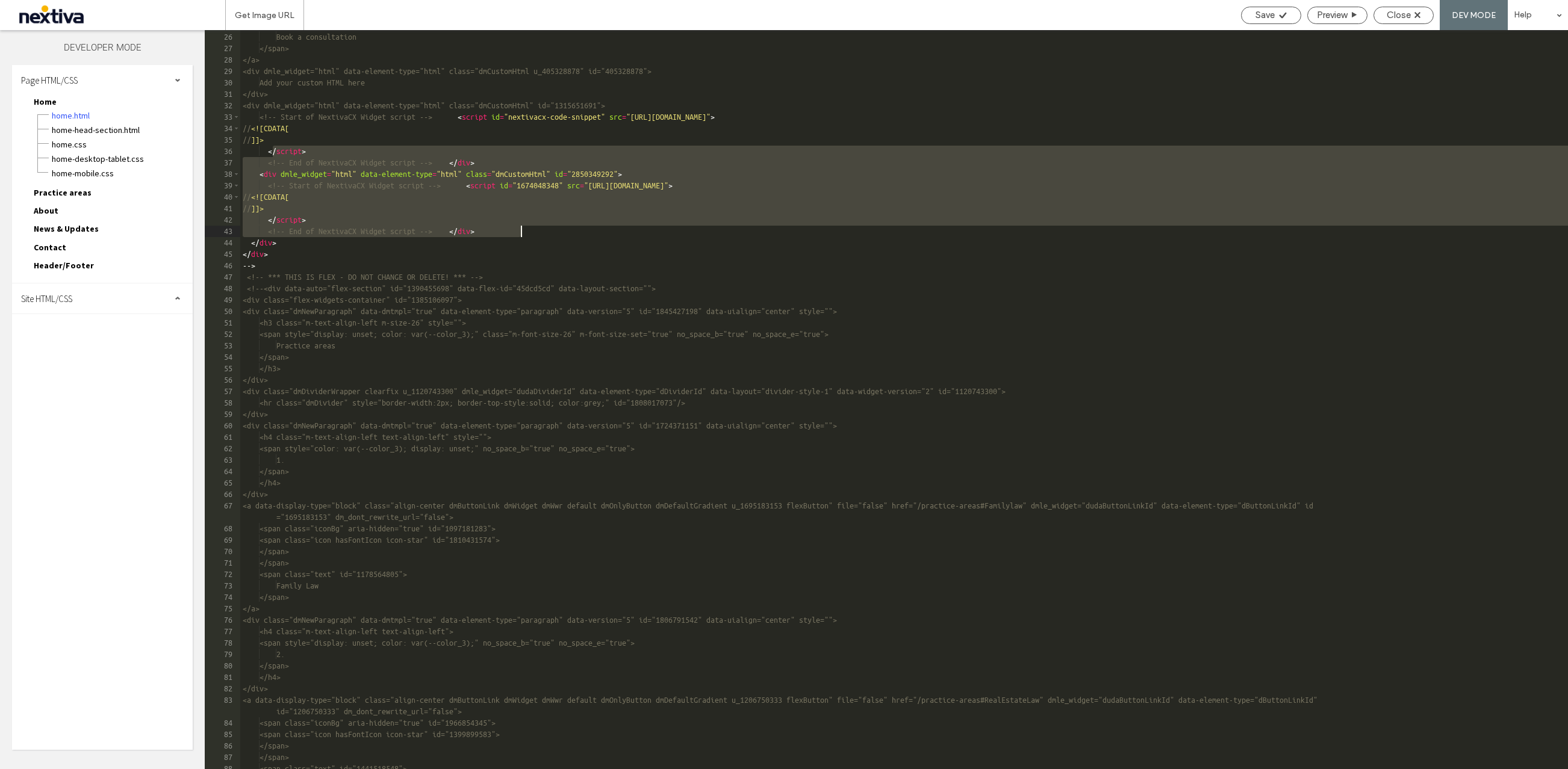
drag, startPoint x: 273, startPoint y: 150, endPoint x: 536, endPoint y: 235, distance: 276.4
click at [536, 235] on div "<span class="text" id="1336972341"> Book a consultation </span> </a> <div dmle_…" at bounding box center [904, 401] width 1328 height 762
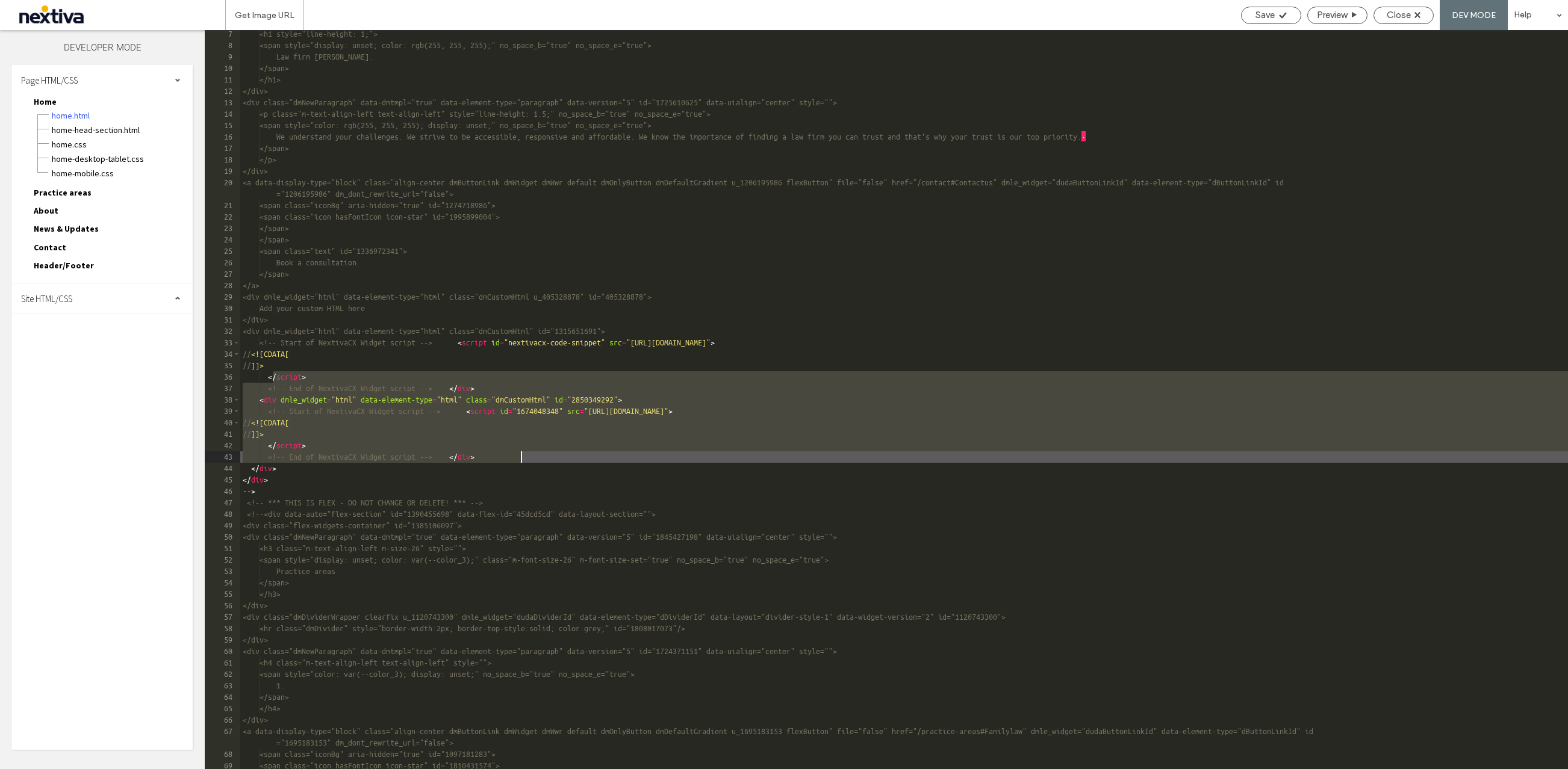
scroll to position [66, 0]
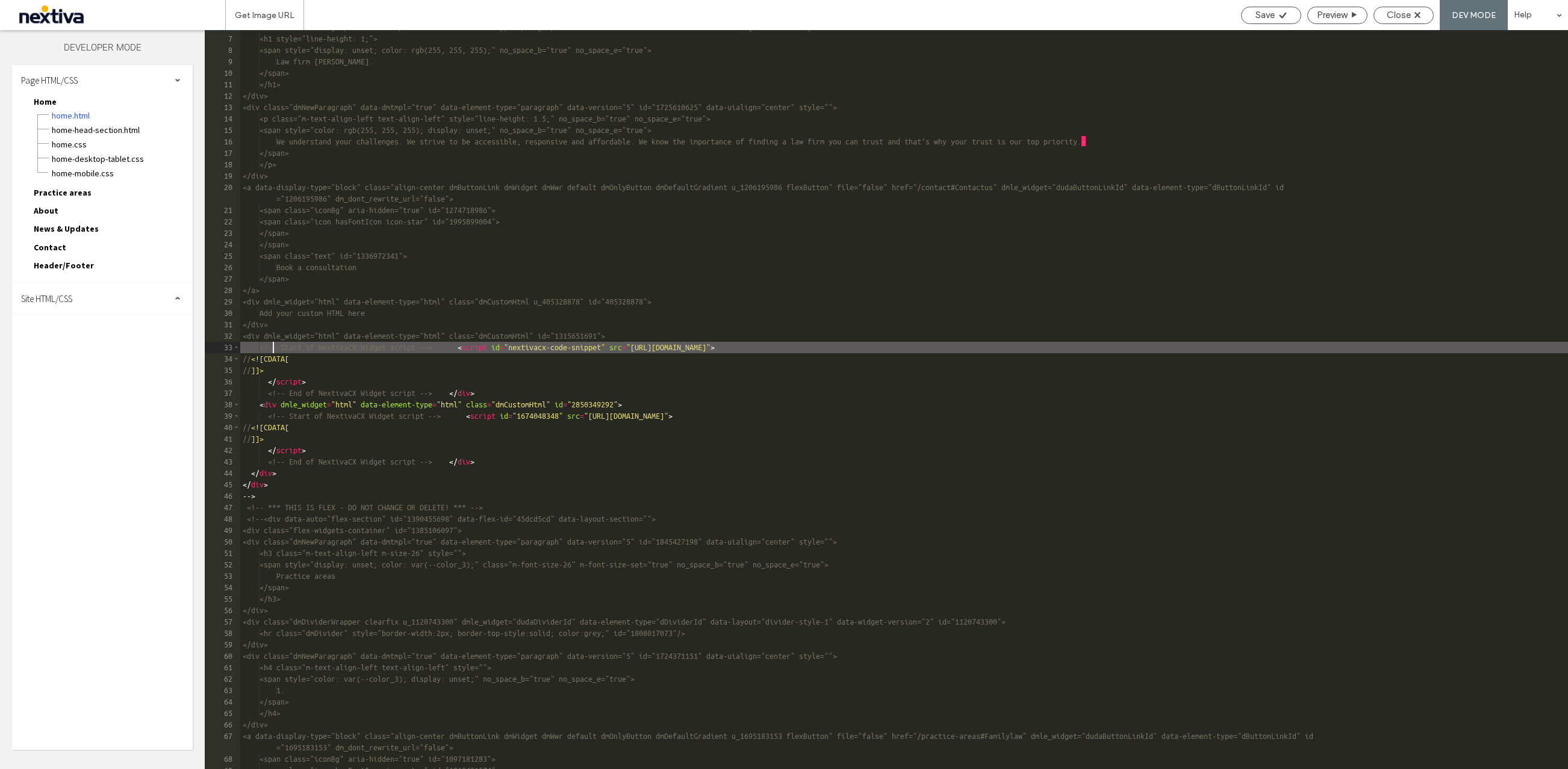
click at [271, 348] on div "<div class="dmNewParagraph" data-dmtmpl="true" data-element-type="paragraph" da…" at bounding box center [904, 403] width 1328 height 762
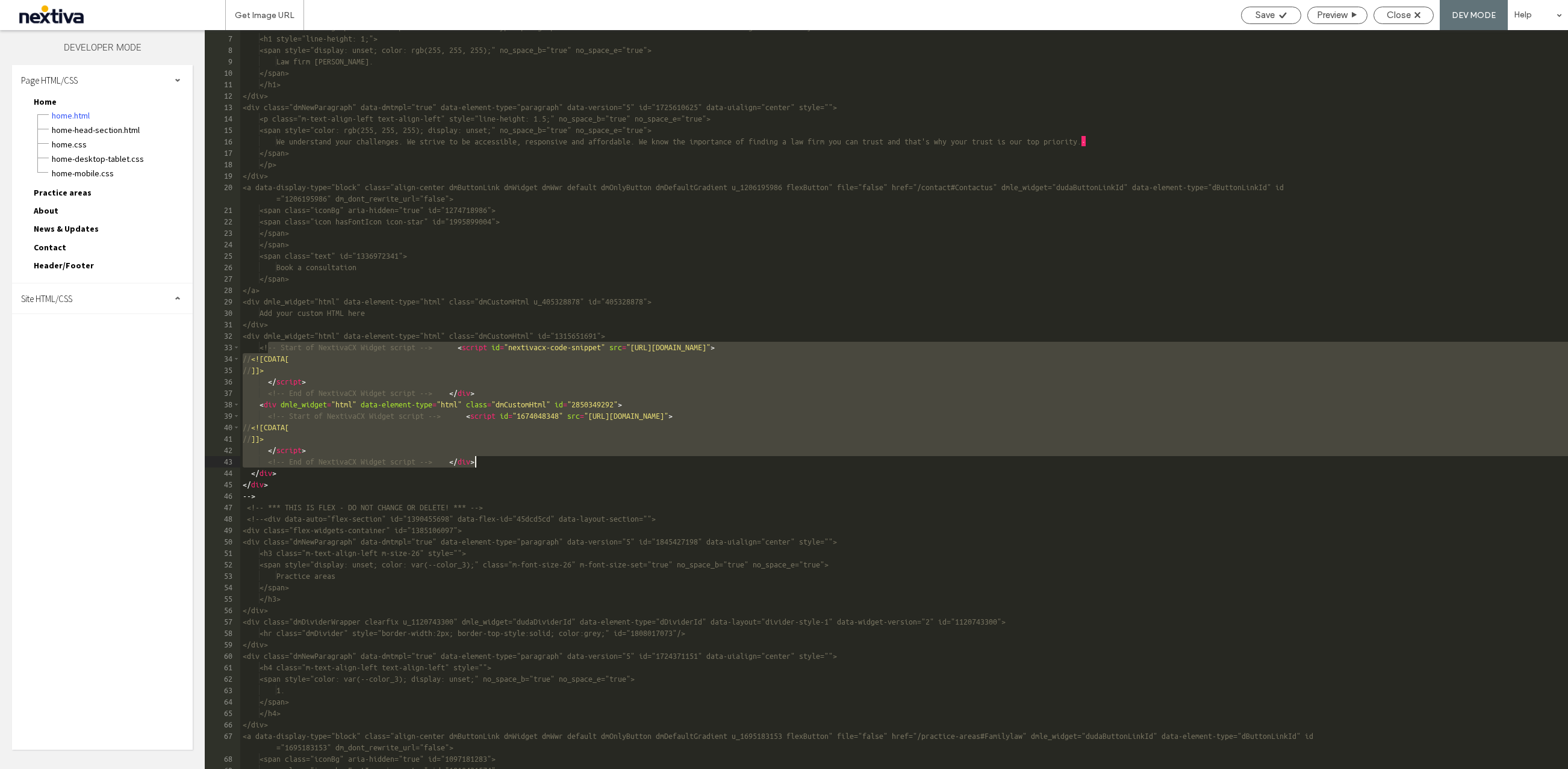
drag, startPoint x: 267, startPoint y: 347, endPoint x: 473, endPoint y: 459, distance: 234.5
click at [473, 459] on div "<div class="dmNewParagraph" data-dmtmpl="true" data-element-type="paragraph" da…" at bounding box center [904, 403] width 1328 height 762
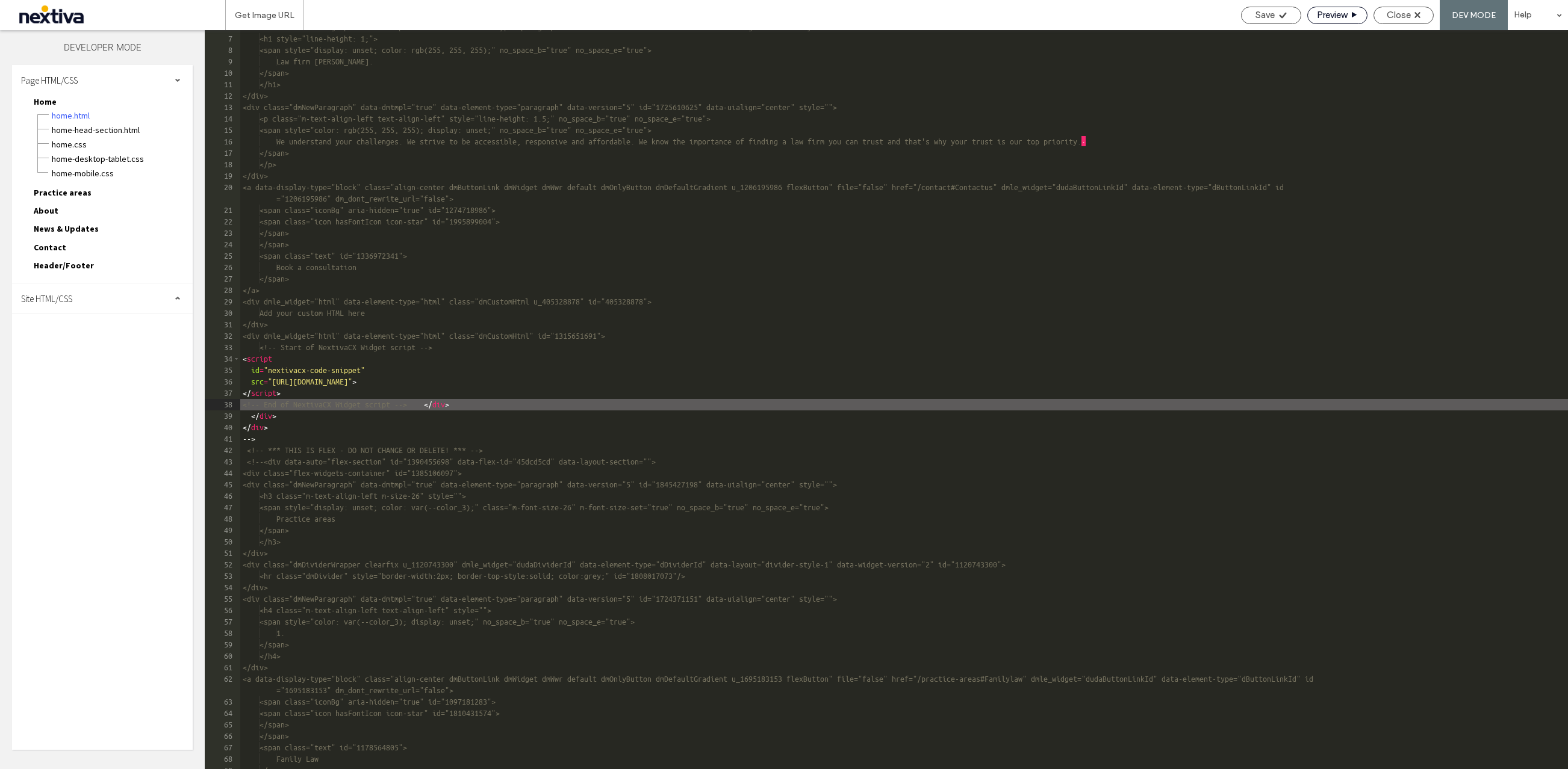
click at [1351, 14] on icon at bounding box center [1354, 15] width 7 height 7
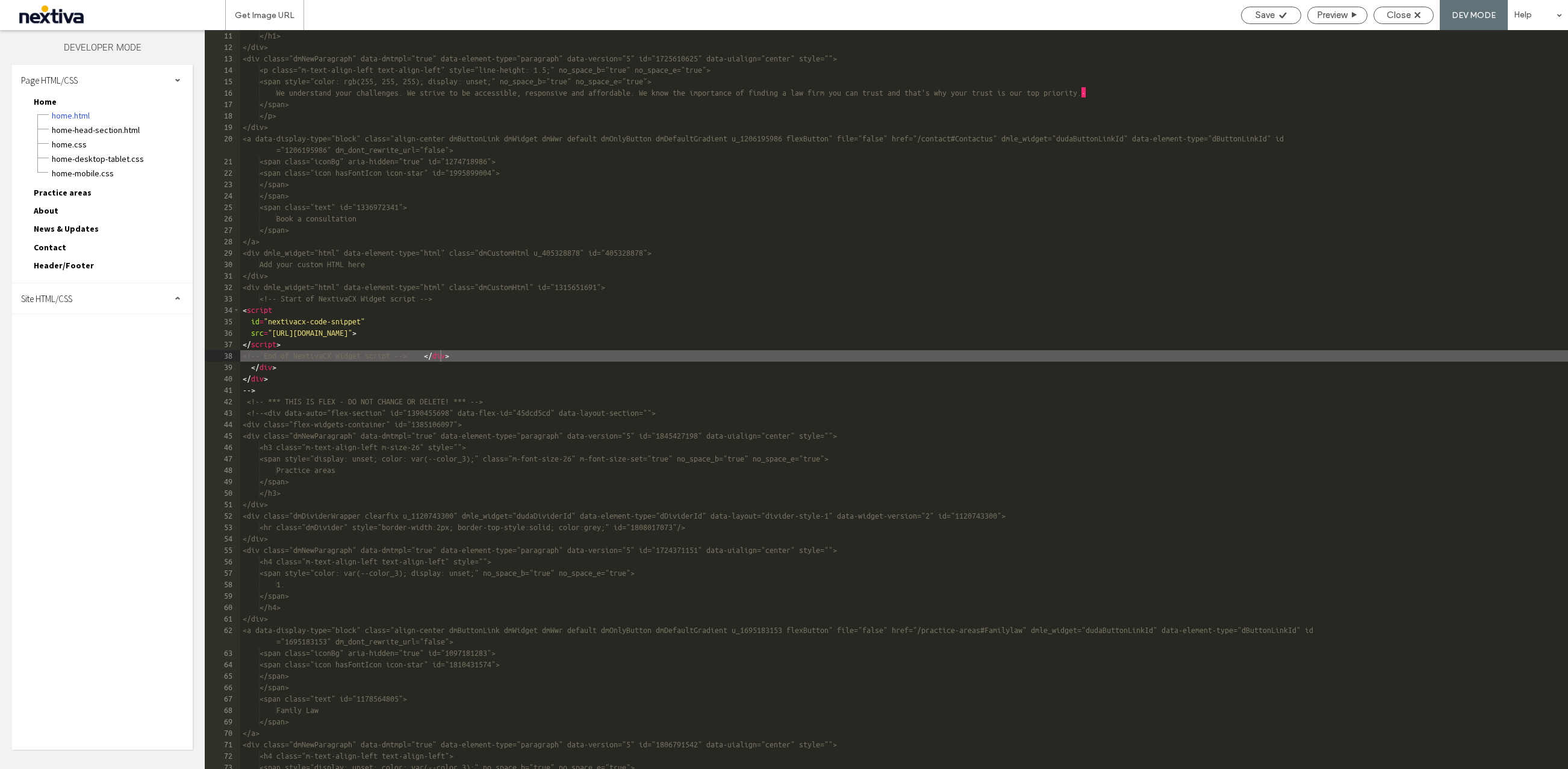
scroll to position [100, 0]
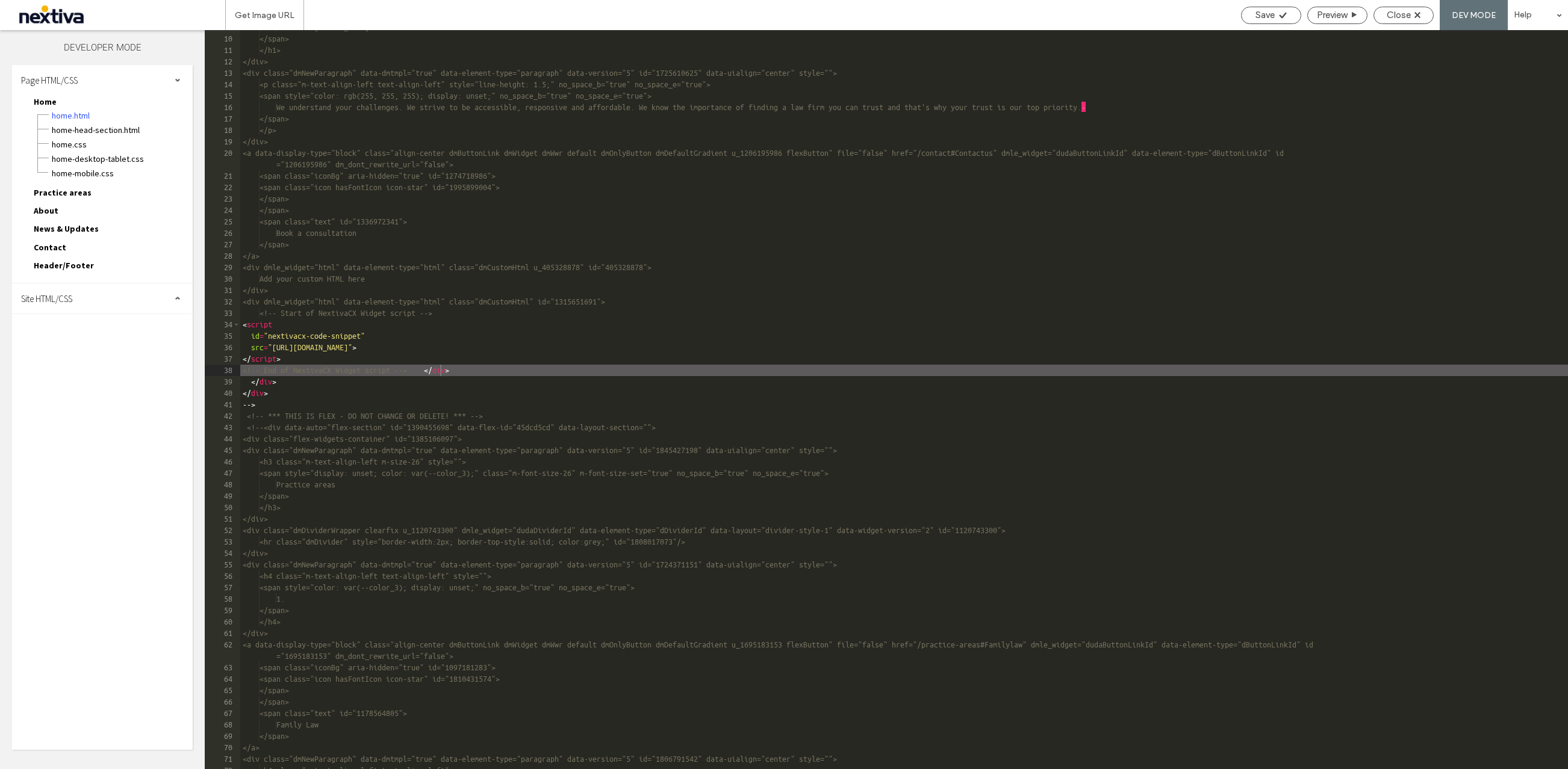
click at [590, 264] on div "Law firm LEO. </span> </h1> </div> <div class="dmNewParagraph" data-dmtmpl="tru…" at bounding box center [904, 403] width 1328 height 762
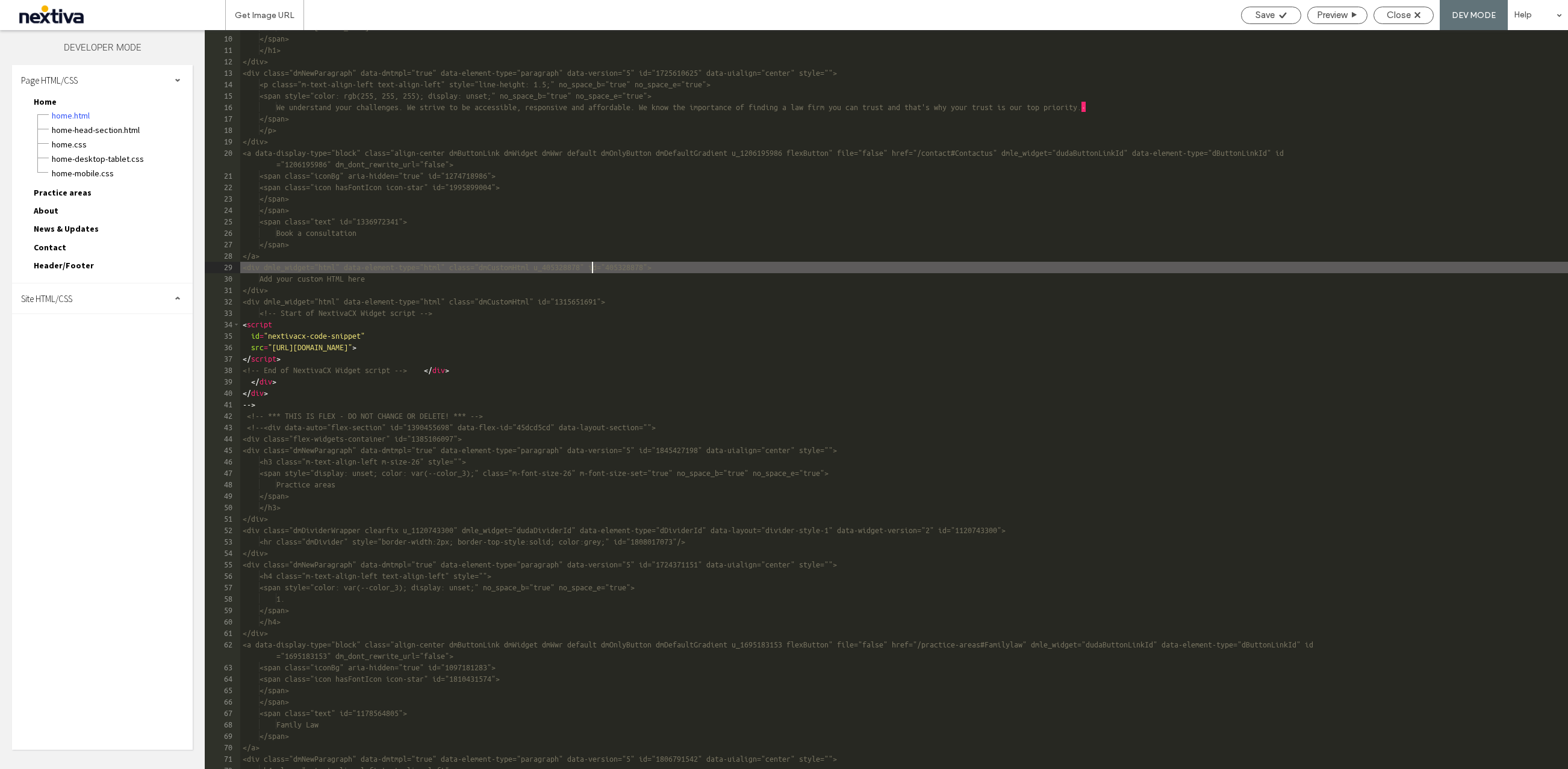
scroll to position [0, 0]
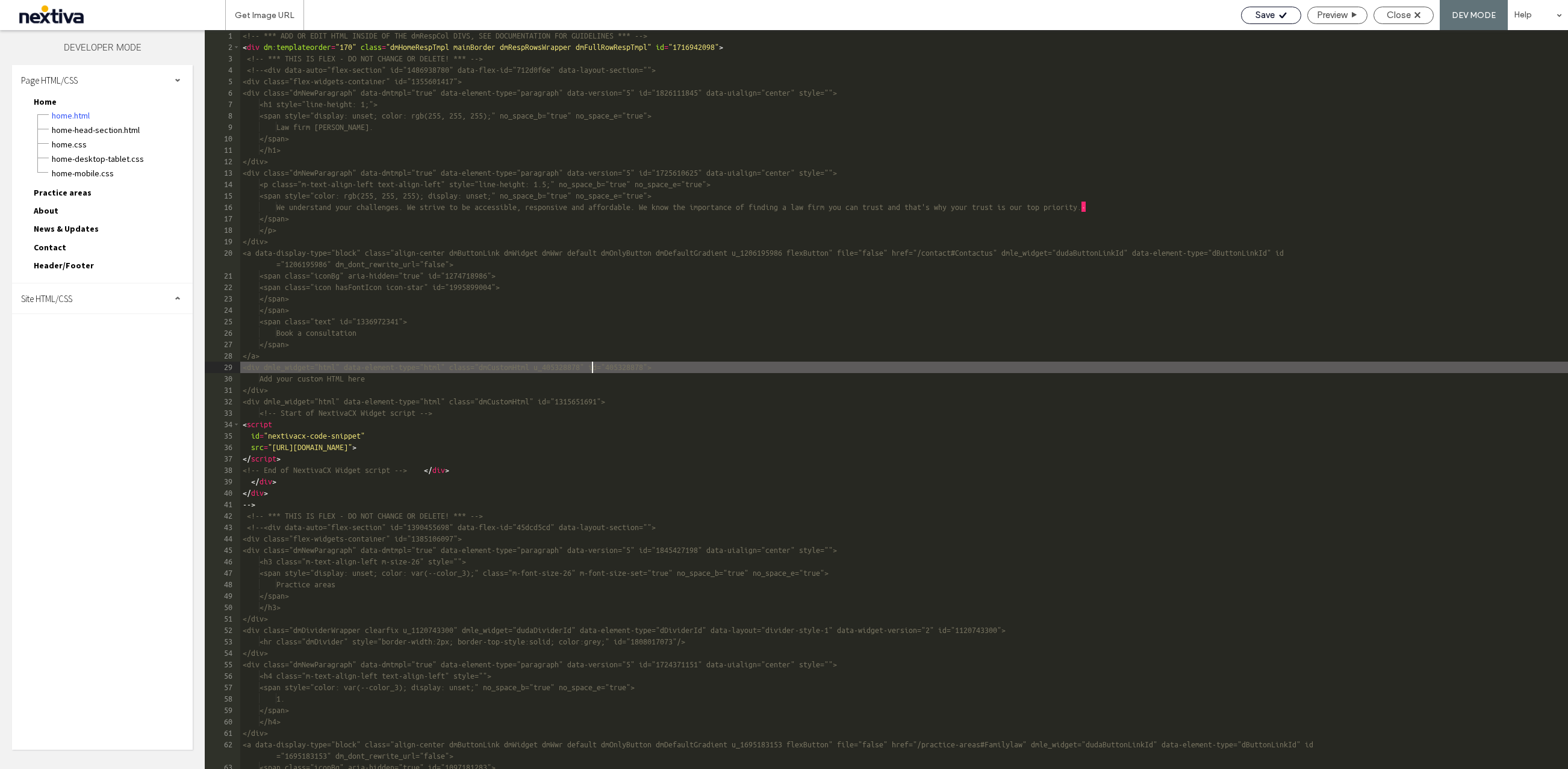
click at [1278, 13] on icon at bounding box center [1282, 15] width 9 height 9
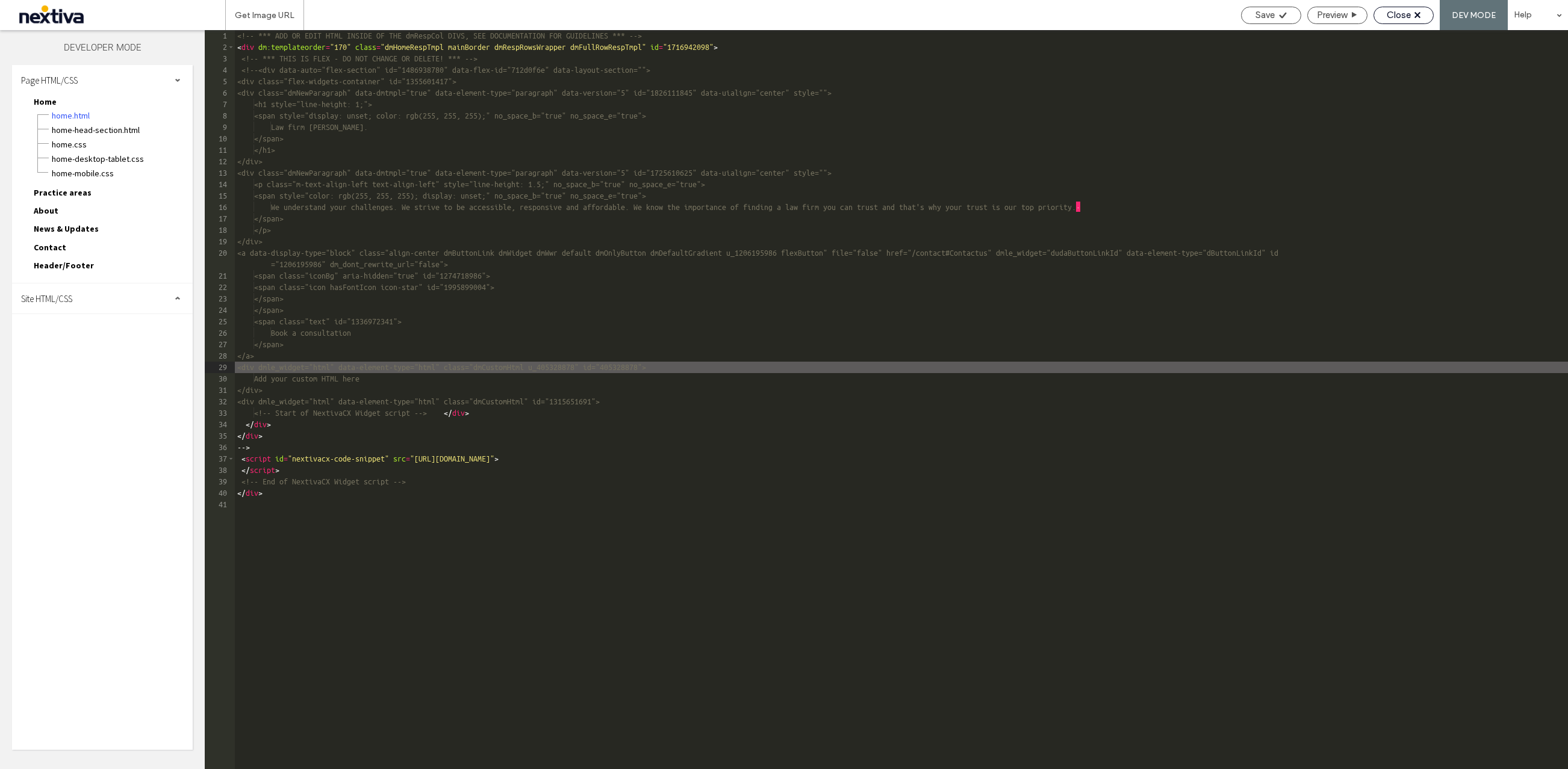
click at [1405, 15] on span "Close" at bounding box center [1399, 15] width 24 height 11
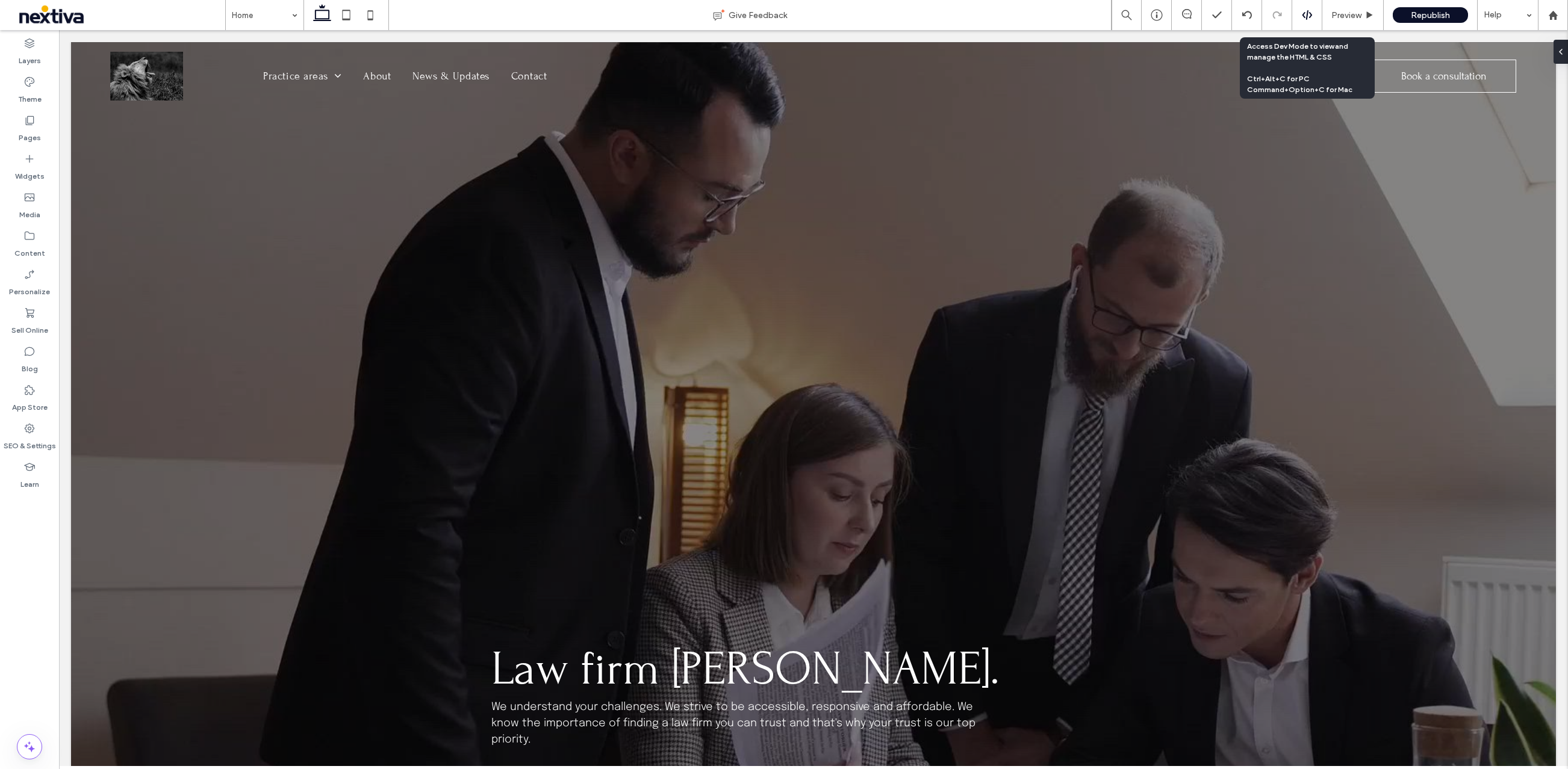
click at [1306, 20] on icon at bounding box center [1307, 15] width 11 height 11
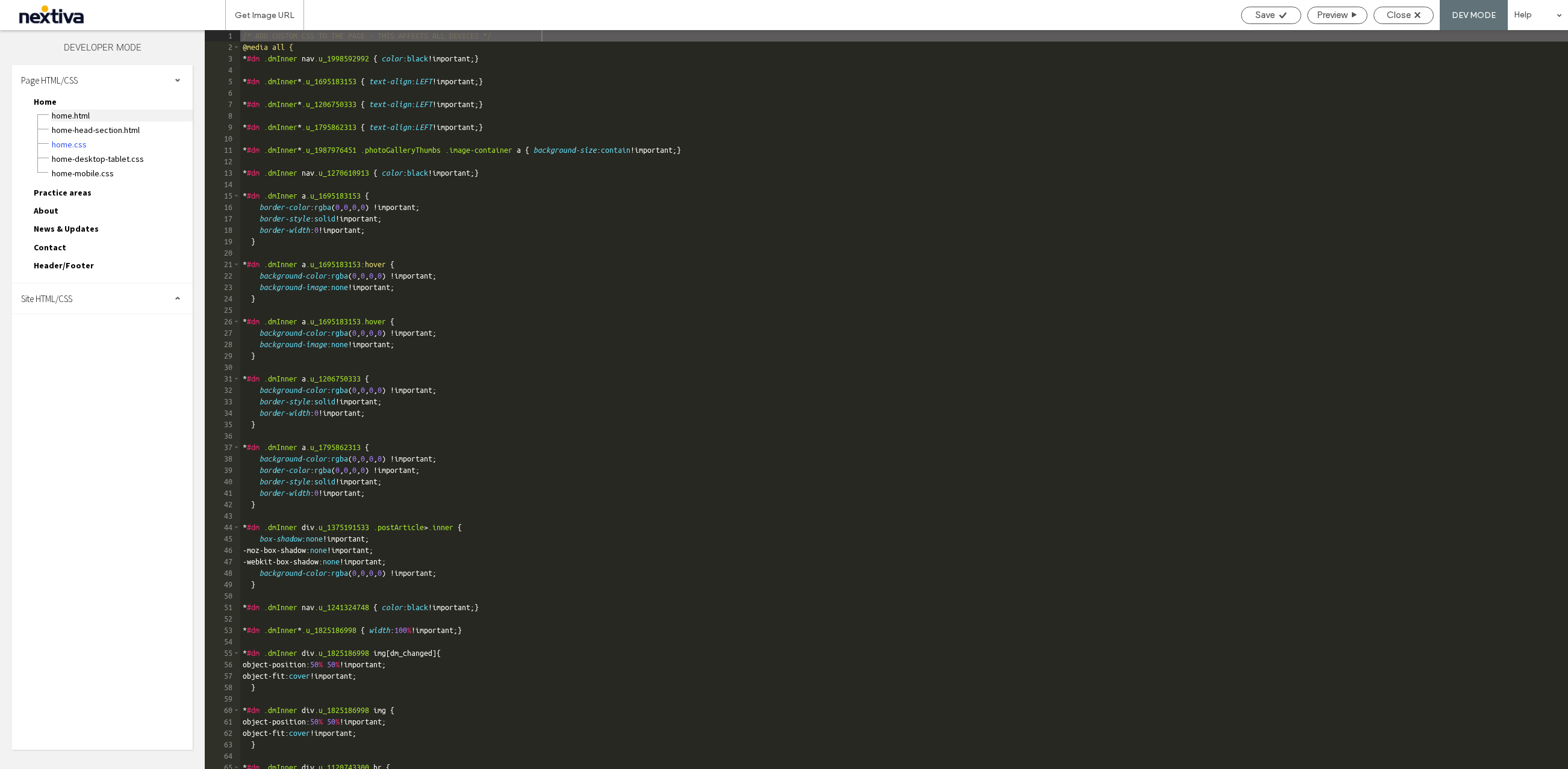
click at [60, 114] on span "Home.html" at bounding box center [121, 115] width 142 height 12
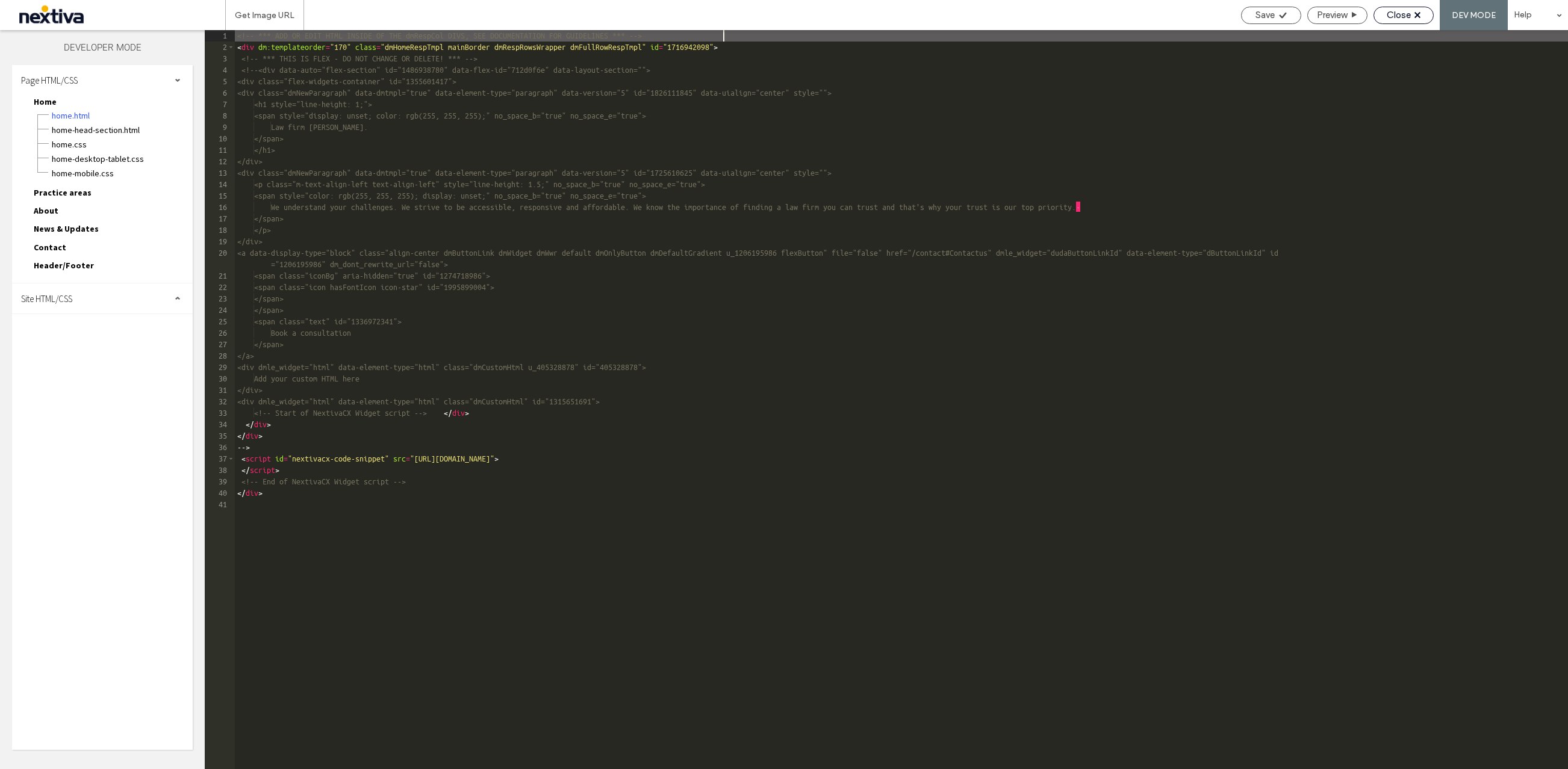
click at [1419, 11] on div "Close" at bounding box center [1403, 15] width 59 height 11
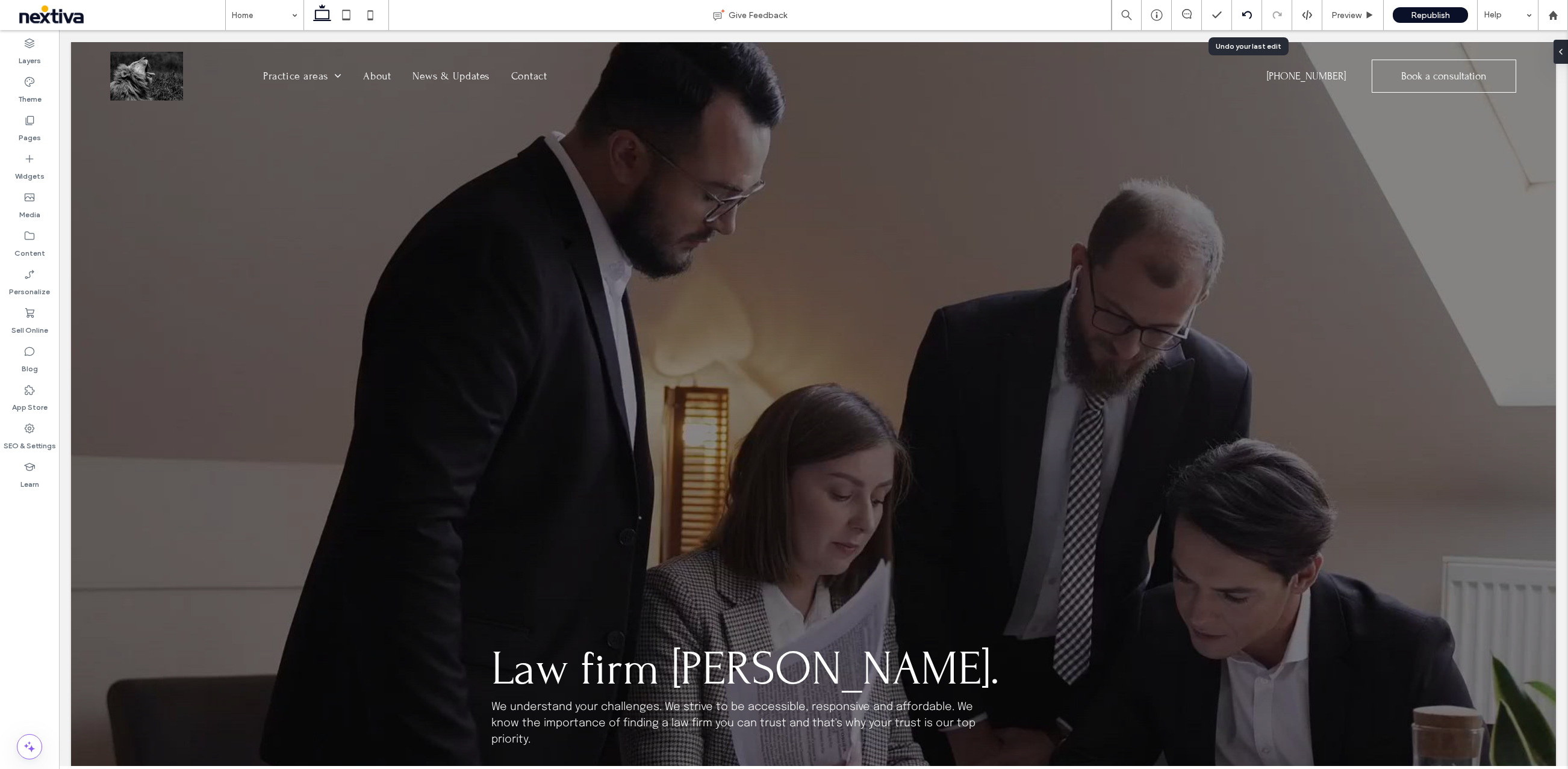
click at [1248, 19] on icon at bounding box center [1247, 15] width 10 height 10
click at [1304, 15] on icon at bounding box center [1307, 15] width 11 height 11
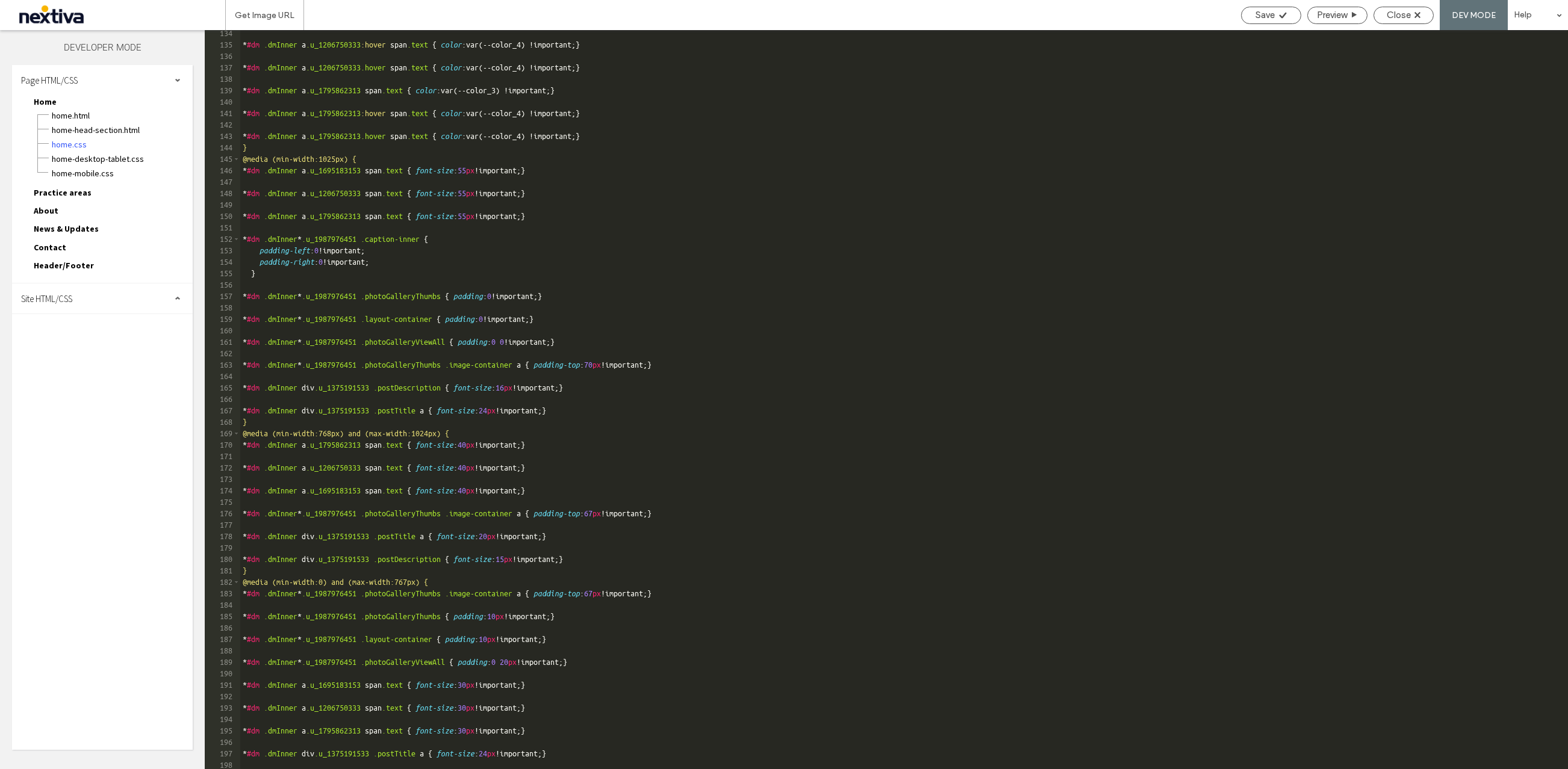
scroll to position [1536, 0]
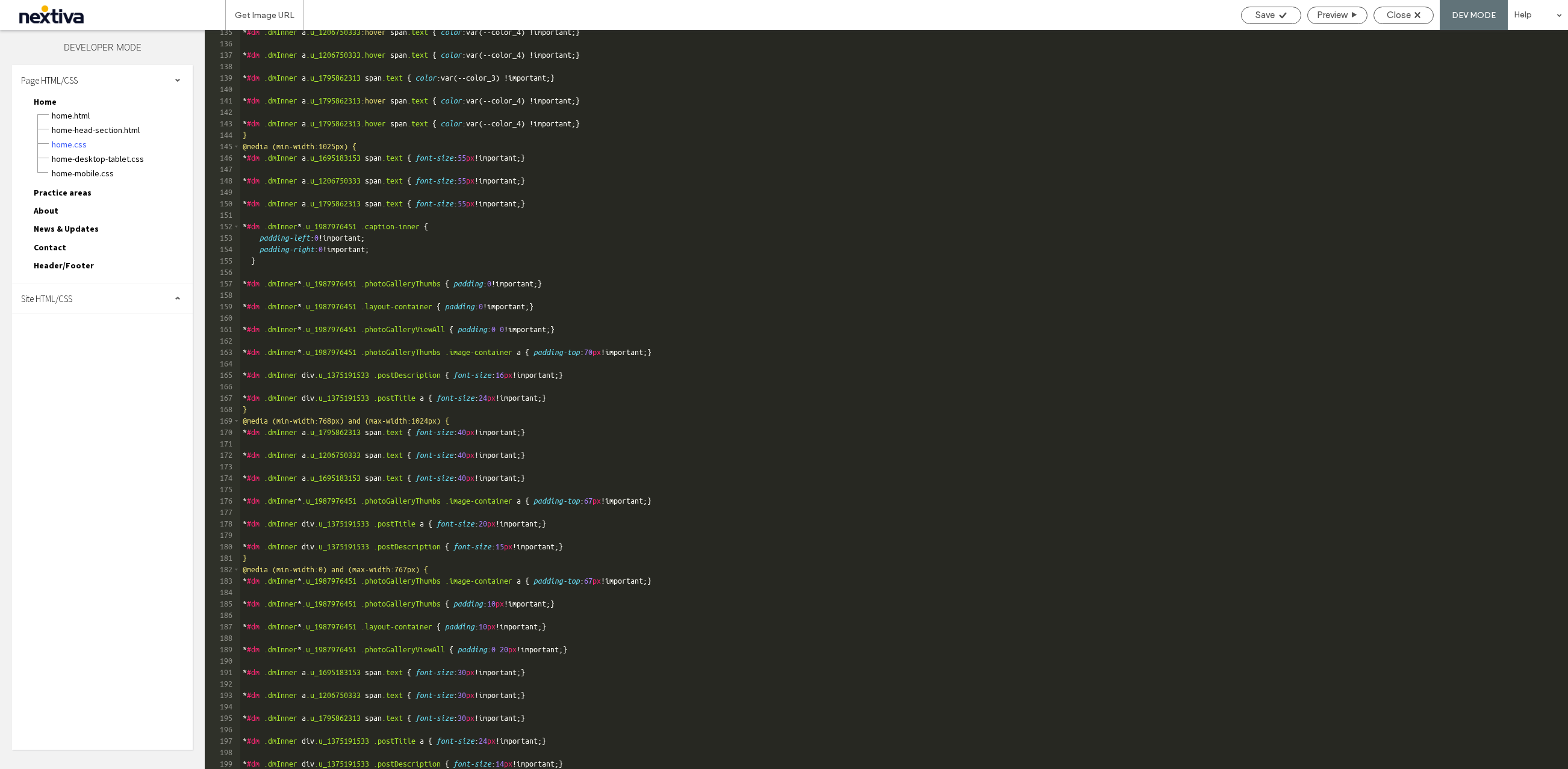
click at [74, 124] on div "Home-head-section.html" at bounding box center [121, 129] width 142 height 15
click at [74, 115] on span "Home.html" at bounding box center [121, 115] width 142 height 12
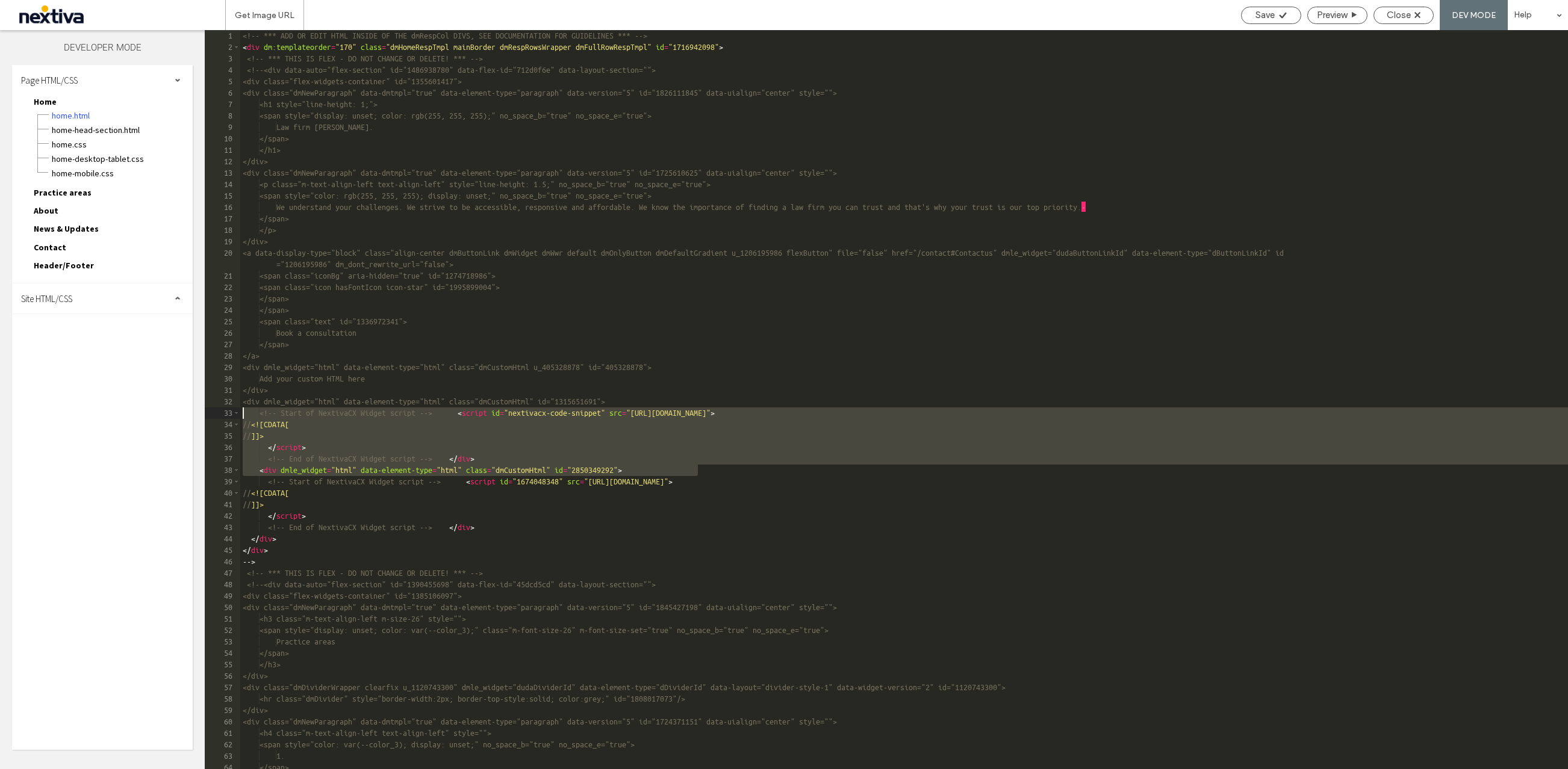
drag, startPoint x: 705, startPoint y: 466, endPoint x: 244, endPoint y: 417, distance: 463.6
click at [244, 417] on div "<!-- *** ADD OR EDIT HTML INSIDE OF THE dmRespCol DIVS, SEE DOCUMENTATION FOR G…" at bounding box center [904, 411] width 1328 height 762
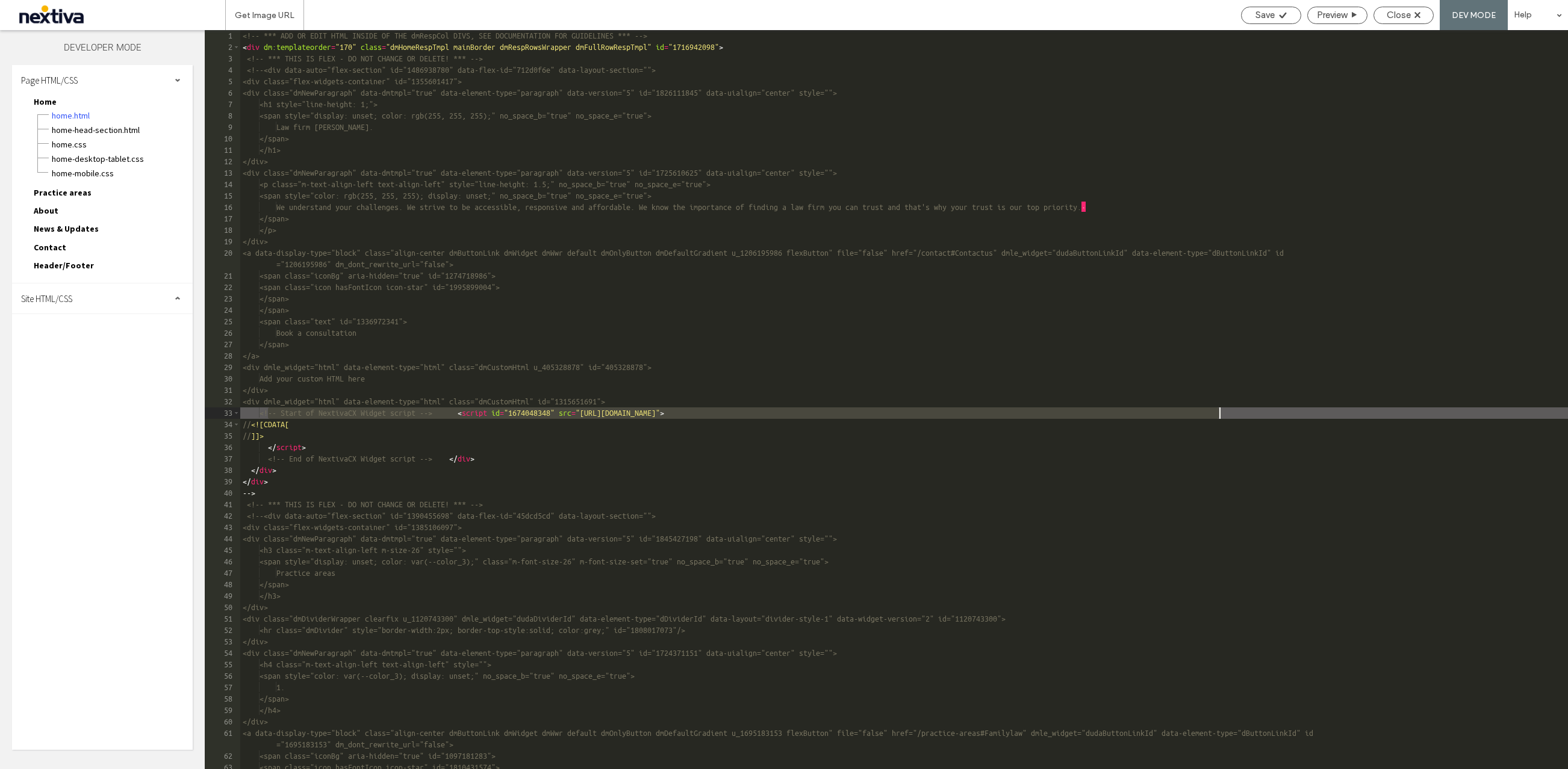
drag, startPoint x: 269, startPoint y: 412, endPoint x: 1227, endPoint y: 412, distance: 958.0
click at [1227, 412] on div "<!-- *** ADD OR EDIT HTML INSIDE OF THE dmRespCol DIVS, SEE DOCUMENTATION FOR G…" at bounding box center [904, 411] width 1328 height 762
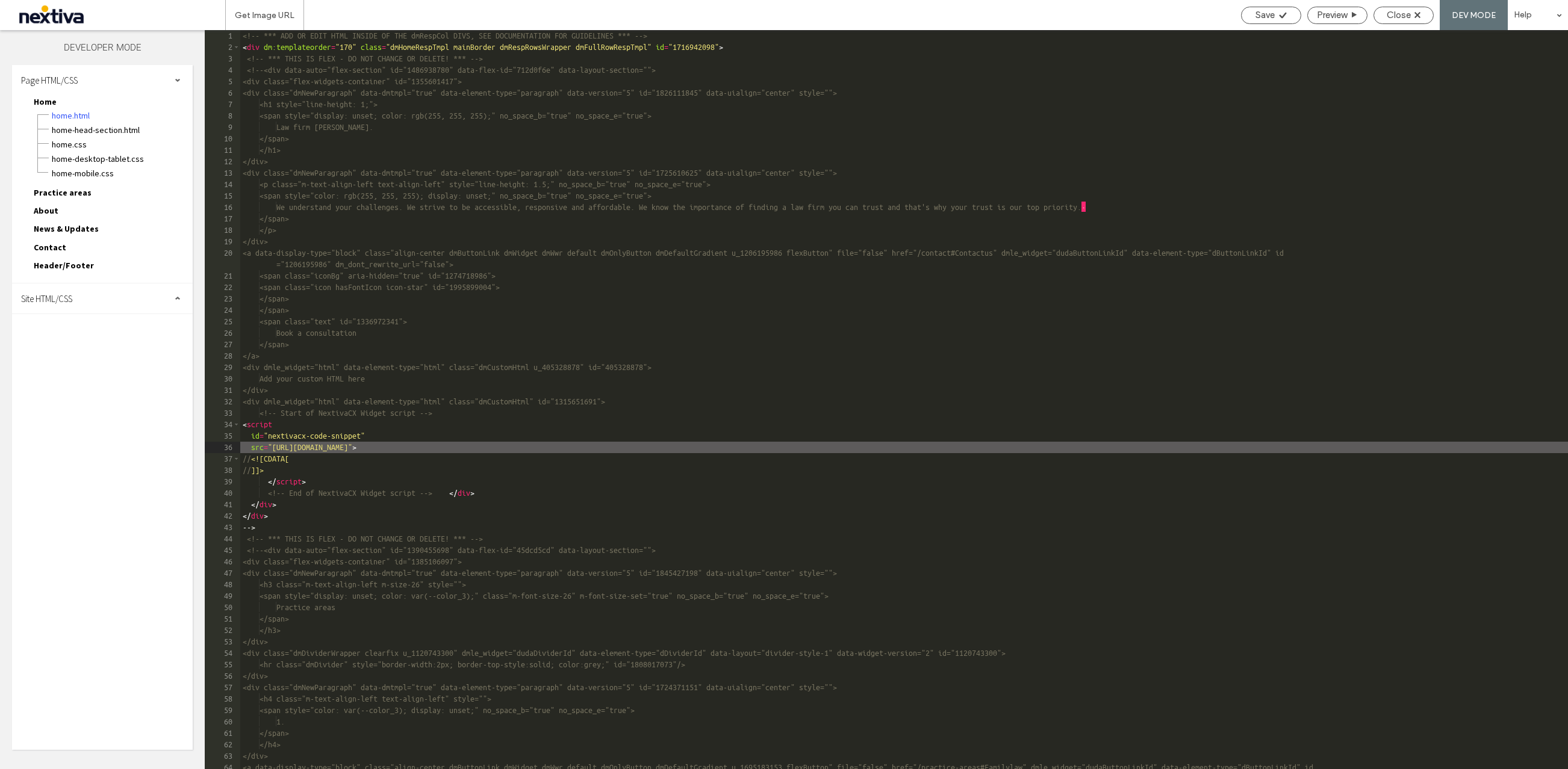
click at [251, 446] on div "<!-- *** ADD OR EDIT HTML INSIDE OF THE dmRespCol DIVS, SEE DOCUMENTATION FOR G…" at bounding box center [904, 416] width 1328 height 773
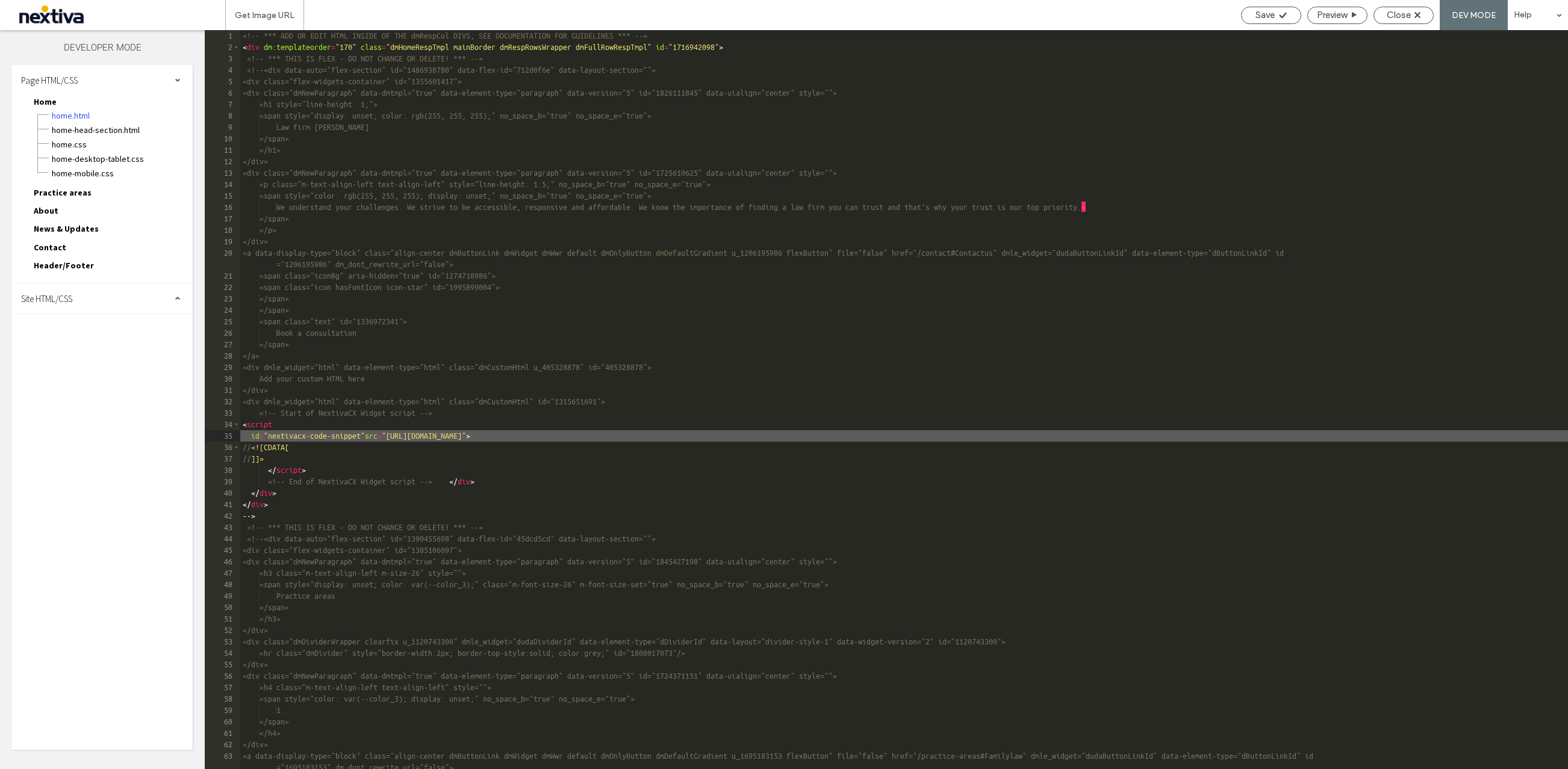
type textarea "**"
click at [443, 396] on div "<!-- *** ADD OR EDIT HTML INSIDE OF THE dmRespCol DIVS, SEE DOCUMENTATION FOR G…" at bounding box center [904, 411] width 1328 height 762
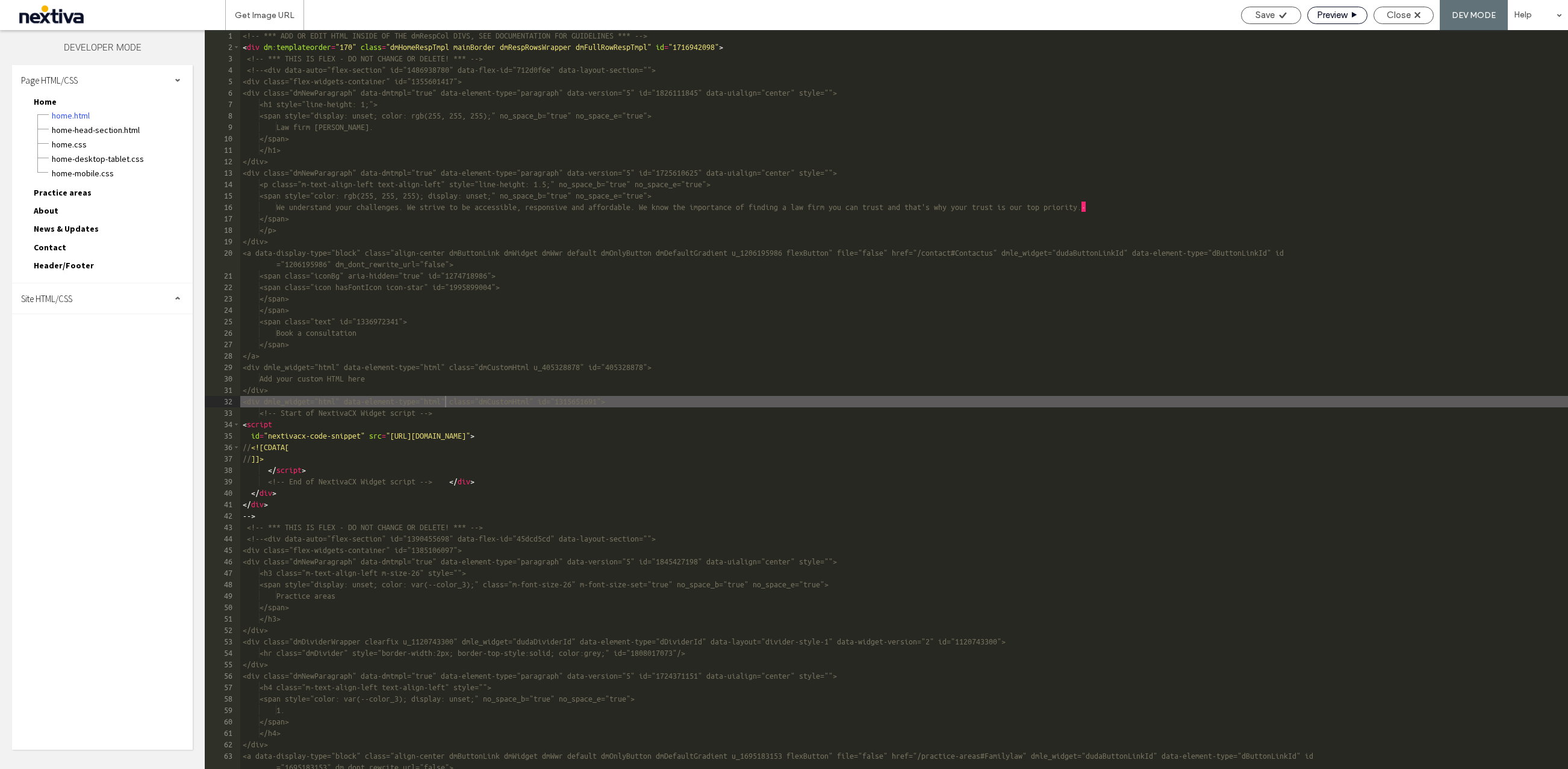
click at [1330, 19] on span "Preview" at bounding box center [1331, 15] width 30 height 11
click at [1270, 14] on span "Save" at bounding box center [1265, 15] width 19 height 11
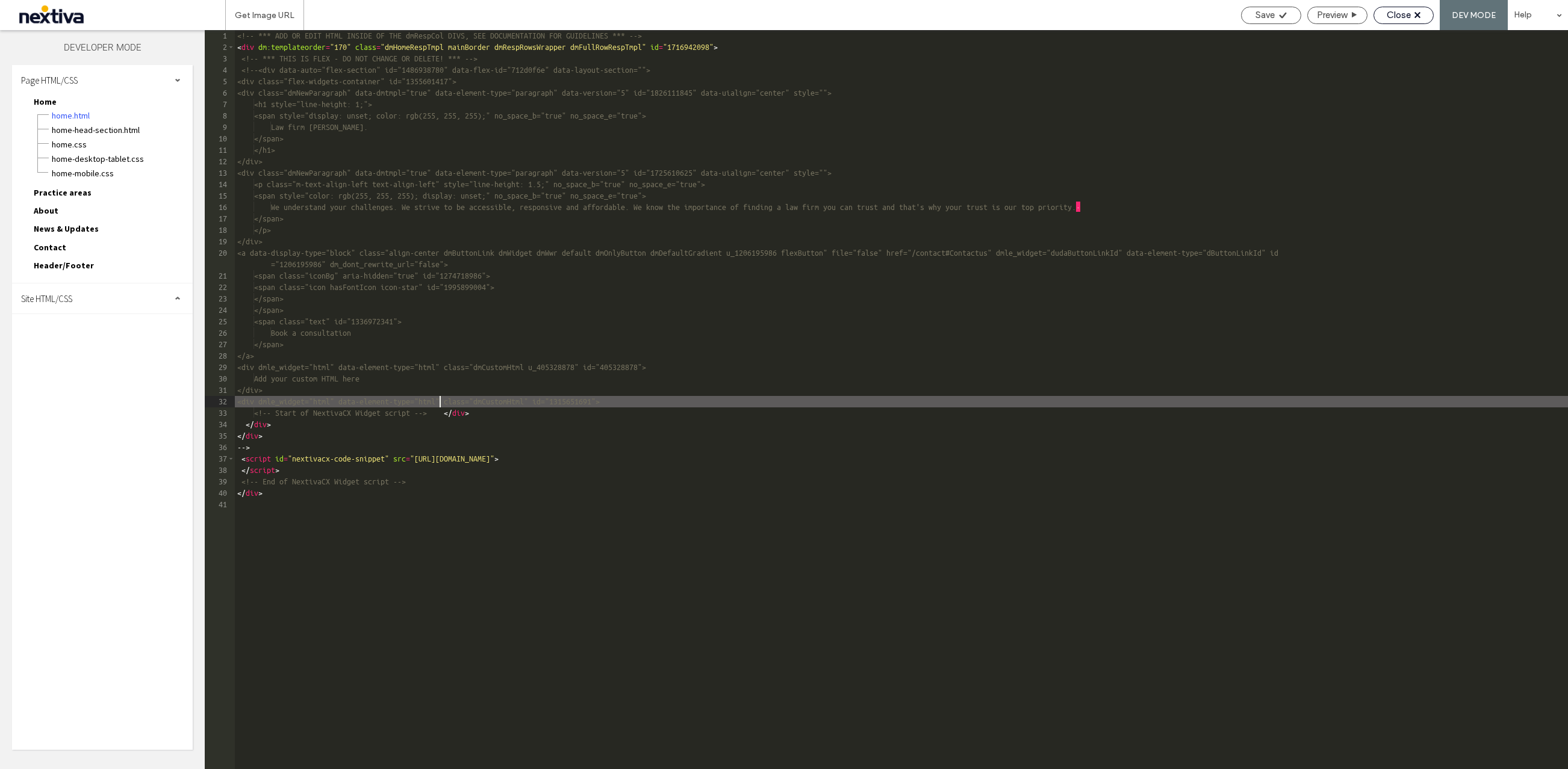
click at [1403, 13] on span "Close" at bounding box center [1399, 15] width 24 height 11
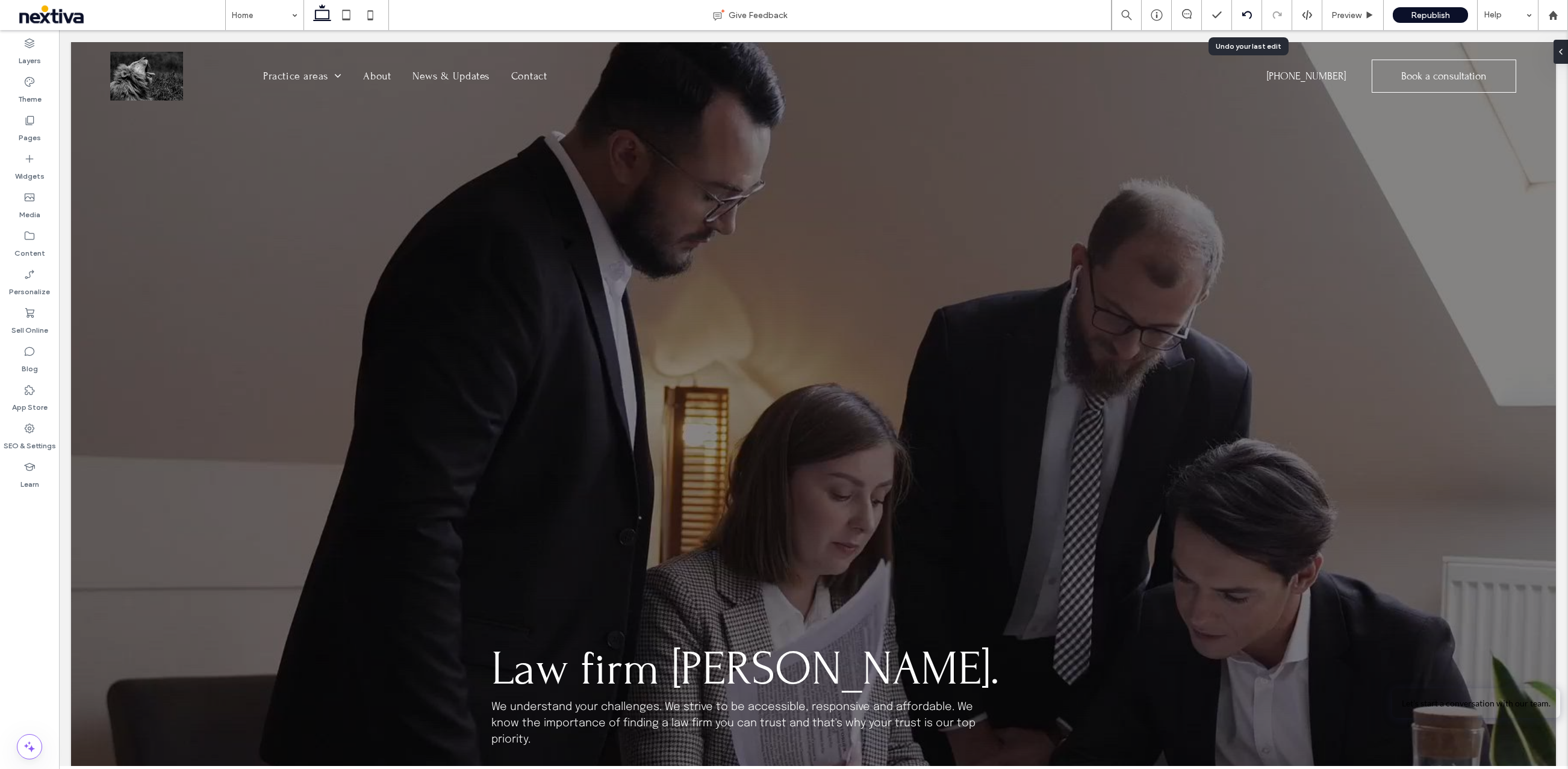
click at [1247, 15] on icon at bounding box center [1247, 15] width 10 height 10
click at [1304, 15] on icon at bounding box center [1307, 15] width 11 height 11
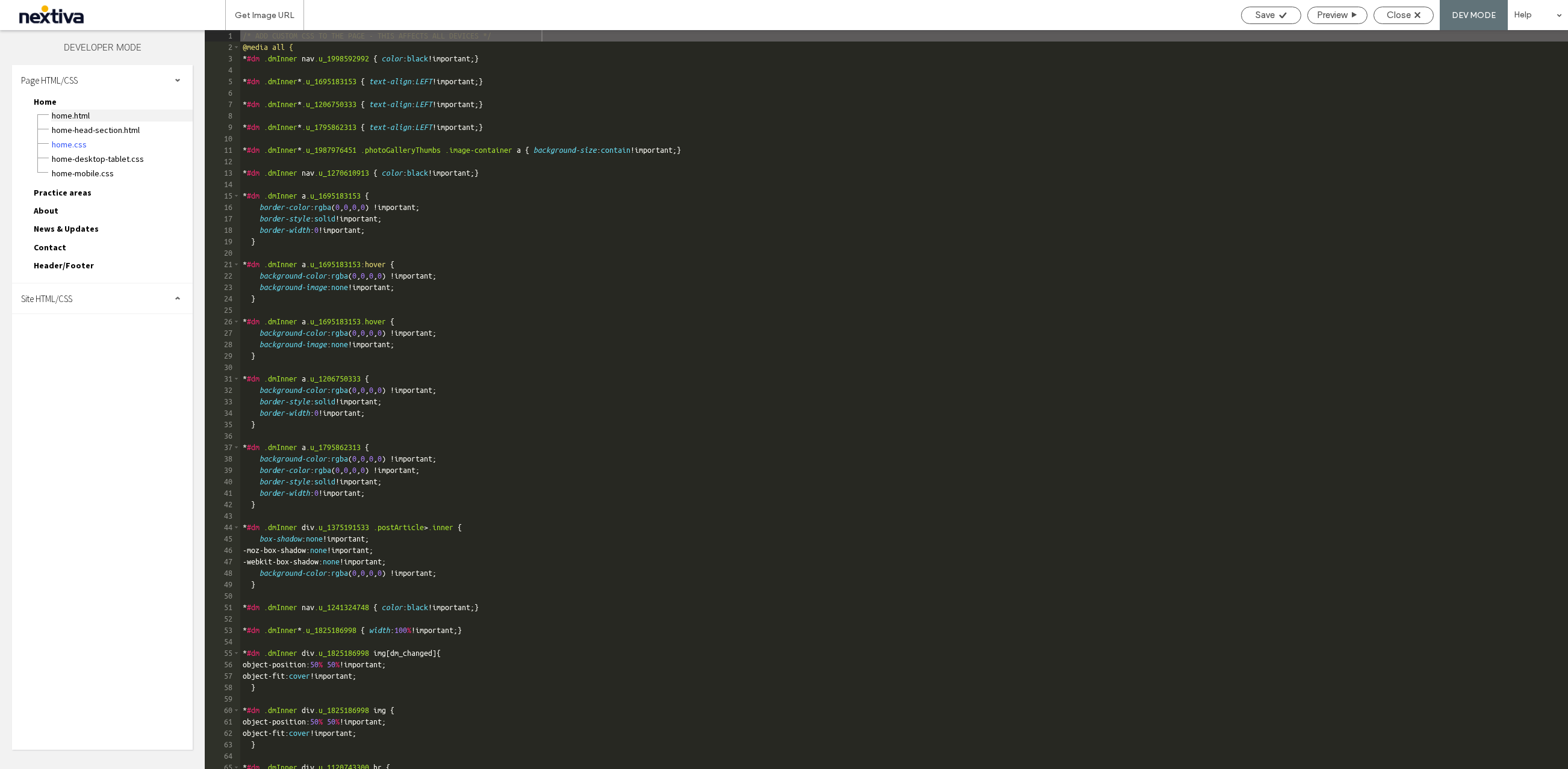
click at [65, 117] on span "Home.html" at bounding box center [121, 115] width 142 height 12
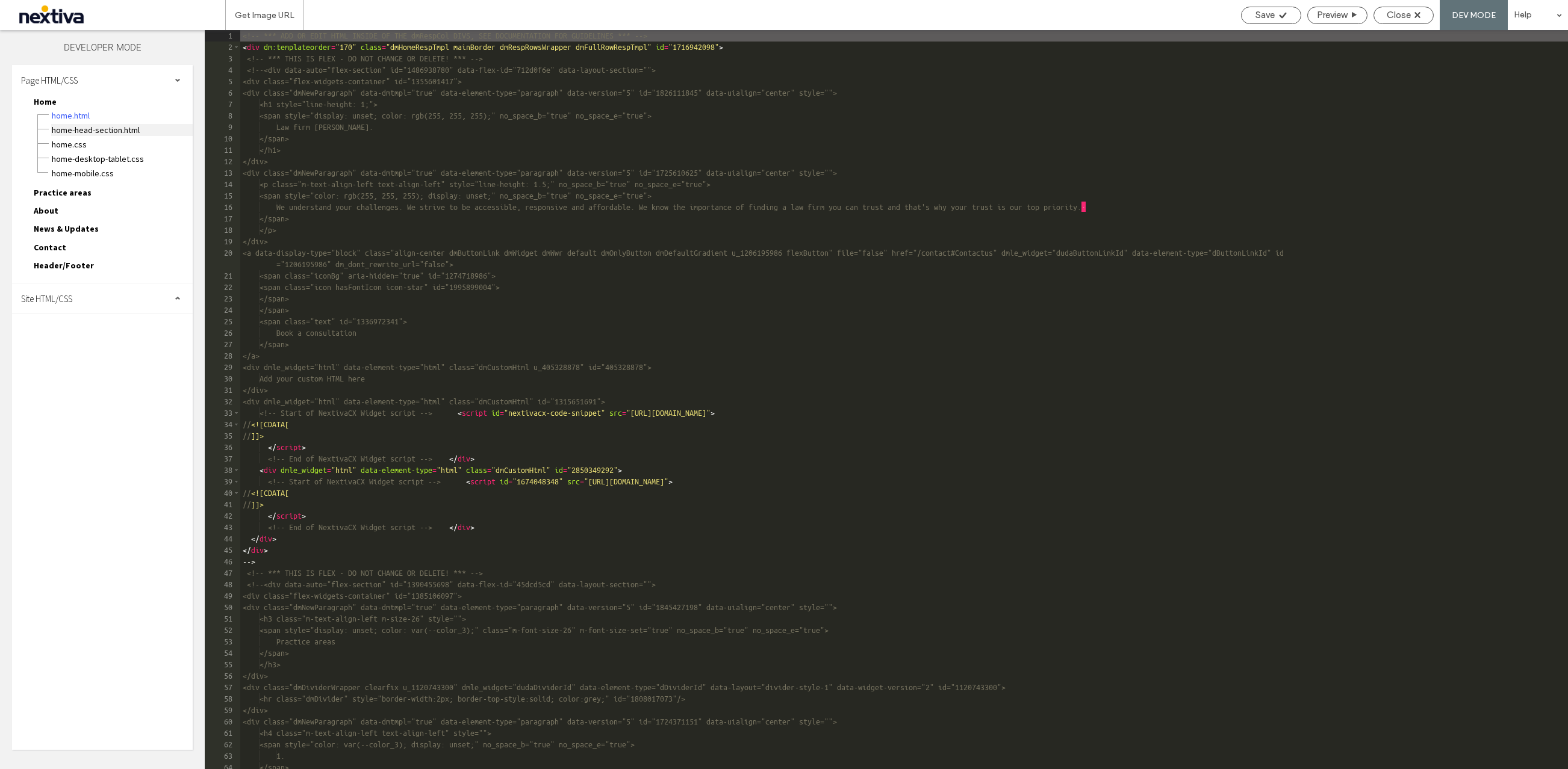
click at [66, 130] on span "Home-head-section.html" at bounding box center [121, 129] width 142 height 12
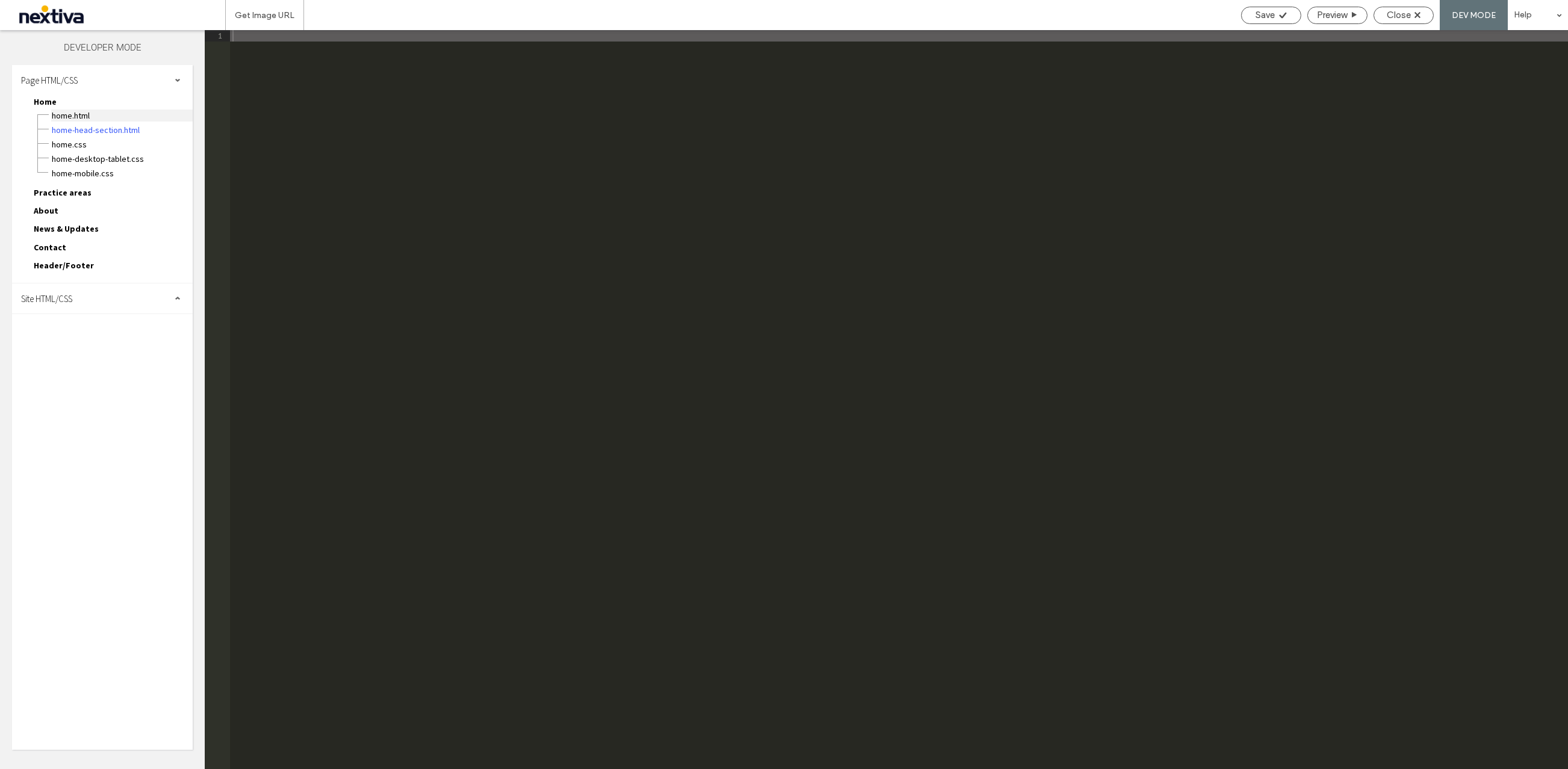
click at [73, 114] on span "Home.html" at bounding box center [121, 115] width 142 height 12
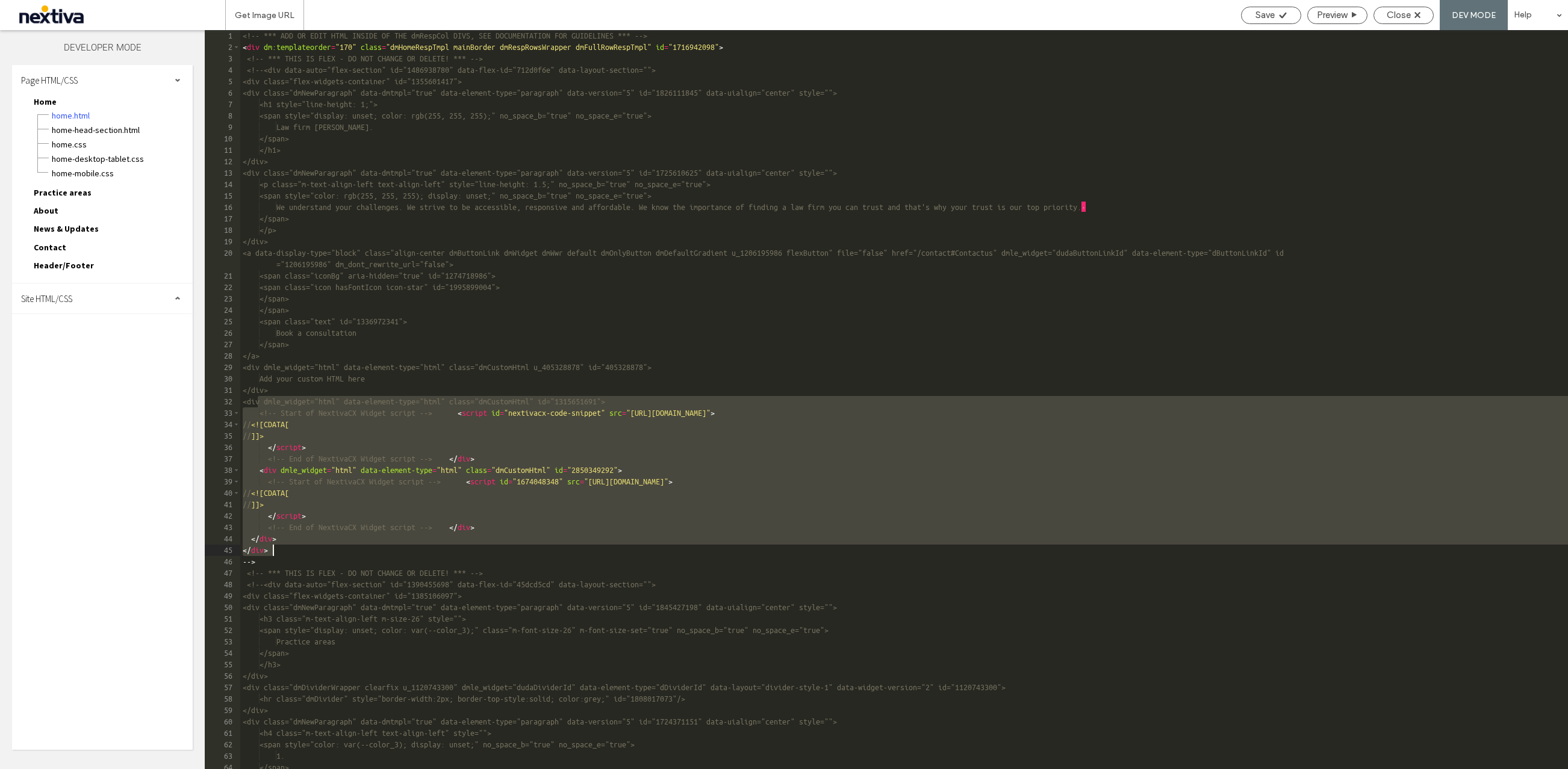
drag, startPoint x: 256, startPoint y: 399, endPoint x: 375, endPoint y: 547, distance: 189.9
click at [375, 547] on div "<!-- *** ADD OR EDIT HTML INSIDE OF THE dmRespCol DIVS, SEE DOCUMENTATION FOR G…" at bounding box center [904, 411] width 1328 height 762
drag, startPoint x: 530, startPoint y: 454, endPoint x: 519, endPoint y: 461, distance: 13.0
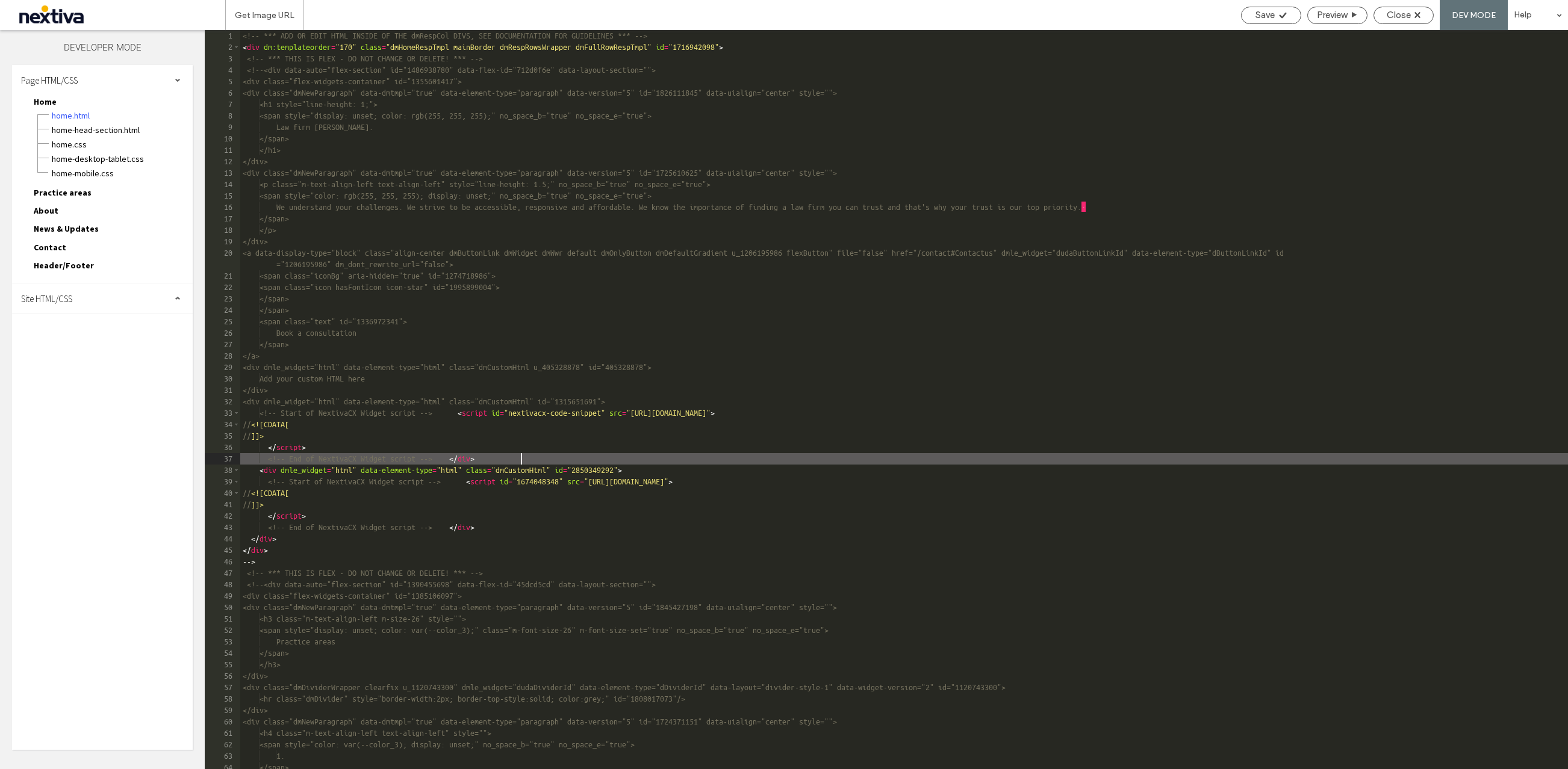
click at [527, 459] on div "<!-- *** ADD OR EDIT HTML INSIDE OF THE dmRespCol DIVS, SEE DOCUMENTATION FOR G…" at bounding box center [904, 411] width 1328 height 762
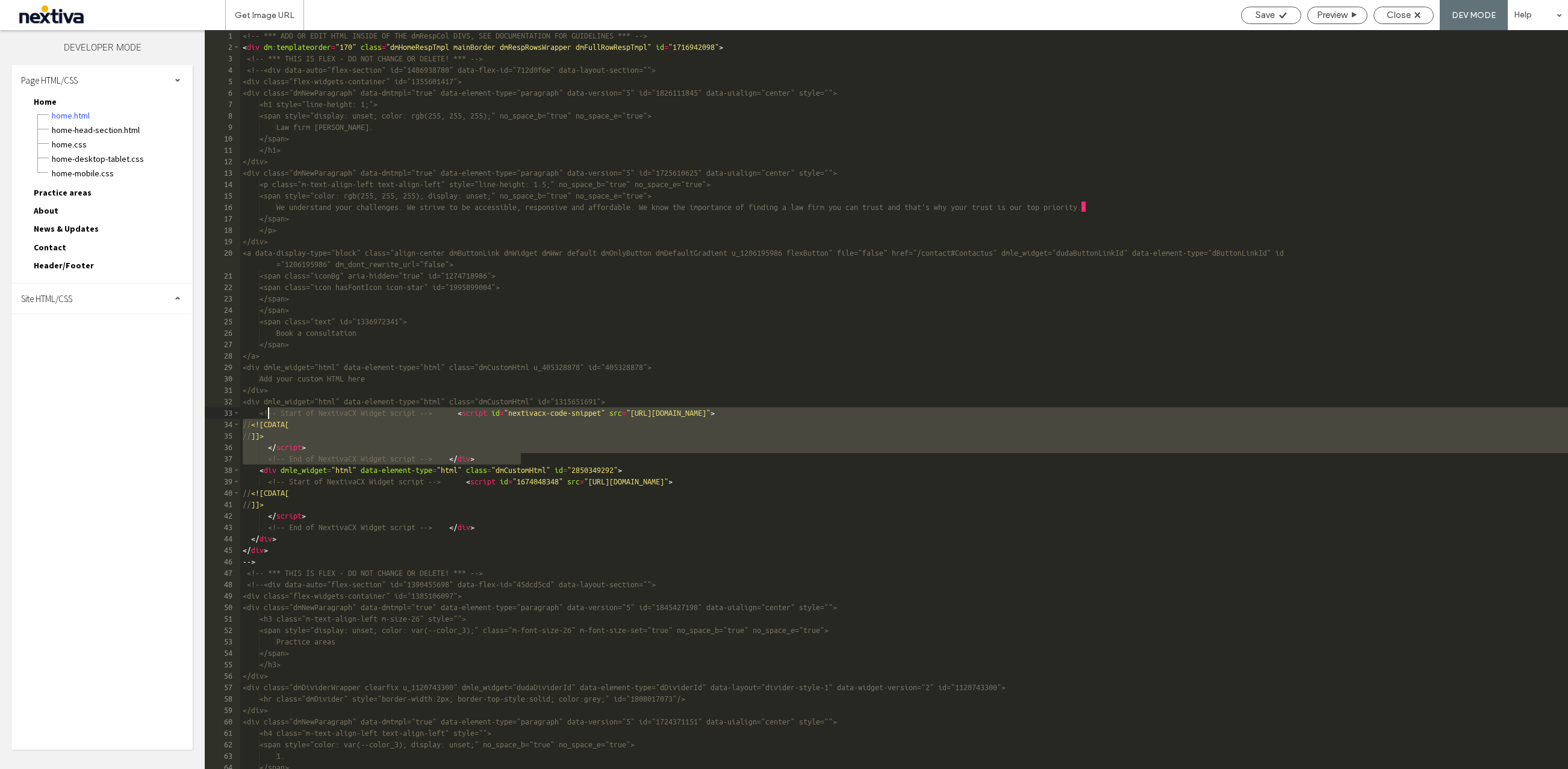
drag, startPoint x: 526, startPoint y: 459, endPoint x: 270, endPoint y: 416, distance: 259.6
click at [270, 416] on div "<!-- *** ADD OR EDIT HTML INSIDE OF THE dmRespCol DIVS, SEE DOCUMENTATION FOR G…" at bounding box center [904, 411] width 1328 height 762
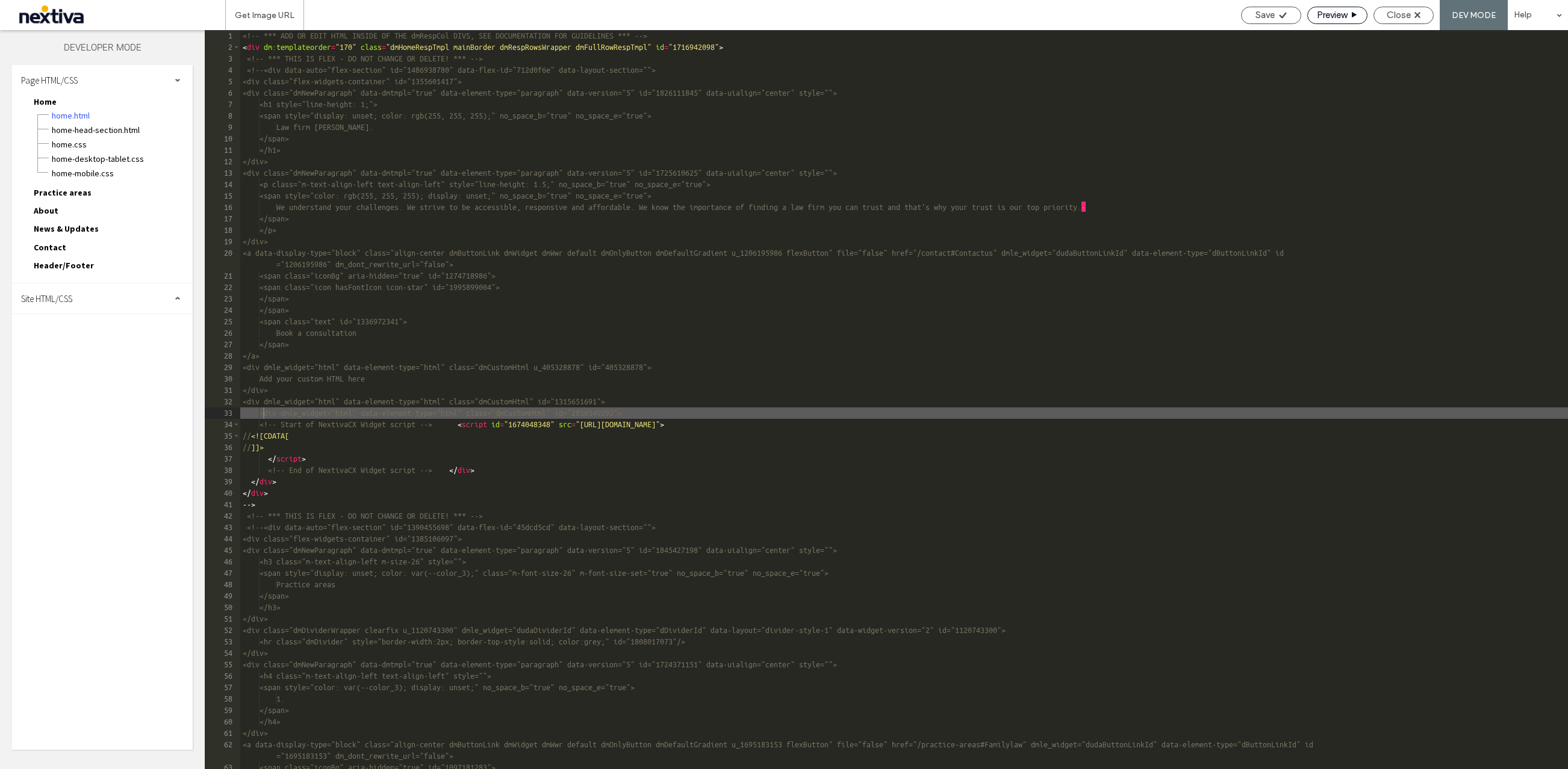
click at [1353, 17] on icon at bounding box center [1354, 15] width 7 height 7
click at [1278, 19] on icon at bounding box center [1282, 15] width 9 height 9
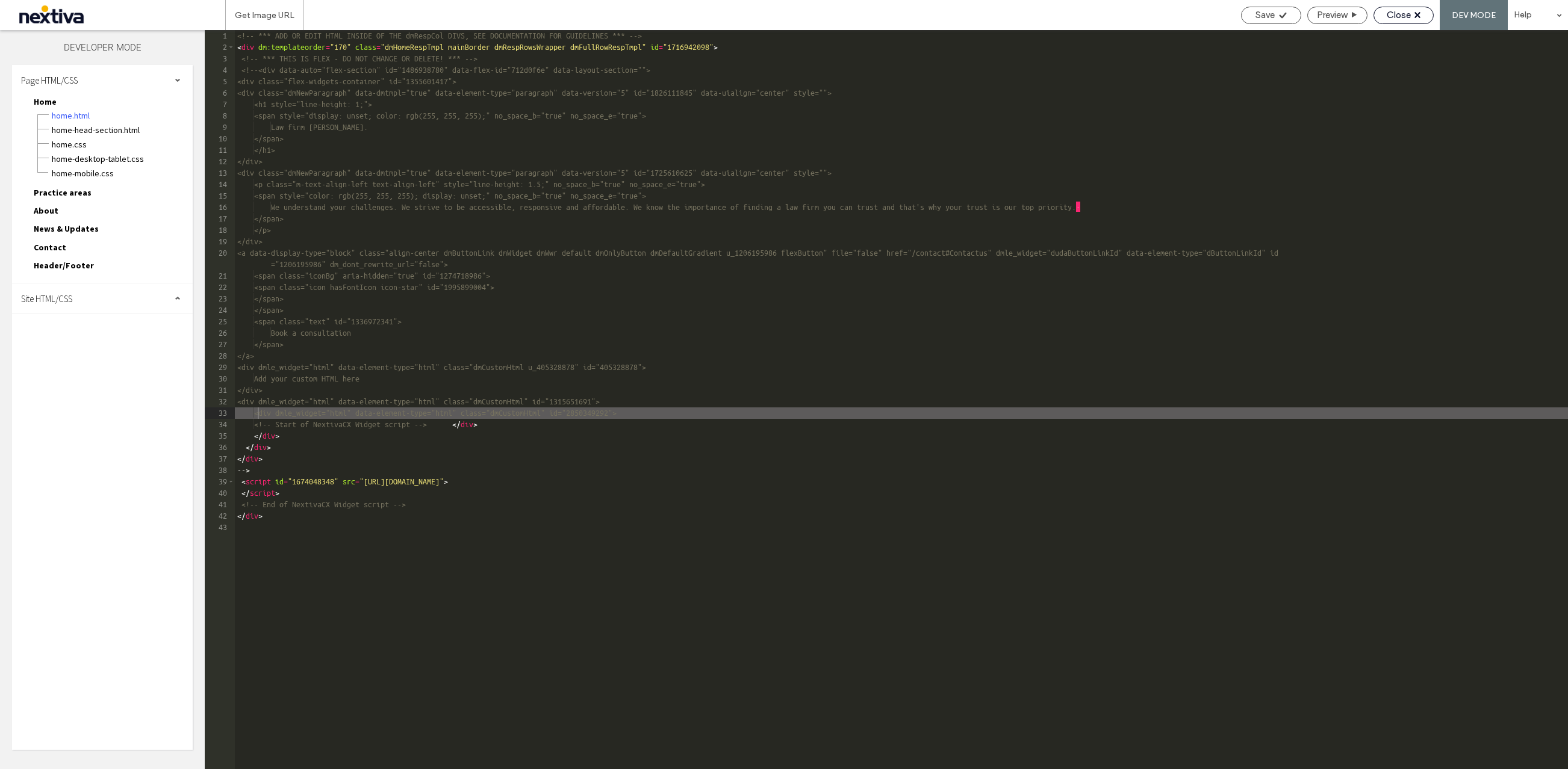
click at [1392, 15] on span "Close" at bounding box center [1399, 15] width 24 height 11
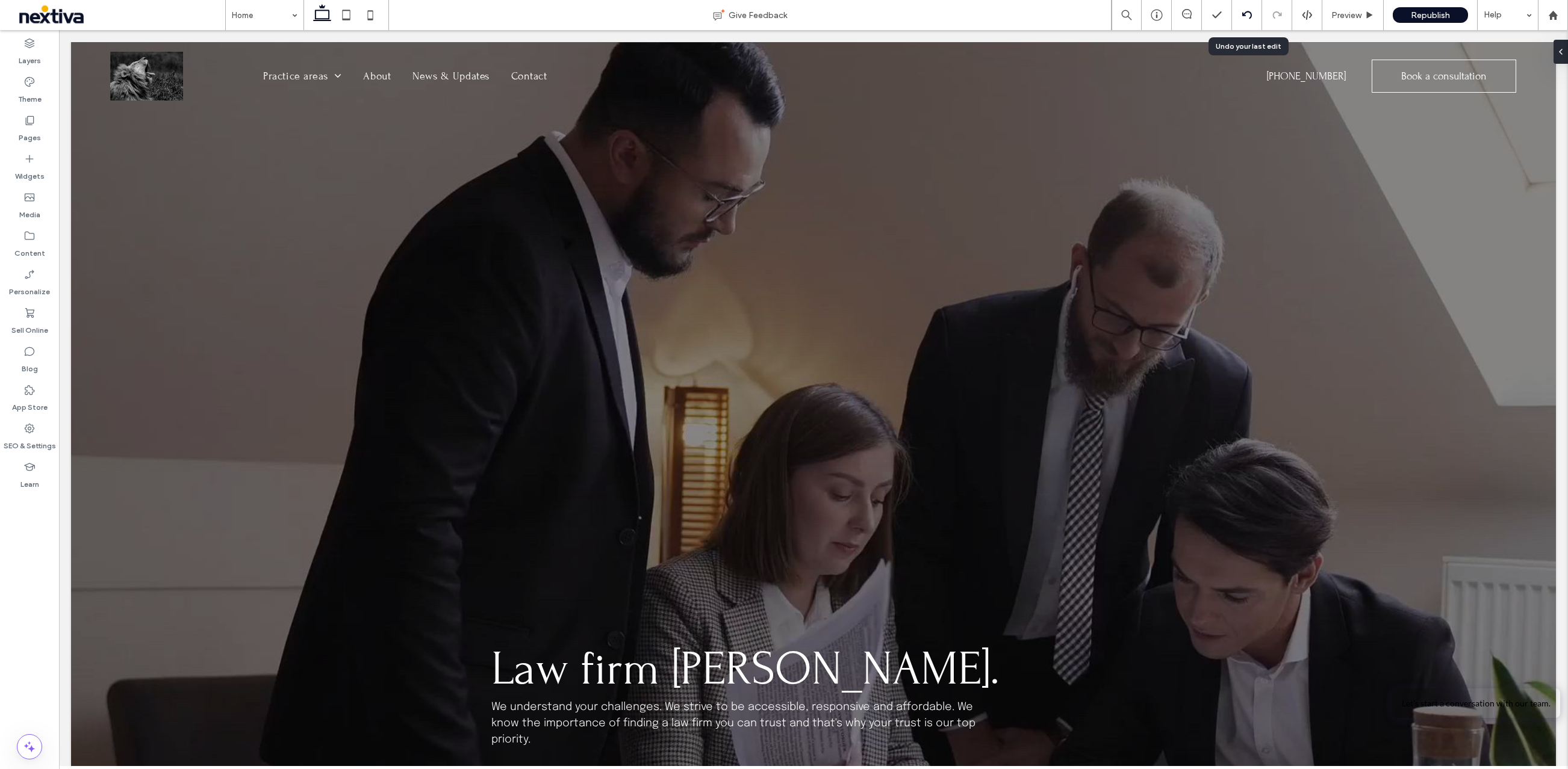
click at [1248, 15] on icon at bounding box center [1247, 15] width 10 height 10
click at [1305, 18] on use at bounding box center [1307, 15] width 10 height 10
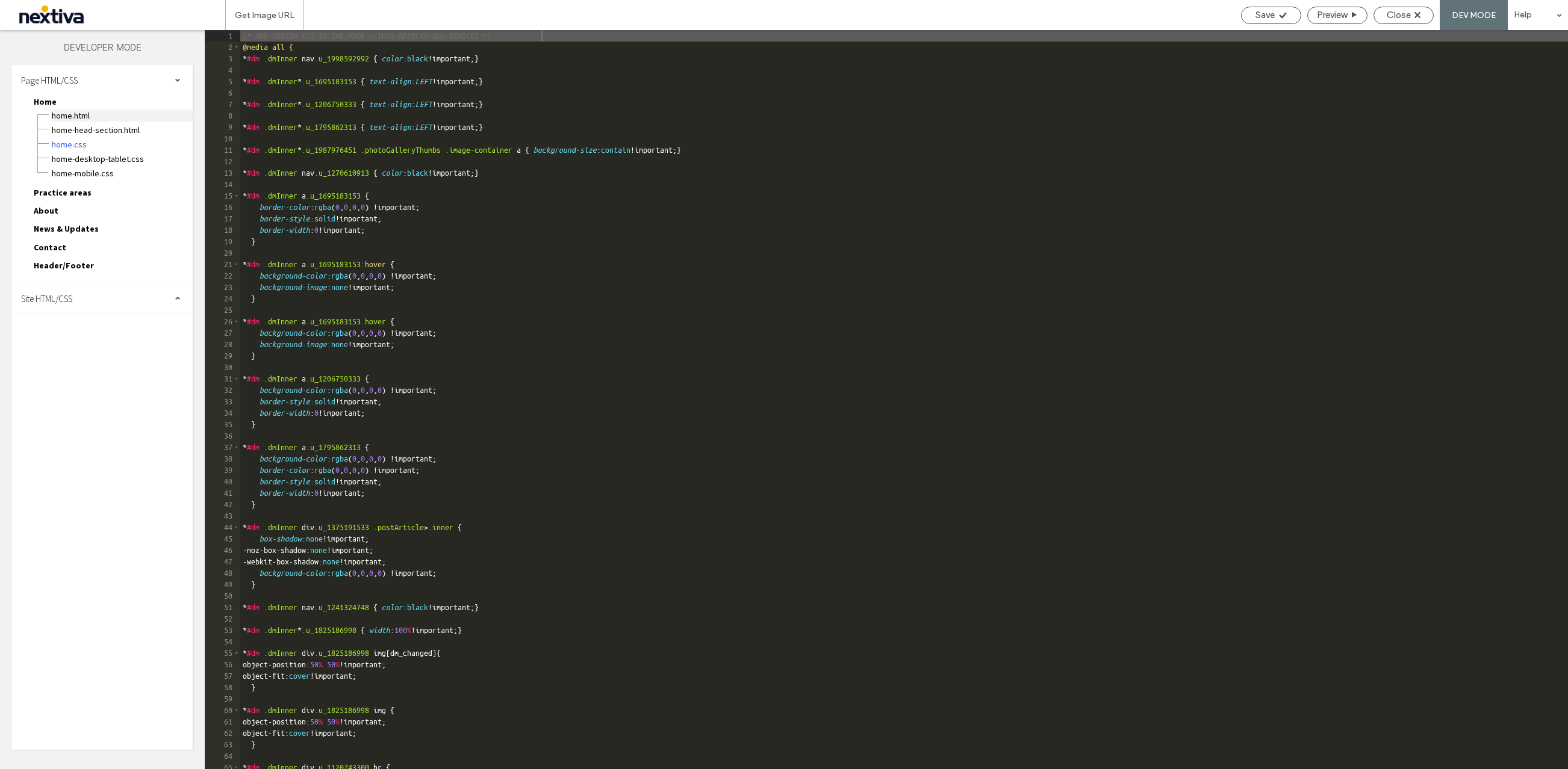
click at [79, 116] on span "Home.html" at bounding box center [121, 115] width 142 height 12
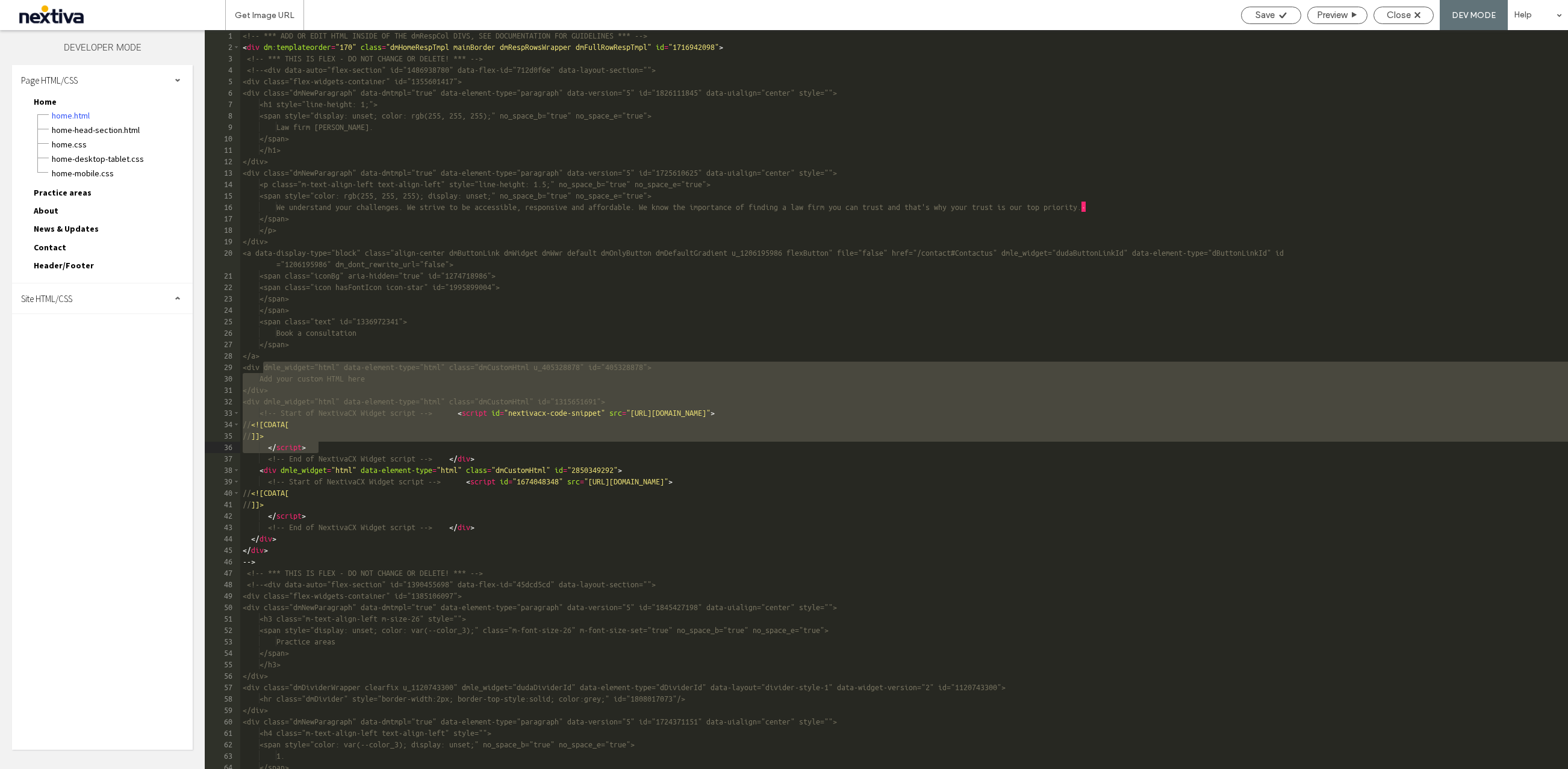
drag, startPoint x: 261, startPoint y: 370, endPoint x: 387, endPoint y: 442, distance: 145.1
click at [388, 445] on div "<!-- *** ADD OR EDIT HTML INSIDE OF THE dmRespCol DIVS, SEE DOCUMENTATION FOR G…" at bounding box center [904, 411] width 1328 height 762
click at [386, 440] on div "<!-- *** ADD OR EDIT HTML INSIDE OF THE dmRespCol DIVS, SEE DOCUMENTATION FOR G…" at bounding box center [904, 411] width 1328 height 762
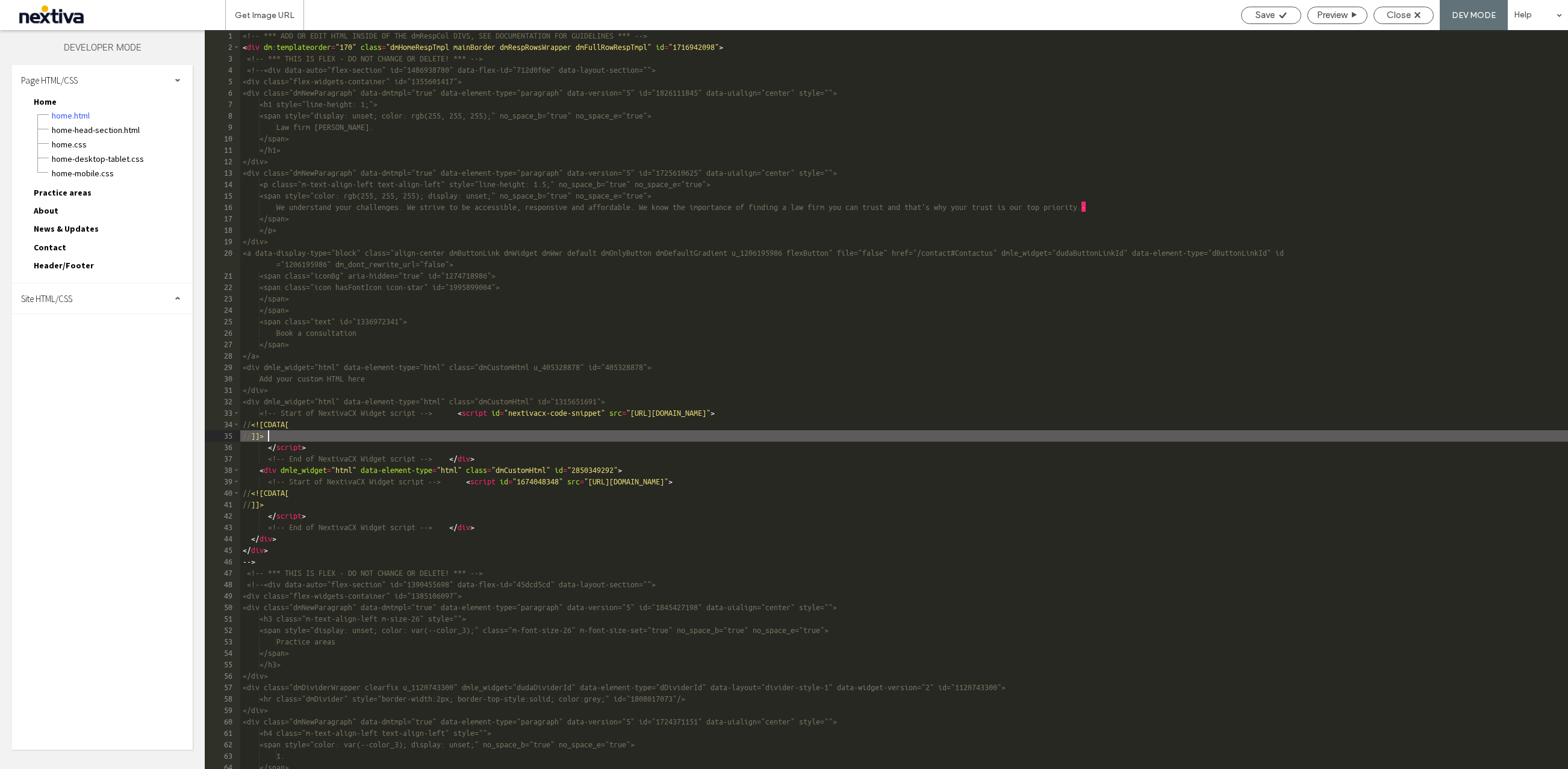
click at [255, 399] on div "<!-- *** ADD OR EDIT HTML INSIDE OF THE dmRespCol DIVS, SEE DOCUMENTATION FOR G…" at bounding box center [904, 411] width 1328 height 762
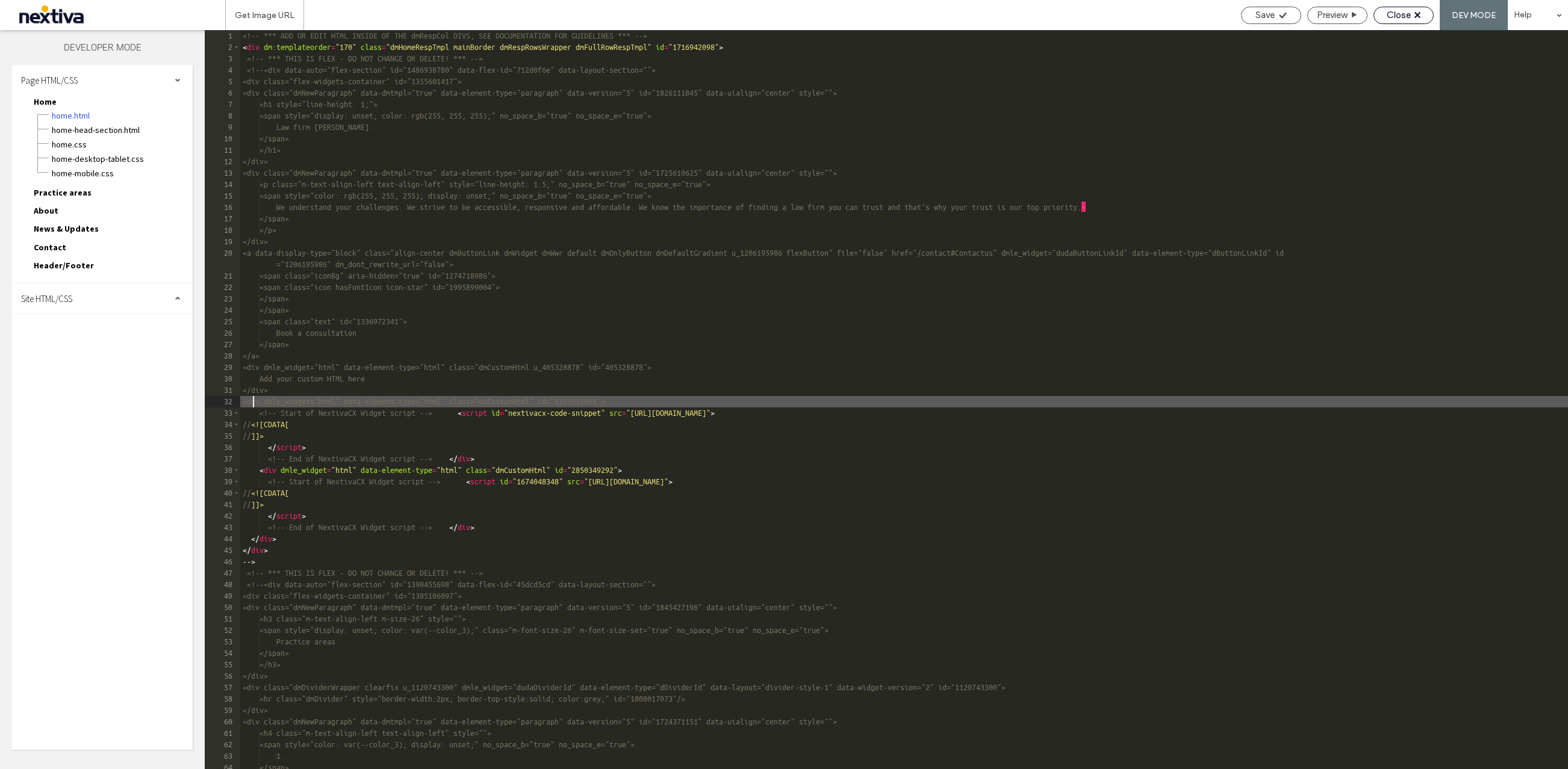
click at [1395, 15] on span "Close" at bounding box center [1399, 15] width 24 height 11
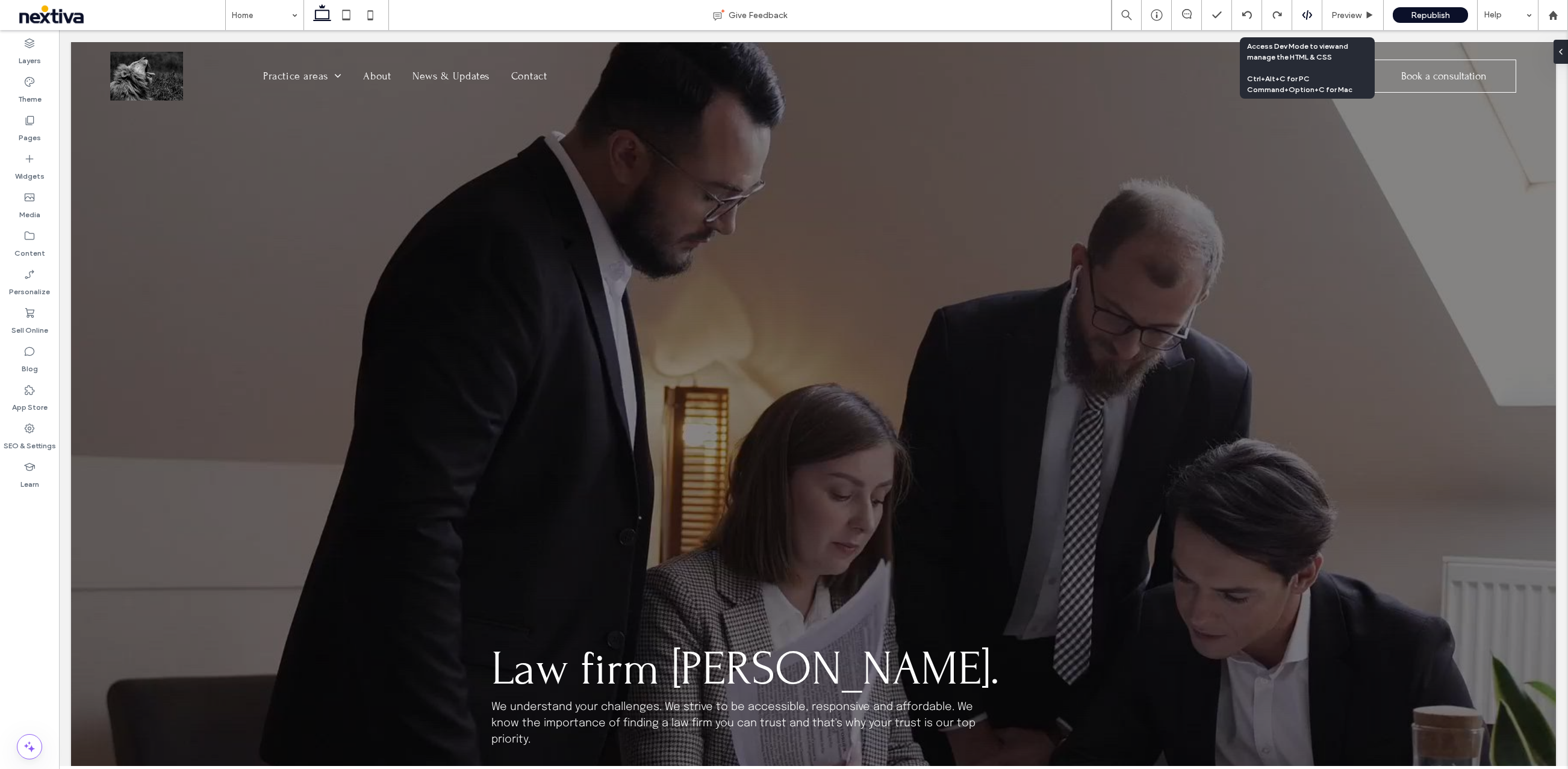
click at [1303, 21] on div at bounding box center [1307, 15] width 30 height 30
click at [1306, 13] on use at bounding box center [1307, 15] width 10 height 10
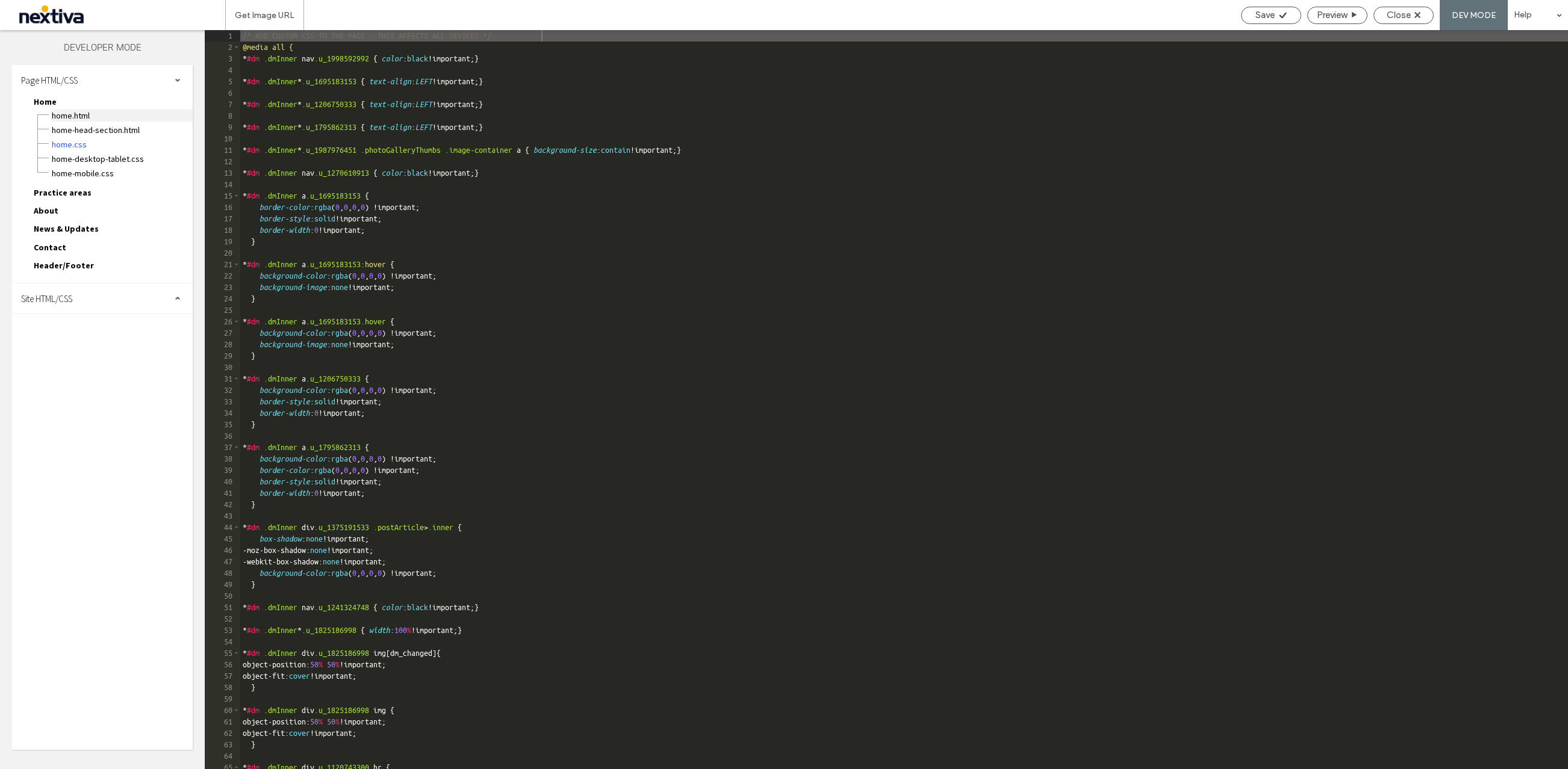
click at [83, 117] on span "Home.html" at bounding box center [121, 115] width 142 height 12
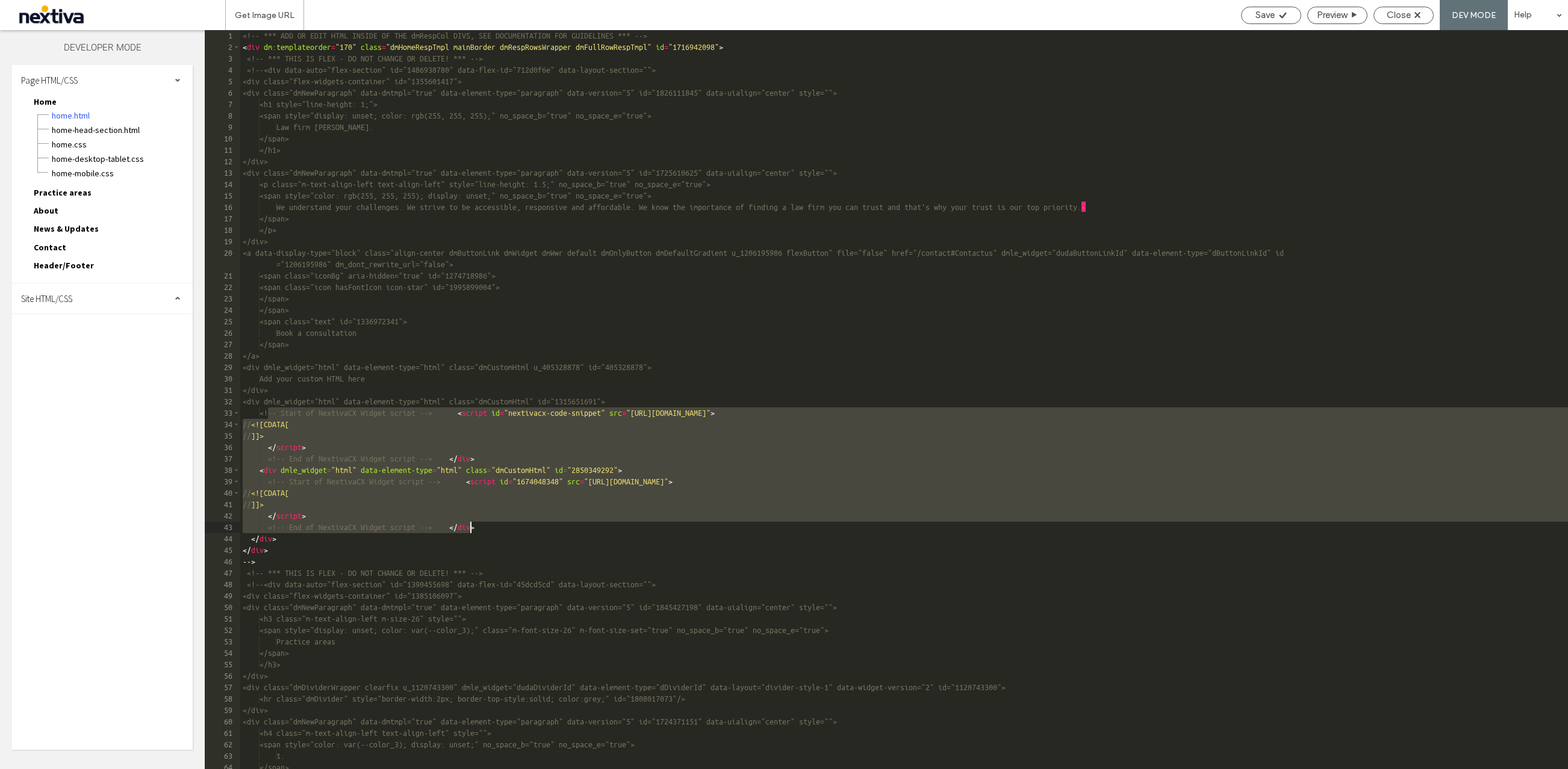
drag, startPoint x: 265, startPoint y: 414, endPoint x: 470, endPoint y: 528, distance: 234.6
click at [469, 529] on div "<!-- *** ADD OR EDIT HTML INSIDE OF THE dmRespCol DIVS, SEE DOCUMENTATION FOR G…" at bounding box center [904, 411] width 1328 height 762
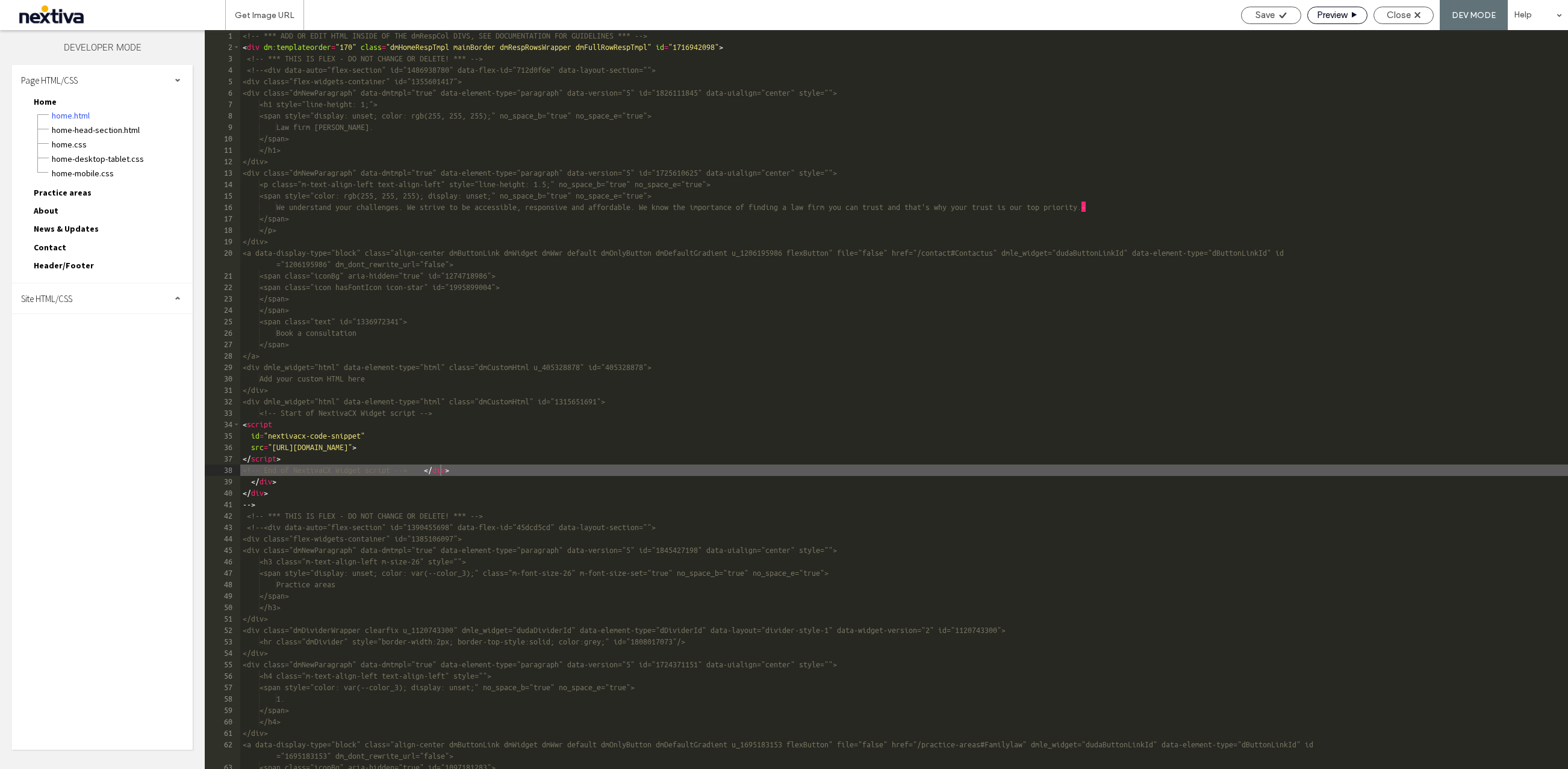
click at [1333, 18] on span "Preview" at bounding box center [1331, 15] width 30 height 11
click at [1335, 18] on span "Preview" at bounding box center [1331, 15] width 30 height 11
click at [1024, 251] on div "Get Image URL Save Preview Close DEV MODE Help Design Panel Site Comments Team …" at bounding box center [784, 384] width 1568 height 769
click at [1396, 15] on span "Close" at bounding box center [1399, 15] width 24 height 11
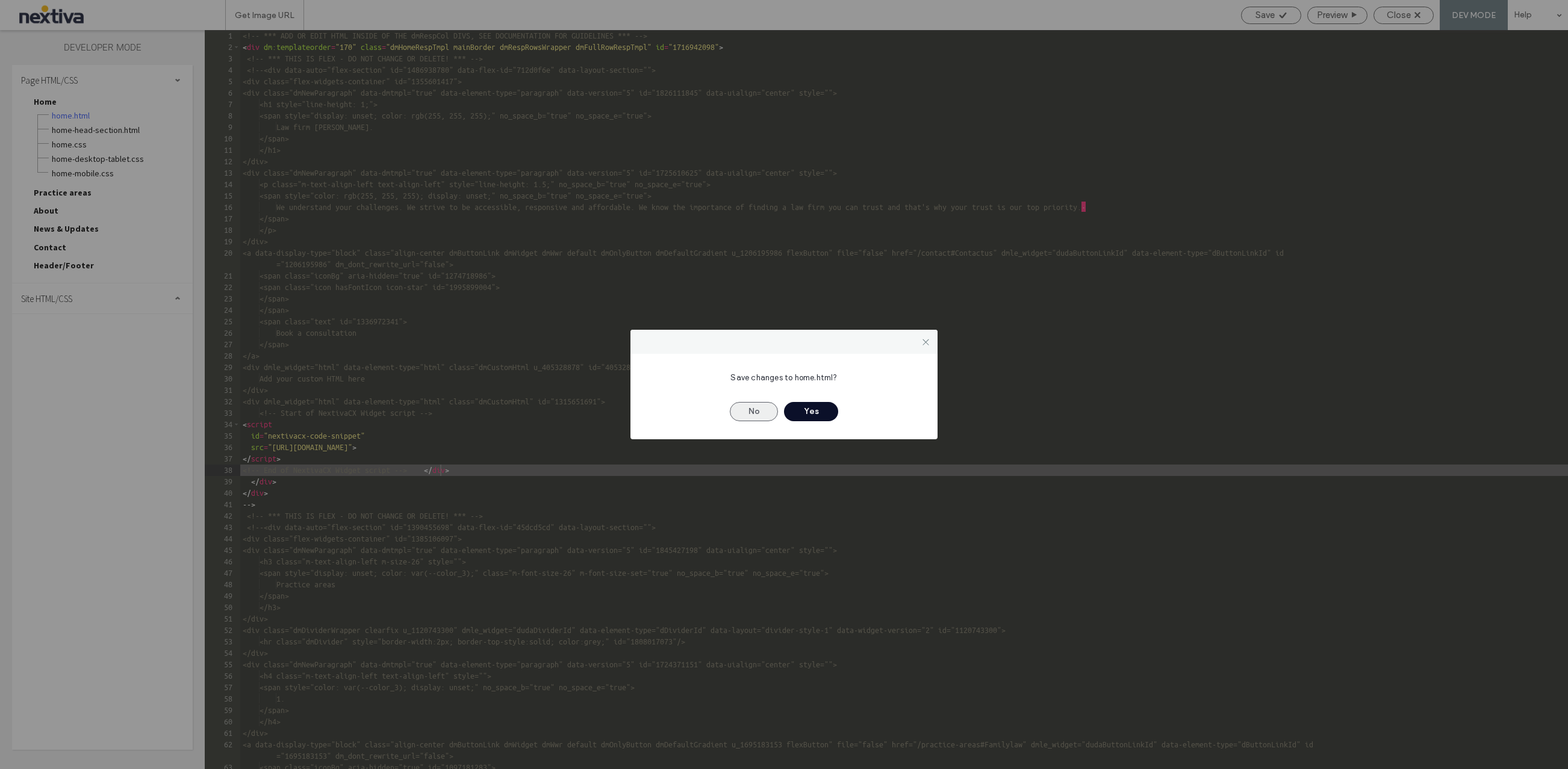
click at [749, 409] on button "No" at bounding box center [754, 412] width 49 height 19
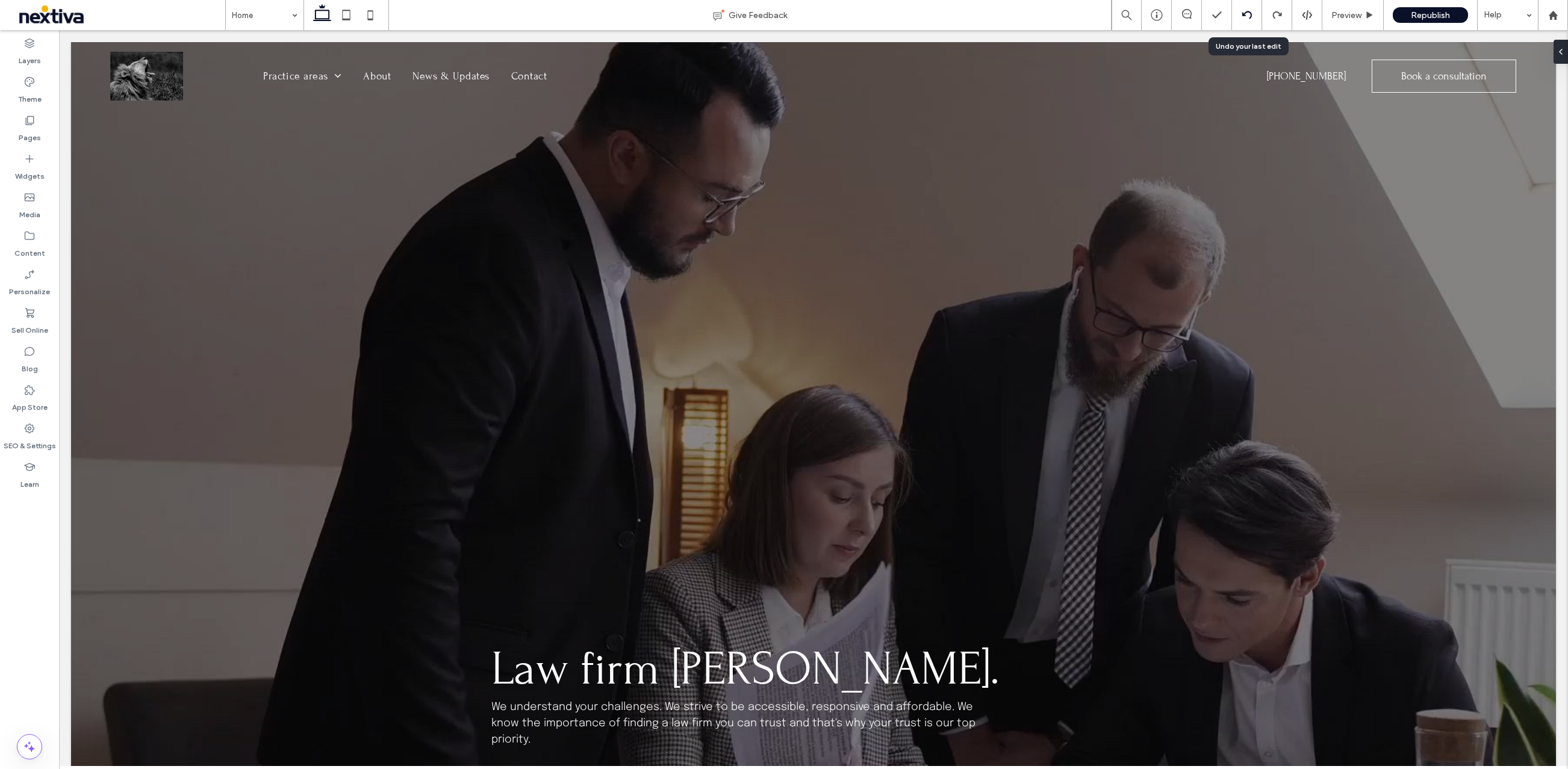
click at [1240, 17] on div at bounding box center [1246, 15] width 29 height 10
click at [1248, 11] on icon at bounding box center [1247, 15] width 10 height 10
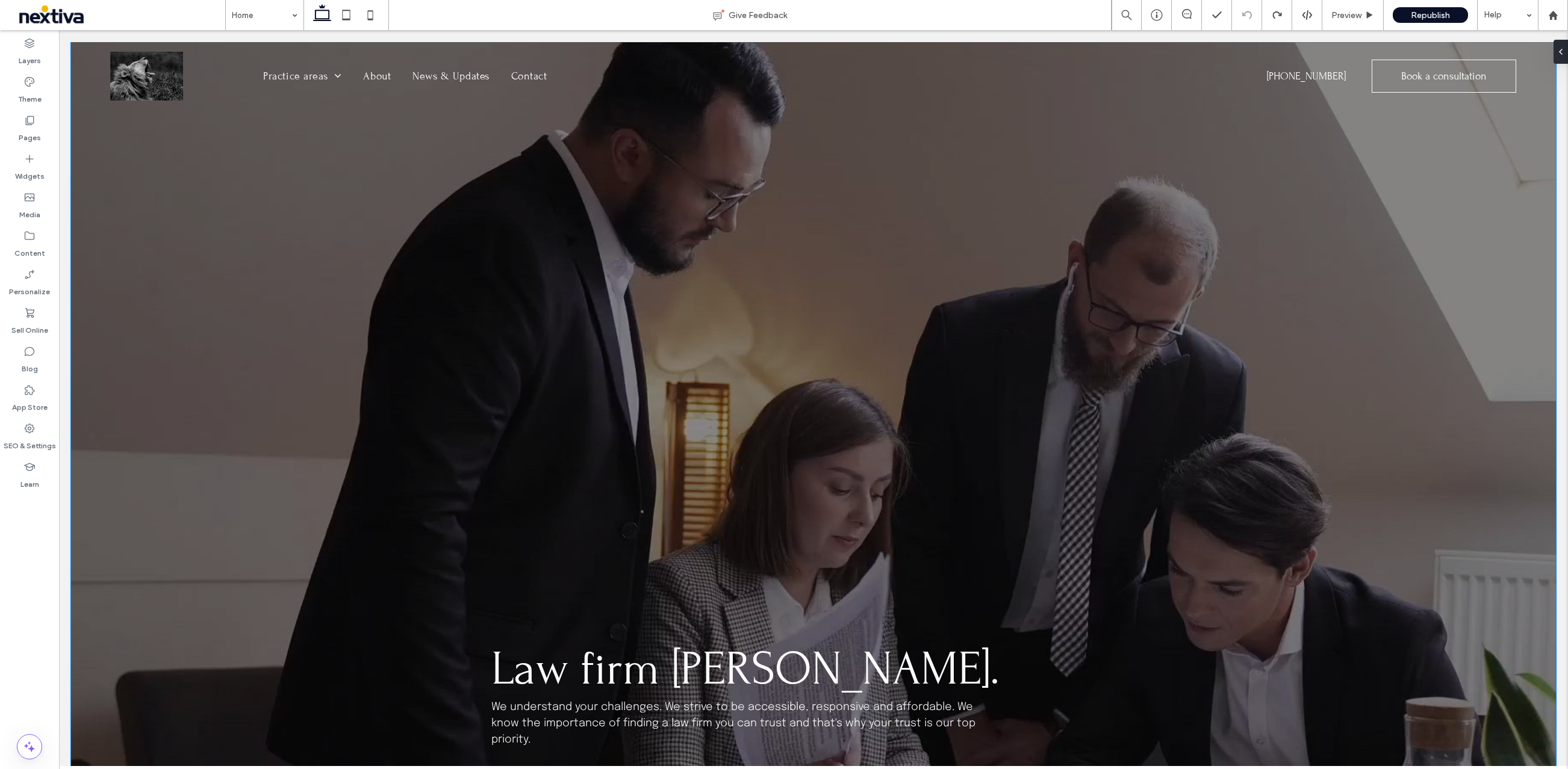
click at [1130, 330] on div "Law firm LEO. We understand your challenges. We strive to be accessible, respon…" at bounding box center [813, 503] width 723 height 922
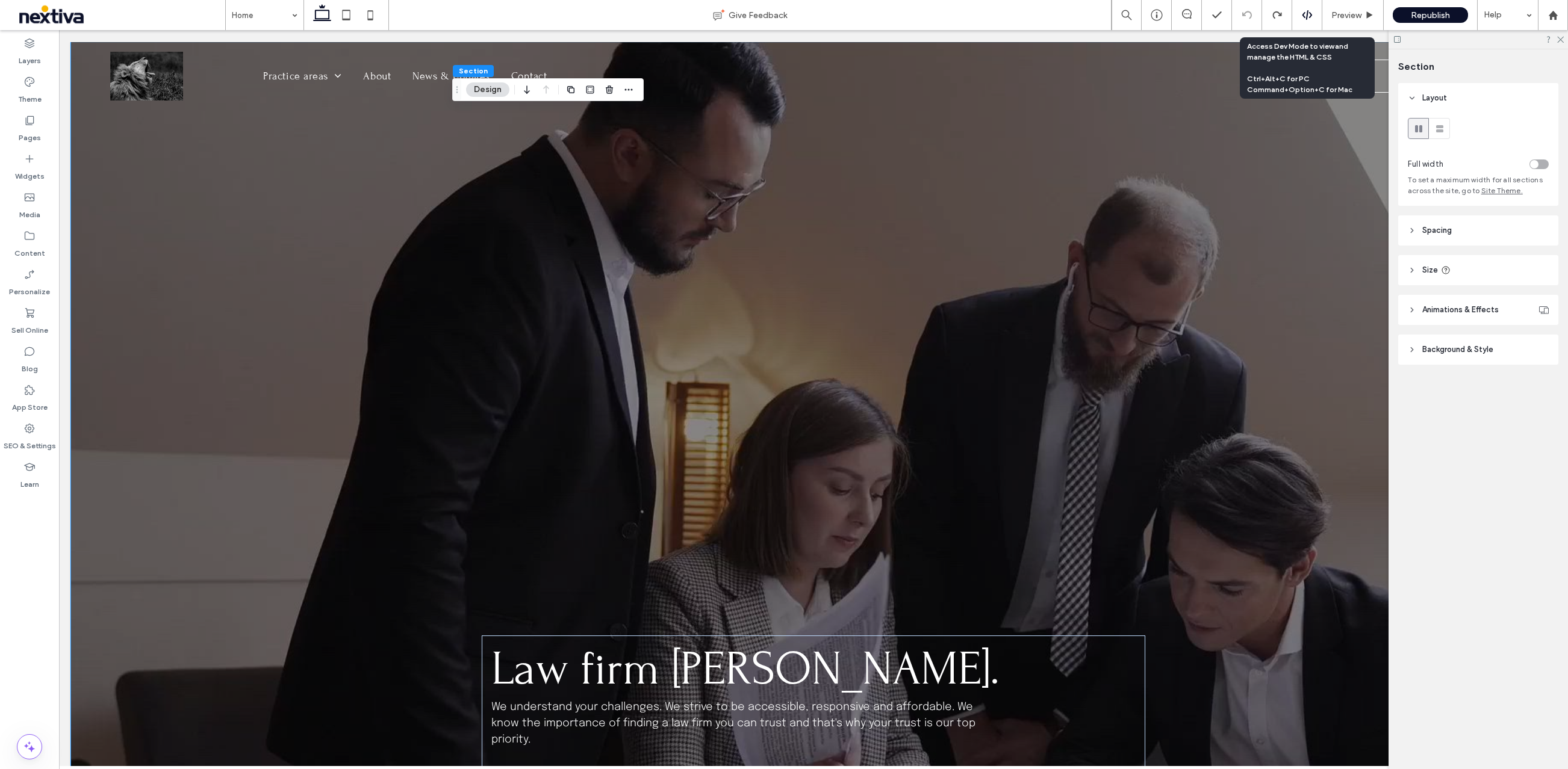
click at [1306, 23] on div at bounding box center [1307, 15] width 30 height 30
click at [1562, 40] on icon at bounding box center [1560, 39] width 8 height 8
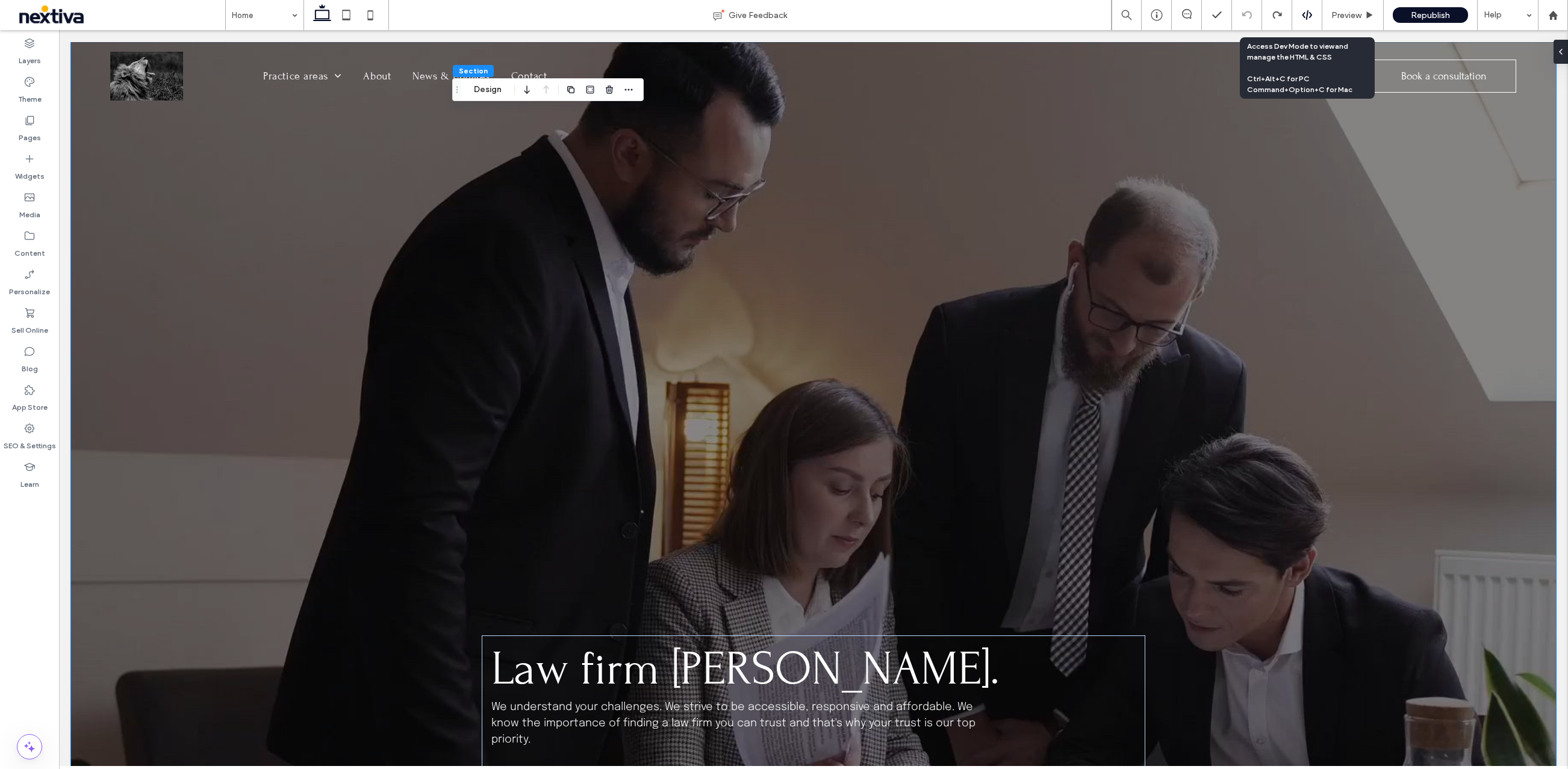
click at [1303, 16] on use at bounding box center [1307, 15] width 10 height 10
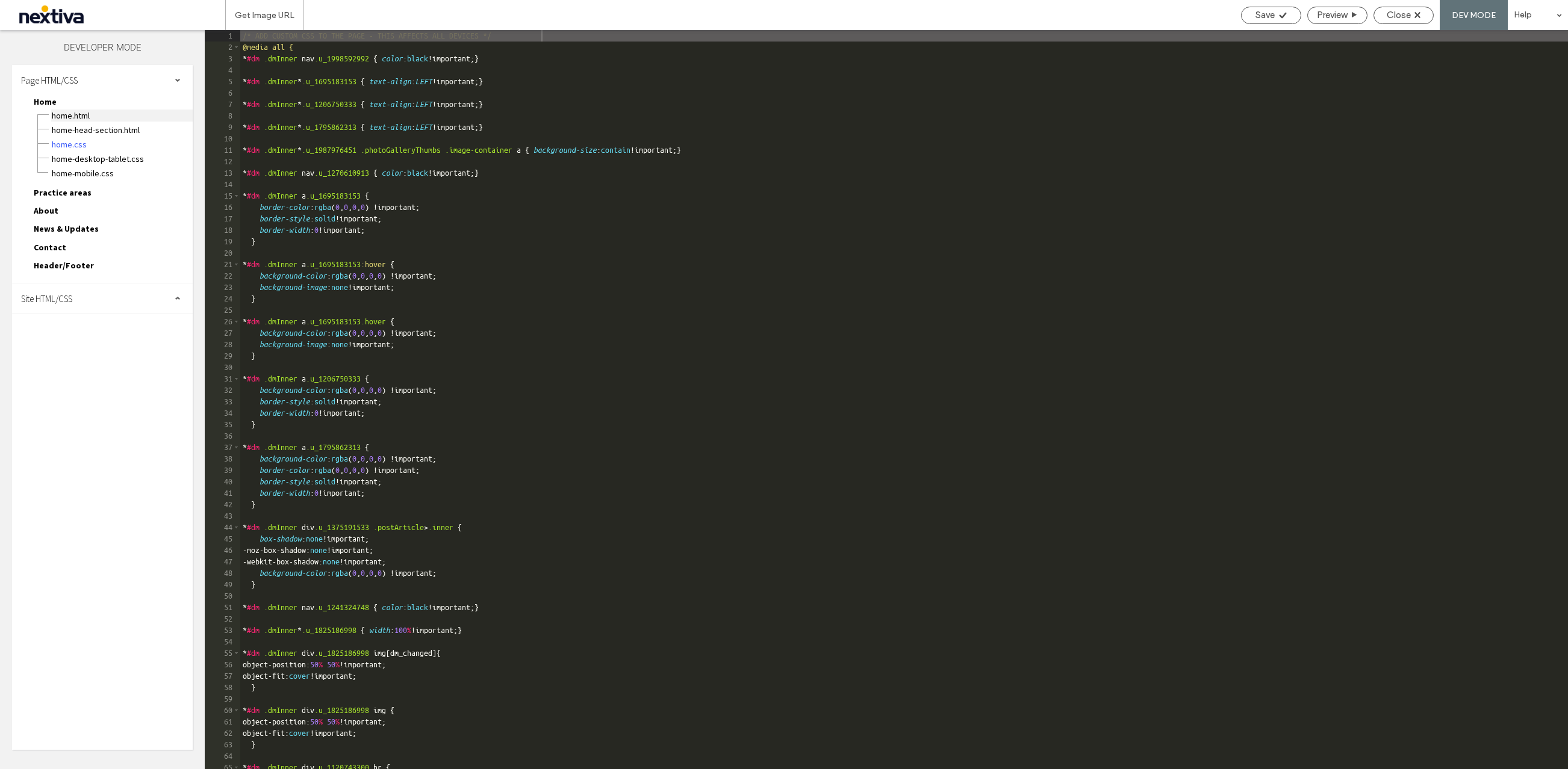
click at [78, 120] on span "Home.html" at bounding box center [121, 115] width 142 height 12
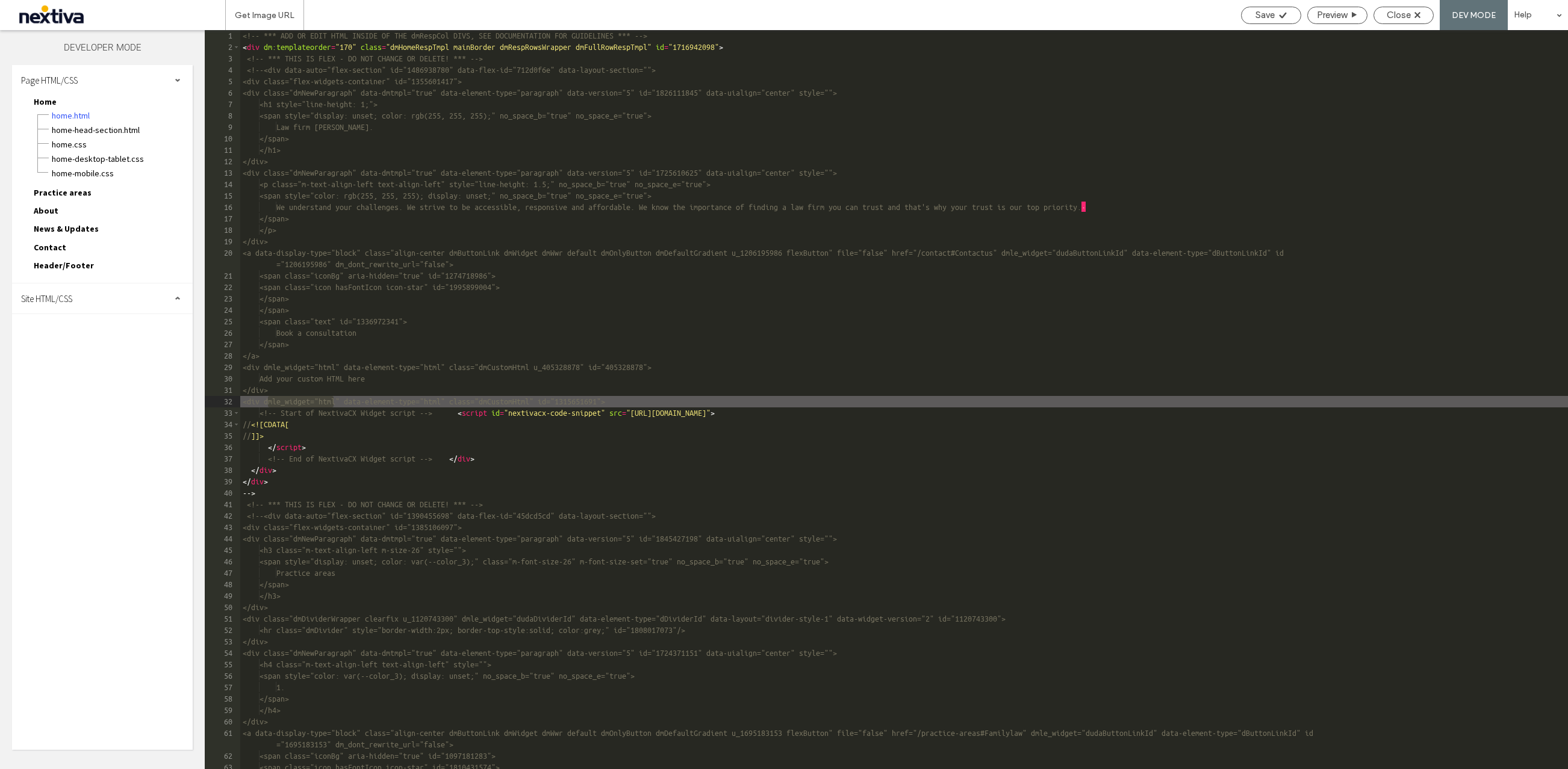
drag, startPoint x: 266, startPoint y: 400, endPoint x: 332, endPoint y: 407, distance: 66.4
click at [332, 407] on div "<!-- *** ADD OR EDIT HTML INSIDE OF THE dmRespCol DIVS, SEE DOCUMENTATION FOR G…" at bounding box center [904, 411] width 1328 height 762
click at [473, 288] on div "<!-- *** ADD OR EDIT HTML INSIDE OF THE dmRespCol DIVS, SEE DOCUMENTATION FOR G…" at bounding box center [904, 411] width 1328 height 762
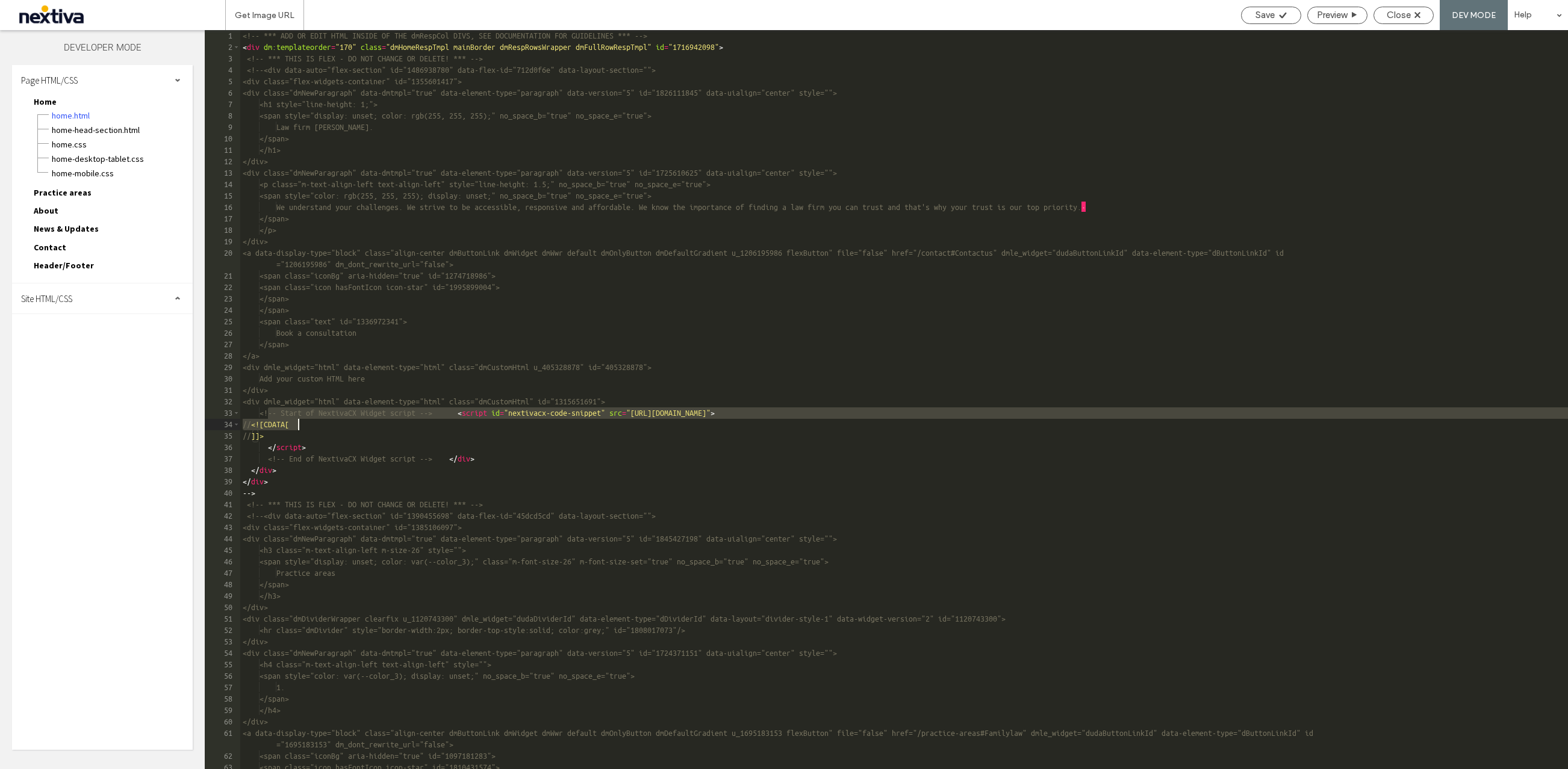
drag, startPoint x: 270, startPoint y: 412, endPoint x: 636, endPoint y: 418, distance: 366.0
click at [636, 418] on div "<!-- *** ADD OR EDIT HTML INSIDE OF THE dmRespCol DIVS, SEE DOCUMENTATION FOR G…" at bounding box center [904, 411] width 1328 height 762
click at [1266, 410] on div "<!-- *** ADD OR EDIT HTML INSIDE OF THE dmRespCol DIVS, SEE DOCUMENTATION FOR G…" at bounding box center [904, 411] width 1328 height 762
drag, startPoint x: 1265, startPoint y: 413, endPoint x: 275, endPoint y: 416, distance: 990.0
click at [275, 416] on div "<!-- *** ADD OR EDIT HTML INSIDE OF THE dmRespCol DIVS, SEE DOCUMENTATION FOR G…" at bounding box center [904, 411] width 1328 height 762
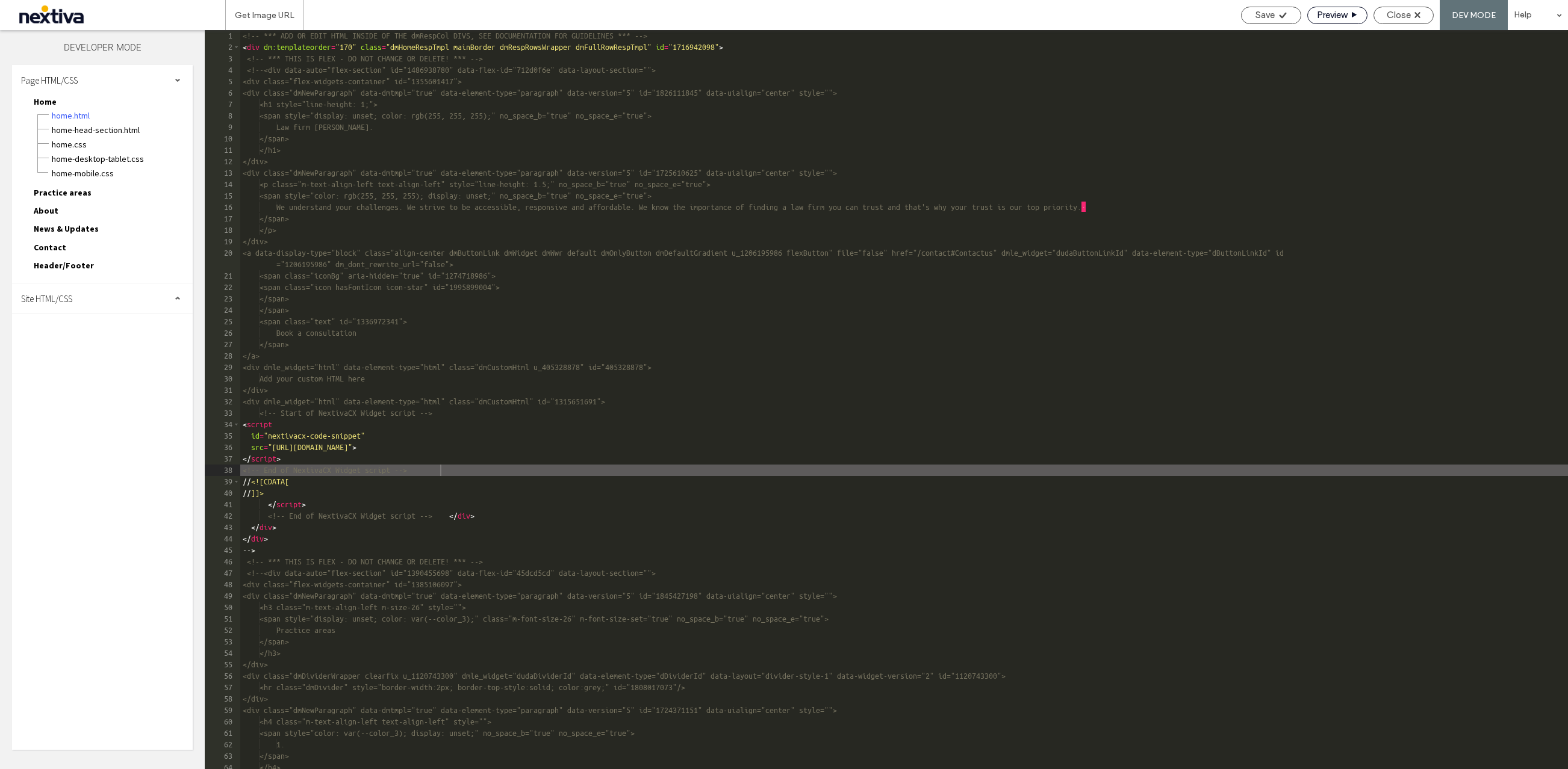
click at [1334, 22] on div "Preview" at bounding box center [1337, 15] width 60 height 18
click at [1350, 15] on icon at bounding box center [1354, 15] width 7 height 7
click at [1272, 18] on span "Save" at bounding box center [1265, 15] width 19 height 11
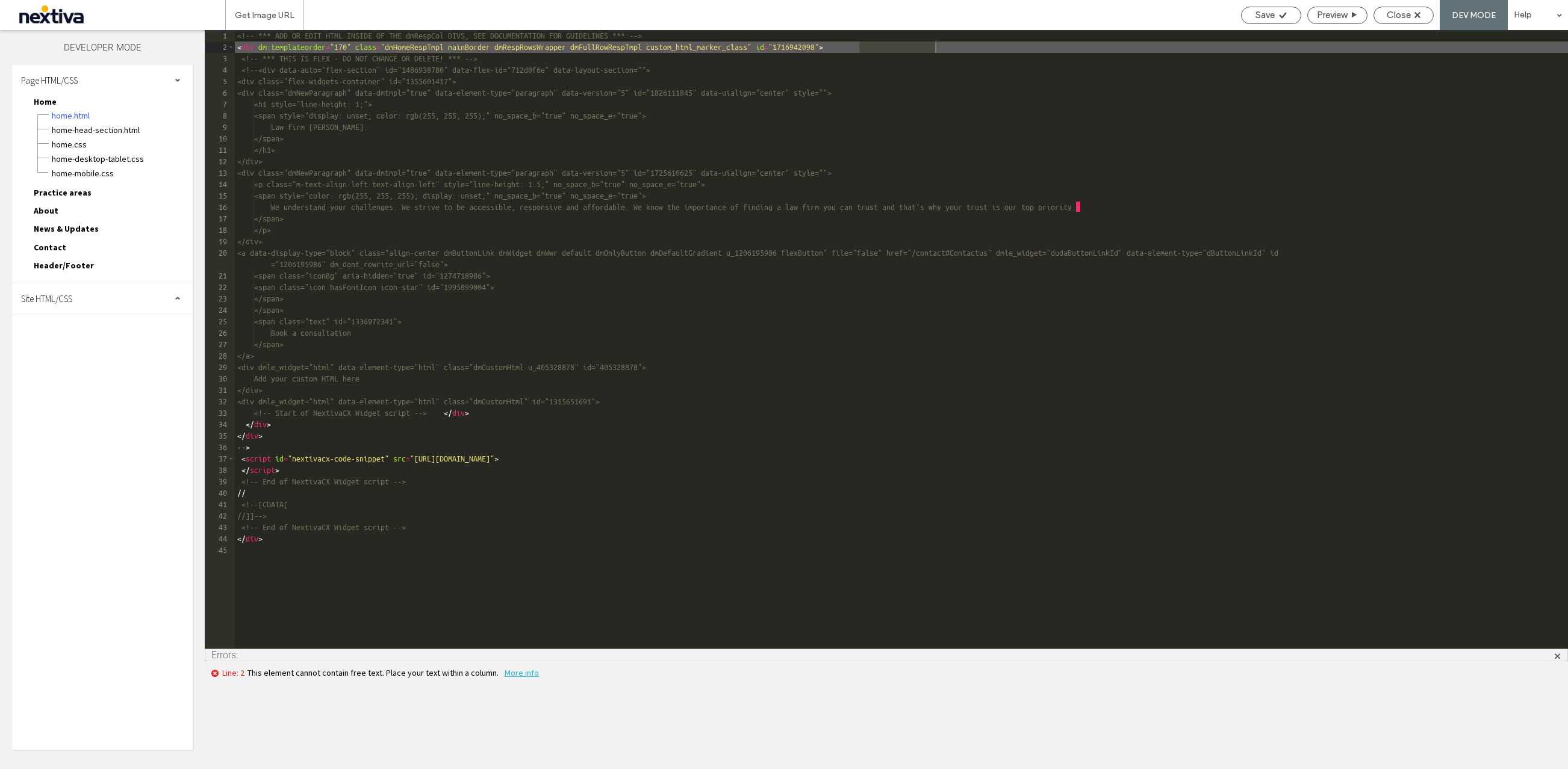
click at [1558, 652] on span at bounding box center [1557, 655] width 8 height 11
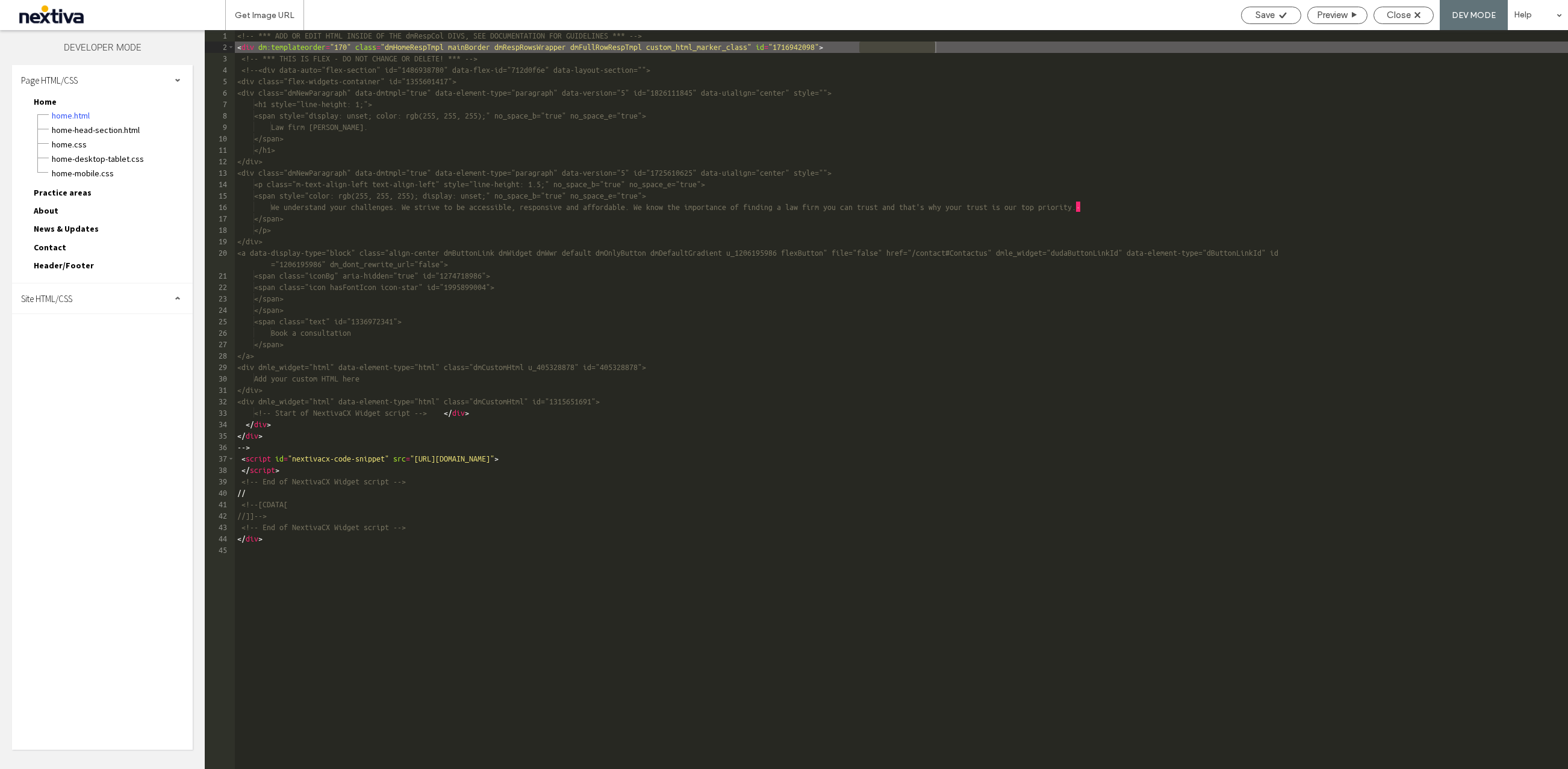
click at [960, 408] on div "<!-- *** ADD OR EDIT HTML INSIDE OF THE dmRespCol DIVS, SEE DOCUMENTATION FOR G…" at bounding box center [901, 411] width 1333 height 762
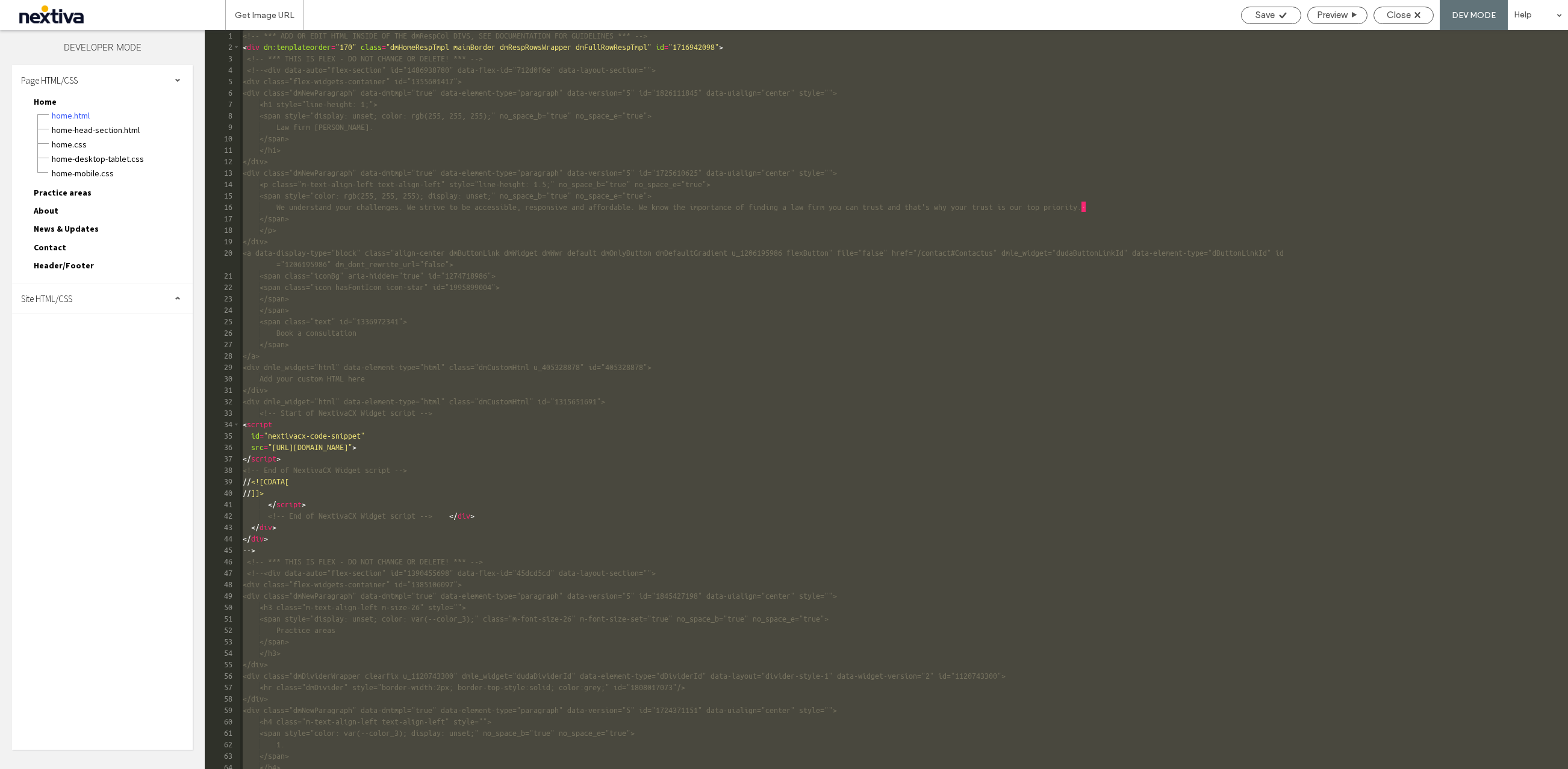
click at [960, 384] on div "<!-- *** ADD OR EDIT HTML INSIDE OF THE dmRespCol DIVS, SEE DOCUMENTATION FOR G…" at bounding box center [904, 411] width 1328 height 762
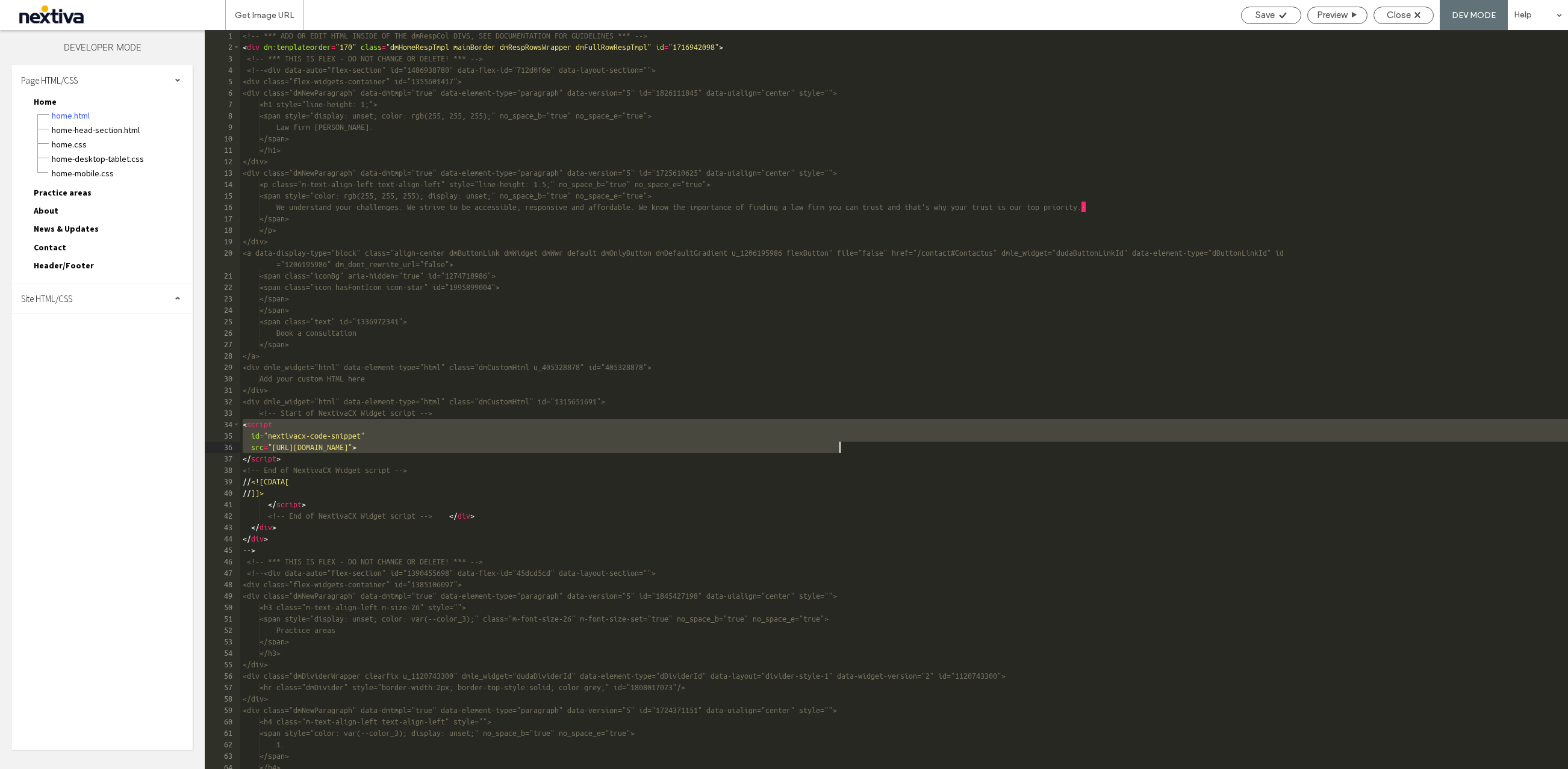
drag, startPoint x: 244, startPoint y: 423, endPoint x: 838, endPoint y: 452, distance: 594.7
click at [838, 452] on div "<!-- *** ADD OR EDIT HTML INSIDE OF THE dmRespCol DIVS, SEE DOCUMENTATION FOR G…" at bounding box center [904, 411] width 1328 height 762
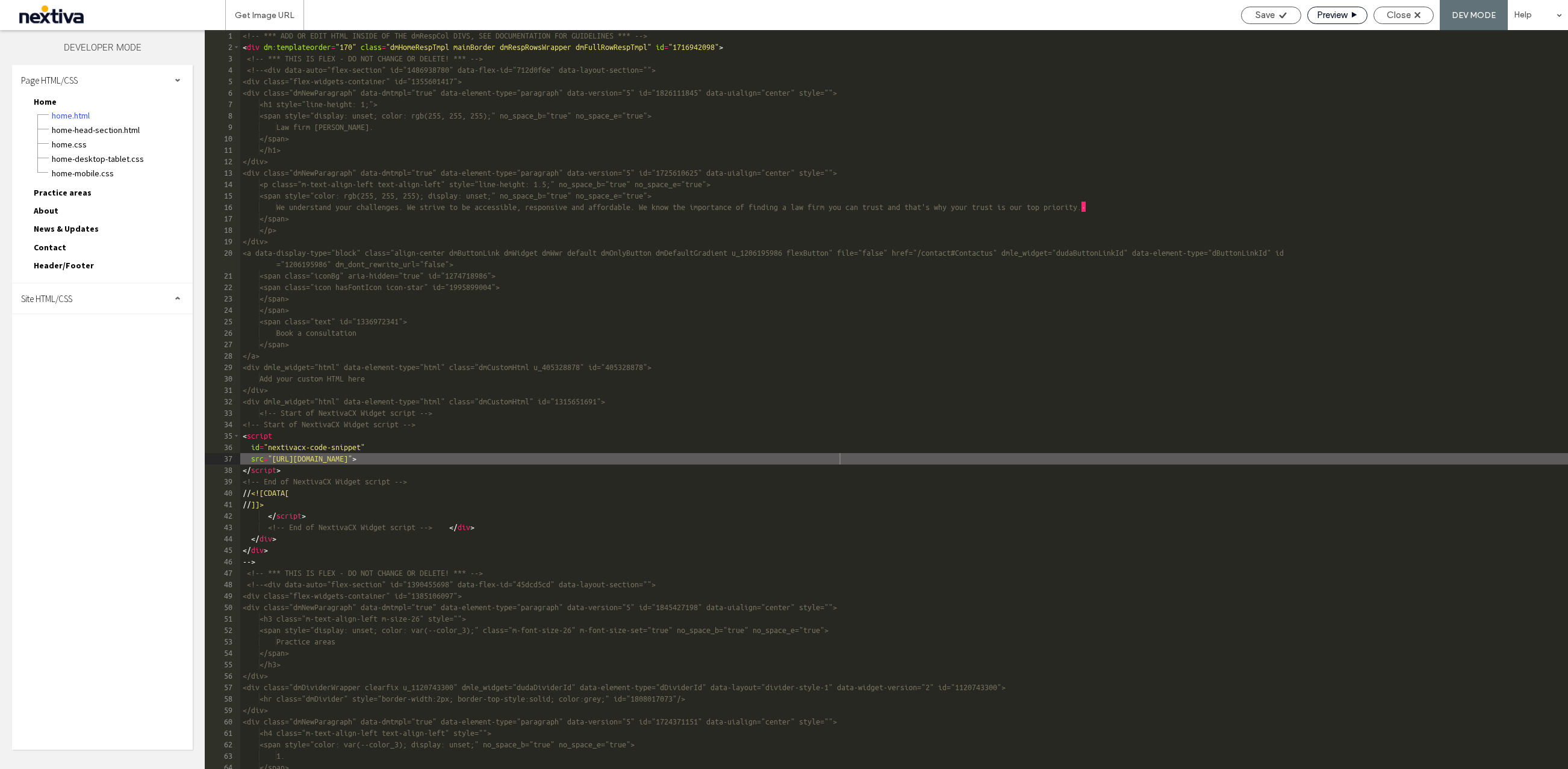
click at [1333, 16] on span "Preview" at bounding box center [1331, 15] width 30 height 11
click at [1278, 18] on icon at bounding box center [1282, 15] width 9 height 9
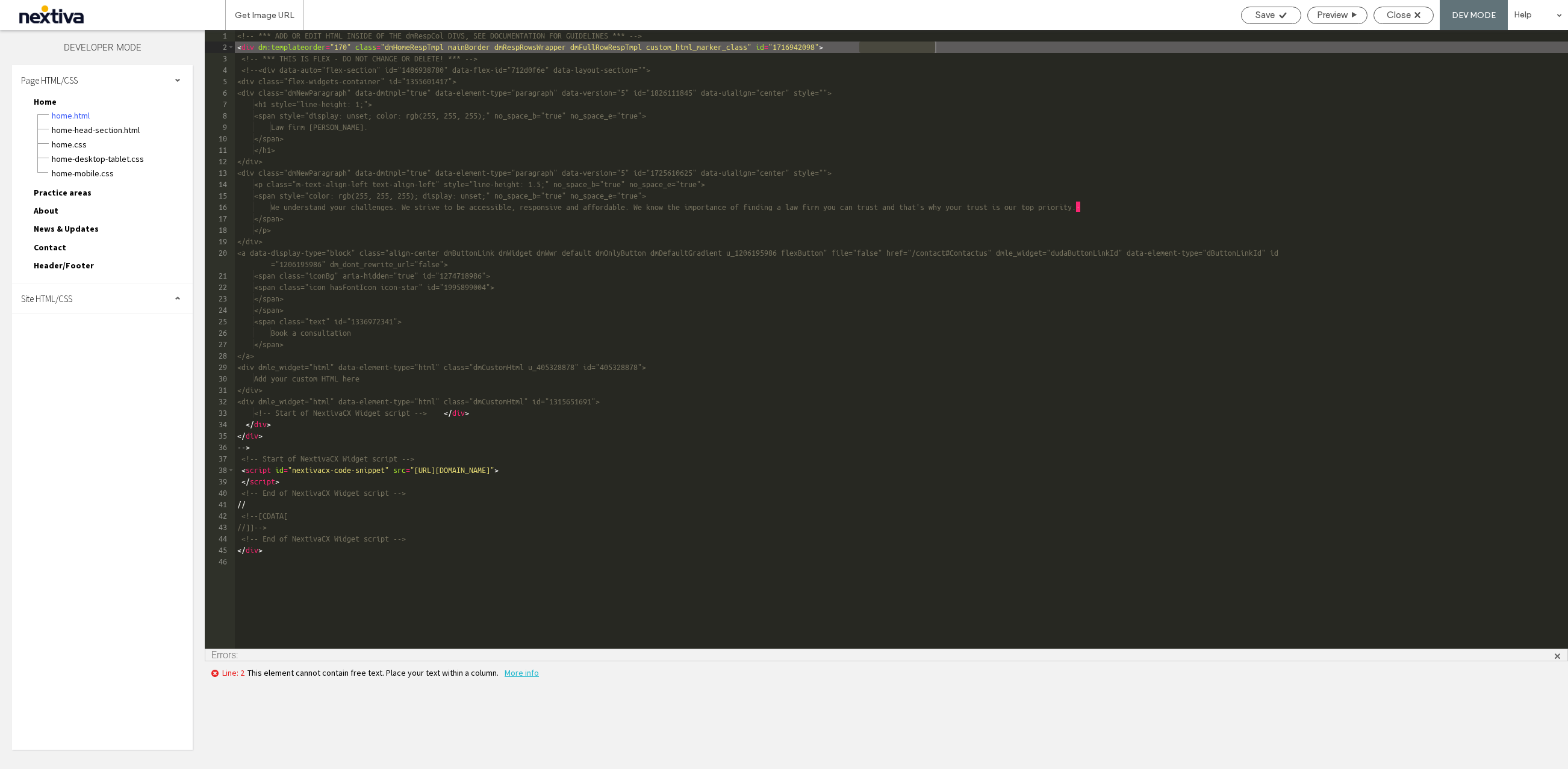
click at [1061, 461] on div "<!-- *** ADD OR EDIT HTML INSIDE OF THE dmRespCol DIVS, SEE DOCUMENTATION FOR G…" at bounding box center [901, 350] width 1333 height 641
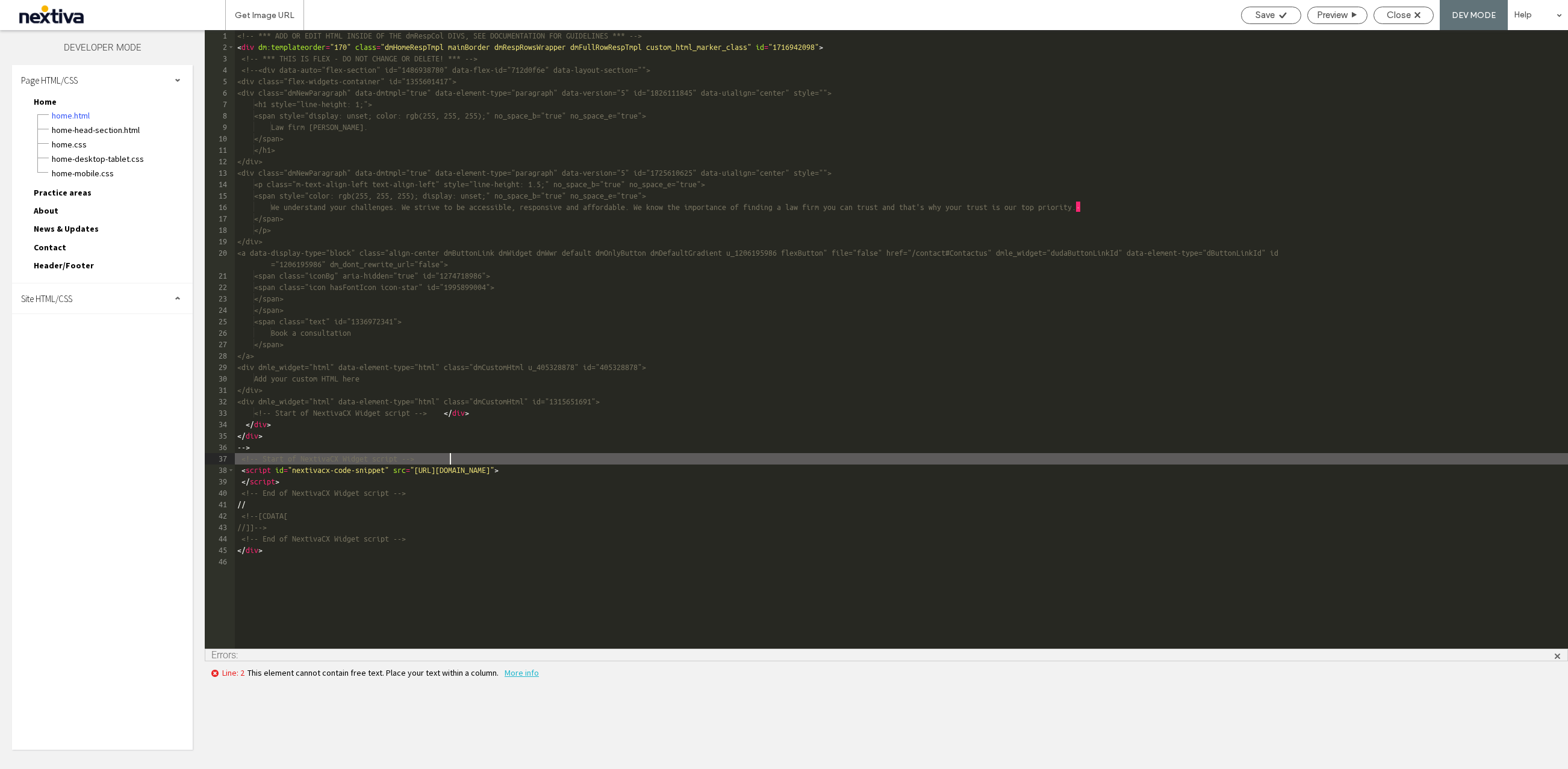
click at [1052, 468] on div "<!-- *** ADD OR EDIT HTML INSIDE OF THE dmRespCol DIVS, SEE DOCUMENTATION FOR G…" at bounding box center [901, 350] width 1333 height 641
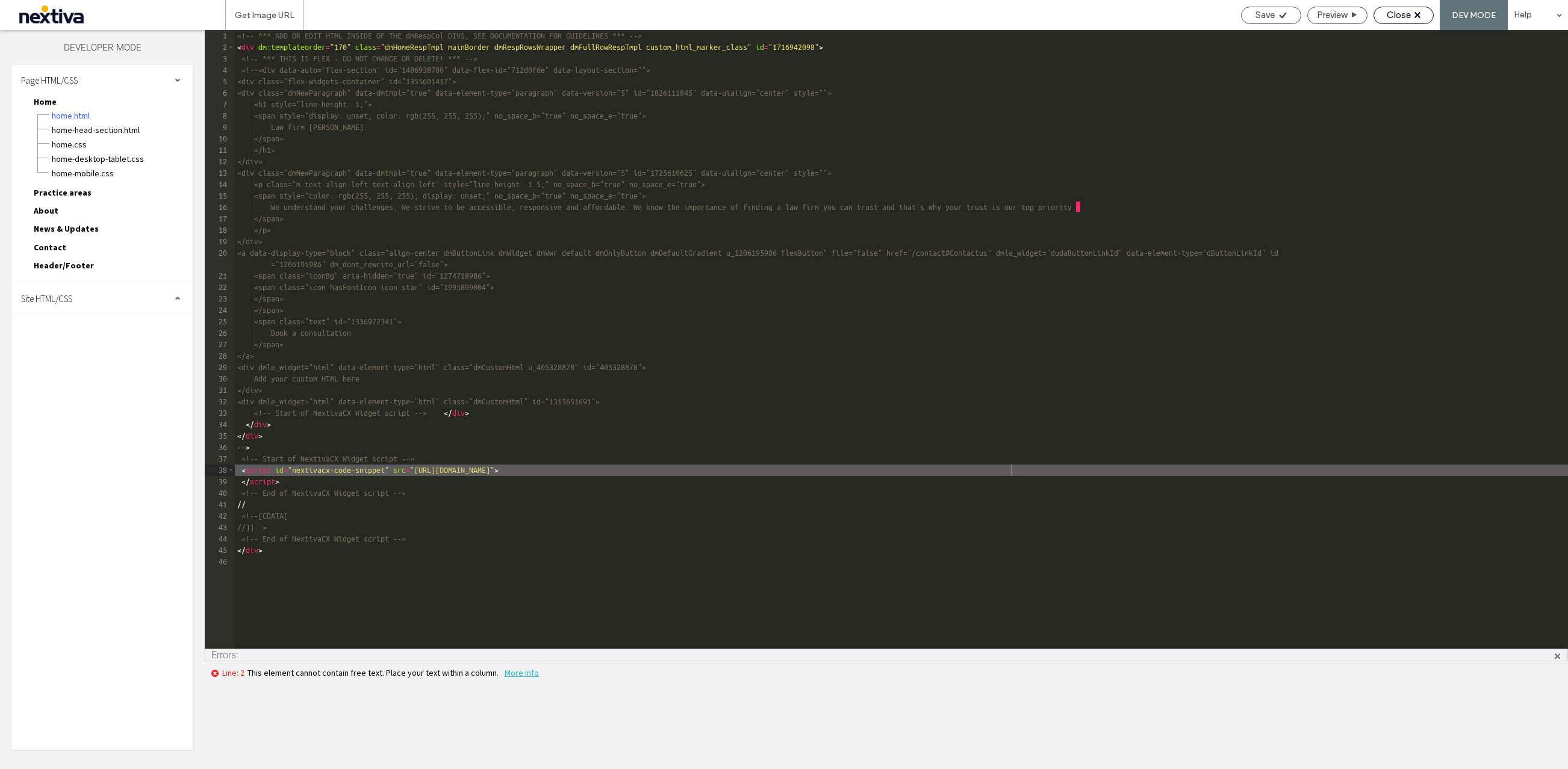
click at [1396, 11] on span "Close" at bounding box center [1399, 15] width 24 height 11
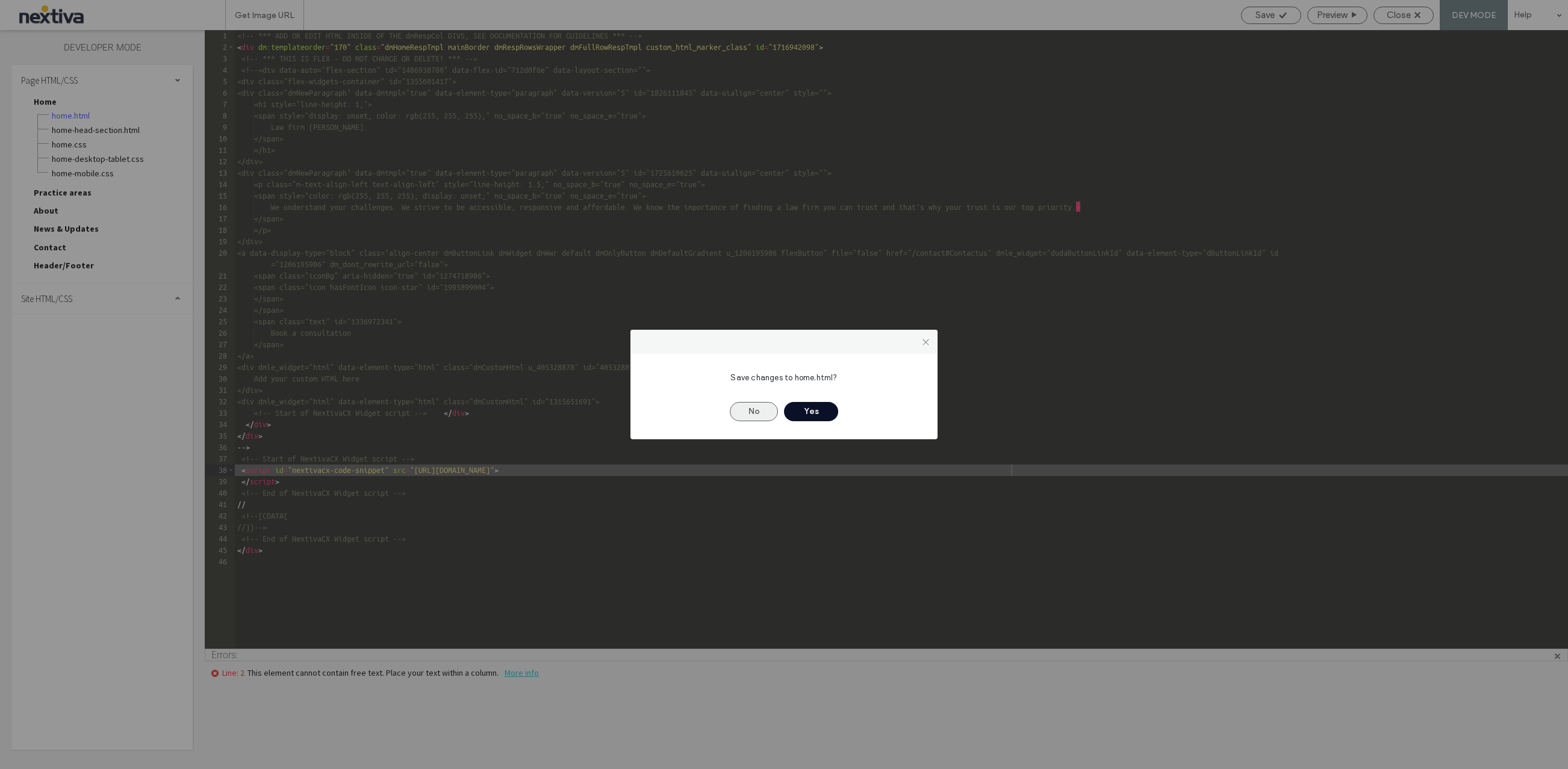
click at [757, 415] on button "No" at bounding box center [754, 412] width 49 height 19
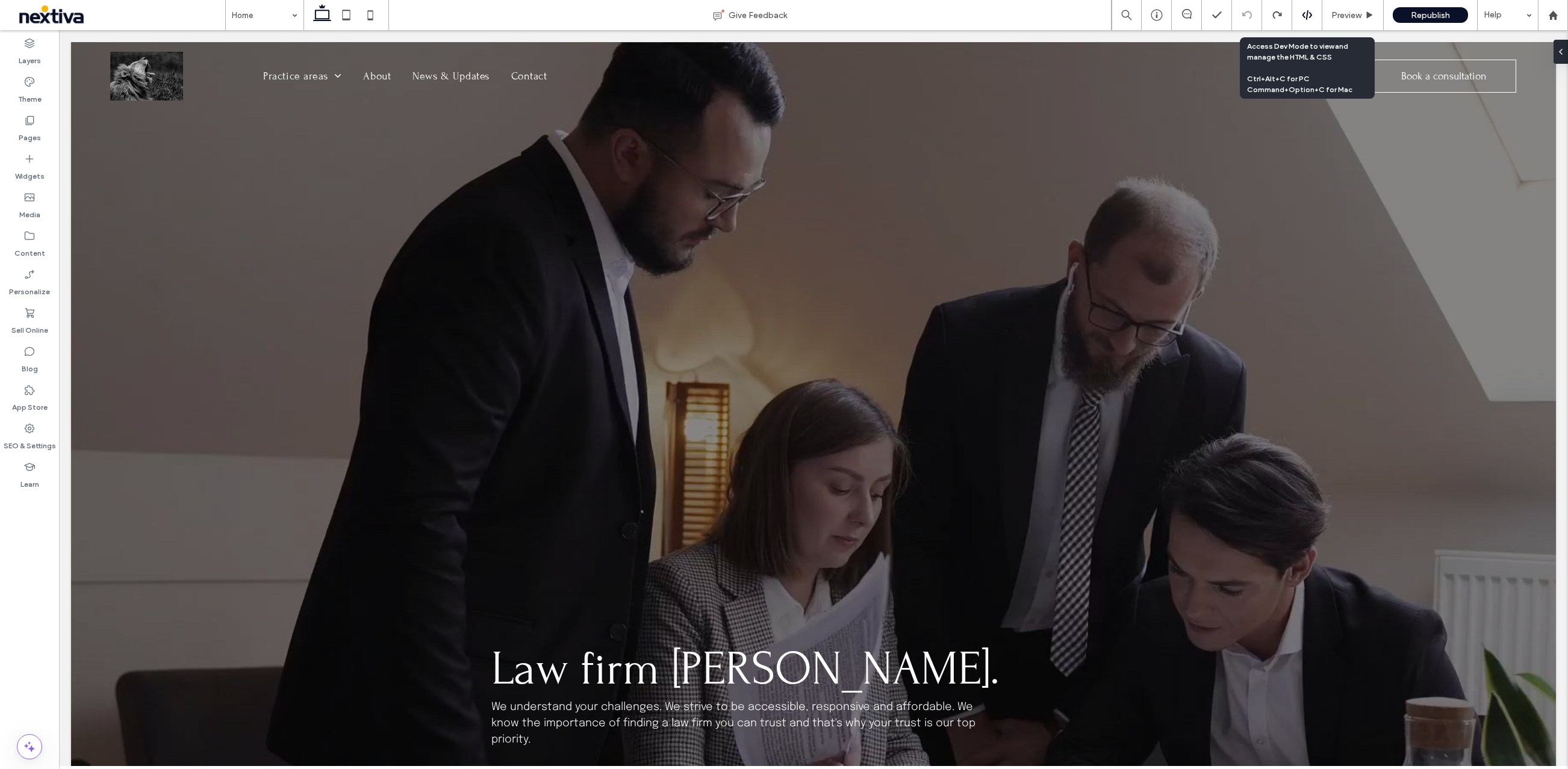
click at [1307, 20] on icon at bounding box center [1307, 15] width 11 height 11
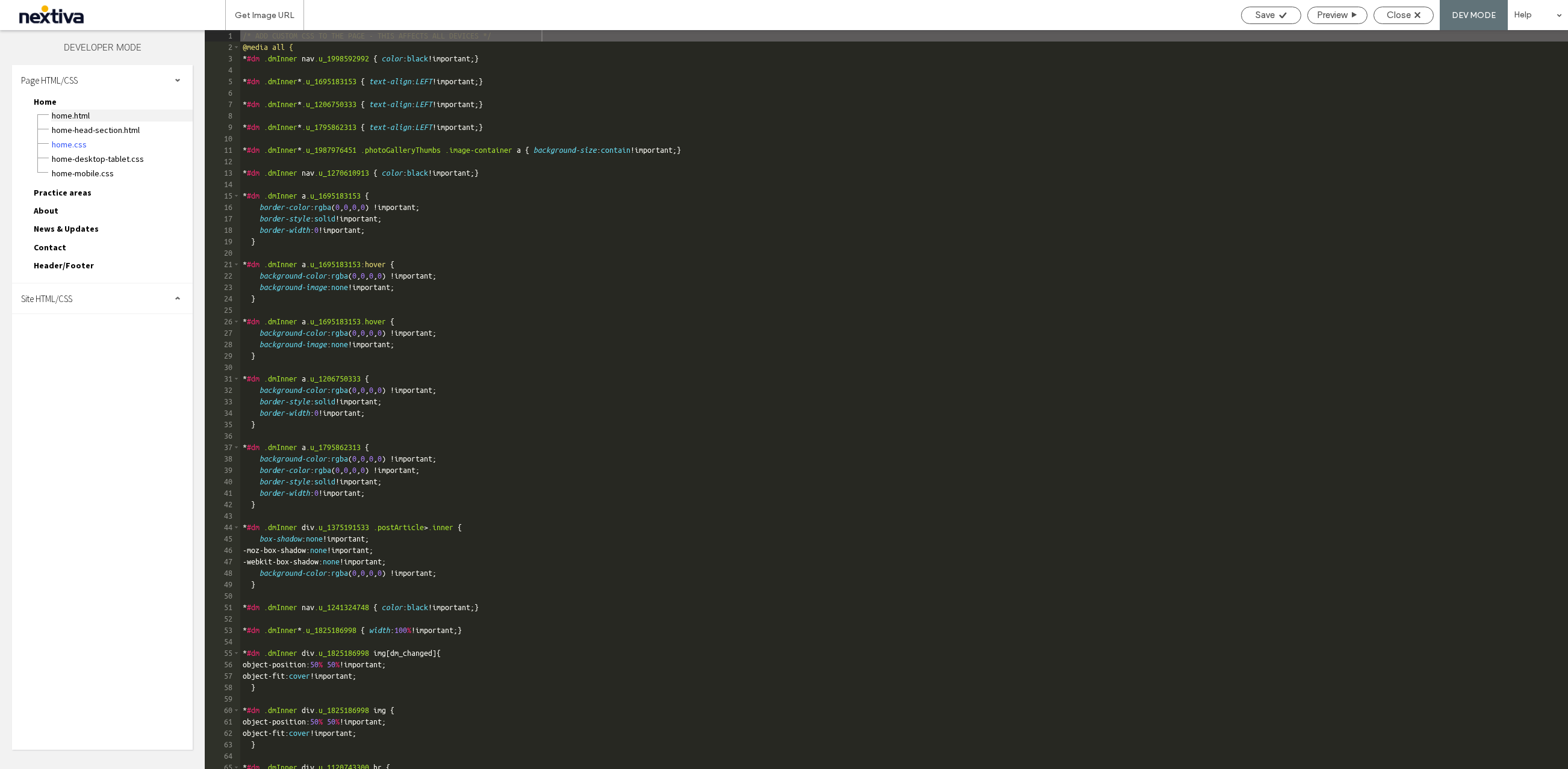
click at [78, 120] on span "Home.html" at bounding box center [121, 115] width 142 height 12
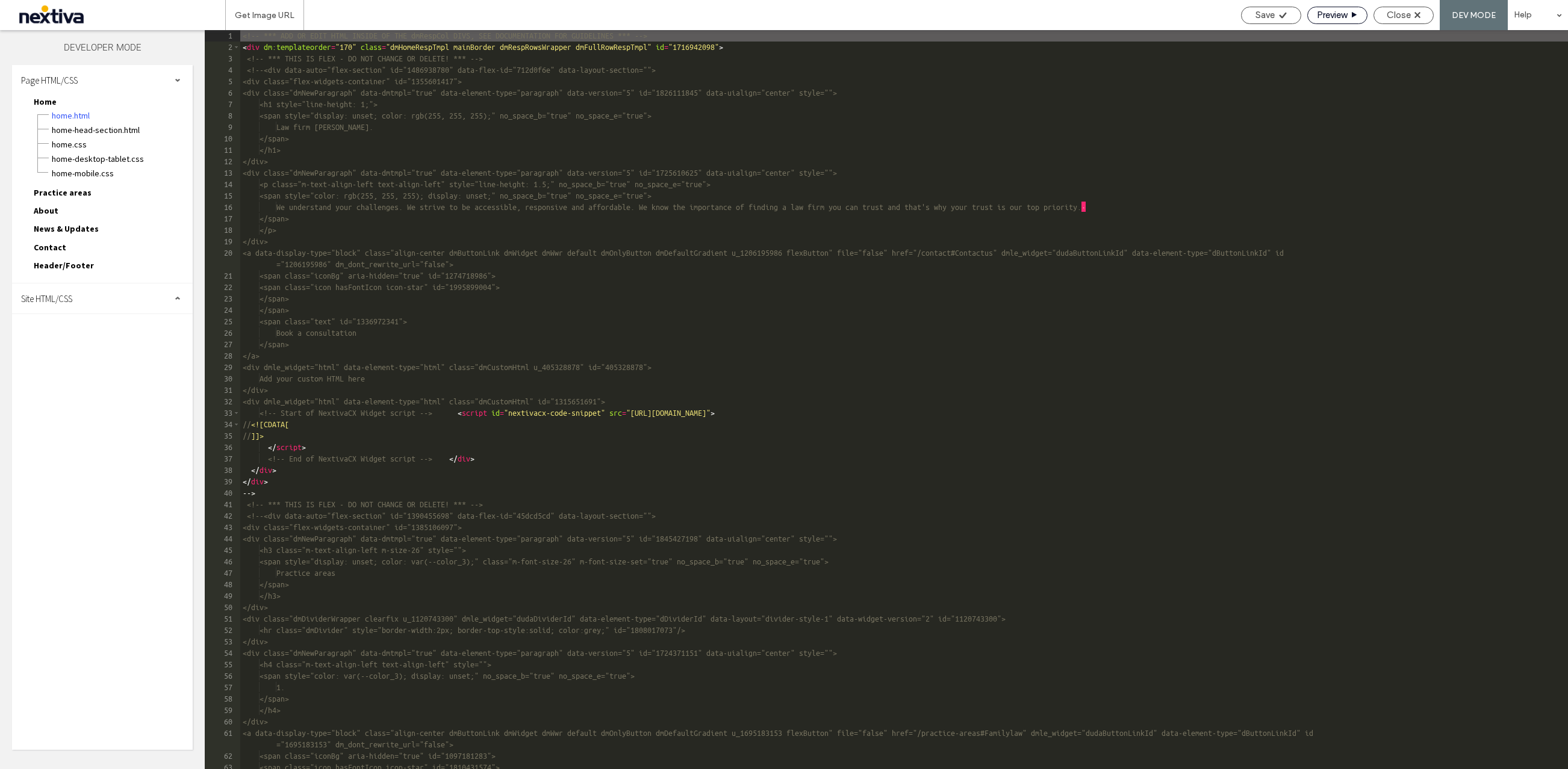
click at [1342, 20] on span "Preview" at bounding box center [1331, 15] width 30 height 11
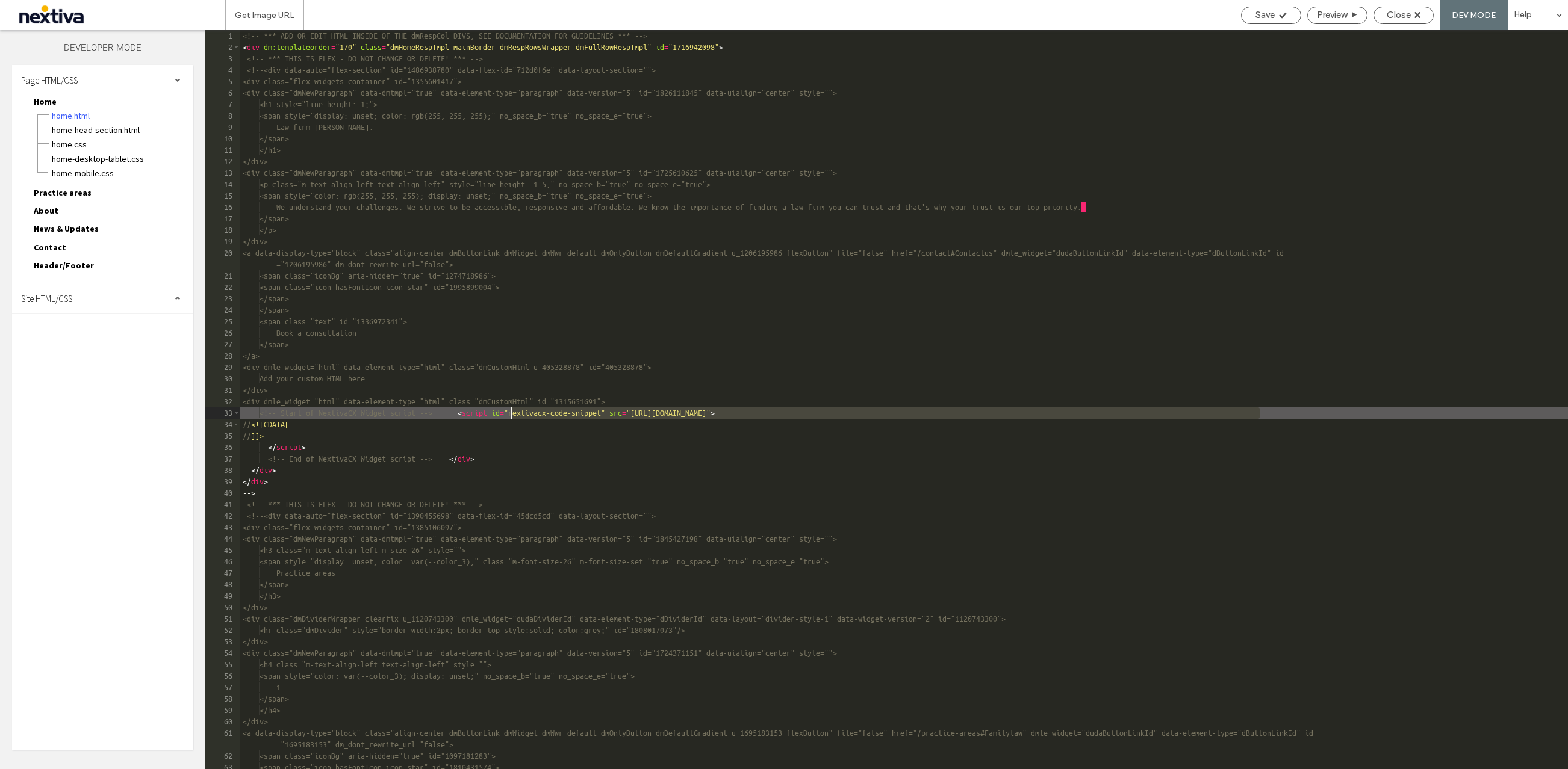
drag, startPoint x: 1261, startPoint y: 413, endPoint x: 509, endPoint y: 416, distance: 752.0
click at [509, 416] on div "<!-- *** ADD OR EDIT HTML INSIDE OF THE dmRespCol DIVS, SEE DOCUMENTATION FOR G…" at bounding box center [904, 411] width 1328 height 762
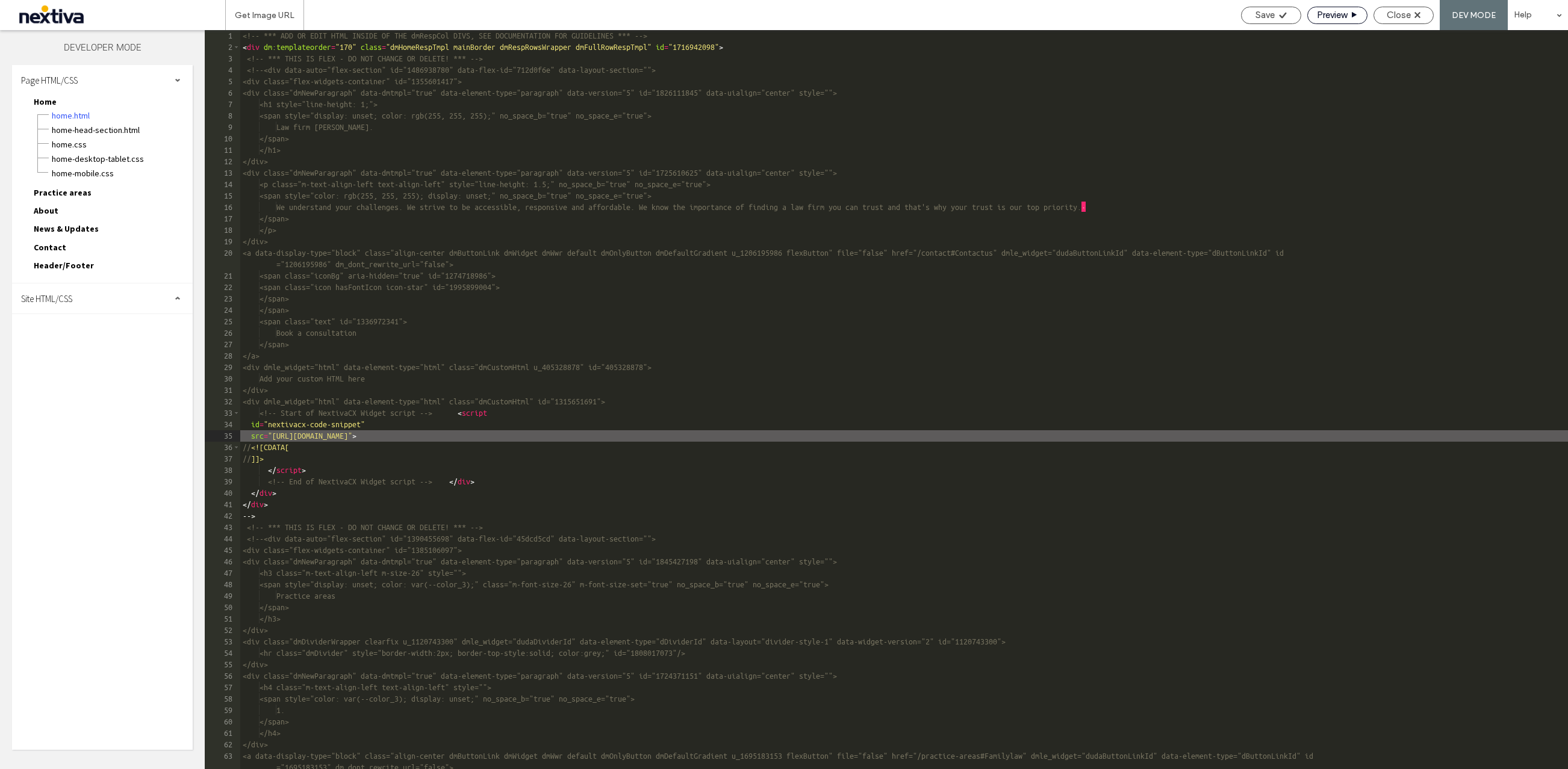
click at [1339, 19] on span "Preview" at bounding box center [1331, 15] width 30 height 11
click at [1273, 21] on div "Save" at bounding box center [1271, 15] width 60 height 18
click at [1263, 17] on span "Save" at bounding box center [1265, 15] width 19 height 11
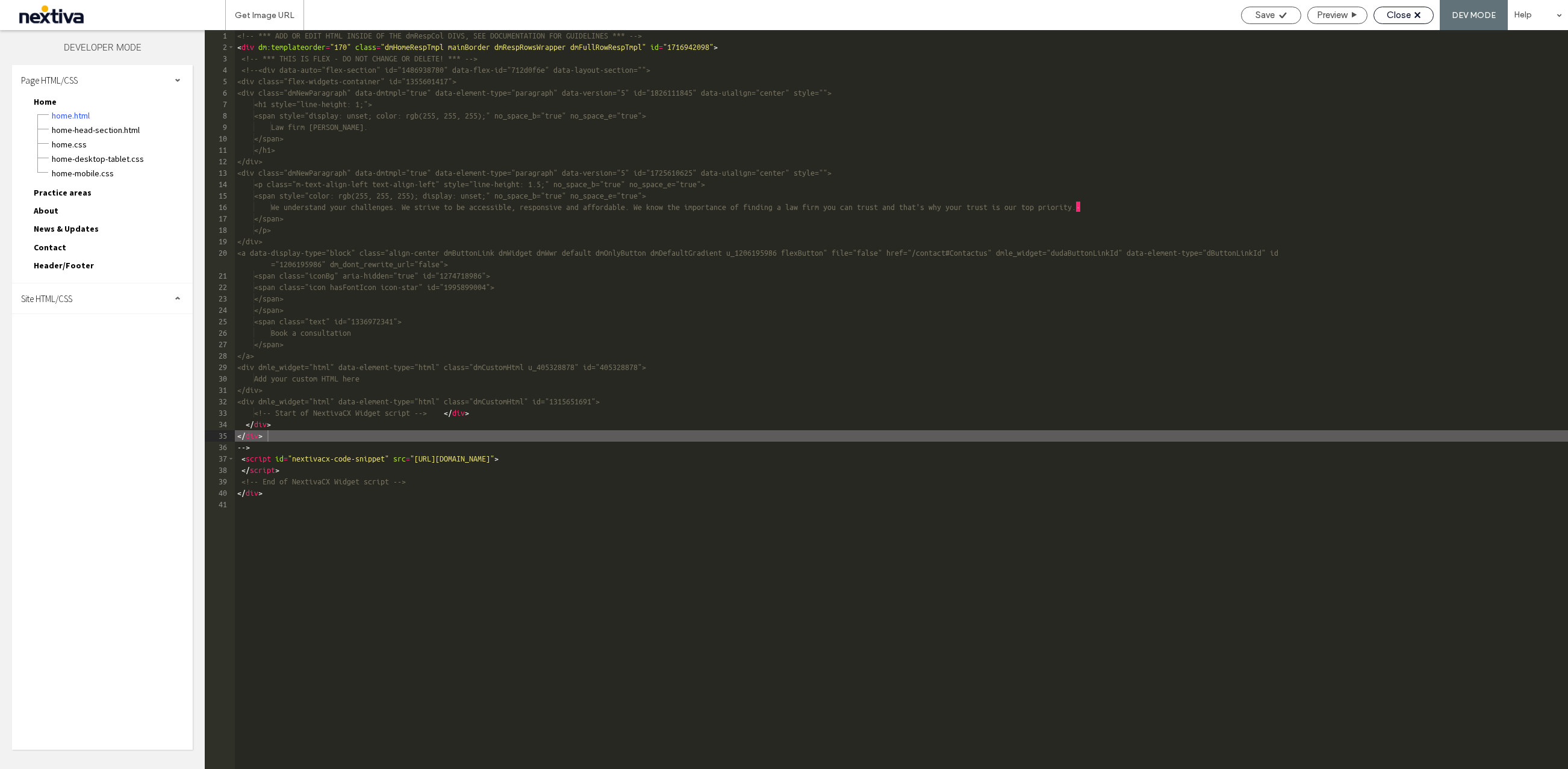
click at [1392, 13] on span "Close" at bounding box center [1399, 15] width 24 height 11
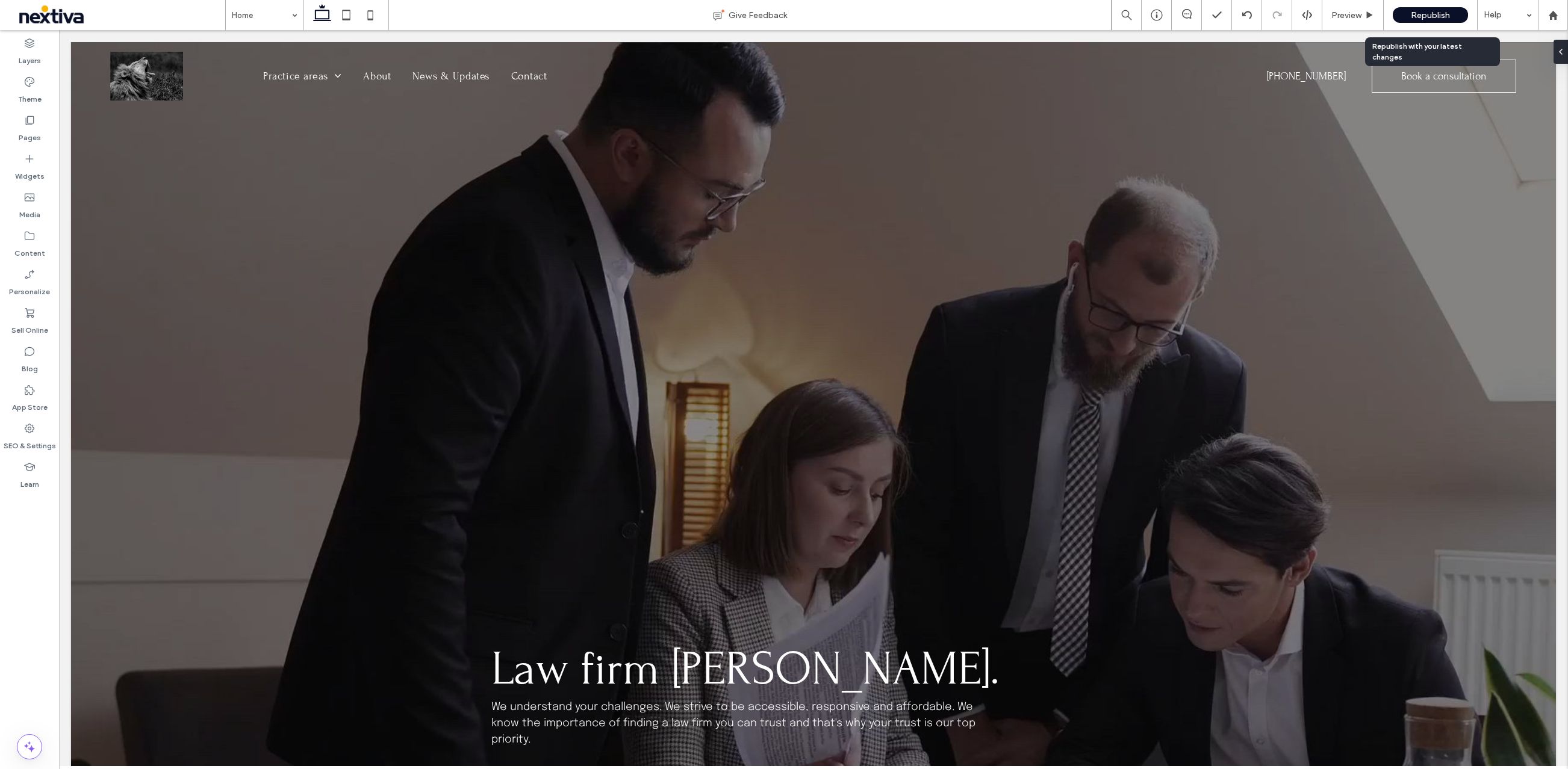
click at [1420, 15] on span "Republish" at bounding box center [1430, 15] width 39 height 11
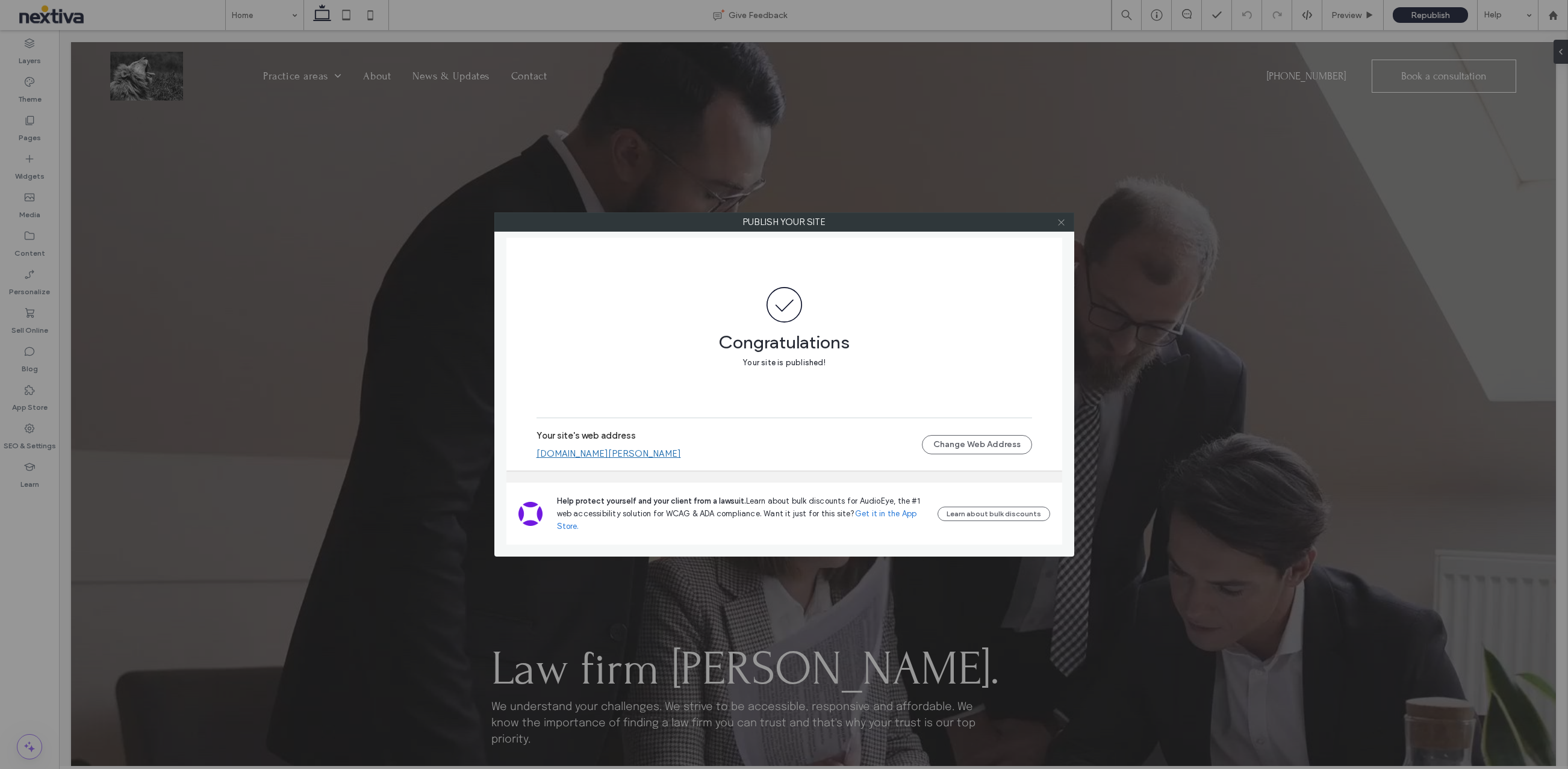
click at [1060, 225] on icon at bounding box center [1061, 222] width 9 height 9
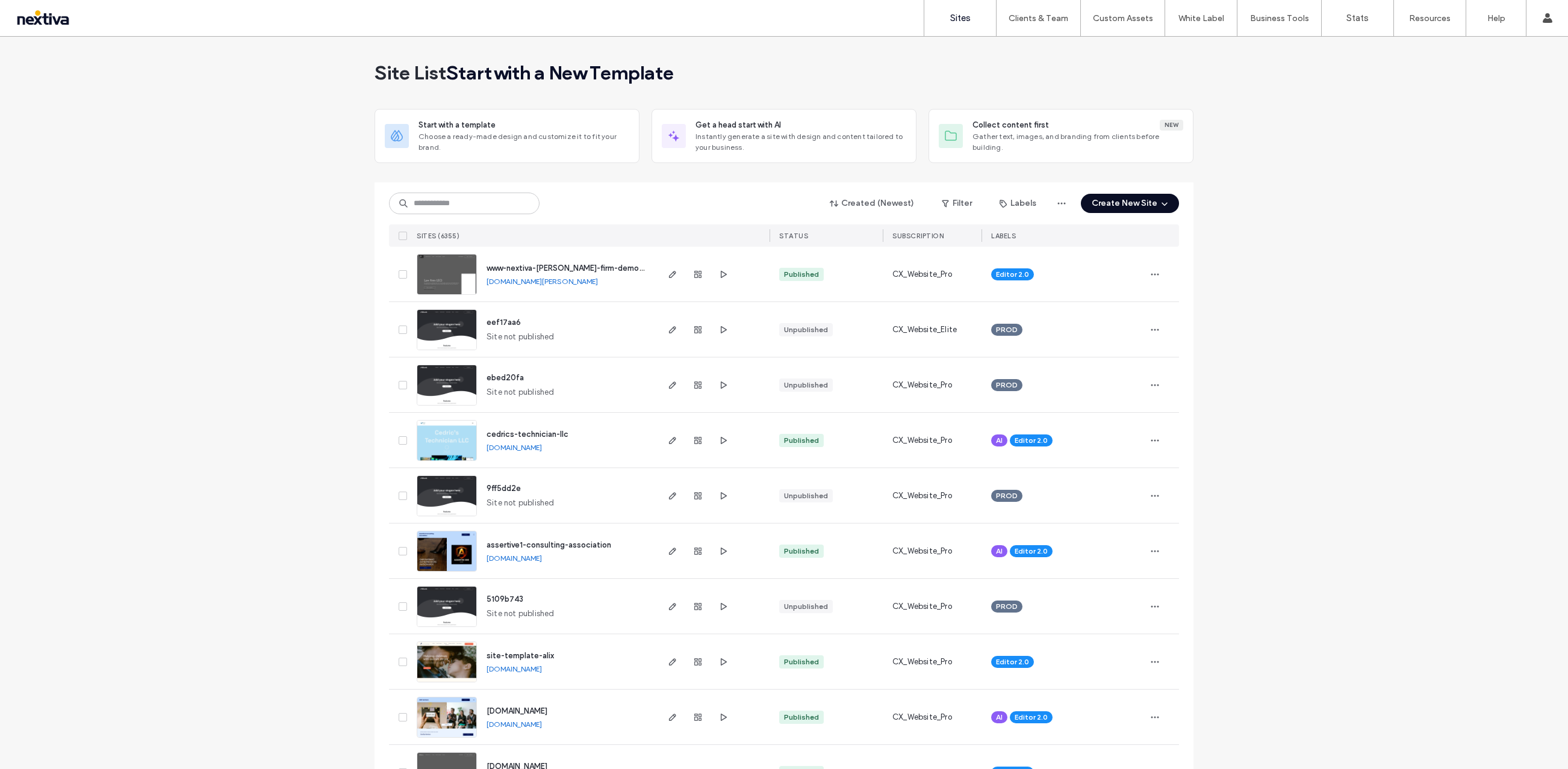
click at [1112, 203] on button "Create New Site" at bounding box center [1129, 204] width 98 height 19
click at [1163, 294] on div "Get a head start with AI" at bounding box center [1166, 293] width 86 height 12
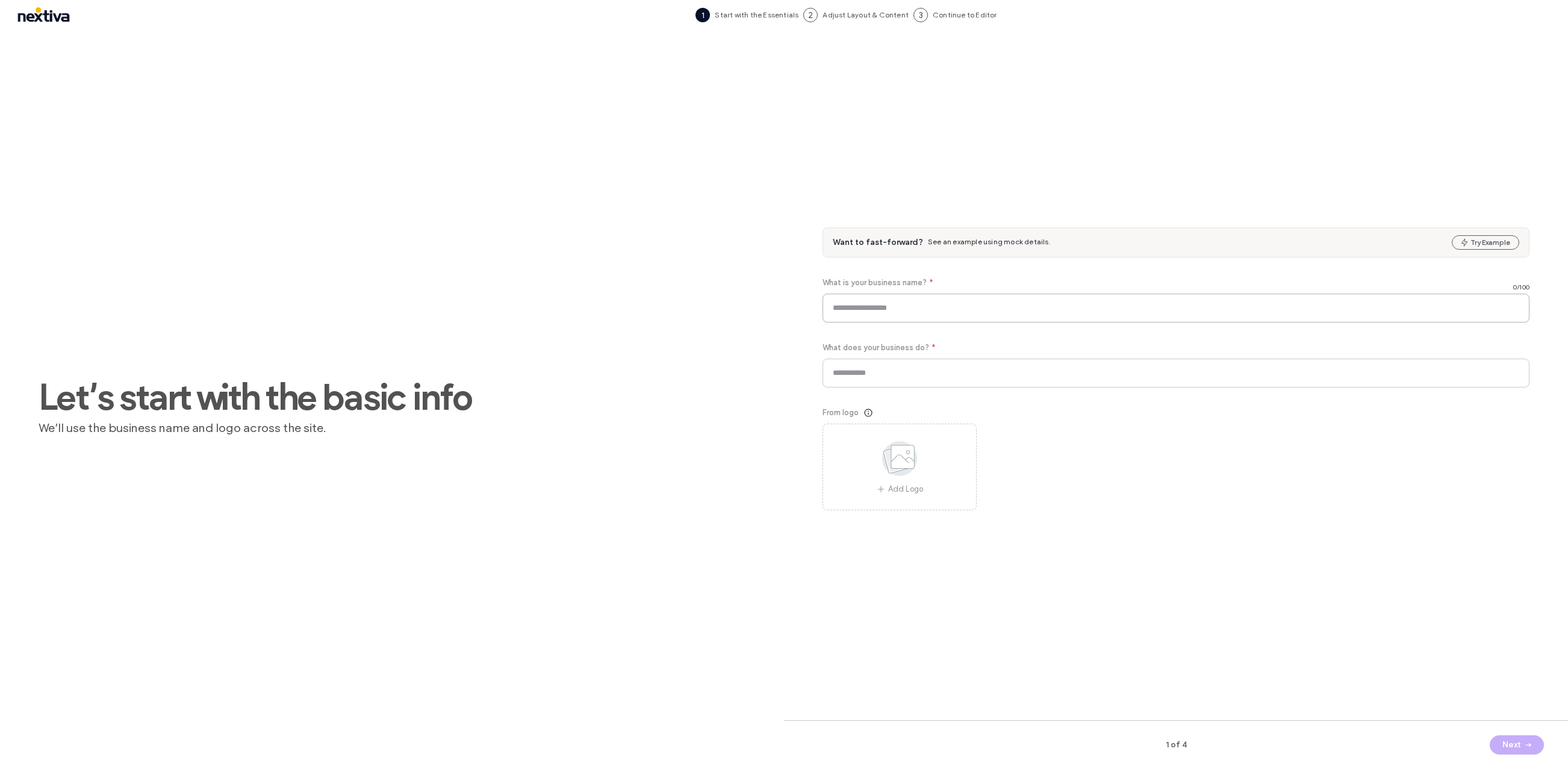
click at [1163, 294] on input at bounding box center [1176, 308] width 707 height 29
type input "**********"
click at [1515, 742] on button "Next" at bounding box center [1516, 745] width 54 height 19
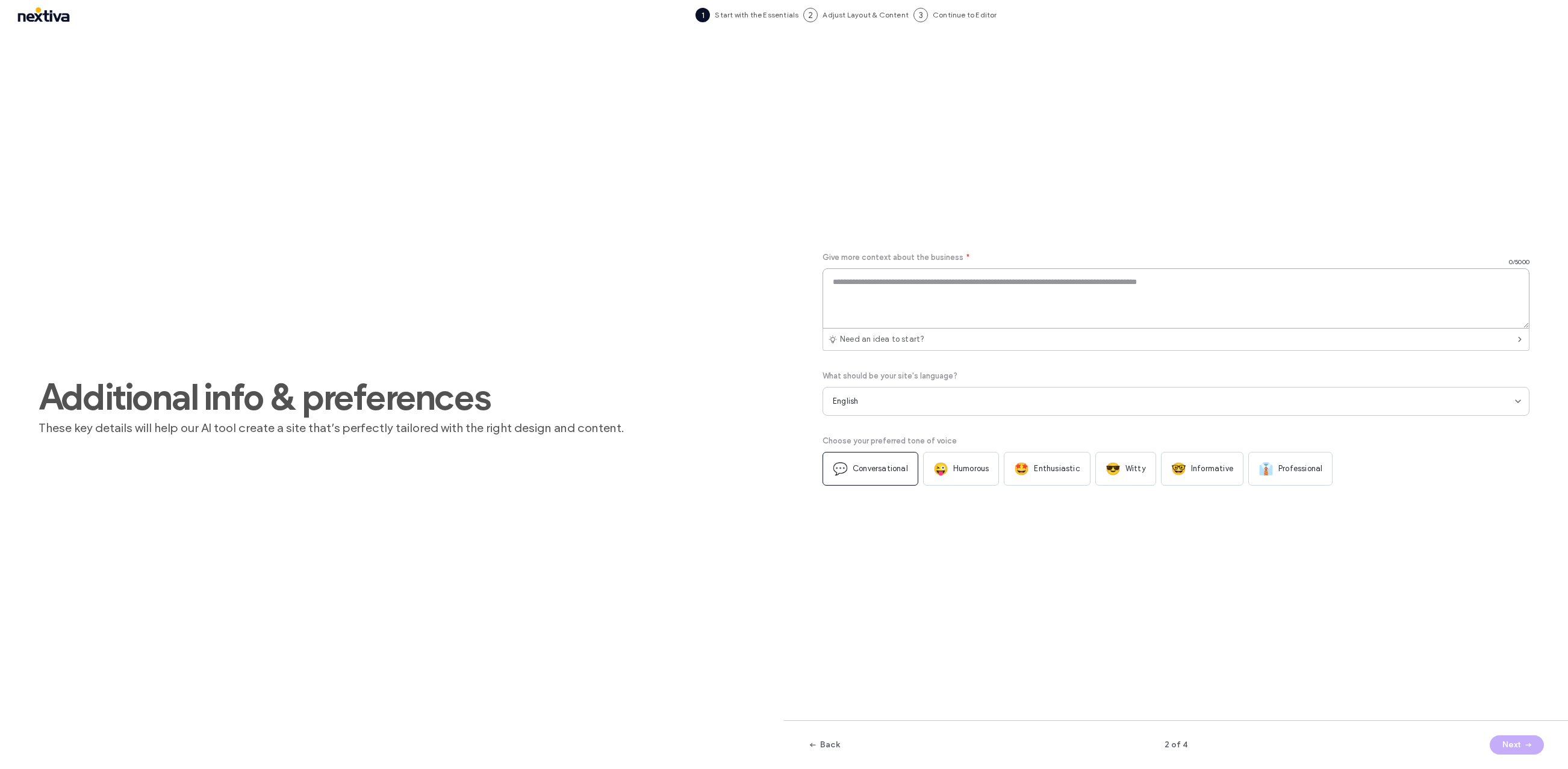
click at [968, 287] on textarea at bounding box center [1176, 298] width 707 height 60
click at [923, 283] on textarea at bounding box center [1176, 298] width 707 height 60
paste textarea "**********"
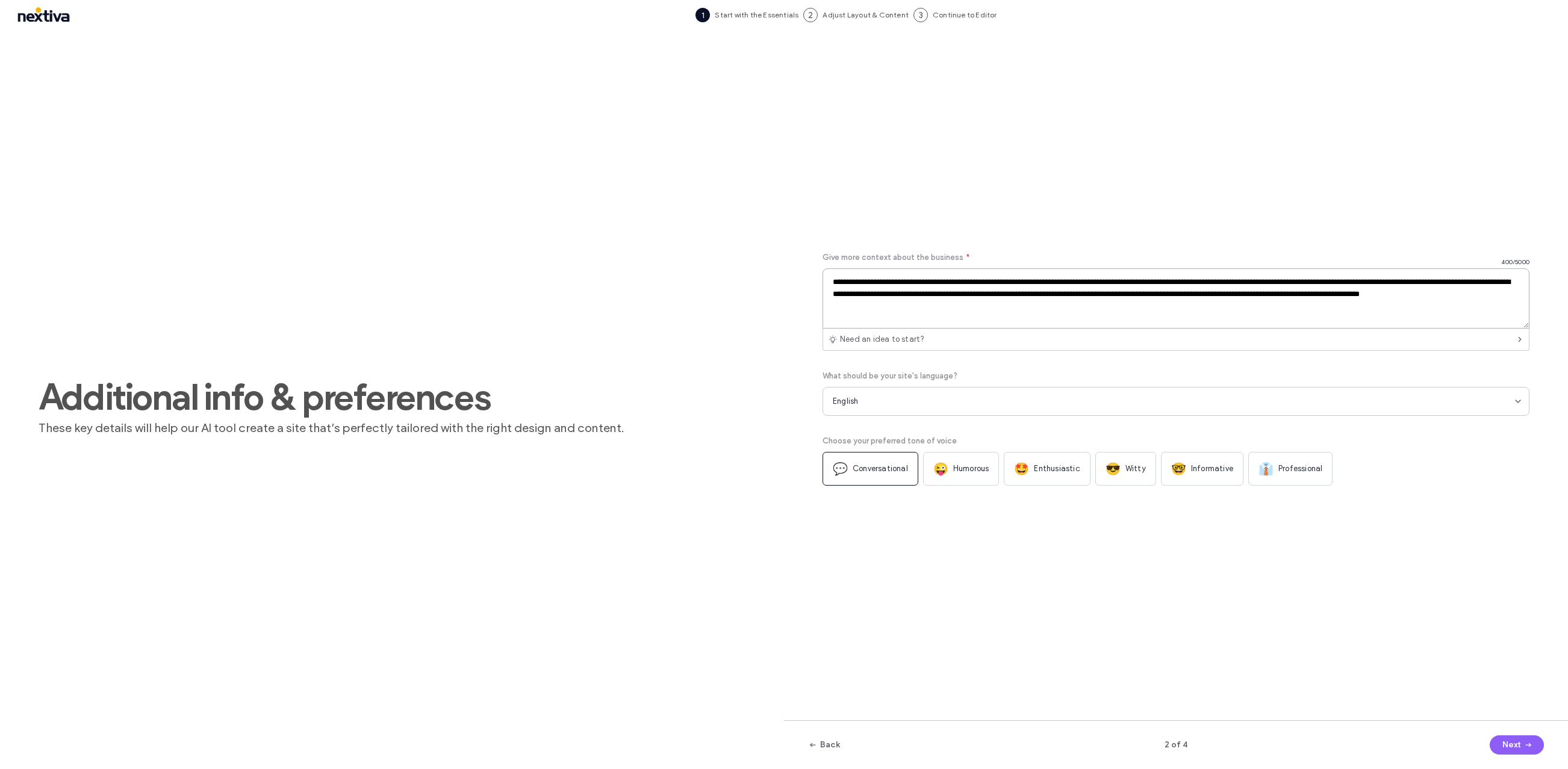
type textarea "**********"
click at [951, 459] on div "😜 Humorous" at bounding box center [961, 469] width 76 height 34
click at [1524, 747] on icon "button" at bounding box center [1528, 745] width 10 height 10
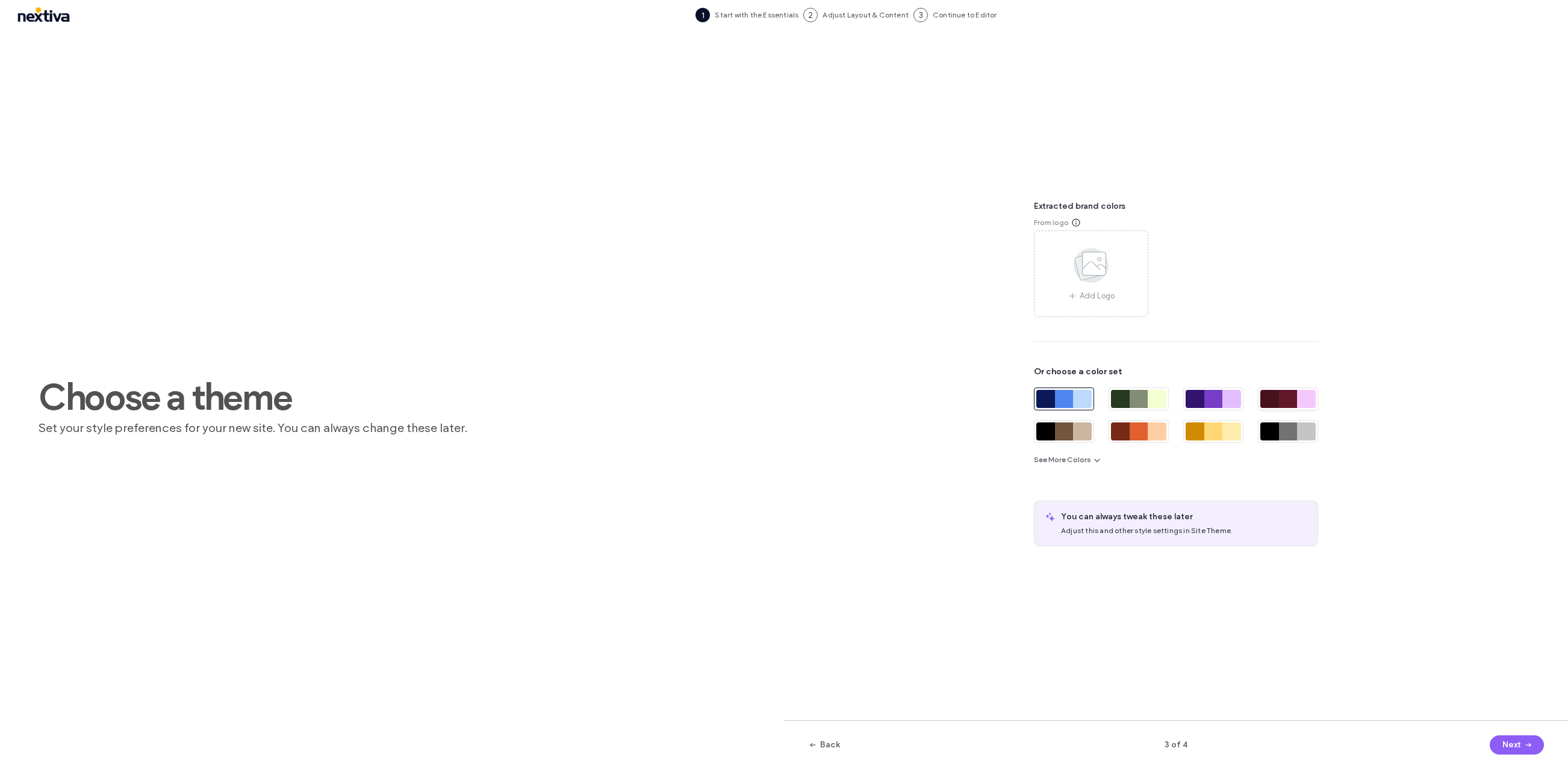
click at [1288, 404] on div at bounding box center [1287, 399] width 19 height 18
click at [1502, 744] on button "Next" at bounding box center [1516, 745] width 54 height 19
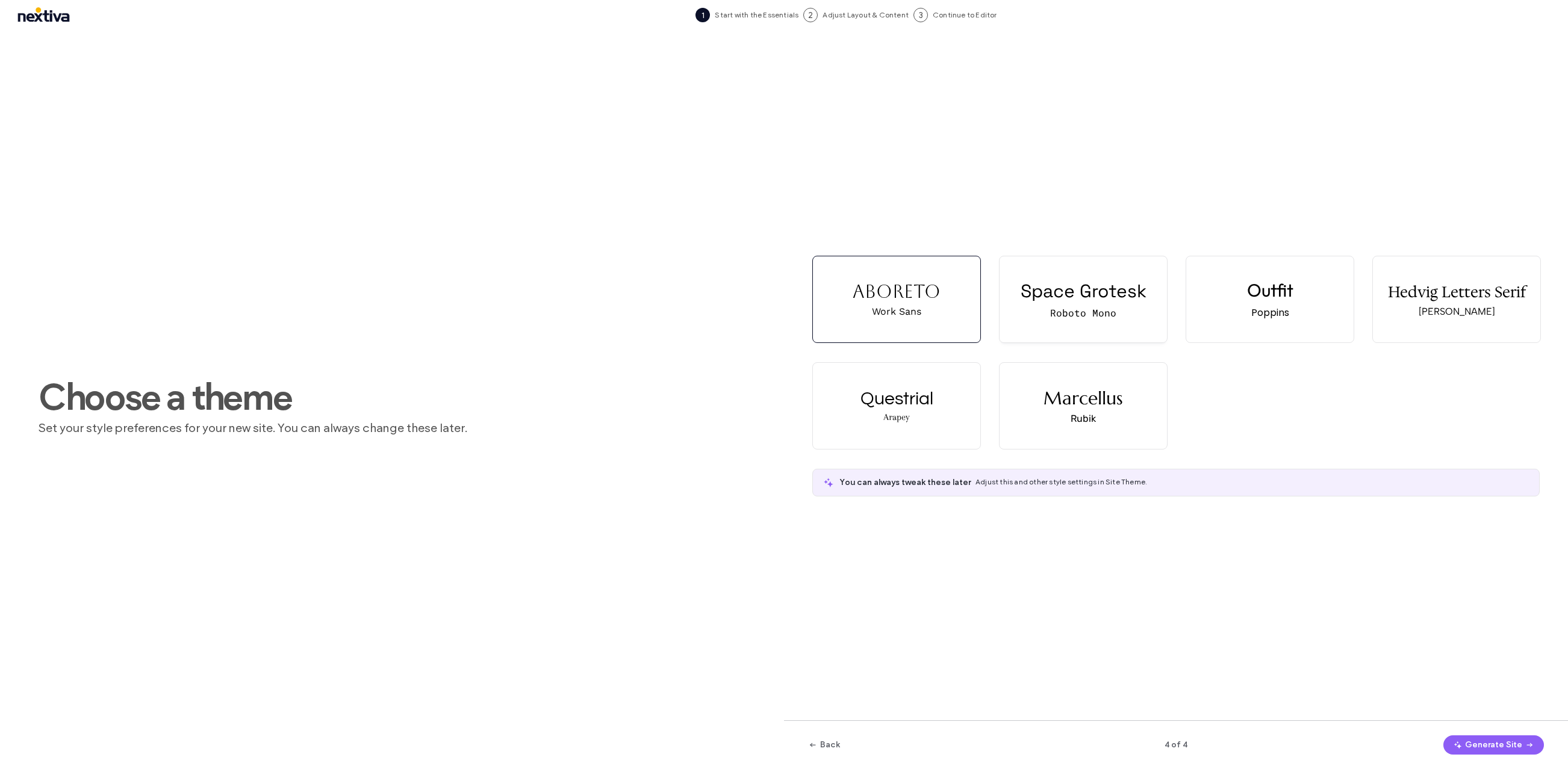
click at [1090, 324] on div "Space Grotesk Roboto Mono" at bounding box center [1083, 299] width 167 height 86
click at [1483, 745] on button "Generate Site" at bounding box center [1494, 745] width 100 height 19
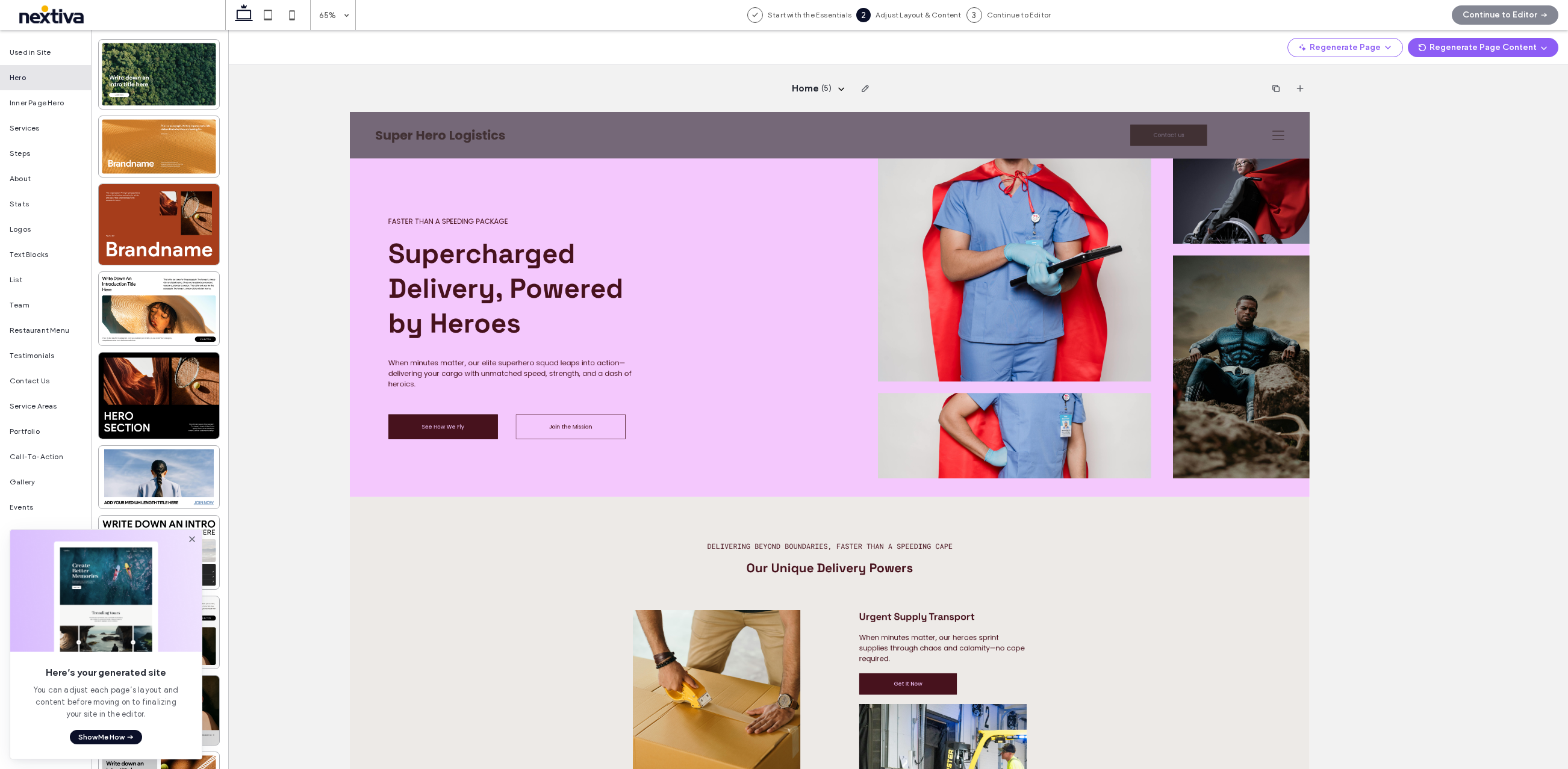
click at [1381, 235] on div "Home ( 5 )" at bounding box center [829, 399] width 1476 height 739
click at [1398, 437] on img at bounding box center [1372, 355] width 421 height 343
click at [1471, 49] on button "Regenerate Page Content" at bounding box center [1483, 48] width 150 height 19
click at [1463, 99] on span "Regenerate Images Only" at bounding box center [1483, 101] width 91 height 12
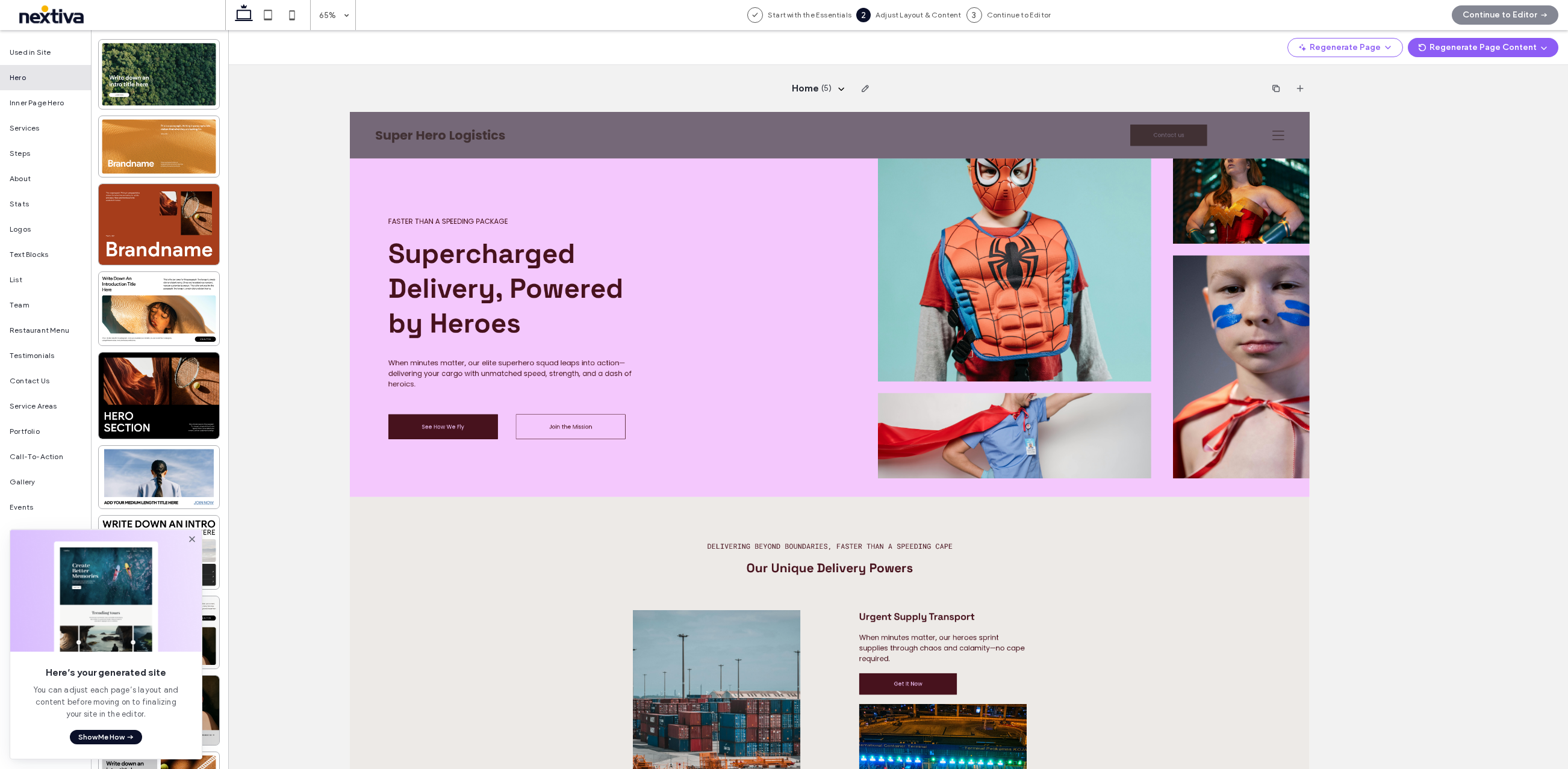
click at [1495, 18] on div "Continue to Editor" at bounding box center [1505, 15] width 126 height 30
click at [172, 221] on div at bounding box center [159, 225] width 121 height 81
click at [142, 222] on div at bounding box center [159, 225] width 121 height 81
click at [196, 537] on icon at bounding box center [192, 539] width 10 height 10
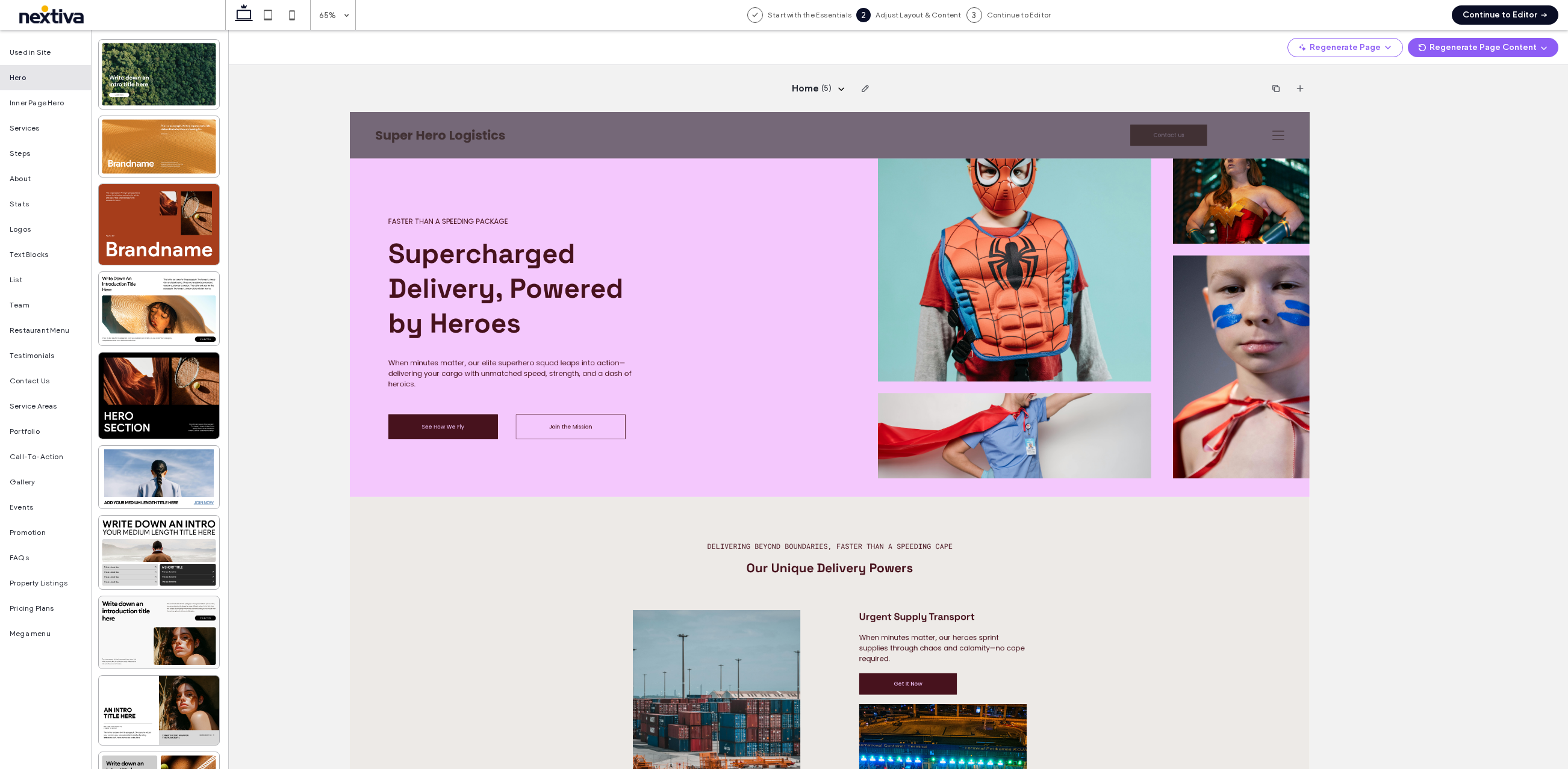
click at [1475, 20] on button "Continue to Editor" at bounding box center [1505, 15] width 107 height 19
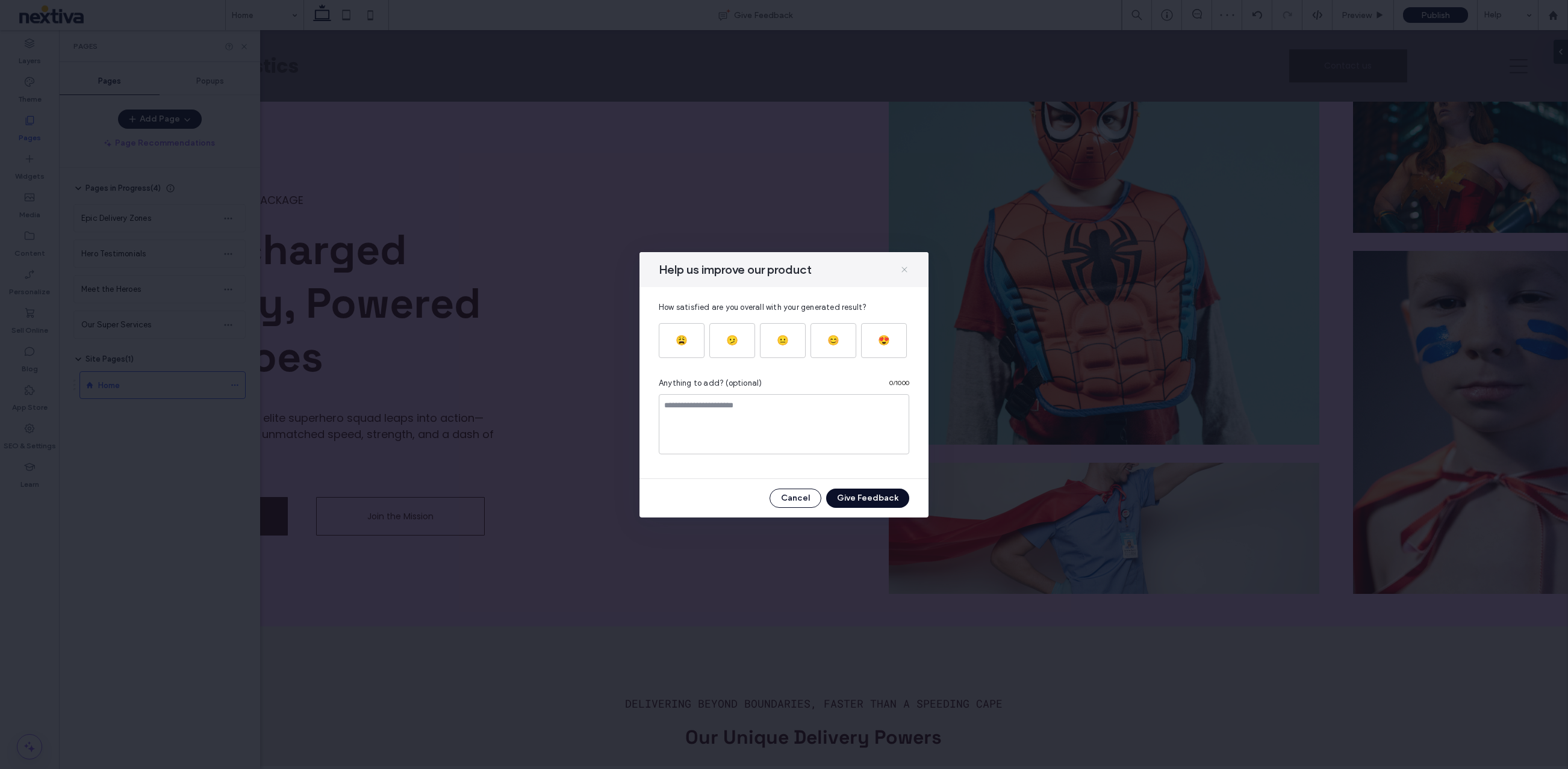
click at [905, 269] on icon at bounding box center [905, 269] width 10 height 10
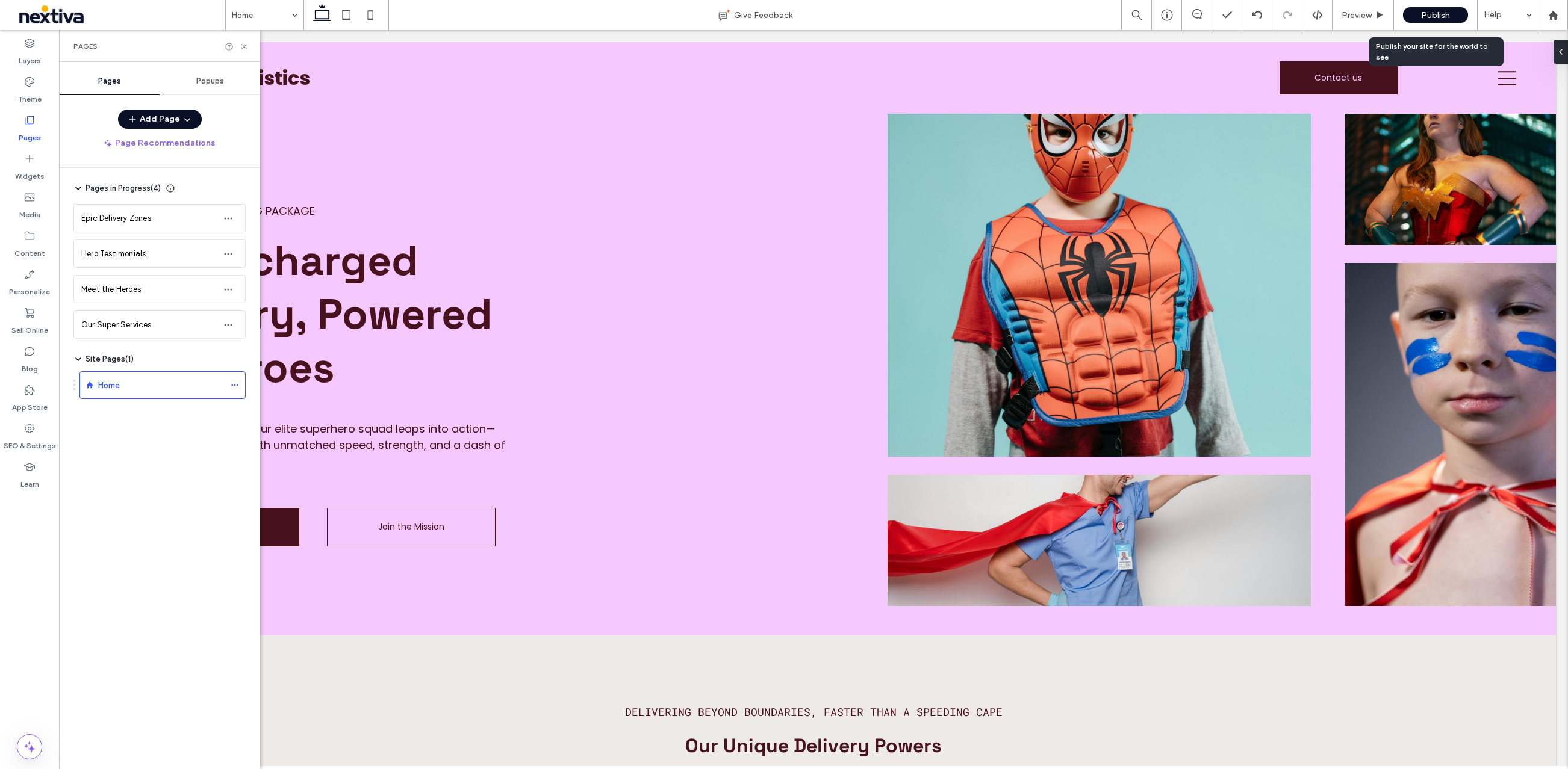
click at [1434, 19] on span "Publish" at bounding box center [1435, 15] width 29 height 11
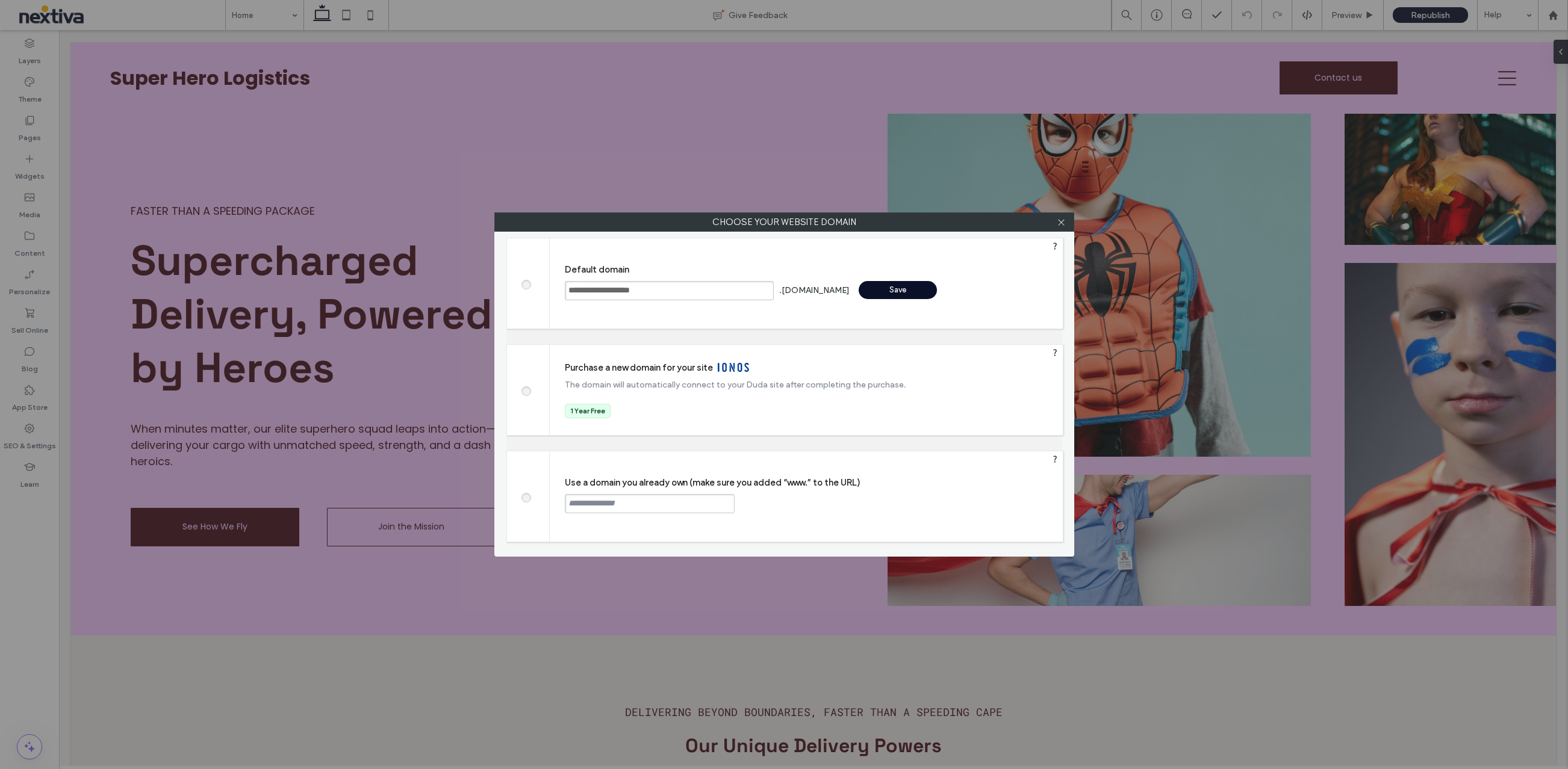
click at [880, 285] on div "Save" at bounding box center [897, 289] width 78 height 18
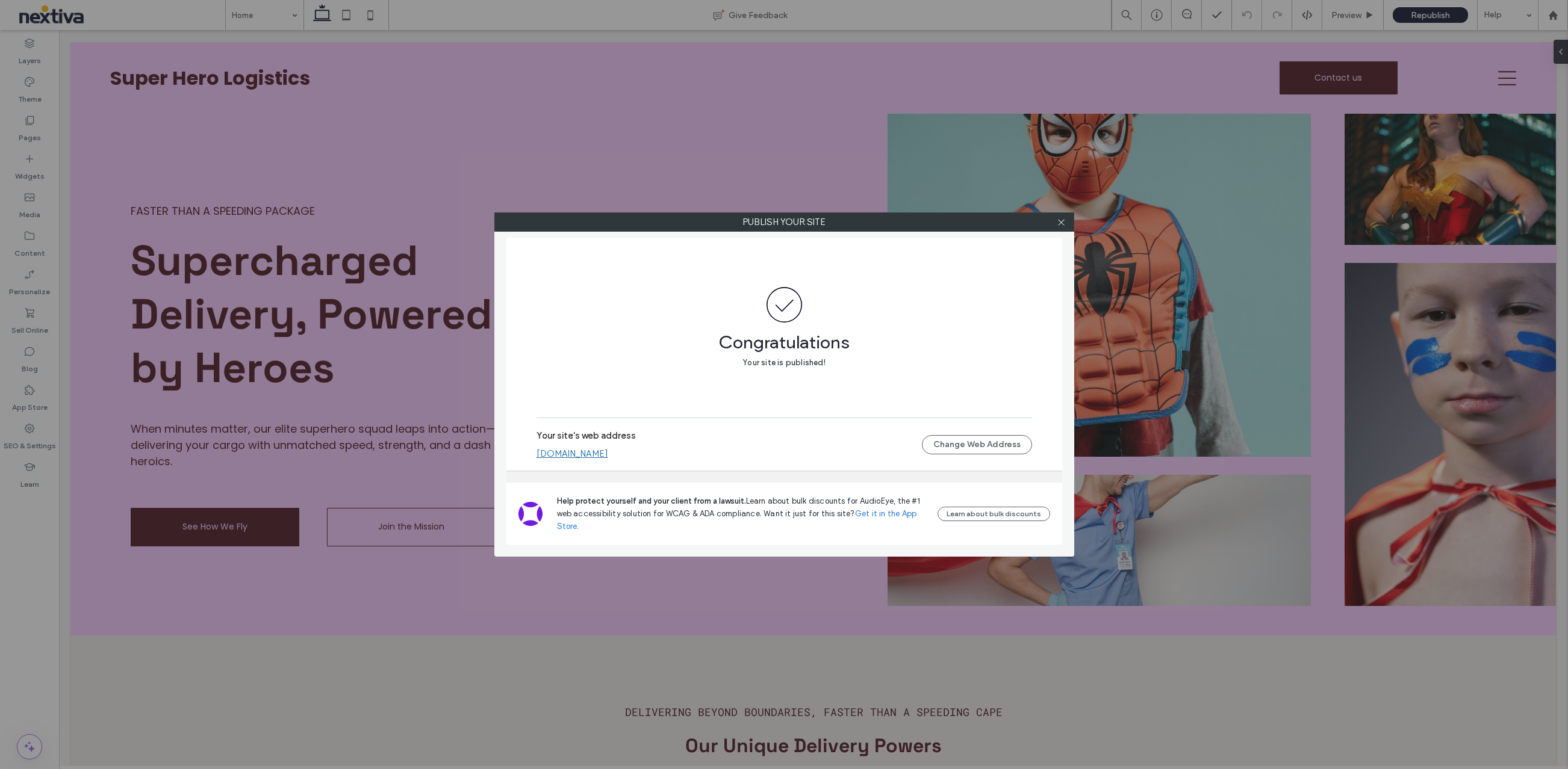
drag, startPoint x: 685, startPoint y: 454, endPoint x: 682, endPoint y: 467, distance: 13.3
click at [681, 467] on div "Your site's web address super-hero-logistics.nextiva.site Change Web Address" at bounding box center [784, 443] width 495 height 53
drag, startPoint x: 672, startPoint y: 454, endPoint x: 542, endPoint y: 456, distance: 130.0
click at [542, 454] on div "super-hero-logistics.nextiva.site" at bounding box center [729, 453] width 385 height 11
drag, startPoint x: 533, startPoint y: 455, endPoint x: 670, endPoint y: 451, distance: 137.1
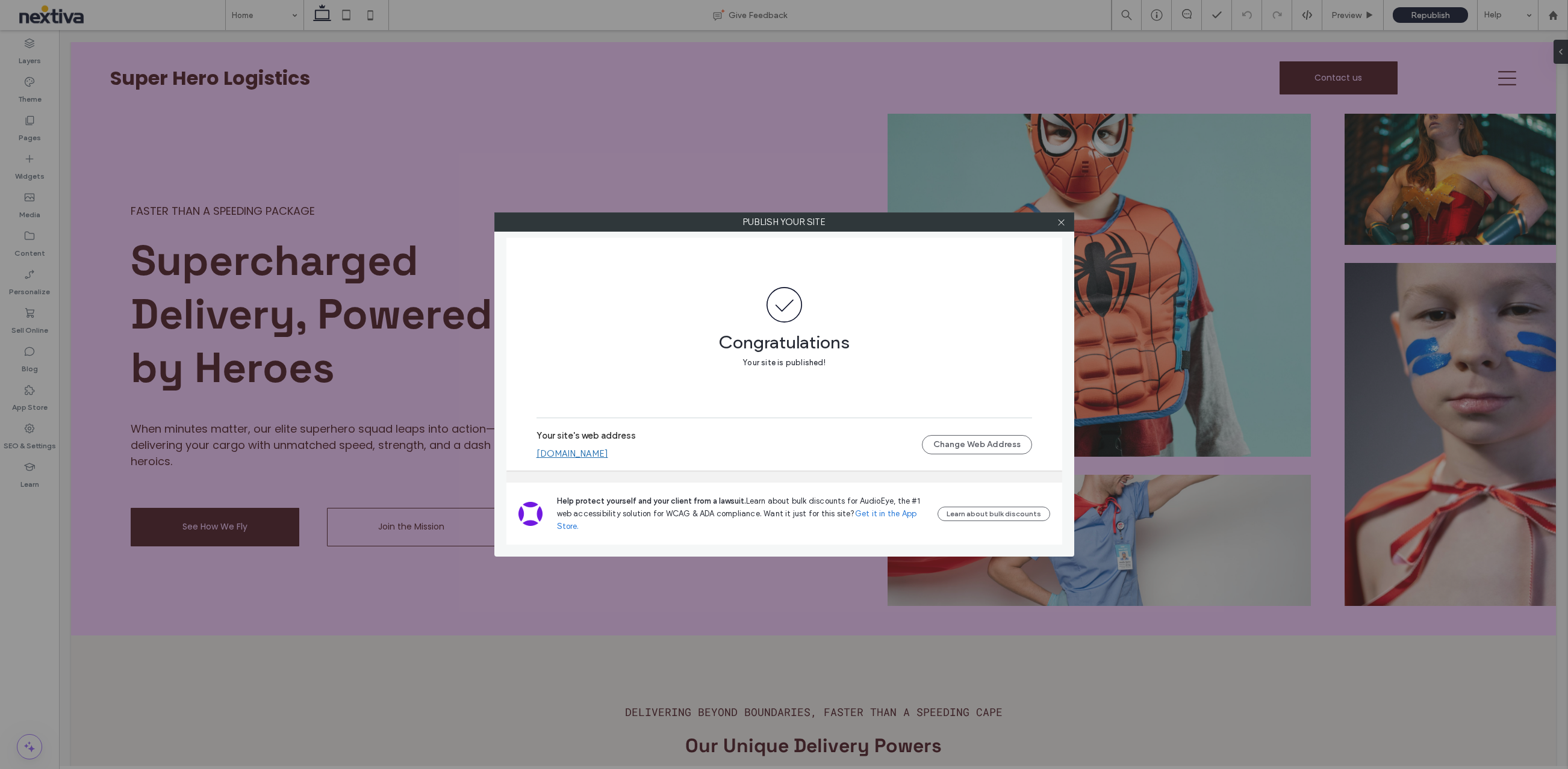
click at [664, 452] on div "Congratulations Your site is published! Your site's web address super-hero-logi…" at bounding box center [784, 354] width 556 height 233
click at [608, 455] on link "super-hero-logistics.nextiva.site" at bounding box center [572, 453] width 72 height 11
click at [1061, 225] on icon at bounding box center [1061, 222] width 9 height 9
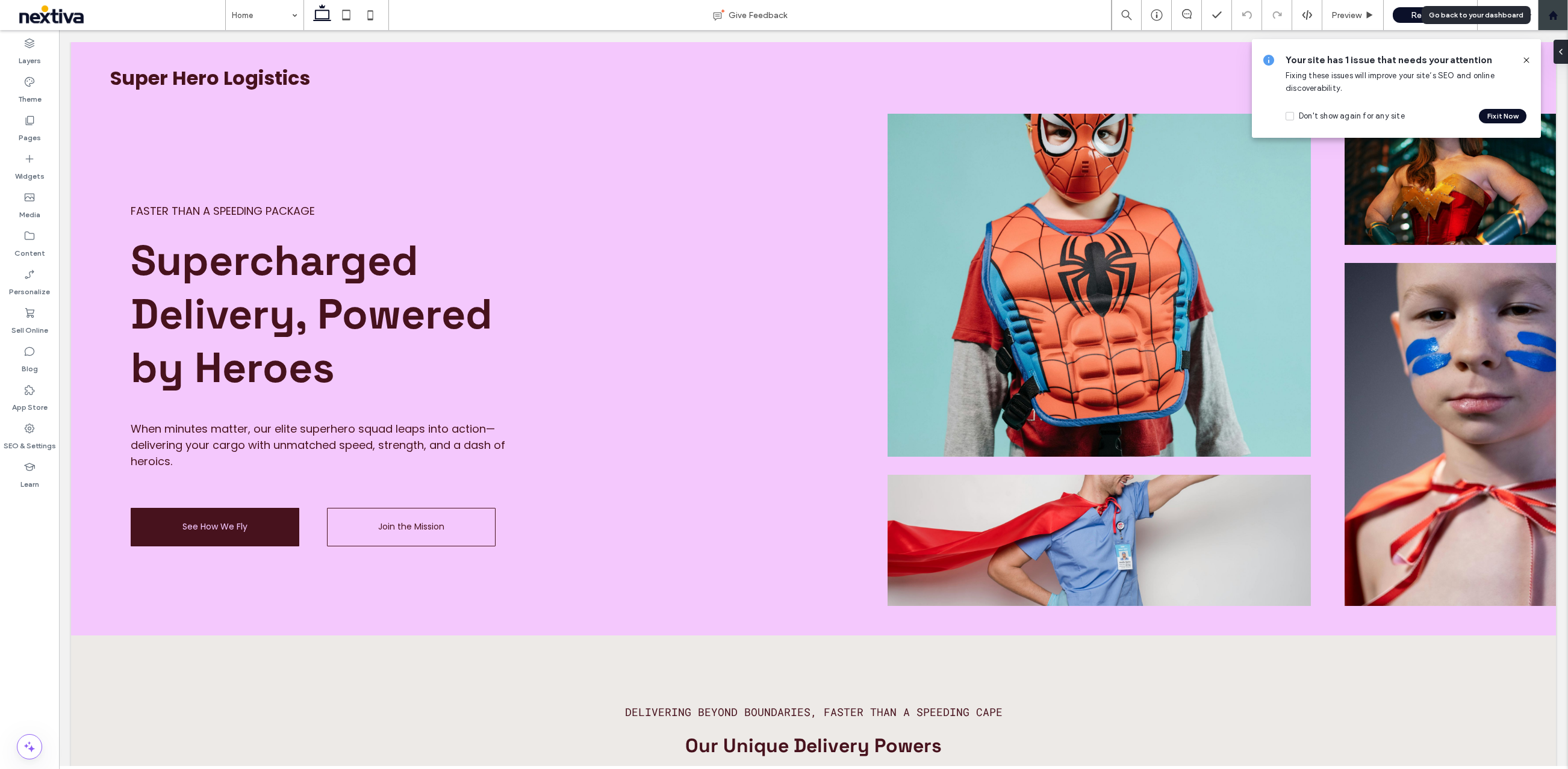
click at [1551, 20] on div at bounding box center [1552, 15] width 30 height 30
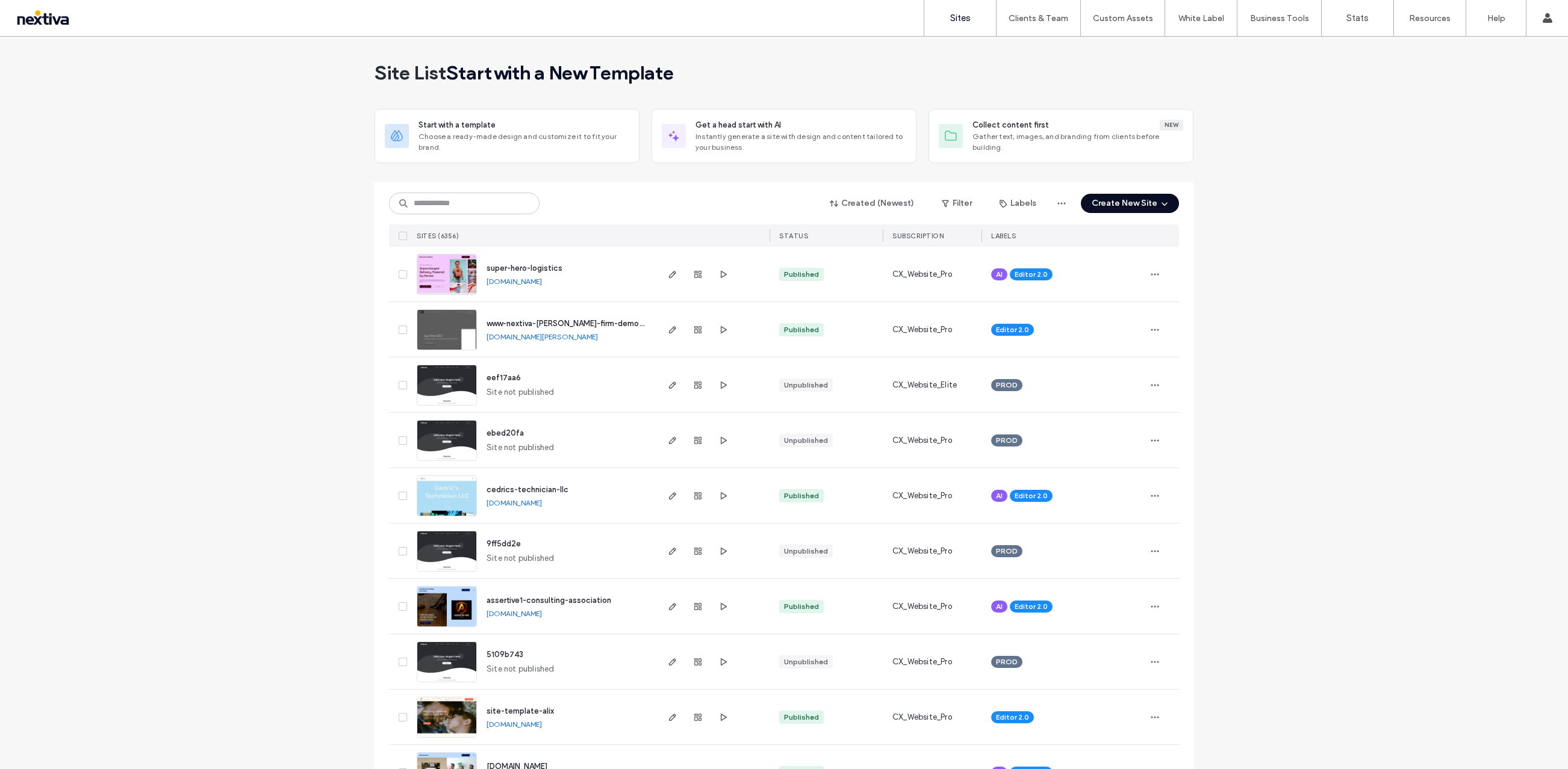
click at [1144, 201] on button "Create New Site" at bounding box center [1129, 204] width 98 height 19
click at [1146, 234] on div "Start with a template" at bounding box center [1161, 239] width 77 height 12
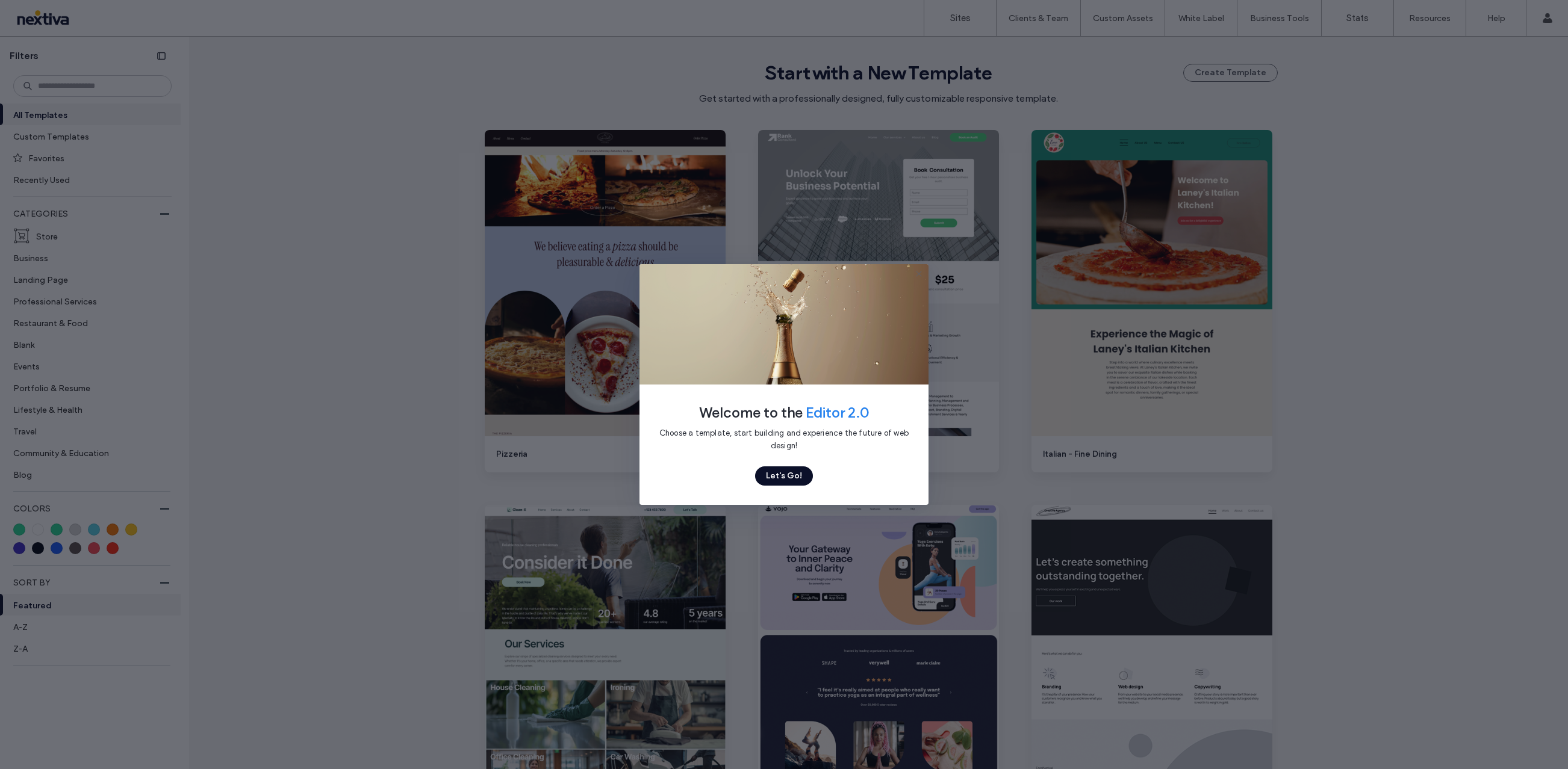
click at [1272, 263] on div "Welcome to the Editor 2.0 Choose a template, start building and experience the …" at bounding box center [784, 384] width 1568 height 769
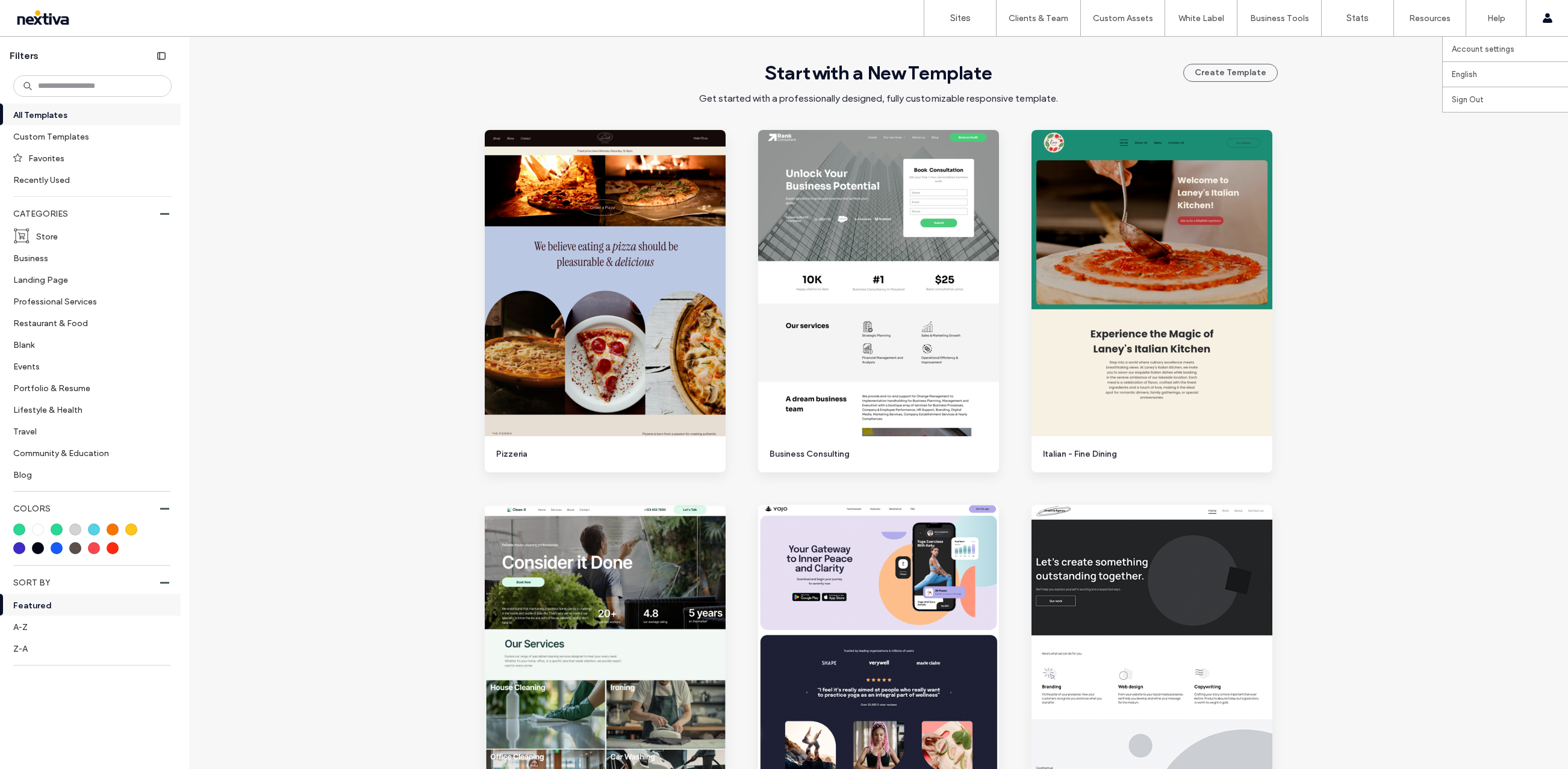
click at [1556, 20] on div "Account settings English Español ([GEOGRAPHIC_DATA]) Português Français Deutsch…" at bounding box center [1546, 18] width 42 height 36
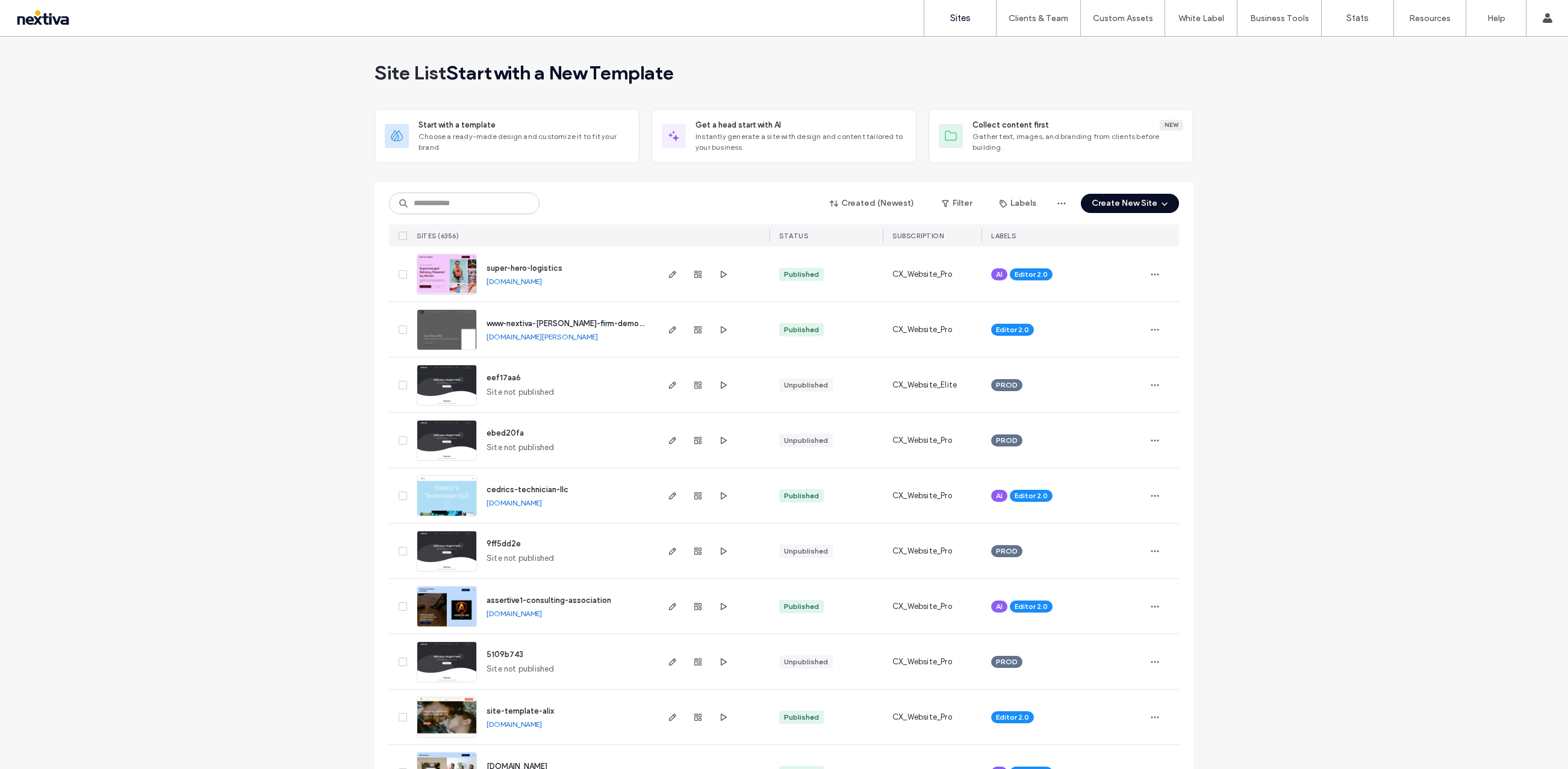
click at [1159, 201] on icon "button" at bounding box center [1164, 204] width 10 height 10
click at [1161, 293] on div "Get a head start with AI" at bounding box center [1166, 293] width 86 height 12
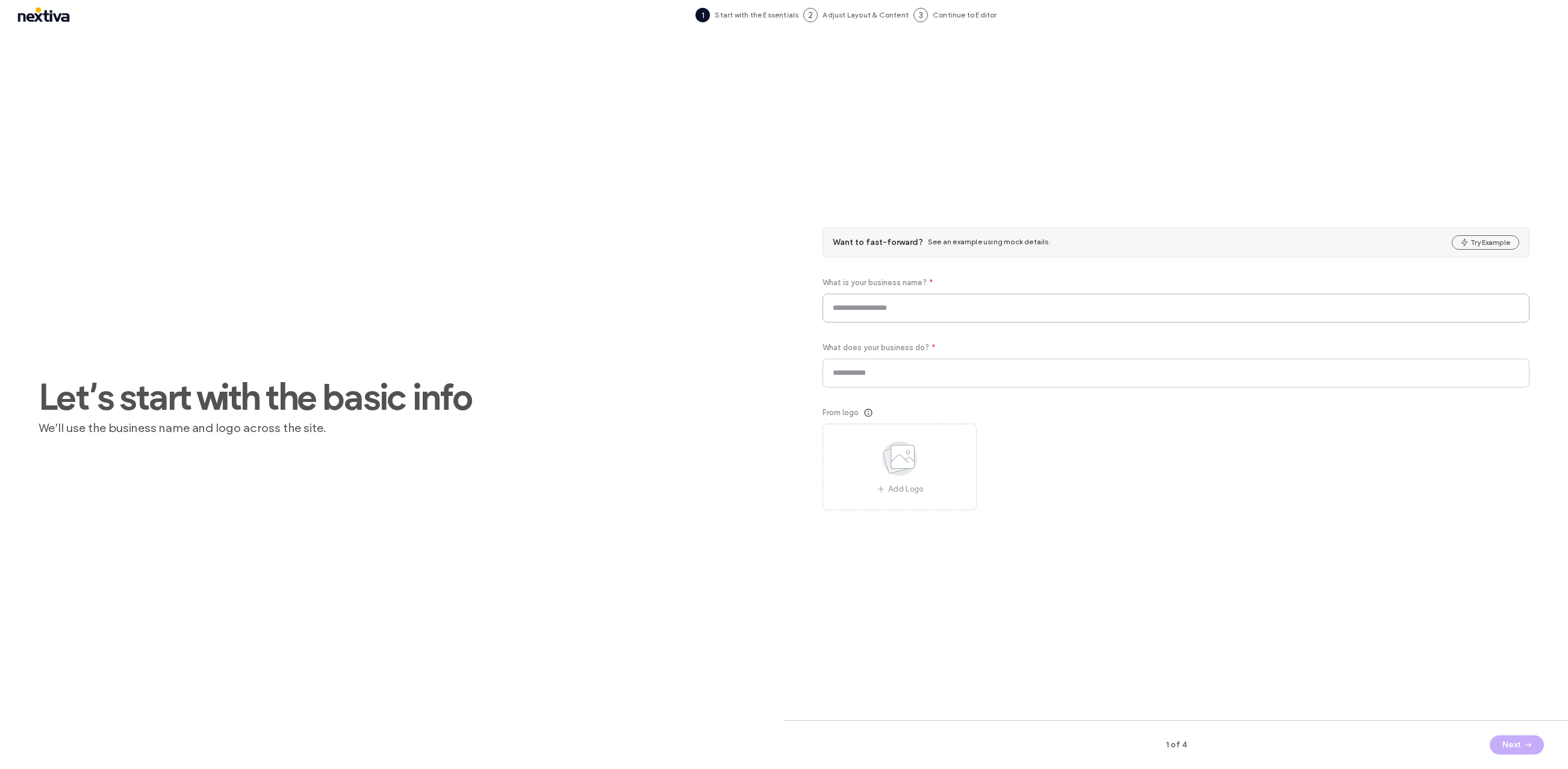
click at [1053, 315] on input at bounding box center [1176, 308] width 707 height 29
type input "**********"
click at [1525, 741] on icon "button" at bounding box center [1528, 745] width 10 height 10
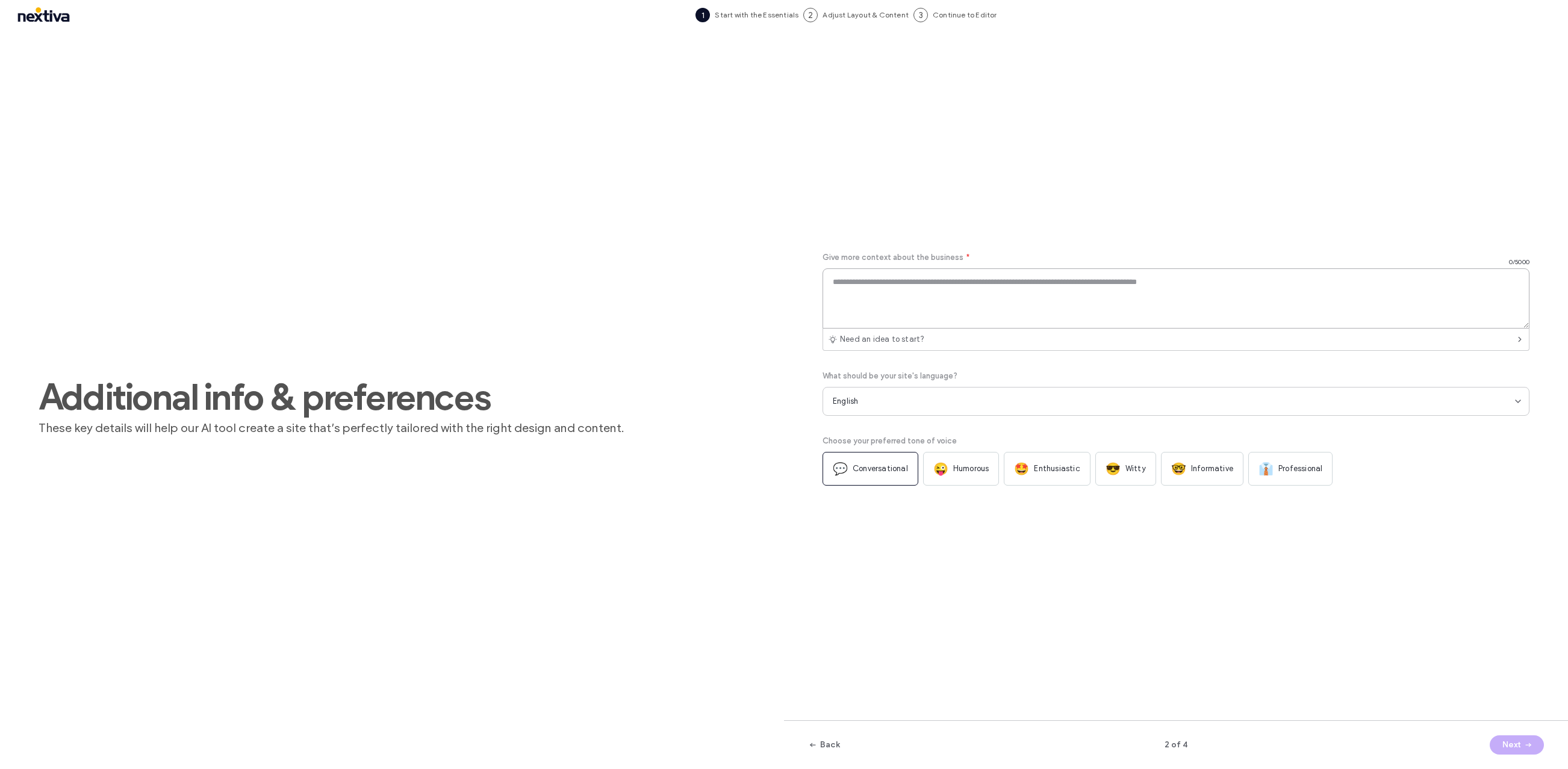
click at [982, 279] on textarea at bounding box center [1176, 298] width 707 height 60
paste textarea "**********"
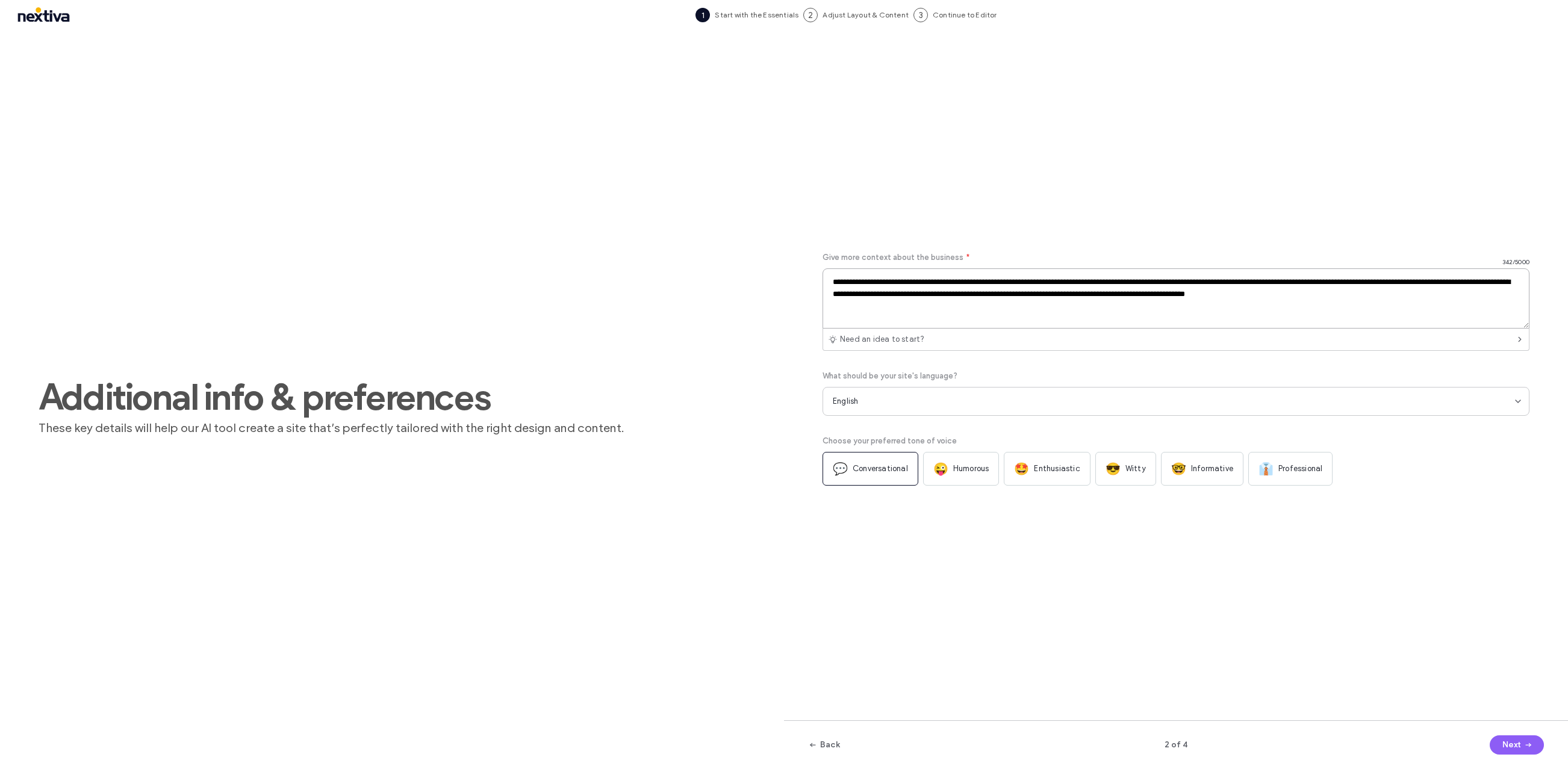
type textarea "**********"
click at [1095, 467] on div "😎 Witty" at bounding box center [1125, 469] width 61 height 34
click at [1510, 742] on button "Next" at bounding box center [1516, 745] width 54 height 19
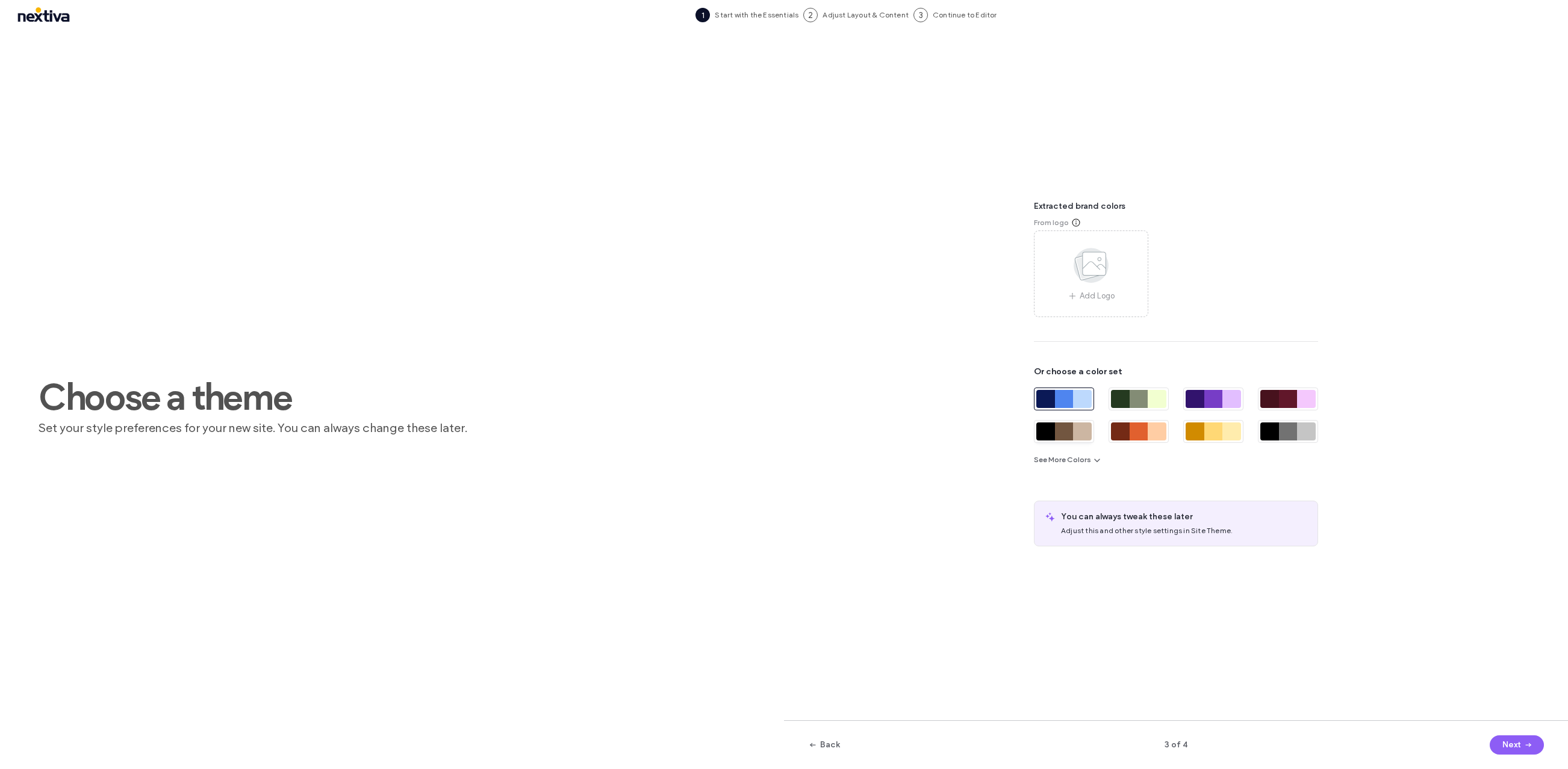
click at [1073, 425] on div at bounding box center [1082, 431] width 19 height 18
click at [1523, 743] on icon "button" at bounding box center [1528, 745] width 10 height 10
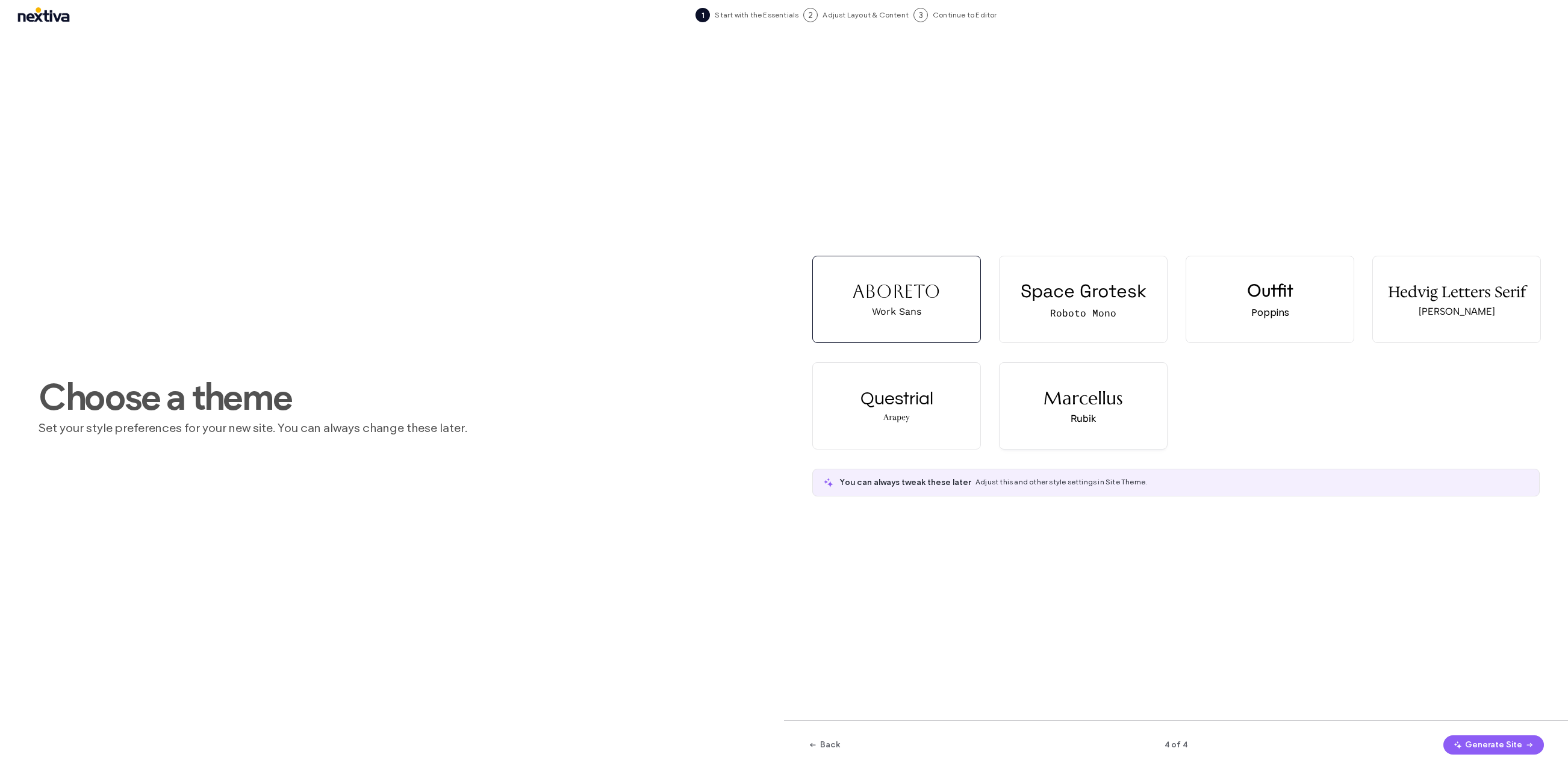
click at [1083, 427] on div "[PERSON_NAME]" at bounding box center [1083, 406] width 167 height 86
click at [1469, 746] on button "Generate Site" at bounding box center [1494, 745] width 100 height 19
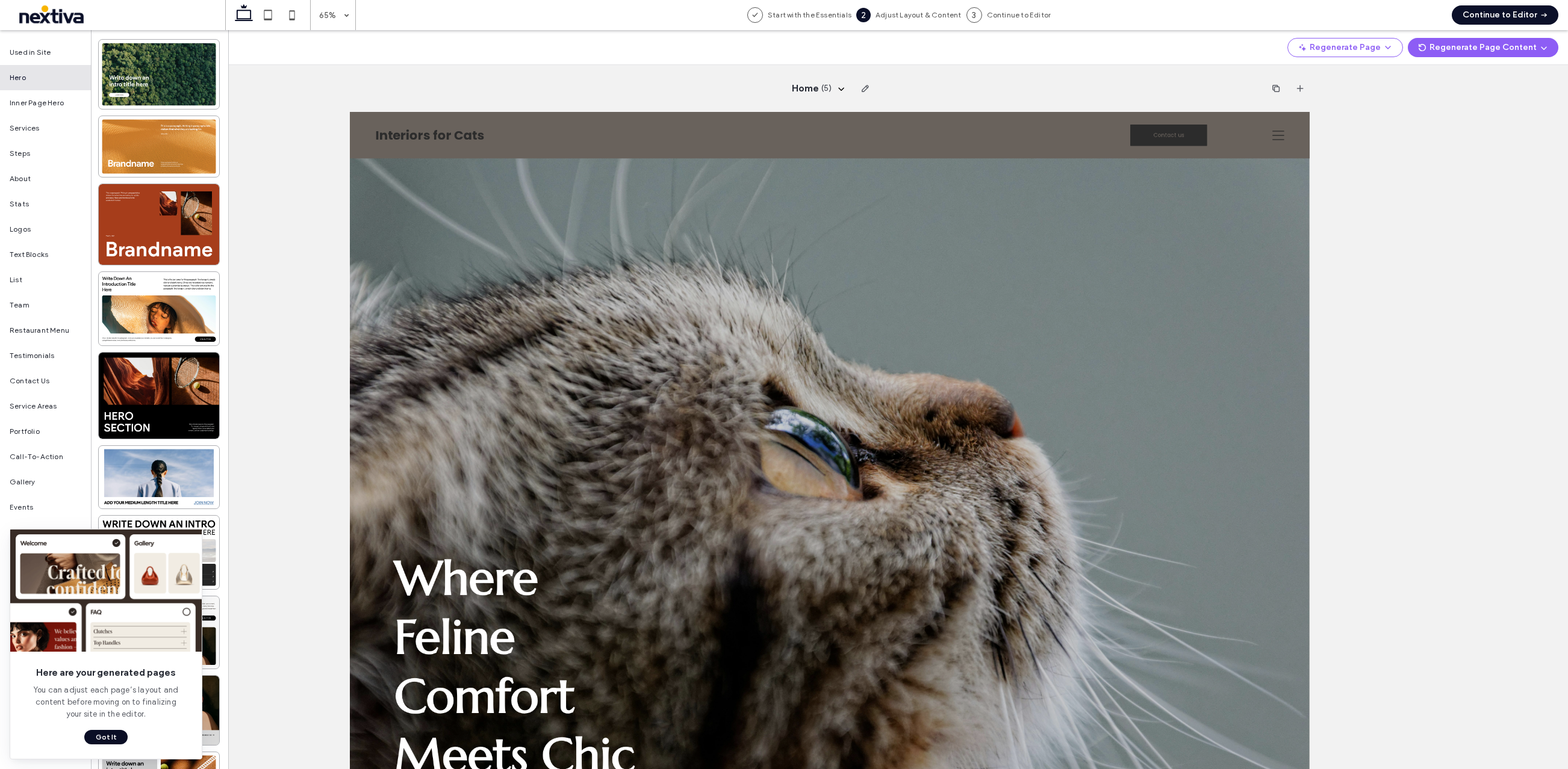
click at [109, 737] on button "Got It" at bounding box center [106, 737] width 44 height 15
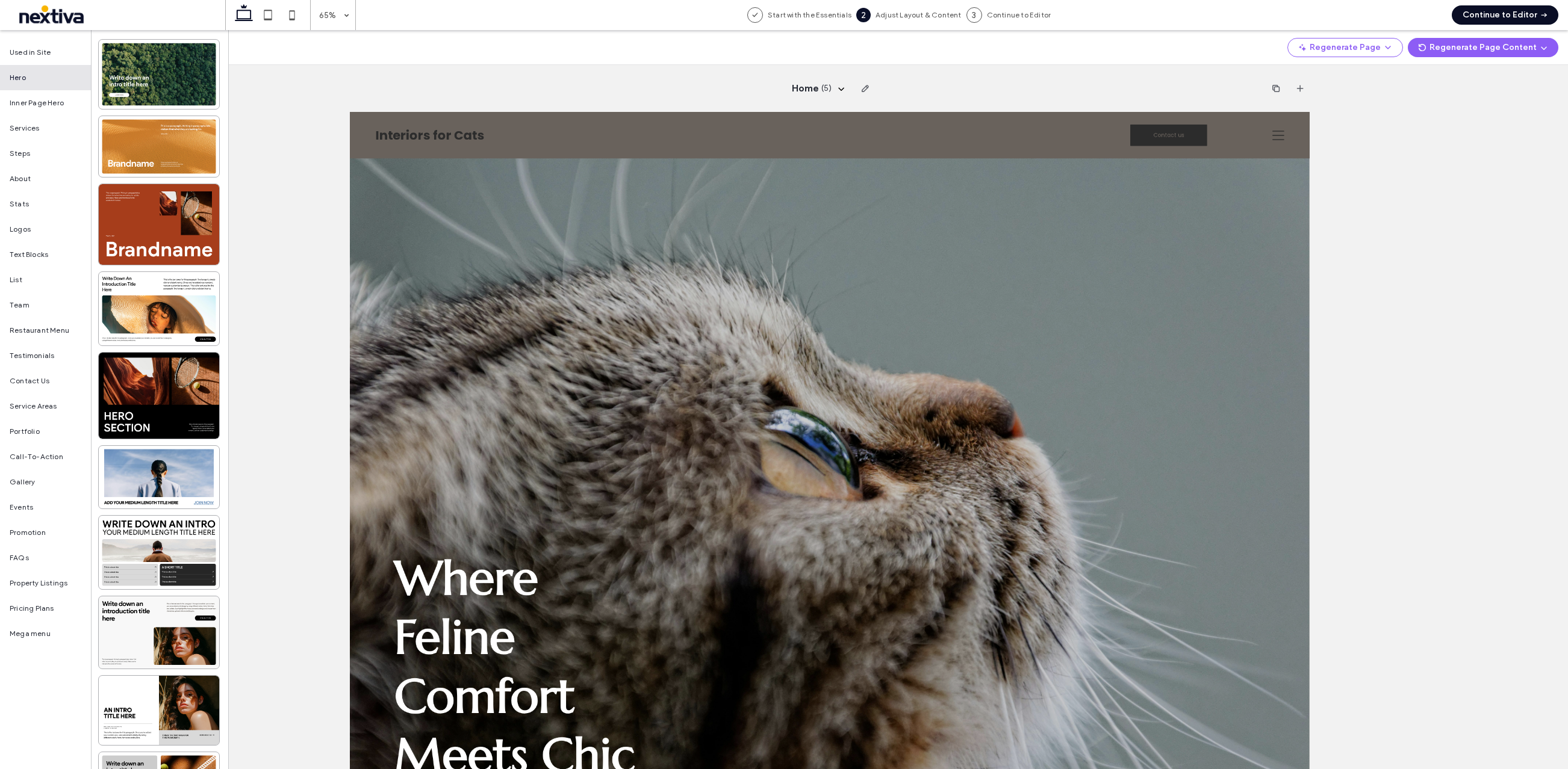
click at [1490, 13] on button "Continue to Editor" at bounding box center [1505, 15] width 107 height 19
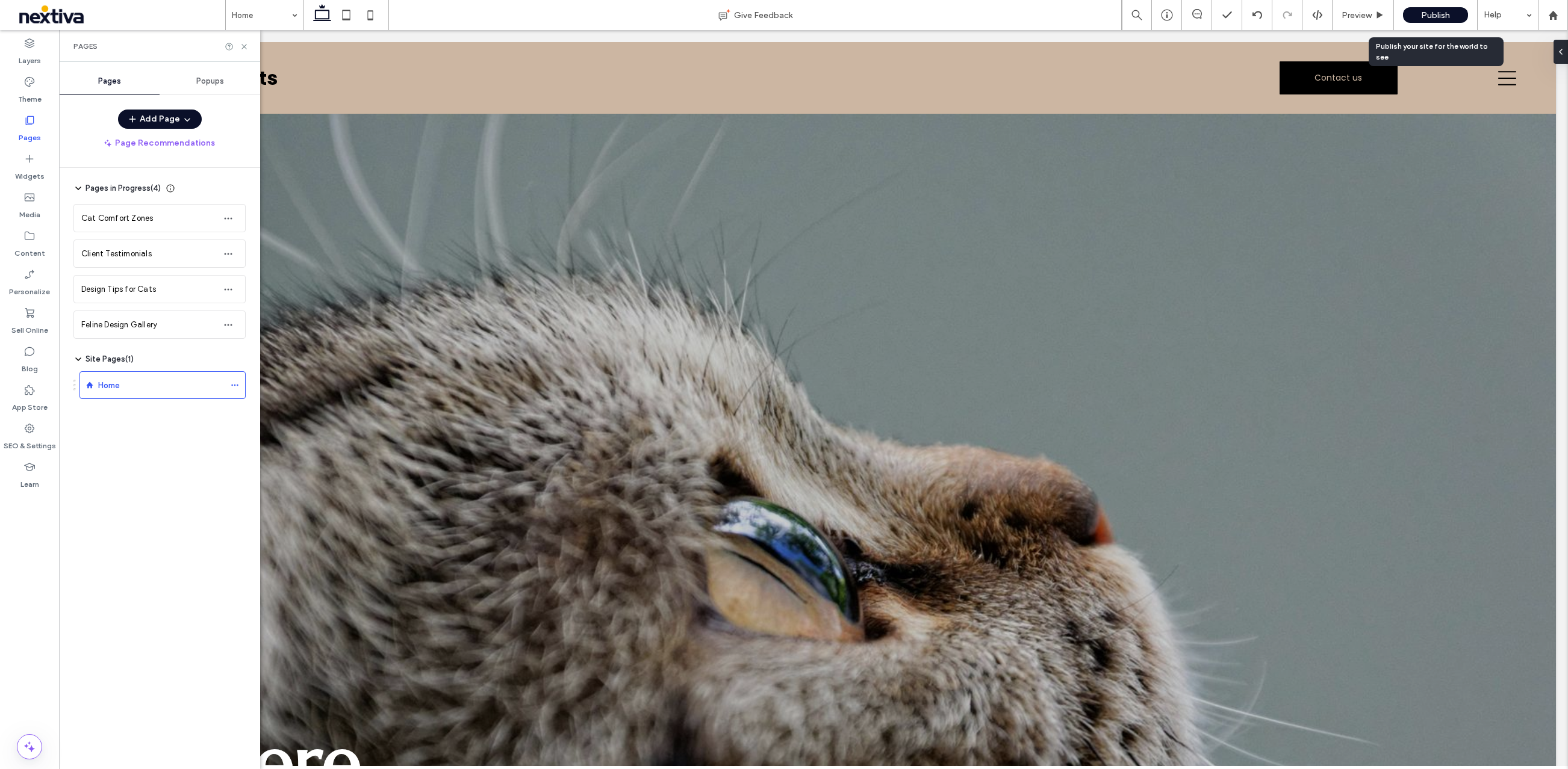
click at [1435, 13] on span "Publish" at bounding box center [1435, 15] width 29 height 11
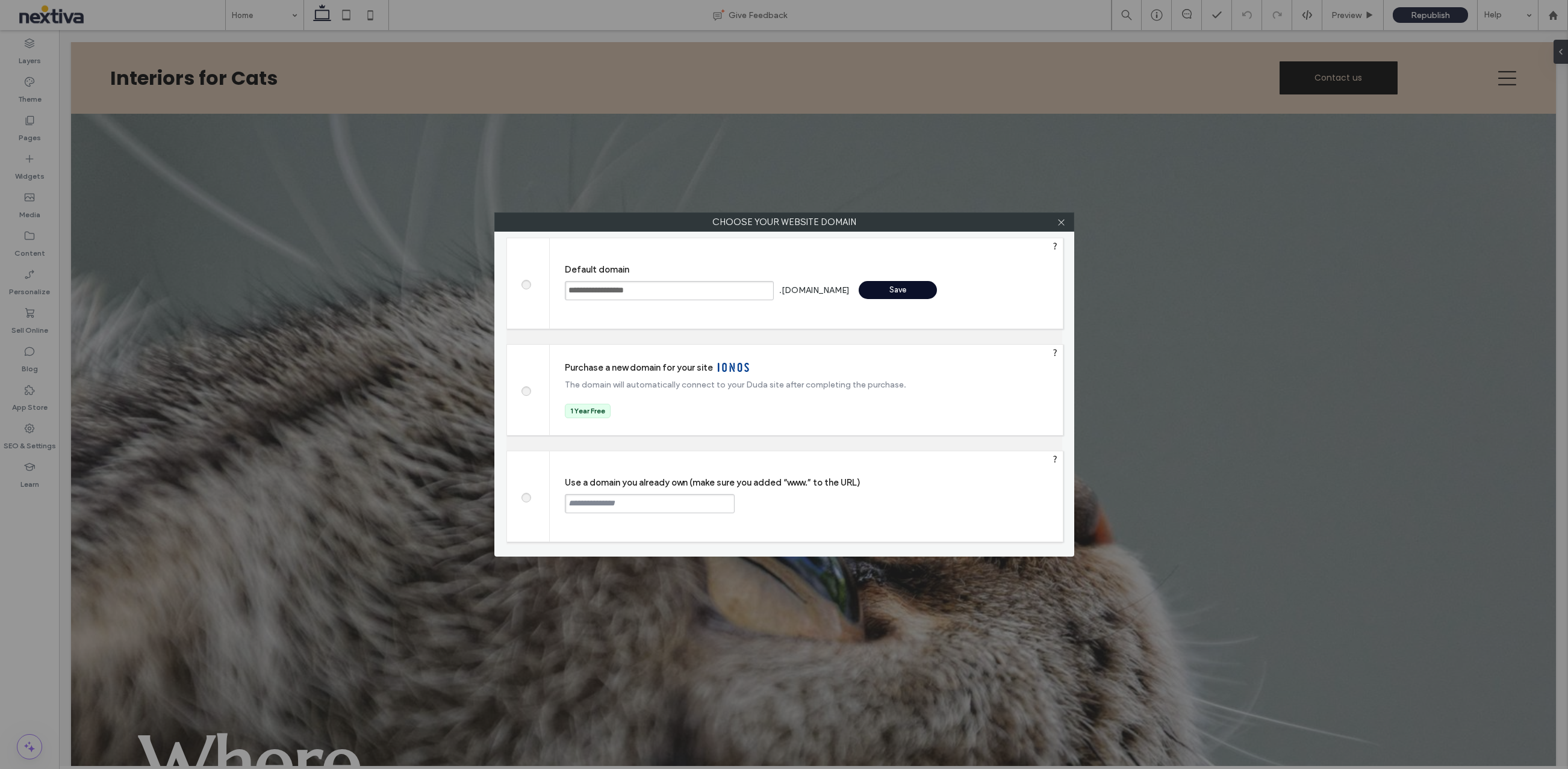
click at [875, 290] on div "Save" at bounding box center [897, 289] width 78 height 18
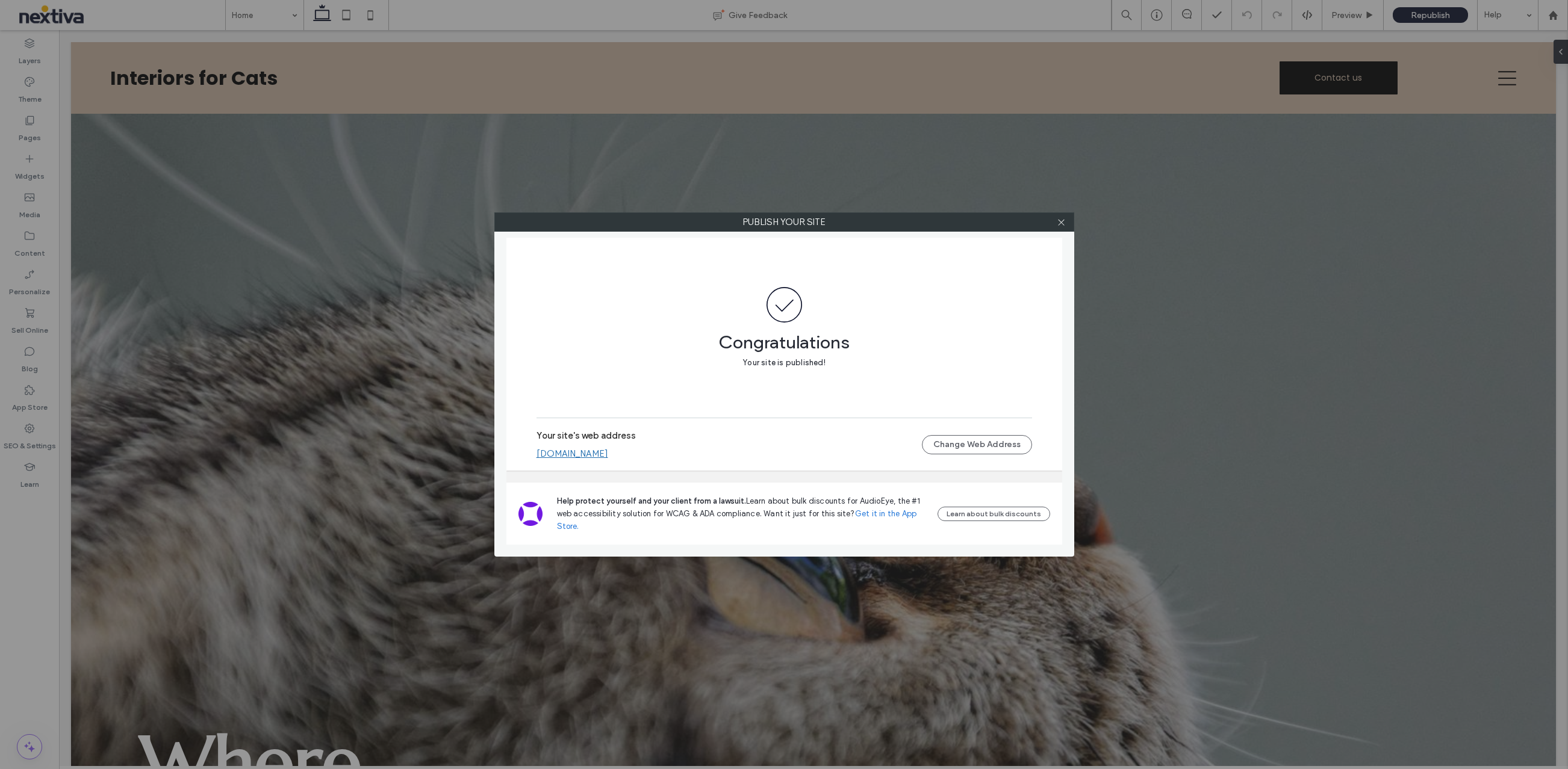
click at [604, 454] on link "[DOMAIN_NAME]" at bounding box center [572, 453] width 72 height 11
